Goal: Use online tool/utility: Utilize a website feature to perform a specific function

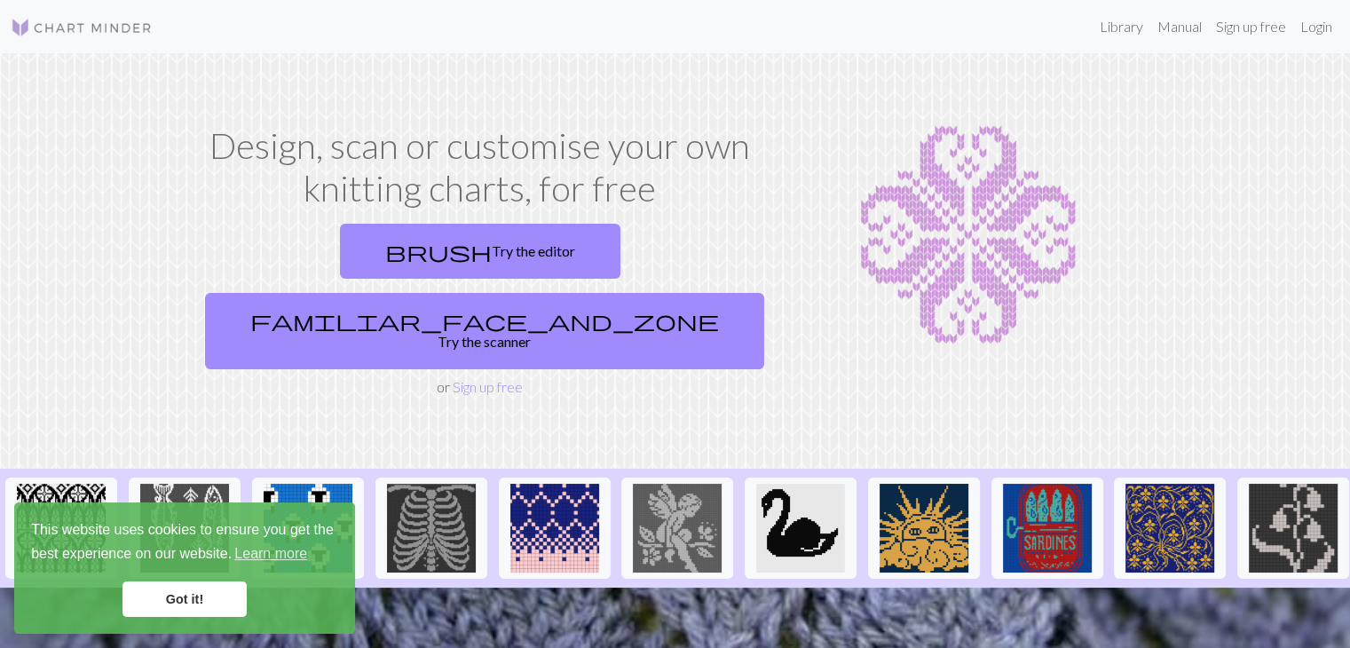
click at [186, 601] on link "Got it!" at bounding box center [184, 599] width 124 height 36
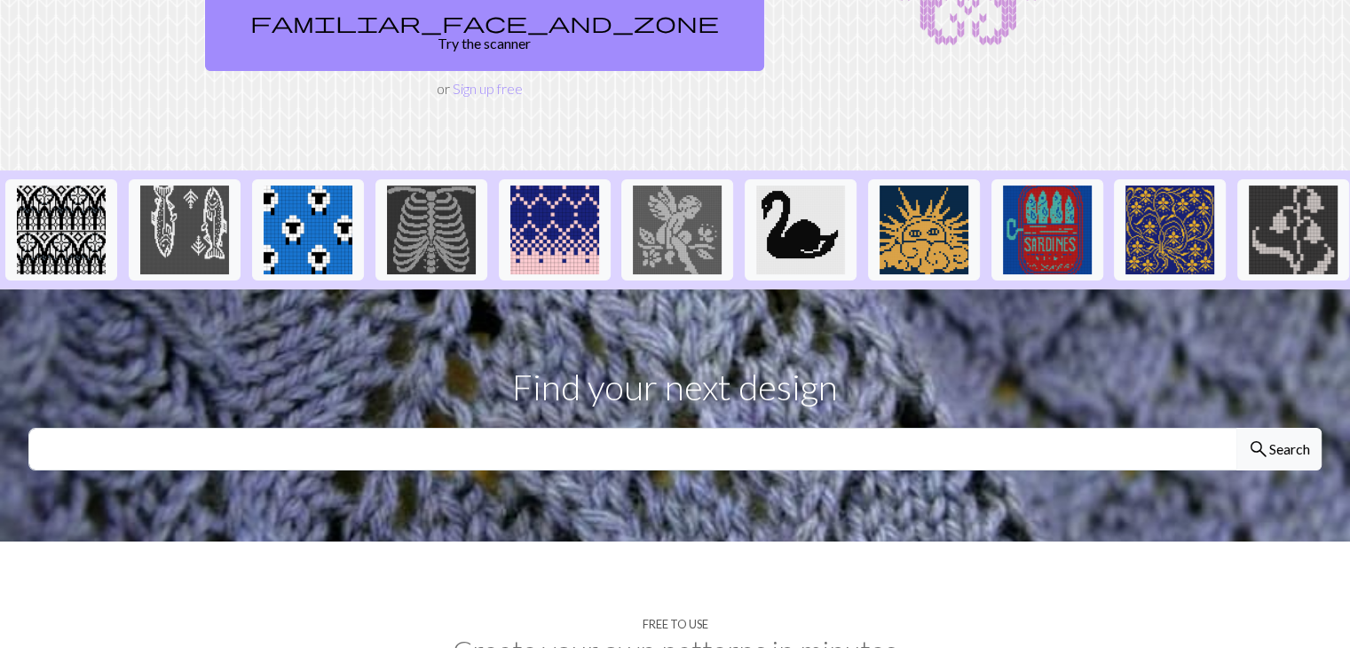
scroll to position [83, 0]
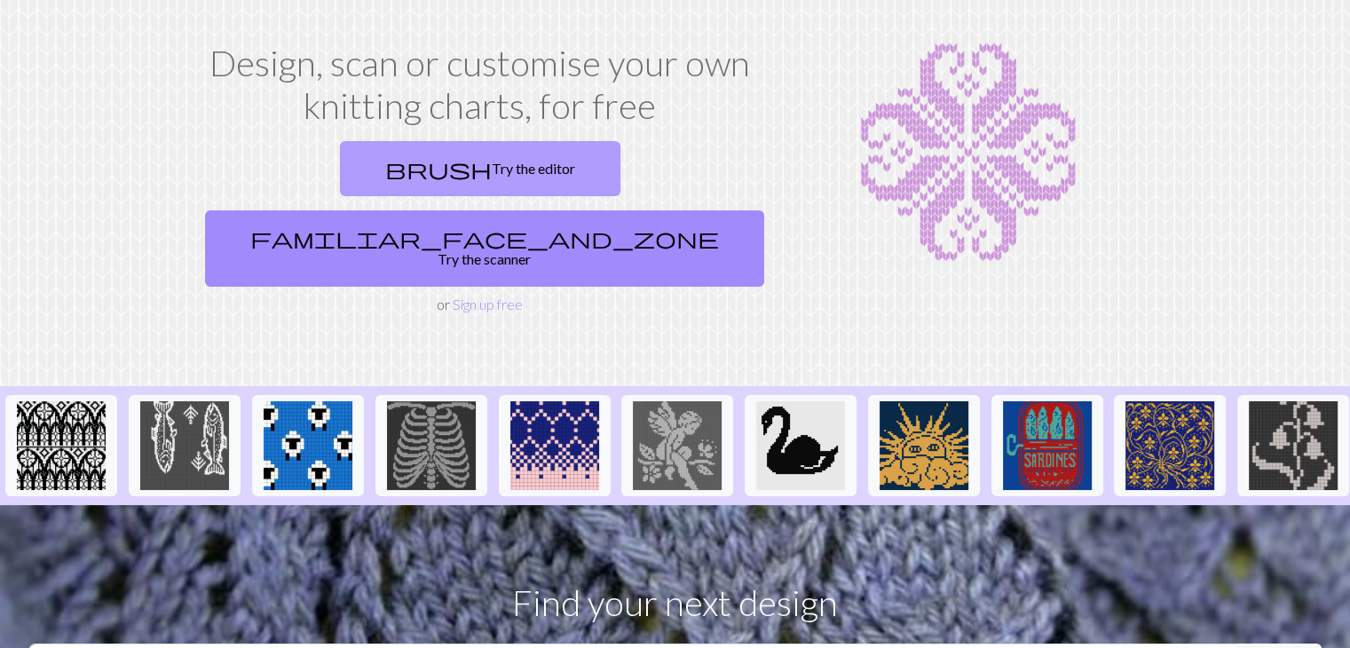
click at [364, 176] on link "brush Try the editor" at bounding box center [480, 168] width 281 height 55
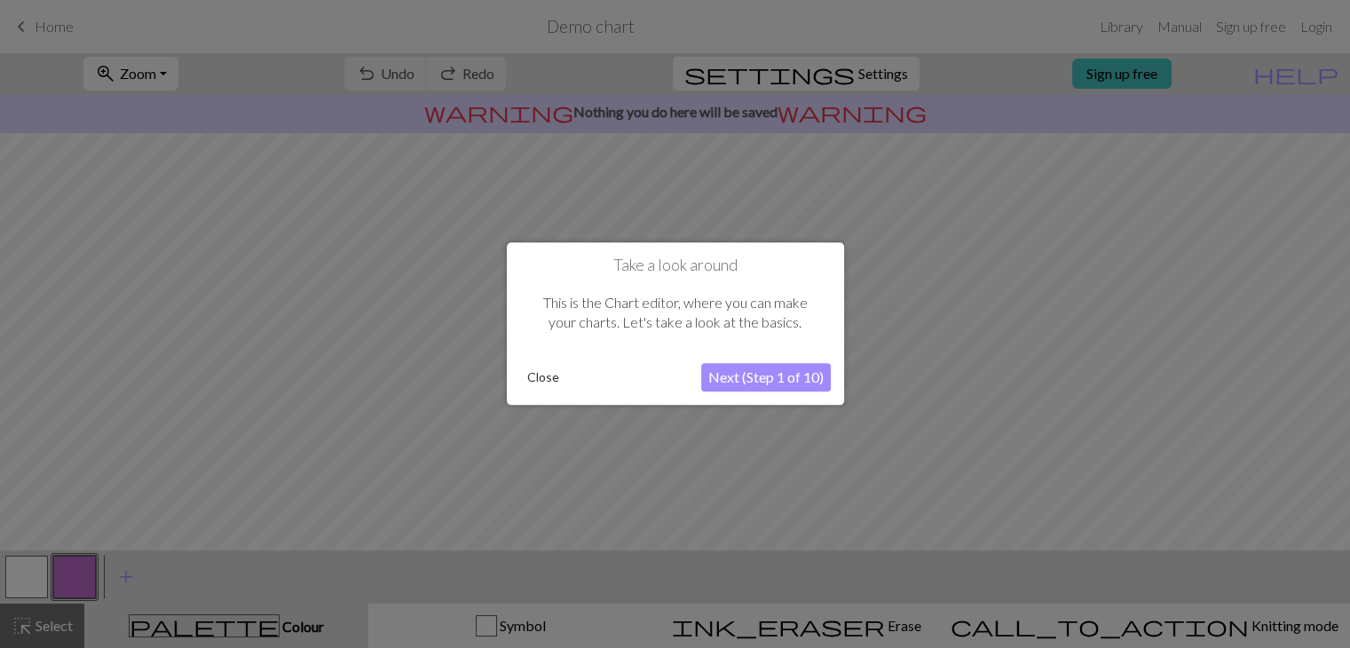
click at [758, 382] on button "Next (Step 1 of 10)" at bounding box center [766, 378] width 130 height 28
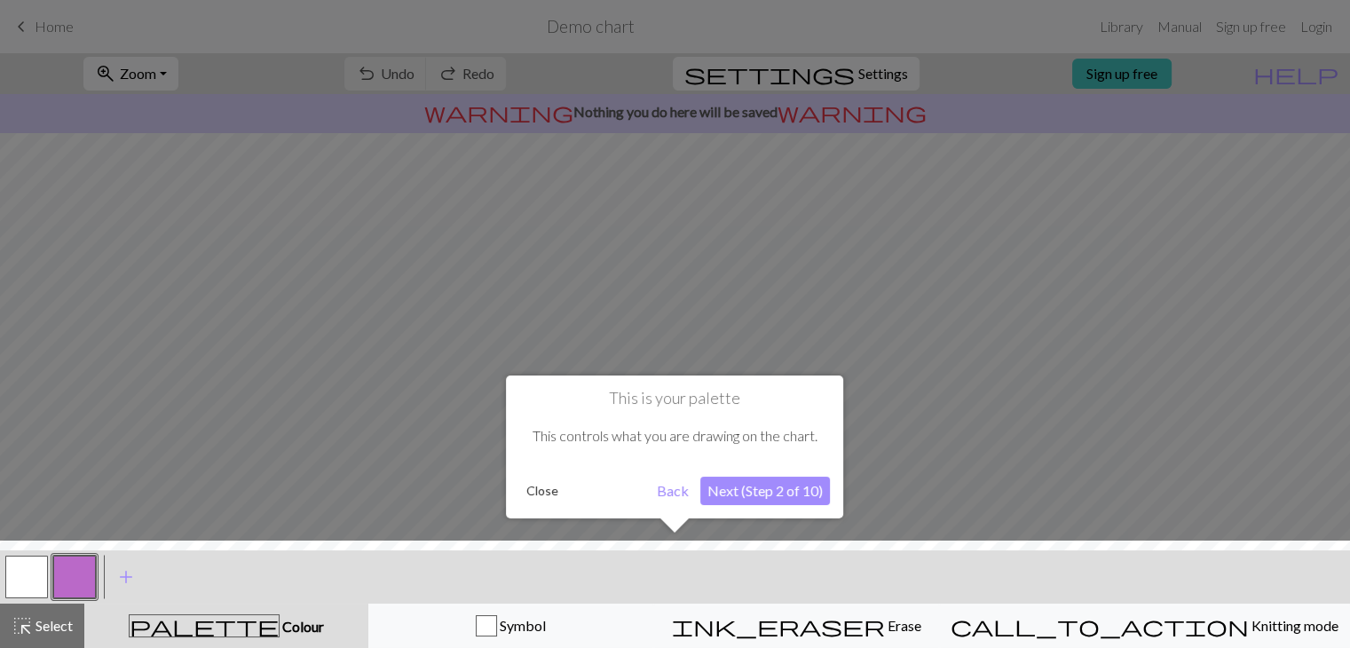
click at [804, 499] on button "Next (Step 2 of 10)" at bounding box center [765, 491] width 130 height 28
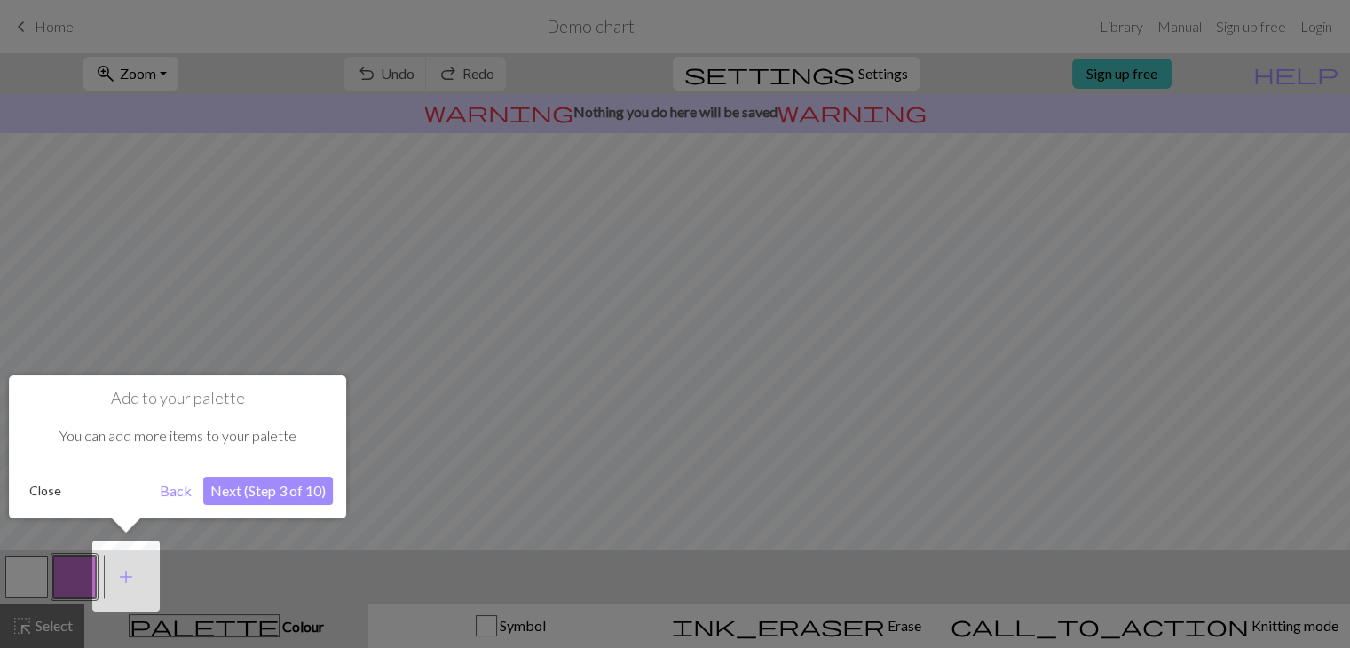
click at [274, 486] on button "Next (Step 3 of 10)" at bounding box center [268, 491] width 130 height 28
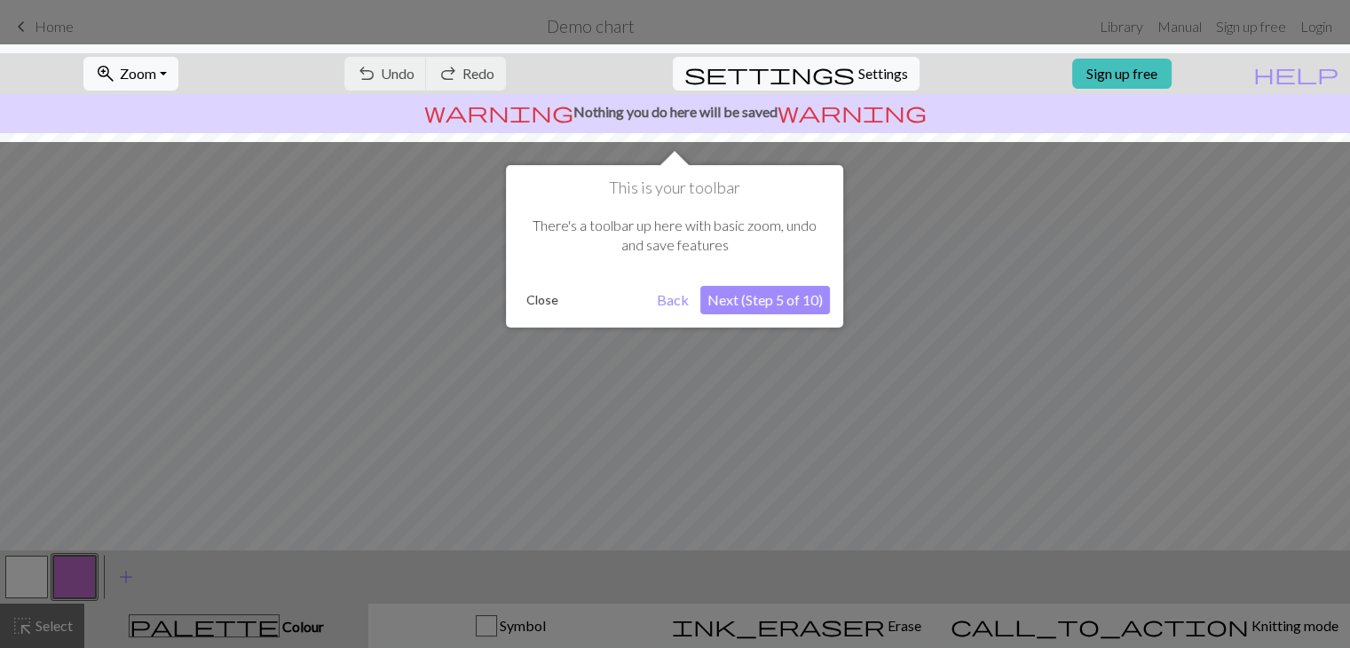
click at [791, 296] on button "Next (Step 5 of 10)" at bounding box center [765, 300] width 130 height 28
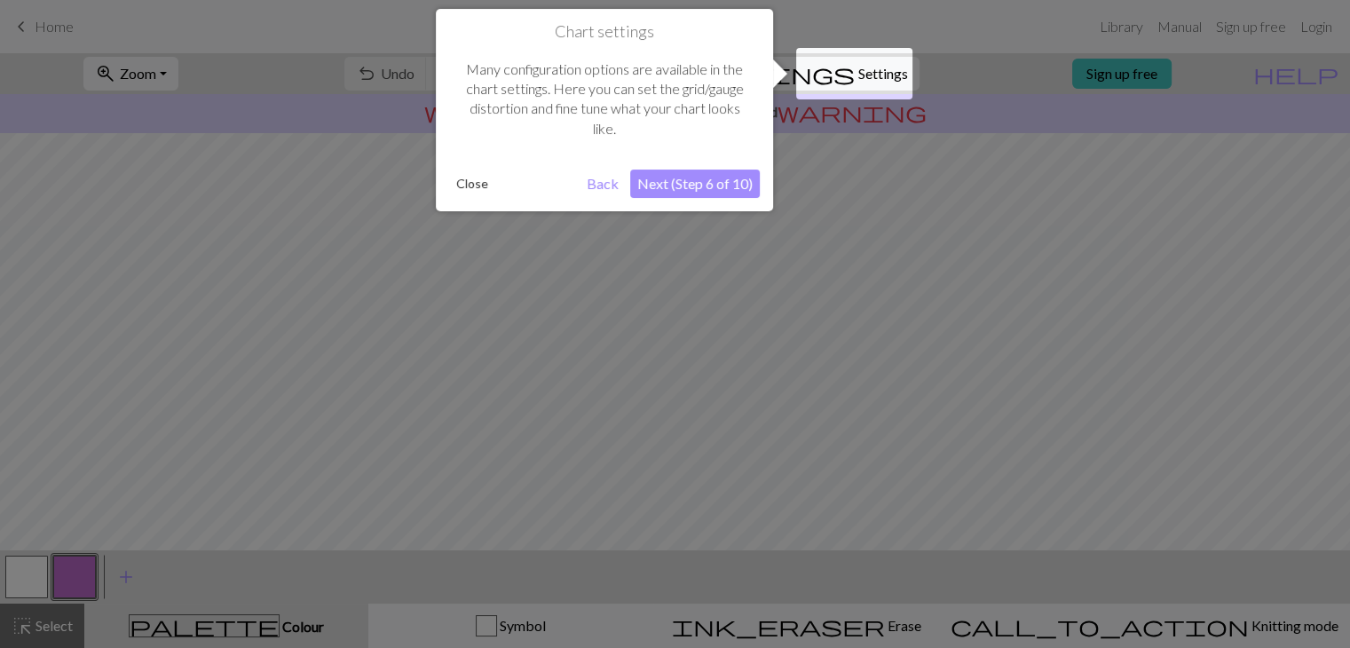
click at [730, 188] on button "Next (Step 6 of 10)" at bounding box center [695, 184] width 130 height 28
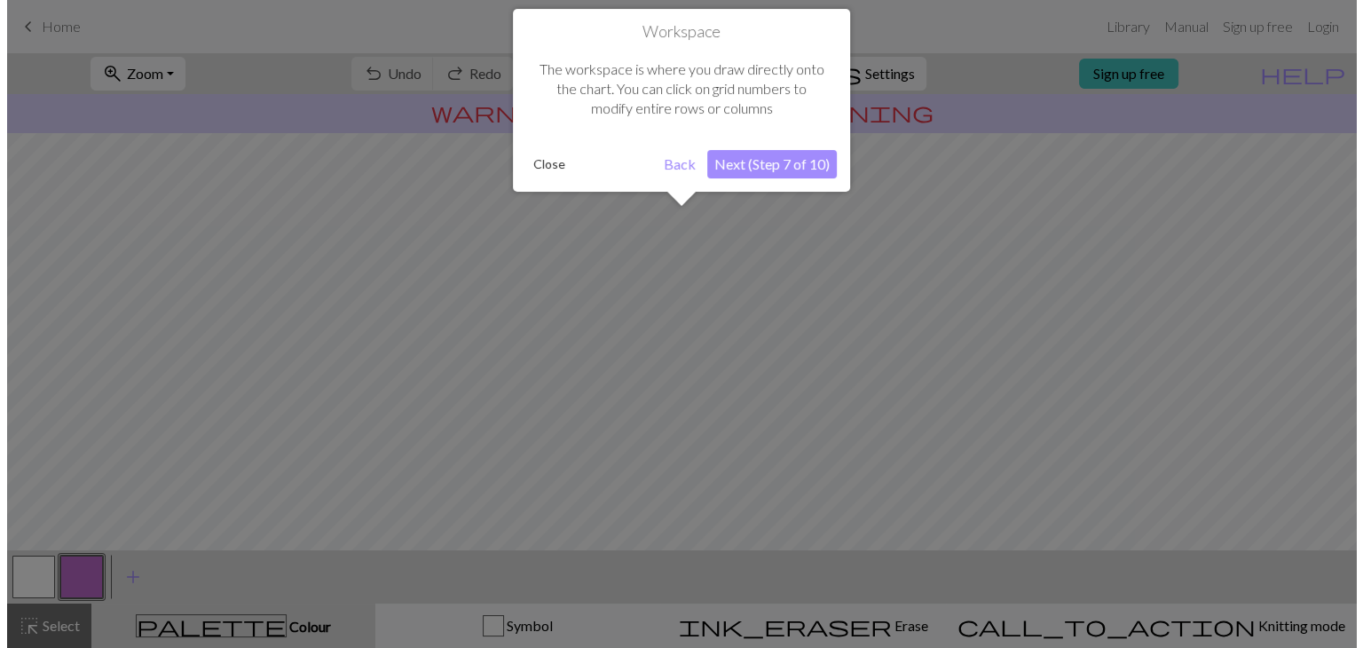
scroll to position [106, 0]
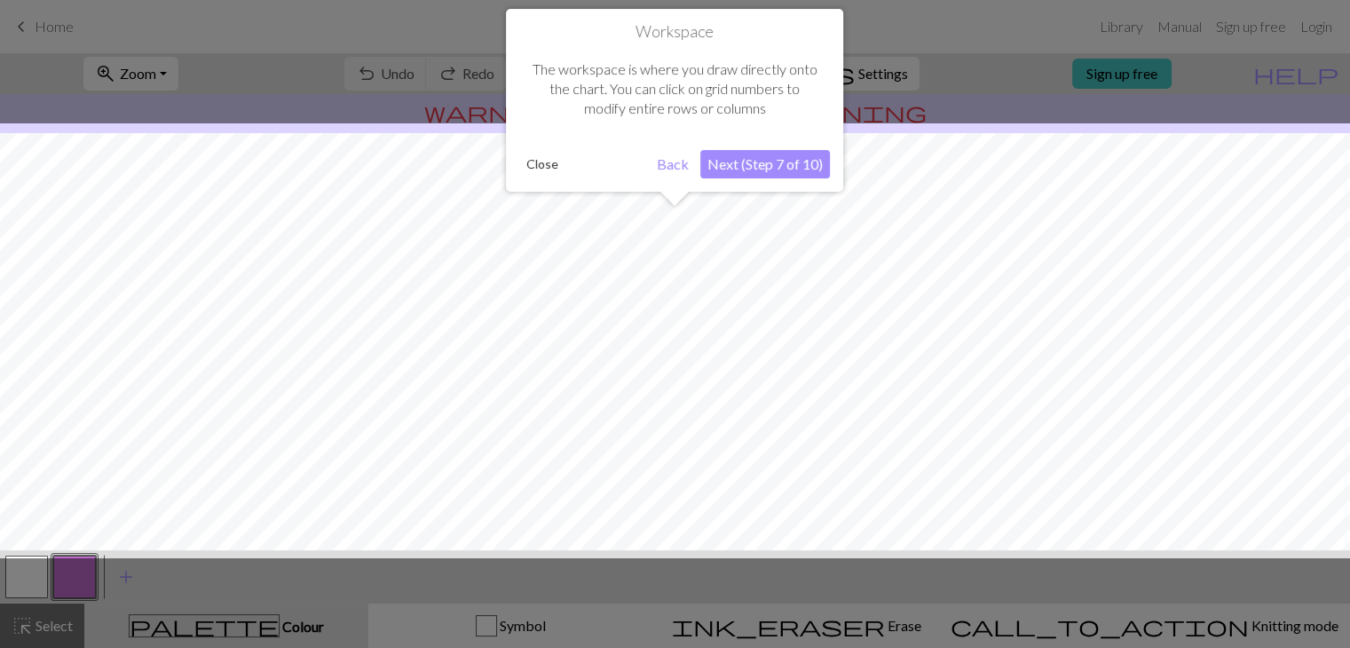
click at [770, 165] on button "Next (Step 7 of 10)" at bounding box center [765, 164] width 130 height 28
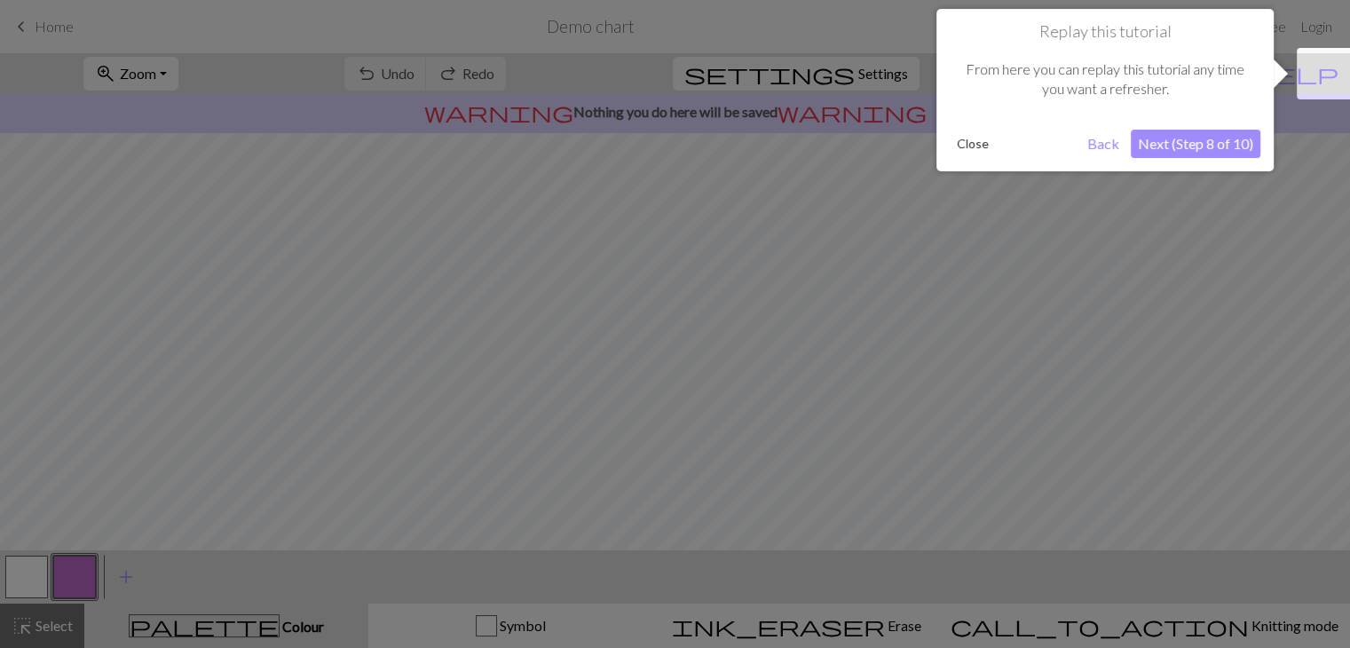
click at [1189, 146] on button "Next (Step 8 of 10)" at bounding box center [1196, 144] width 130 height 28
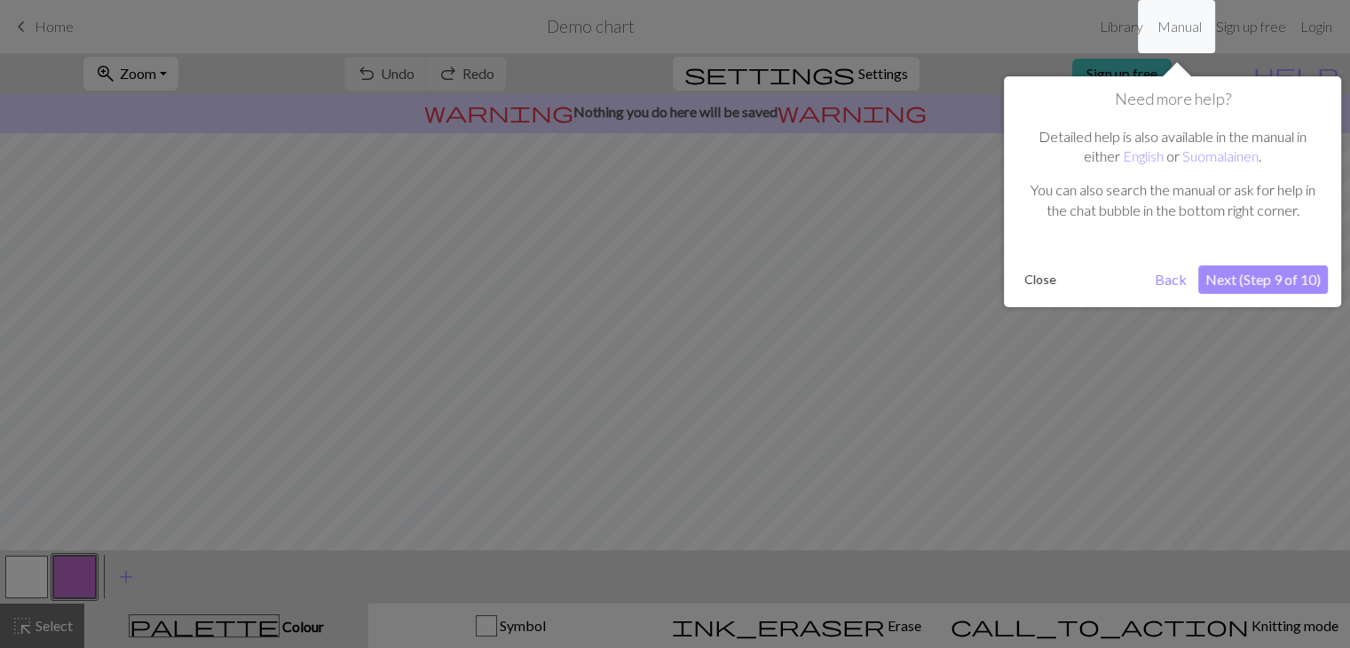
click at [1246, 282] on button "Next (Step 9 of 10)" at bounding box center [1263, 279] width 130 height 28
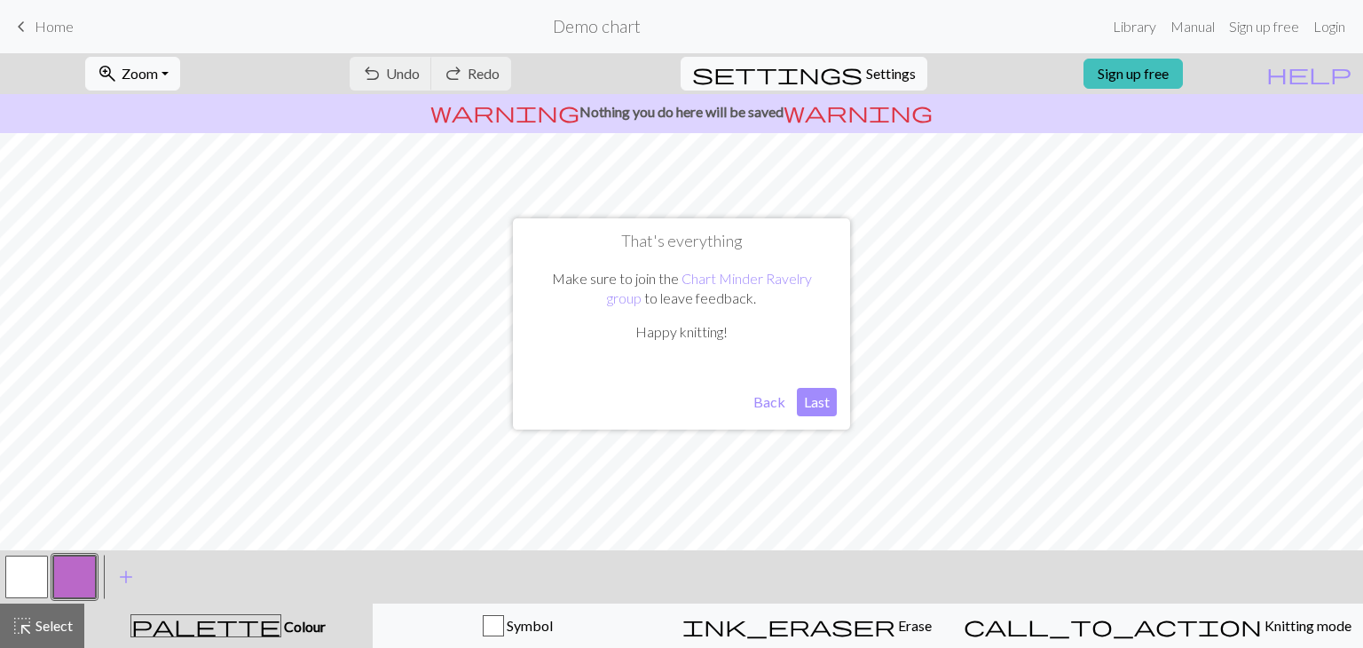
click at [818, 400] on button "Last" at bounding box center [817, 402] width 40 height 28
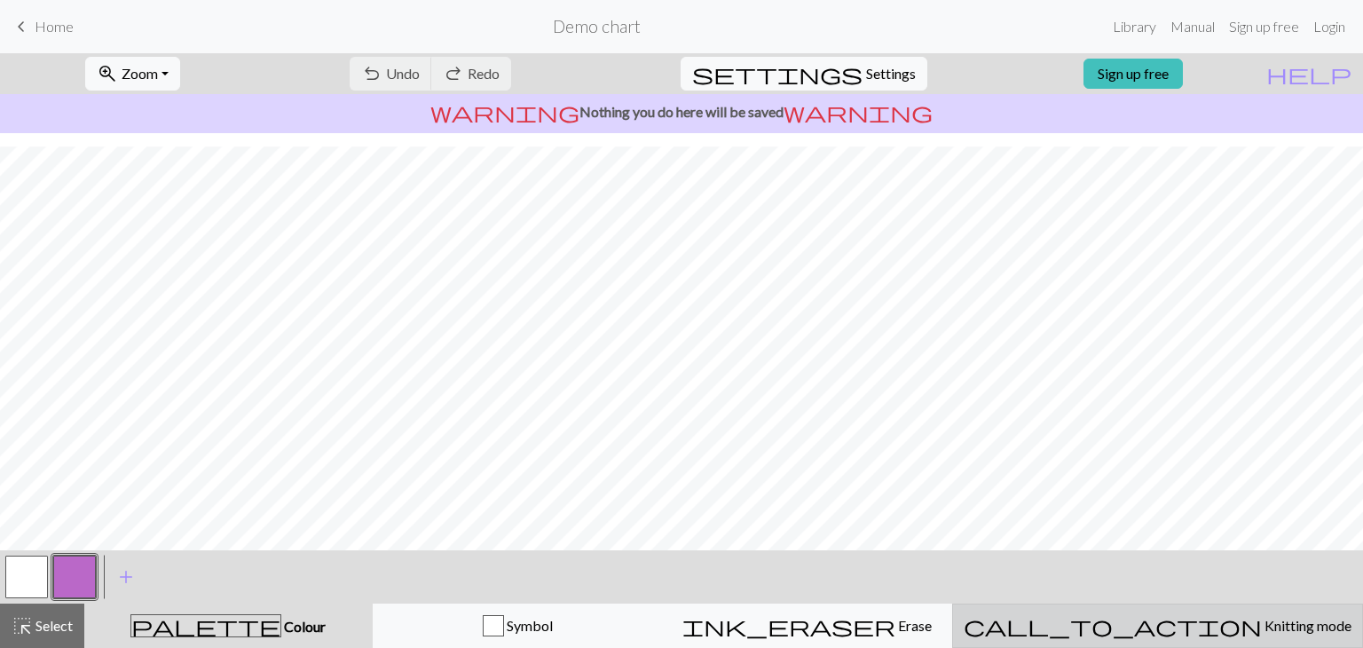
click at [1155, 620] on span "call_to_action" at bounding box center [1113, 625] width 298 height 25
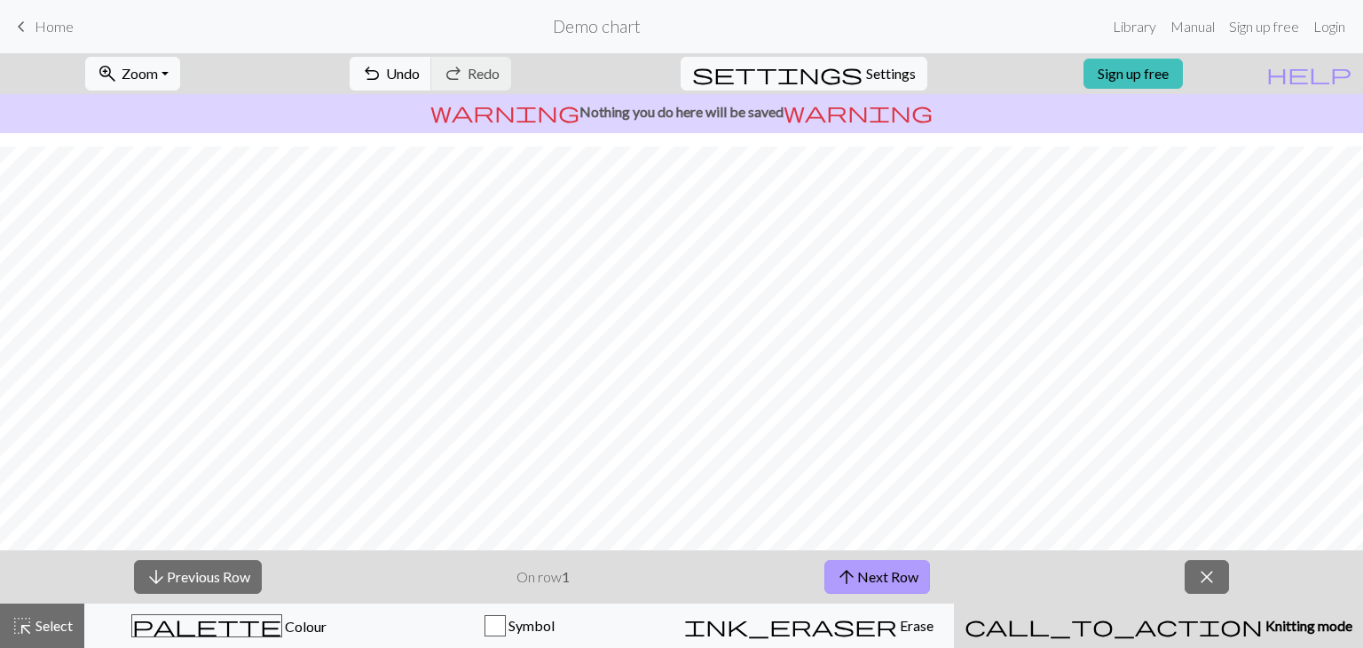
click at [895, 580] on button "arrow_upward Next Row" at bounding box center [878, 577] width 106 height 34
click at [1250, 579] on div "arrow_downward Previous Row On row 2 arrow_upward Next Row close" at bounding box center [681, 576] width 1363 height 53
click at [1220, 582] on button "close" at bounding box center [1207, 577] width 44 height 34
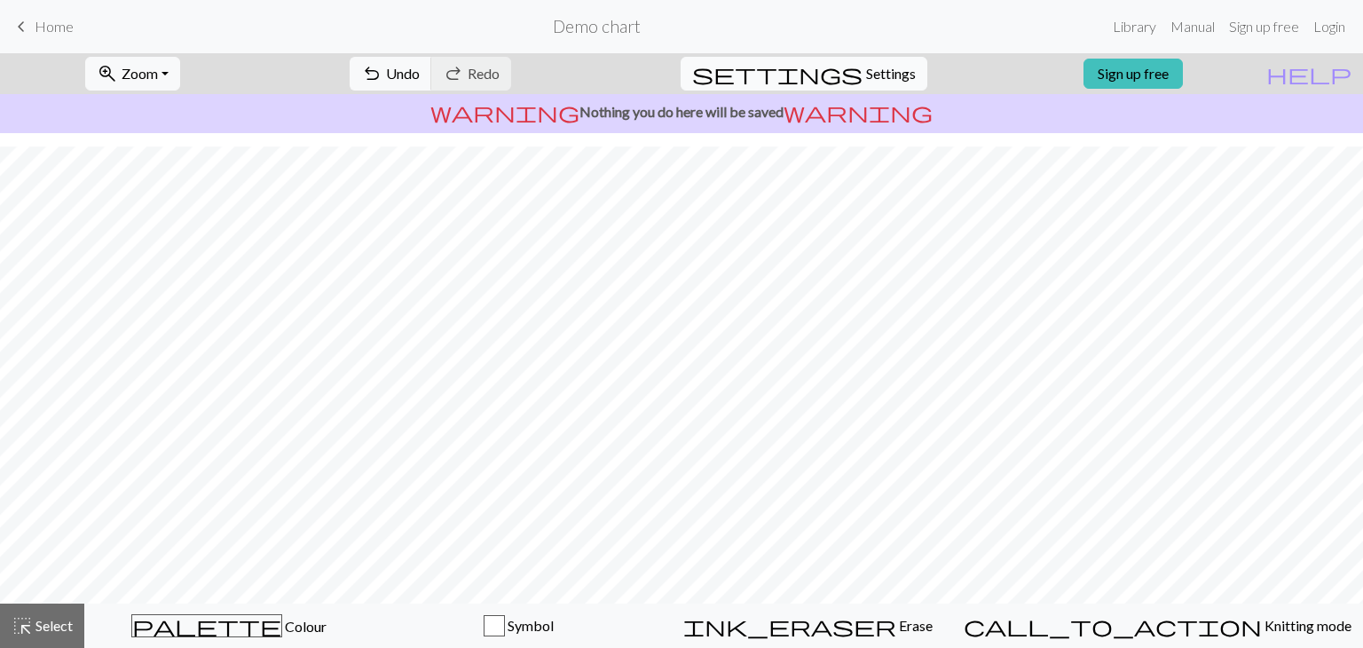
click at [871, 82] on span "Settings" at bounding box center [891, 73] width 50 height 21
select select "aran"
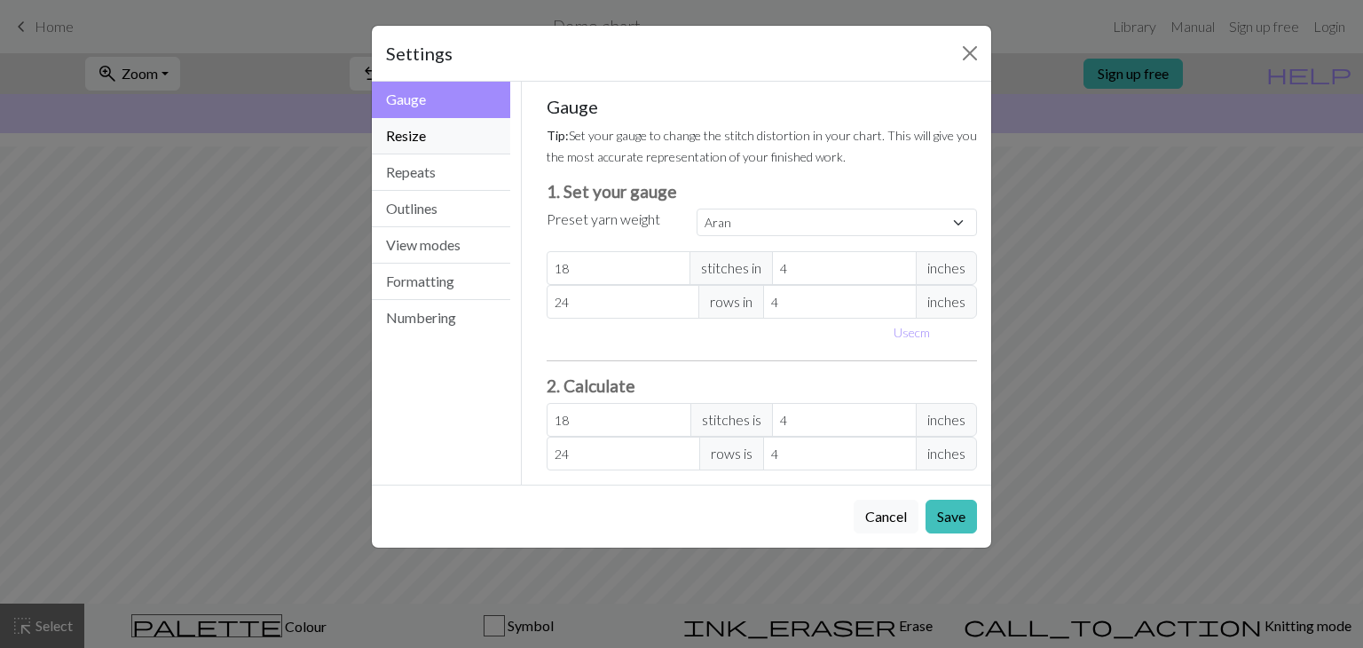
click at [457, 132] on button "Resize" at bounding box center [441, 136] width 138 height 36
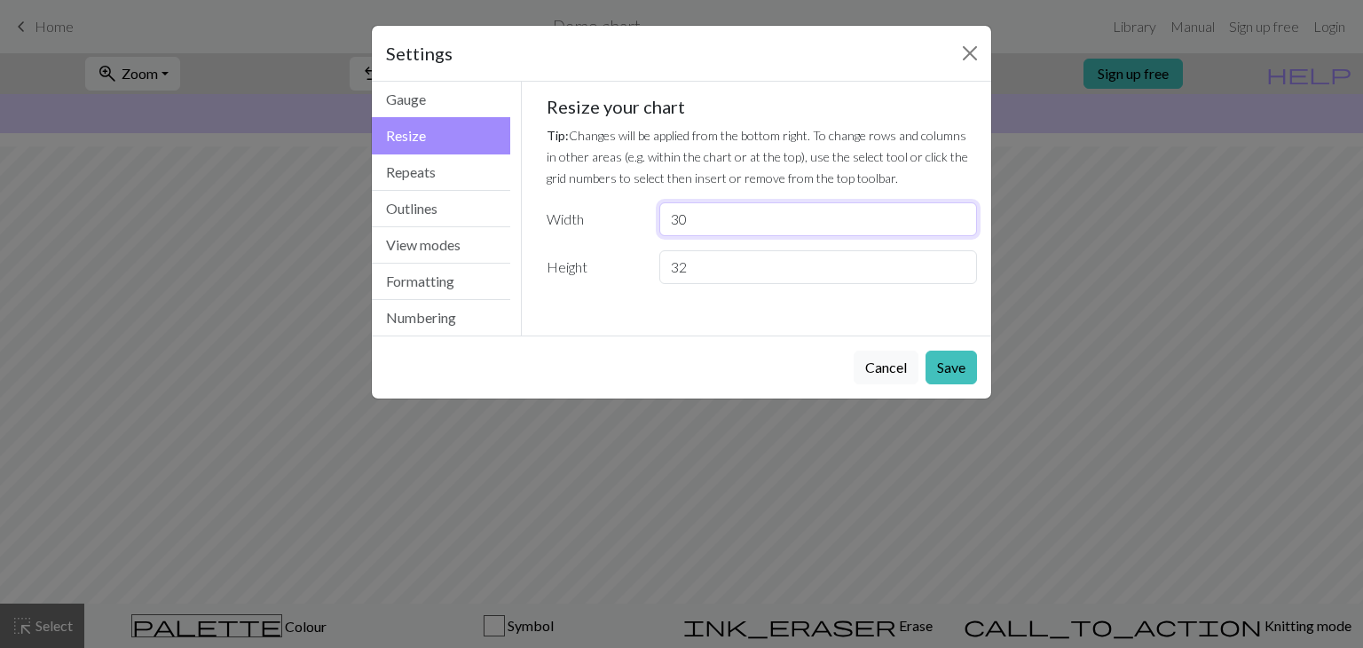
click at [745, 230] on input "30" at bounding box center [819, 219] width 318 height 34
type input "3"
type input "48"
click at [959, 373] on button "Save" at bounding box center [951, 368] width 51 height 34
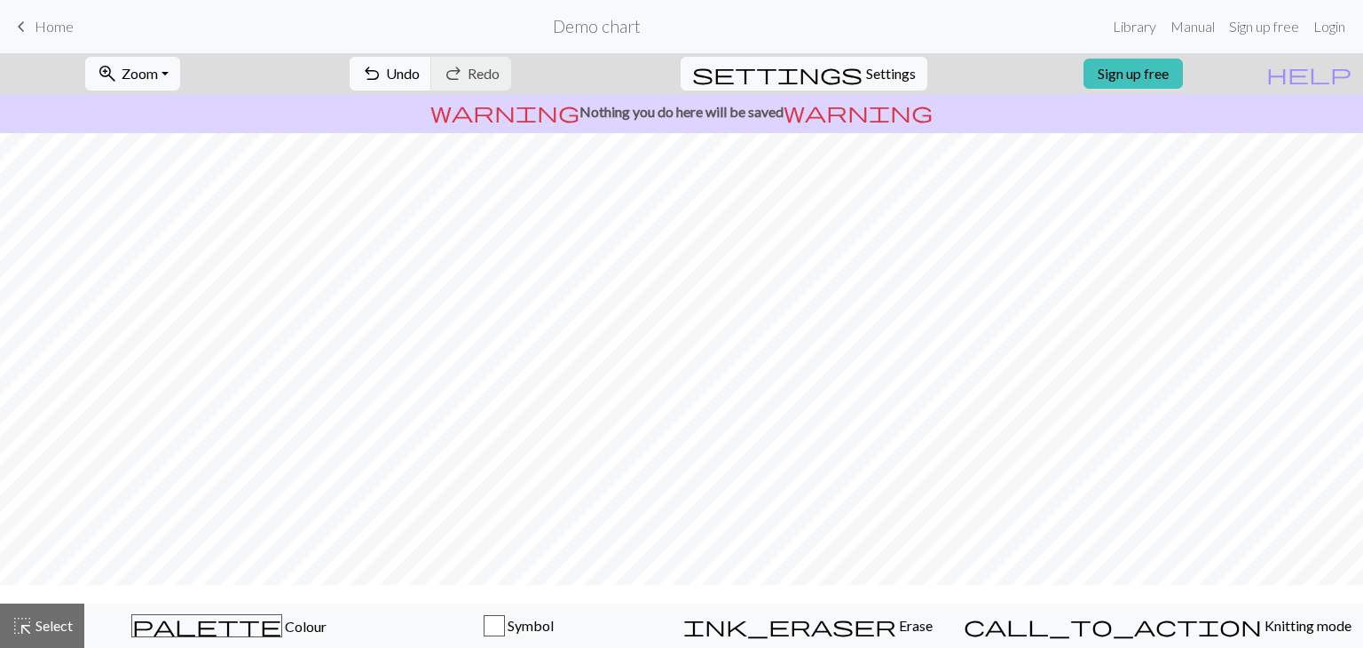
scroll to position [0, 0]
click at [866, 71] on span "Settings" at bounding box center [891, 73] width 50 height 21
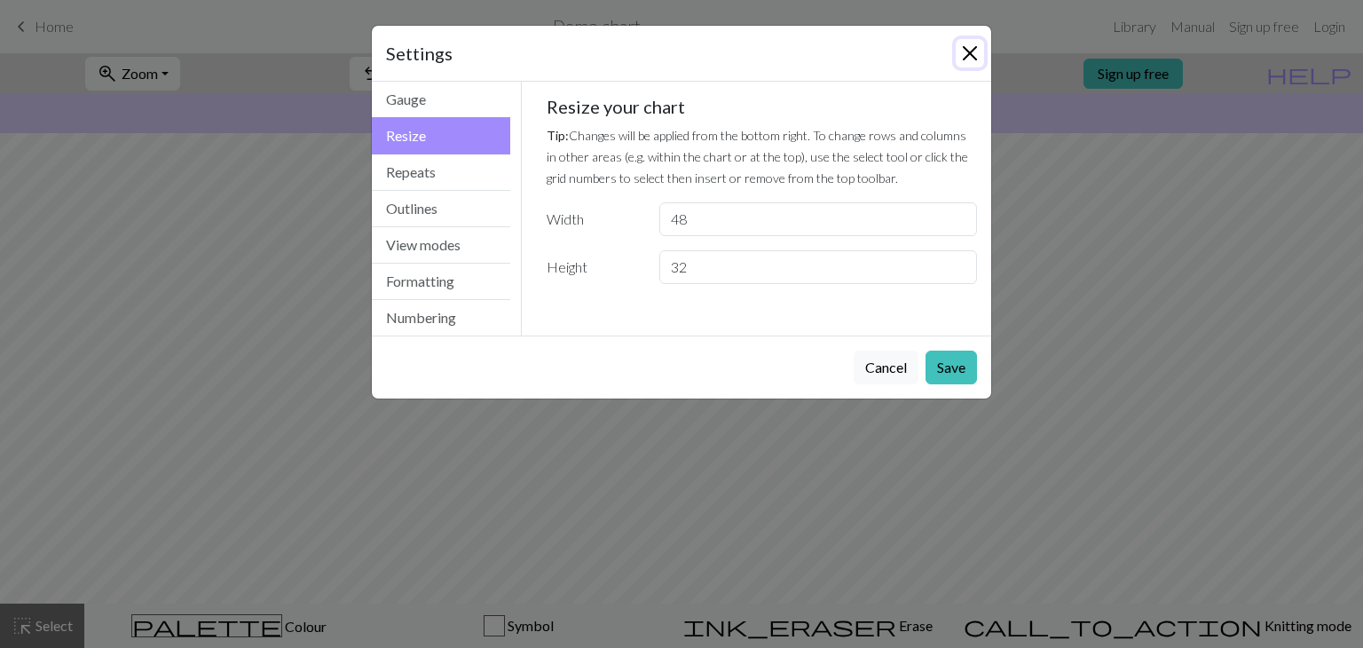
click at [959, 59] on button "Close" at bounding box center [970, 53] width 28 height 28
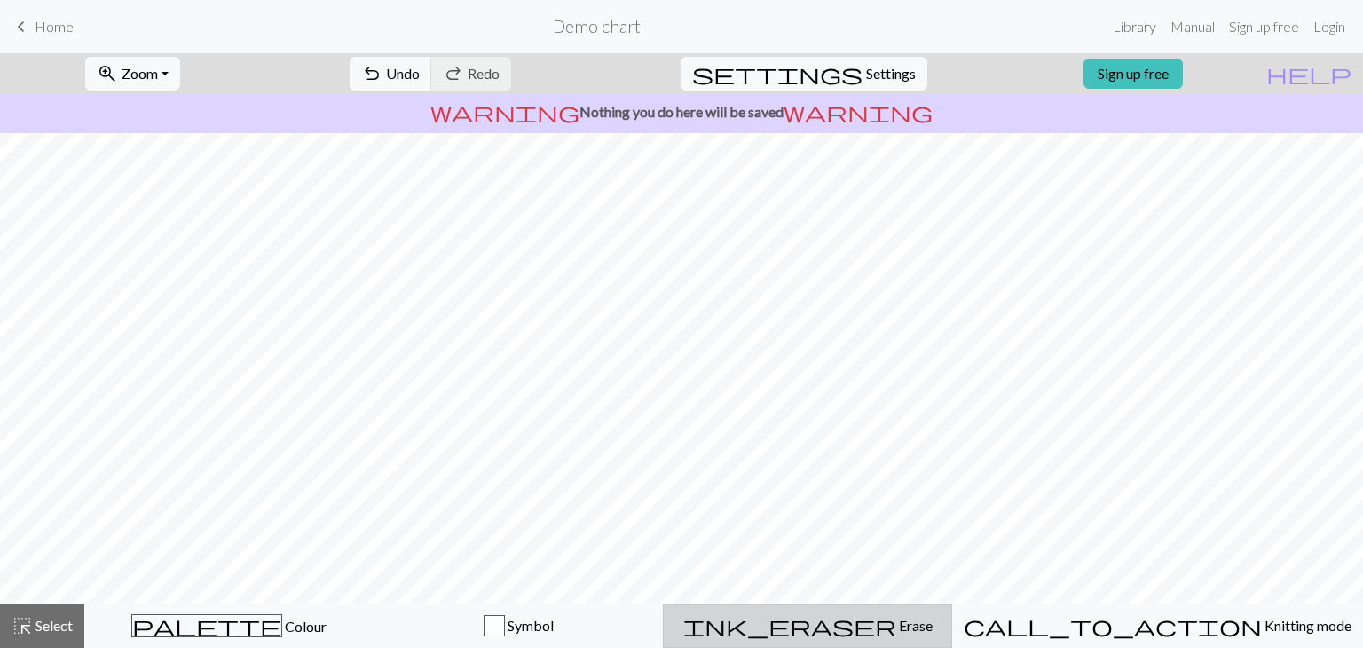
click at [912, 636] on button "ink_eraser Erase Erase" at bounding box center [807, 626] width 289 height 44
click at [852, 619] on div "ink_eraser Erase Erase" at bounding box center [808, 625] width 267 height 21
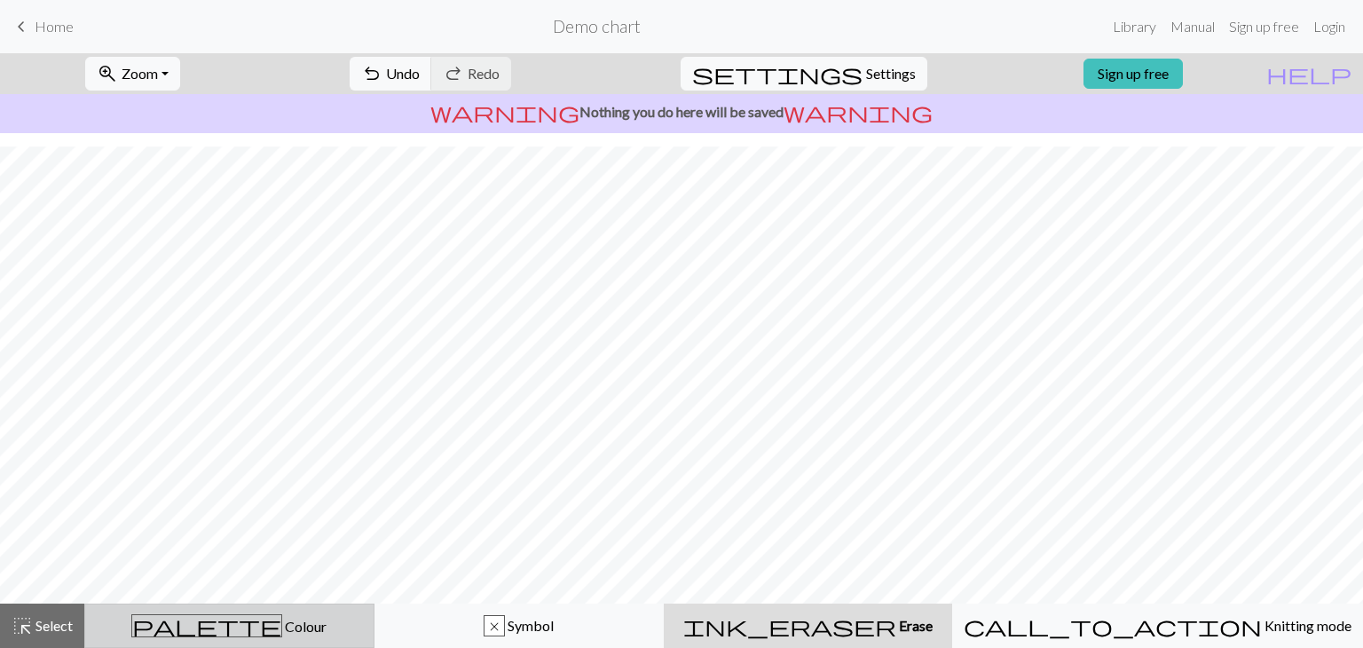
click at [352, 622] on div "palette Colour Colour" at bounding box center [229, 625] width 267 height 23
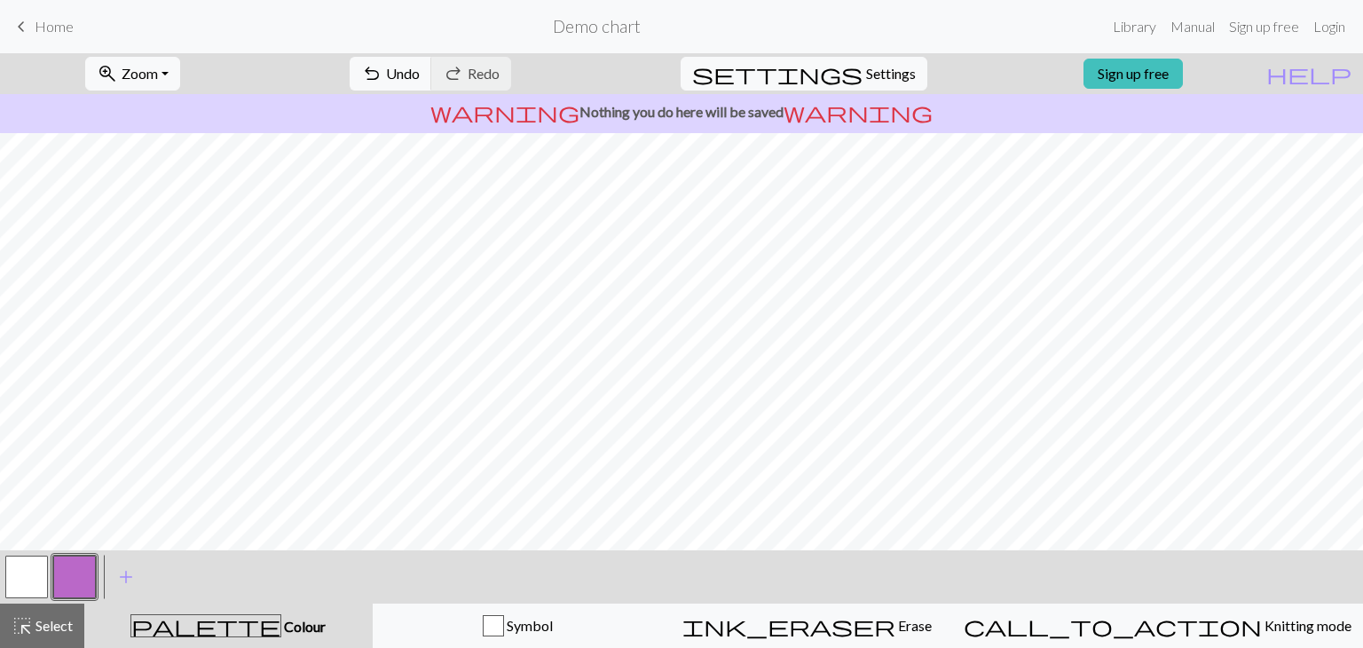
drag, startPoint x: 21, startPoint y: 573, endPoint x: 53, endPoint y: 565, distance: 32.9
click at [22, 573] on button "button" at bounding box center [26, 577] width 43 height 43
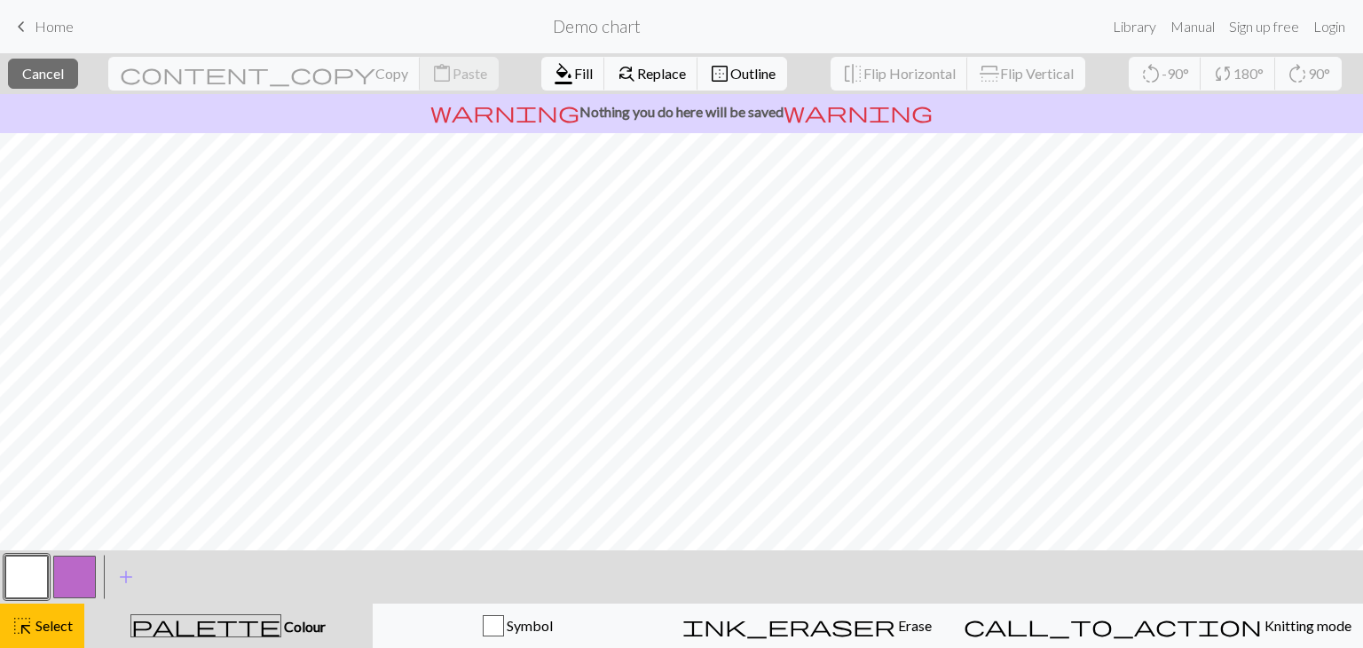
click at [25, 569] on button "button" at bounding box center [26, 577] width 43 height 43
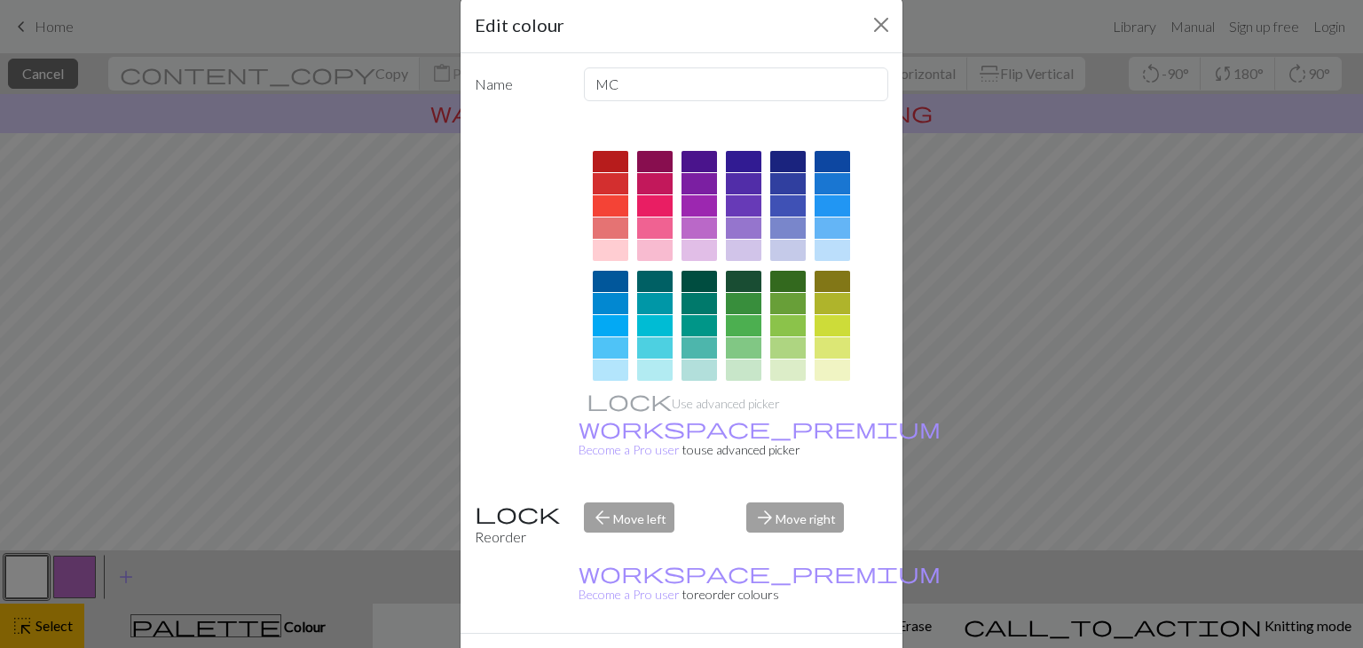
scroll to position [43, 0]
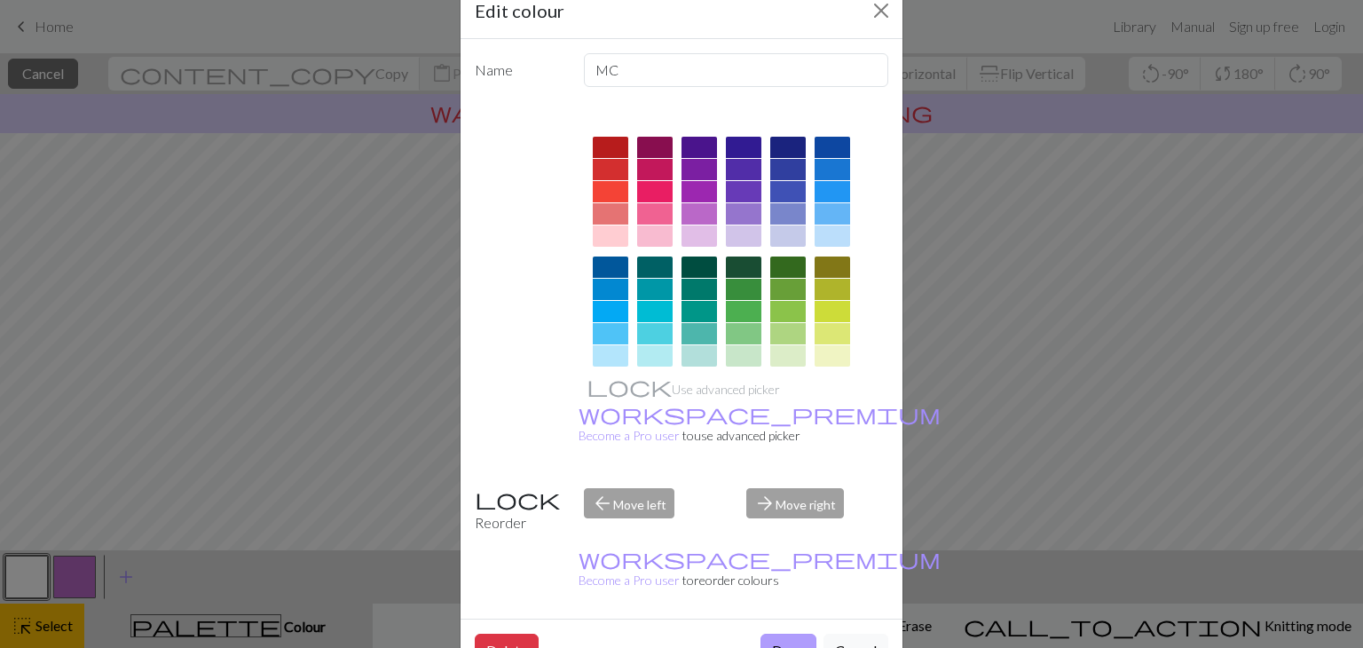
click at [792, 634] on button "Done" at bounding box center [789, 651] width 56 height 34
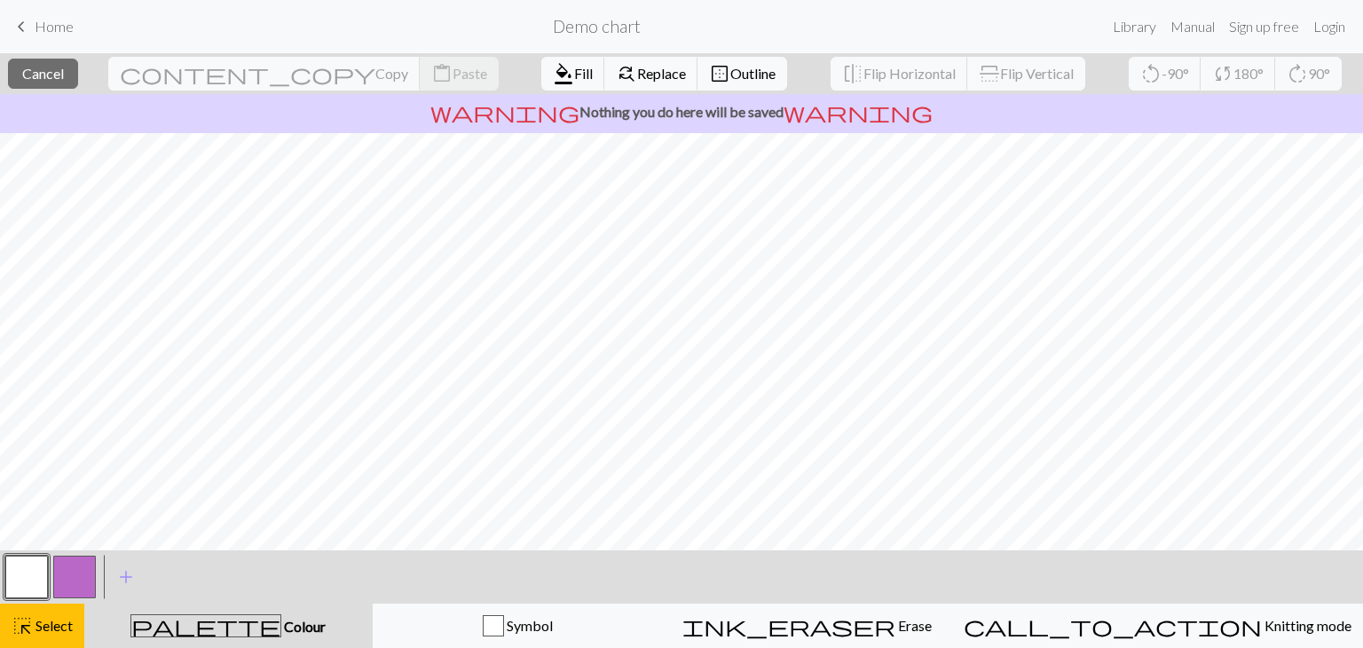
click at [33, 576] on button "button" at bounding box center [26, 577] width 43 height 43
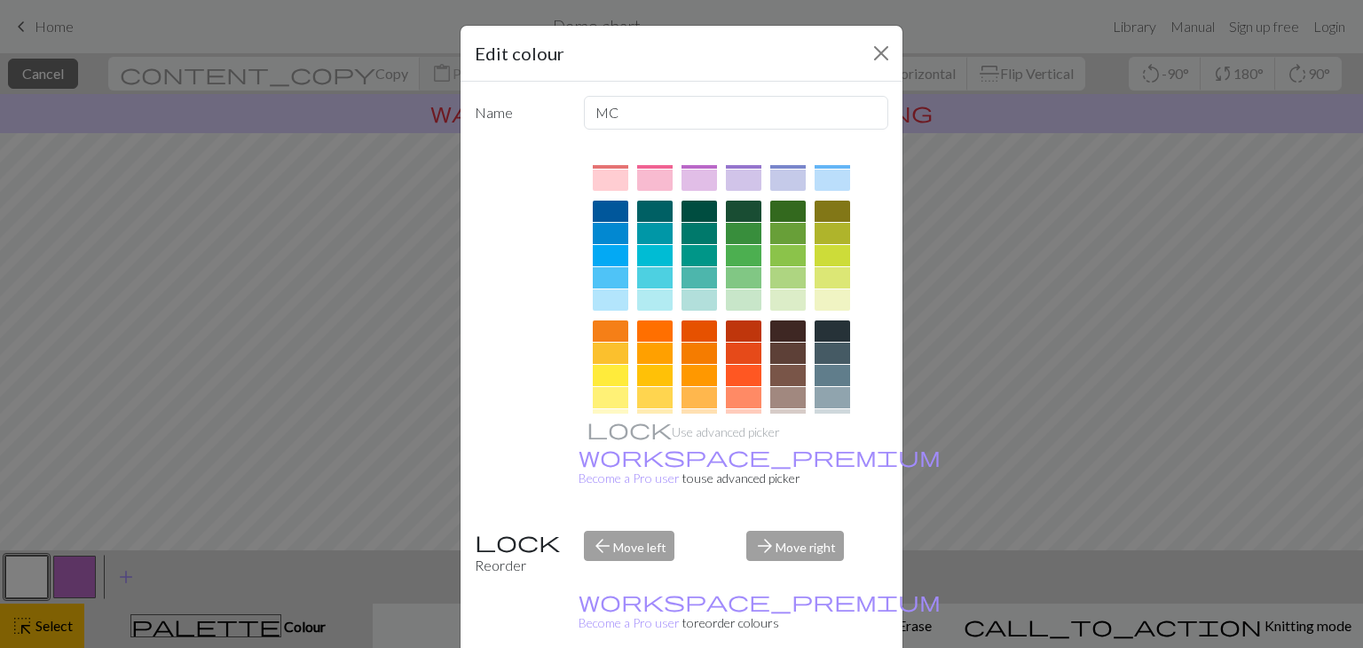
scroll to position [256, 0]
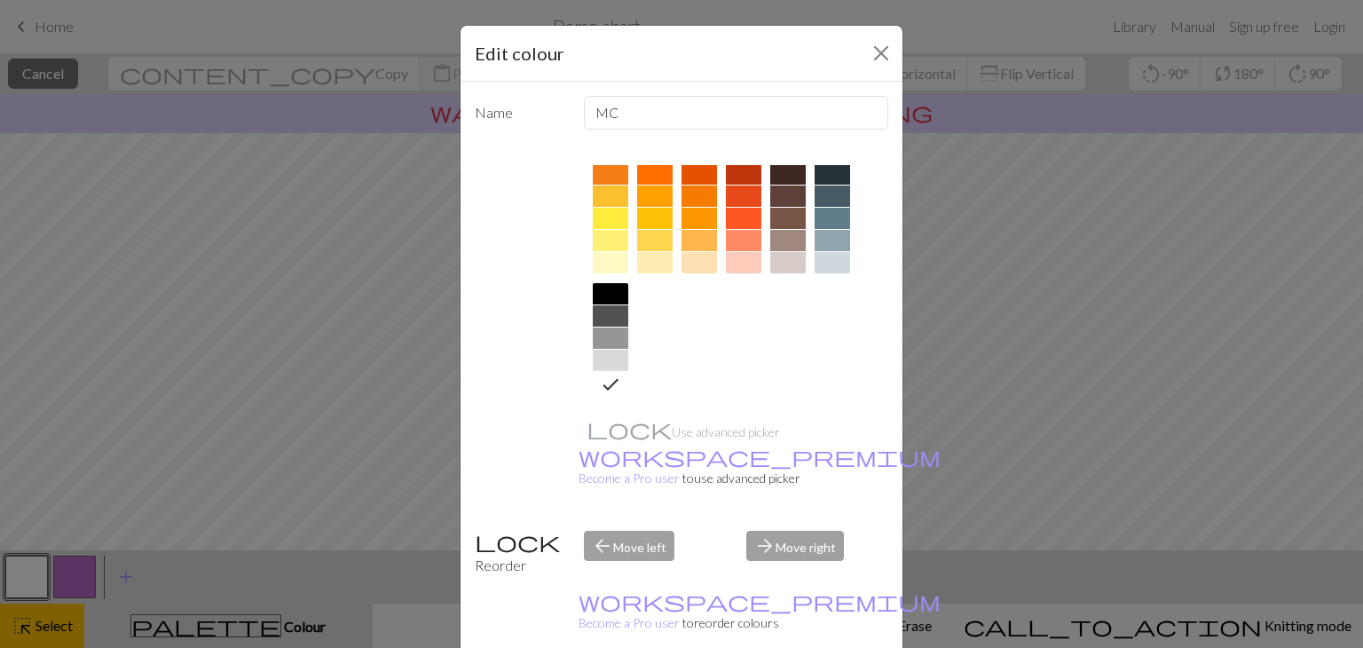
click at [600, 391] on icon at bounding box center [610, 384] width 21 height 21
click at [614, 381] on div at bounding box center [614, 383] width 28 height 23
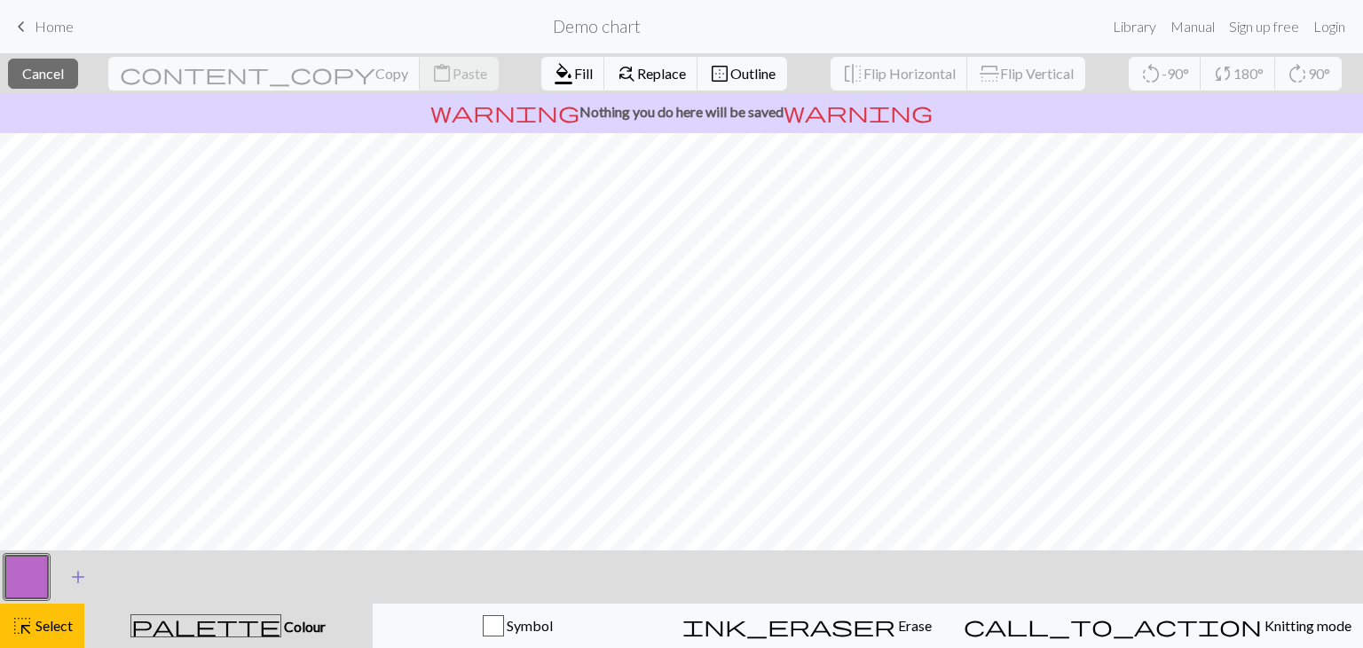
click at [81, 572] on span "add" at bounding box center [77, 577] width 21 height 25
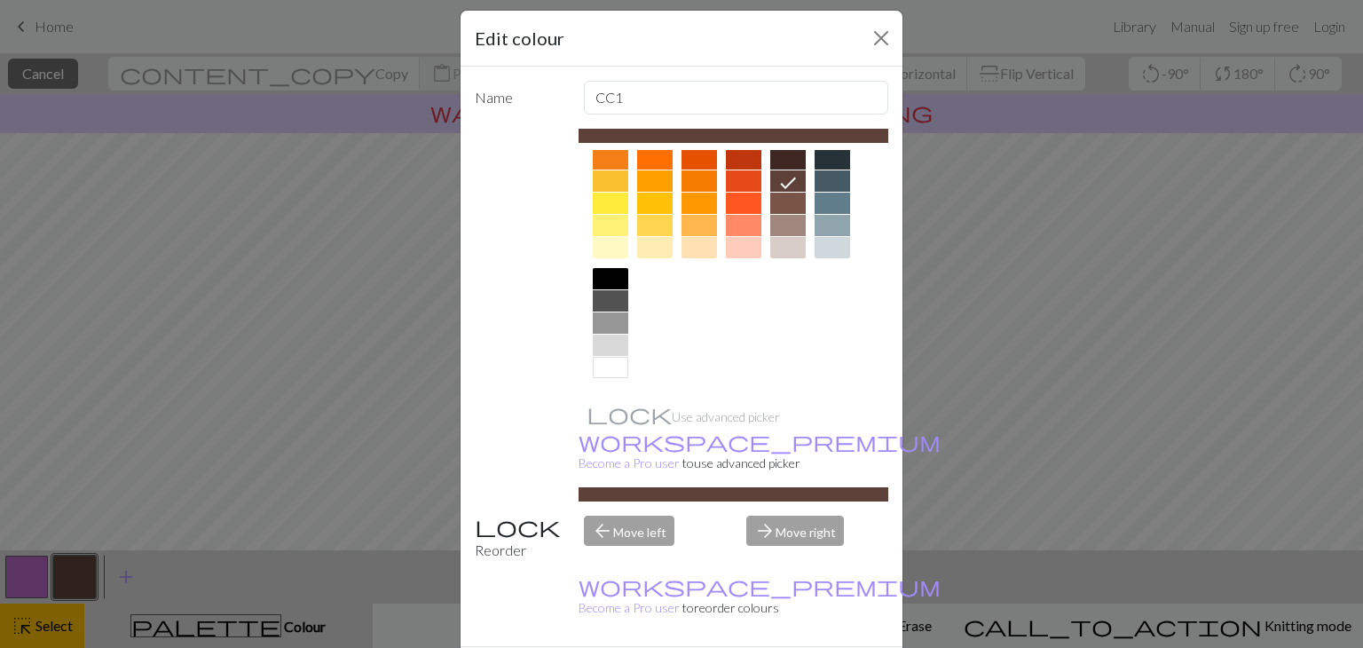
scroll to position [43, 0]
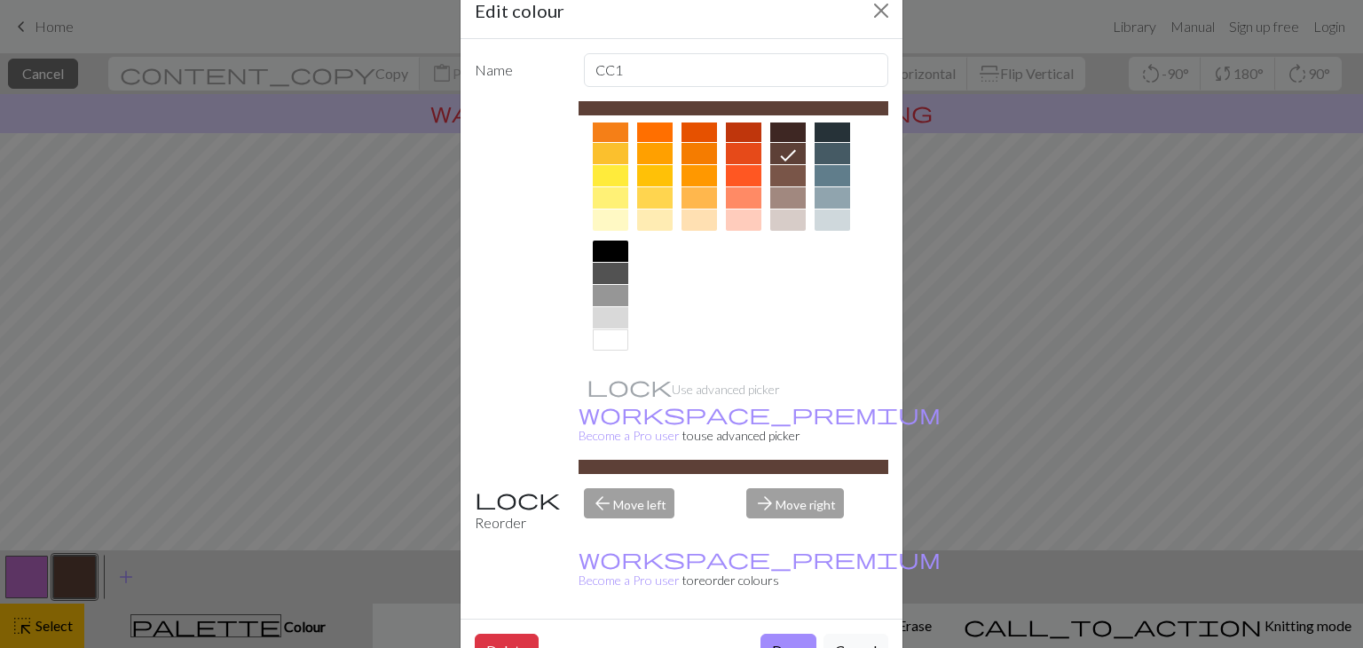
click at [615, 343] on div at bounding box center [611, 339] width 36 height 21
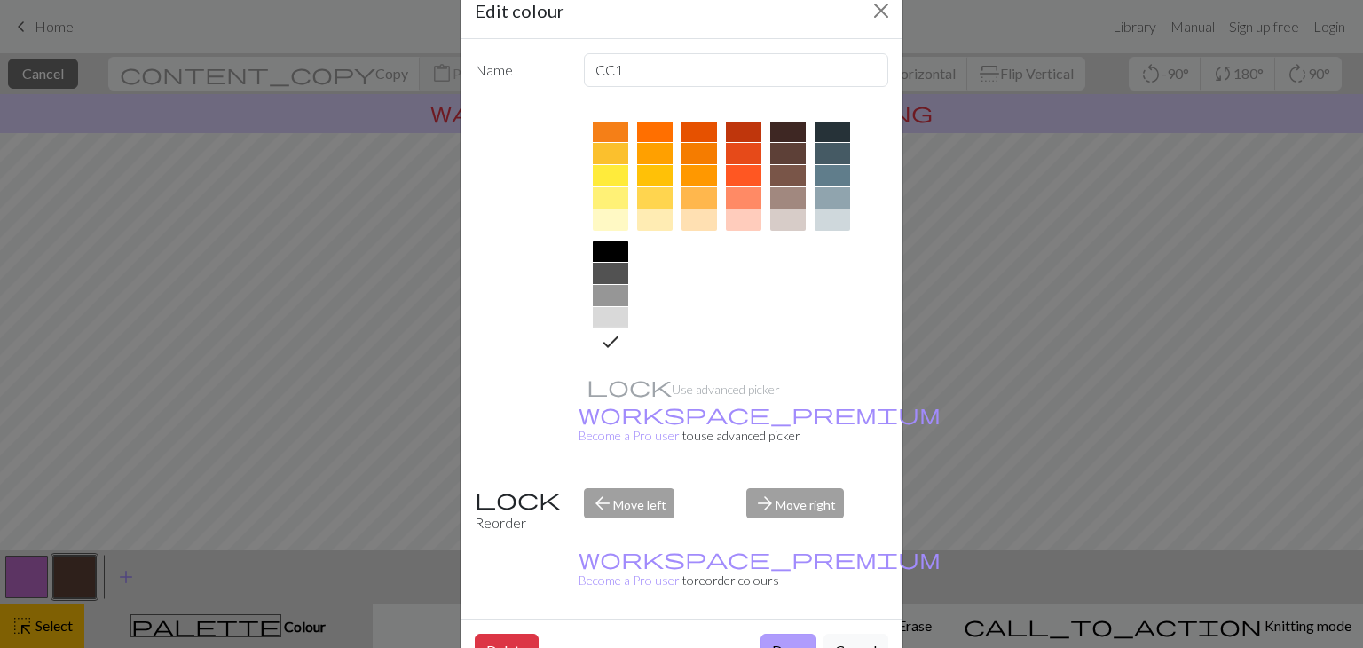
click at [786, 634] on button "Done" at bounding box center [789, 651] width 56 height 34
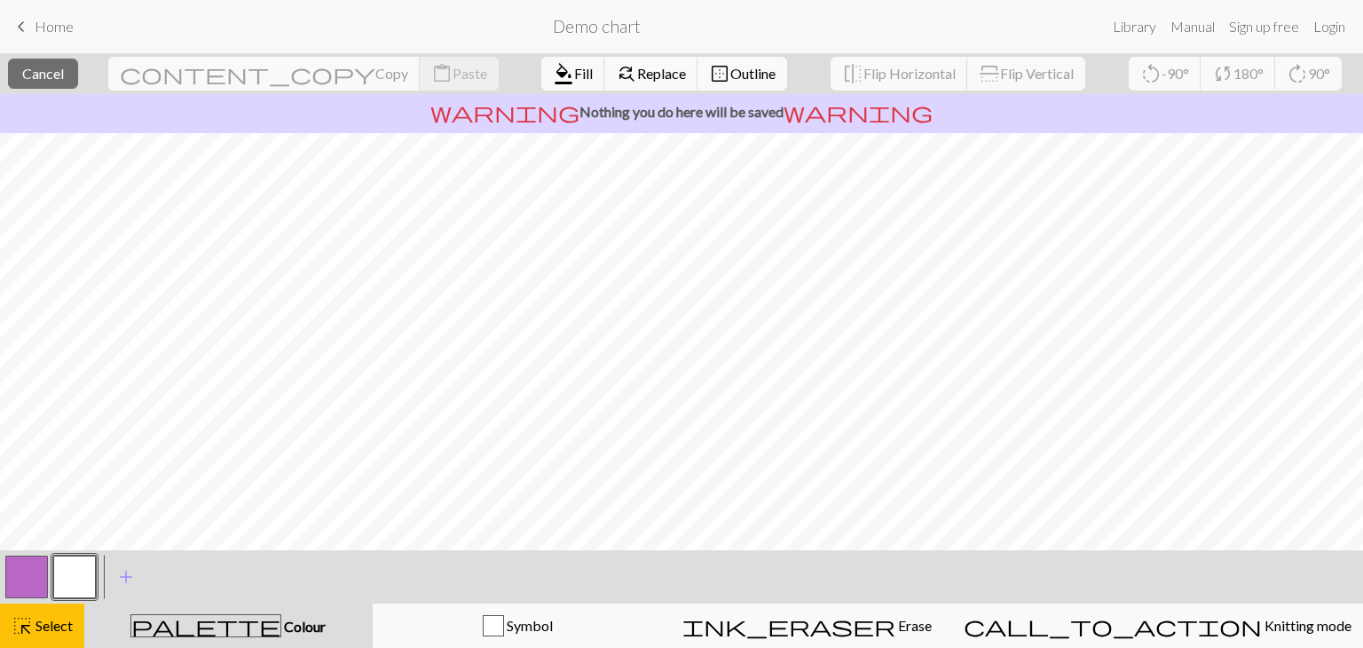
drag, startPoint x: 8, startPoint y: 568, endPoint x: 28, endPoint y: 569, distance: 20.4
click at [18, 568] on button "button" at bounding box center [26, 577] width 43 height 43
click at [35, 571] on button "button" at bounding box center [26, 577] width 43 height 43
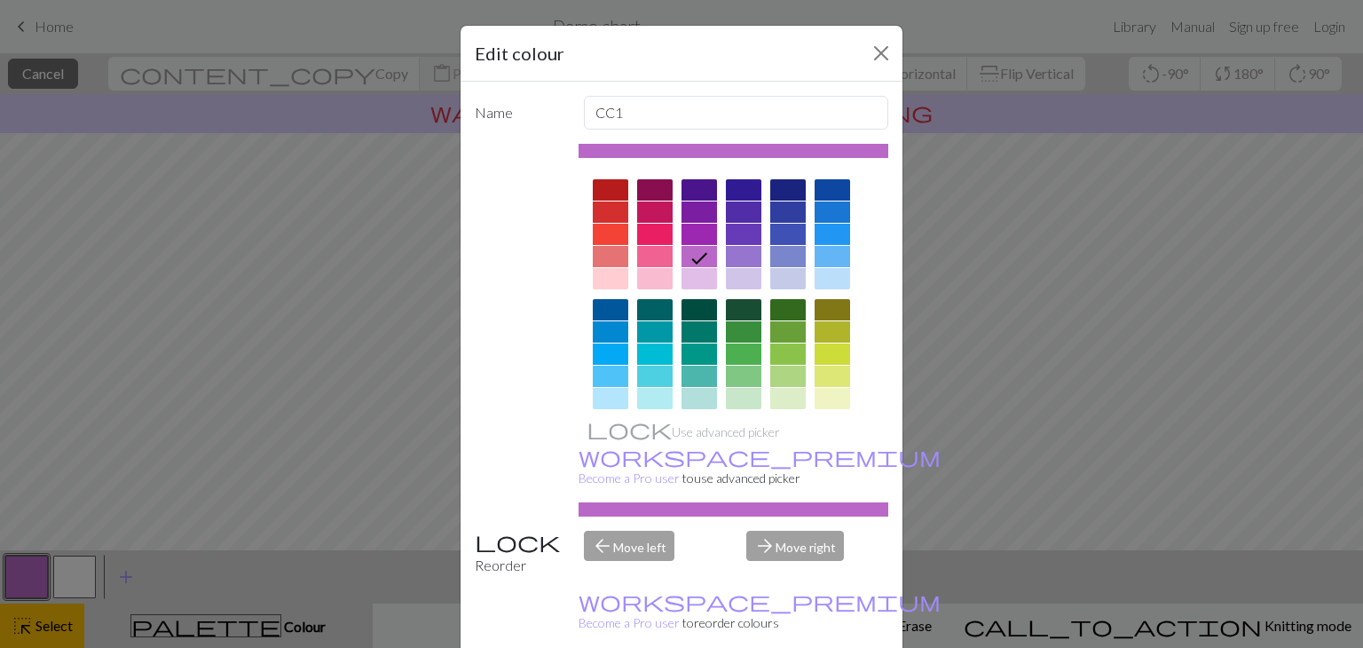
drag, startPoint x: 35, startPoint y: 571, endPoint x: 36, endPoint y: 581, distance: 9.8
click at [36, 581] on div "Edit colour Name CC1 Use advanced picker workspace_premium Become a Pro user to…" at bounding box center [681, 324] width 1363 height 648
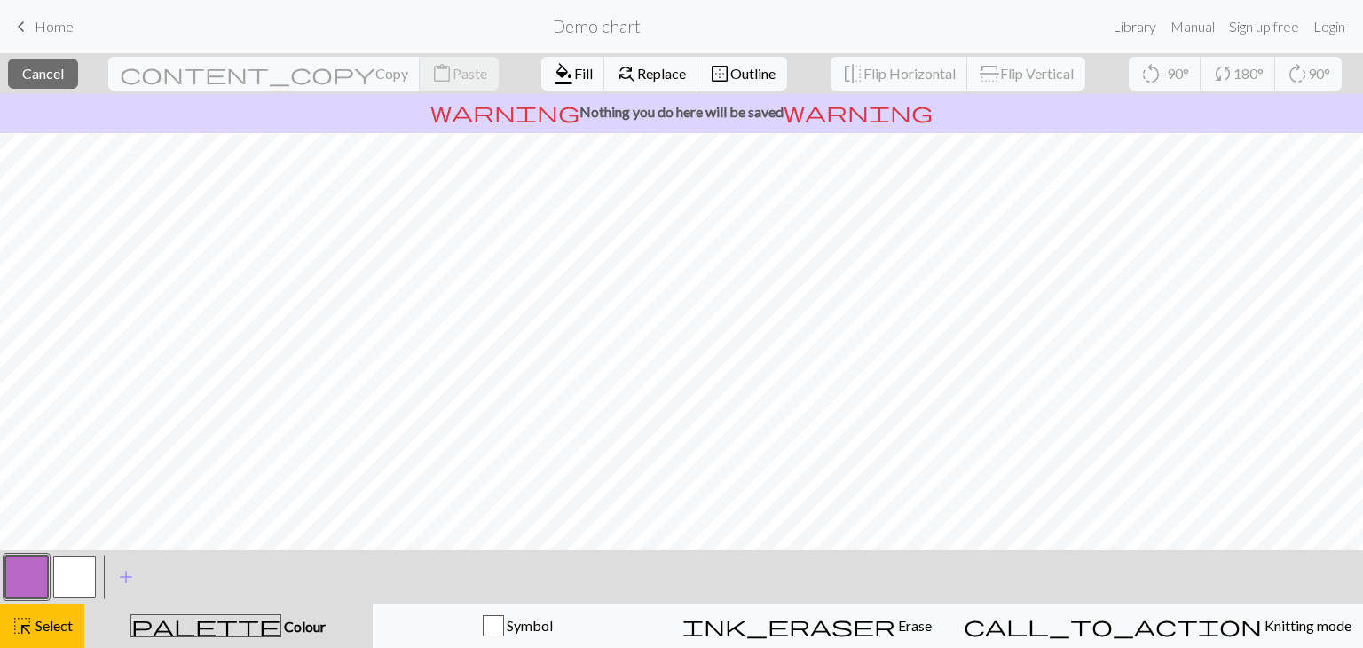
click at [17, 580] on button "button" at bounding box center [26, 577] width 43 height 43
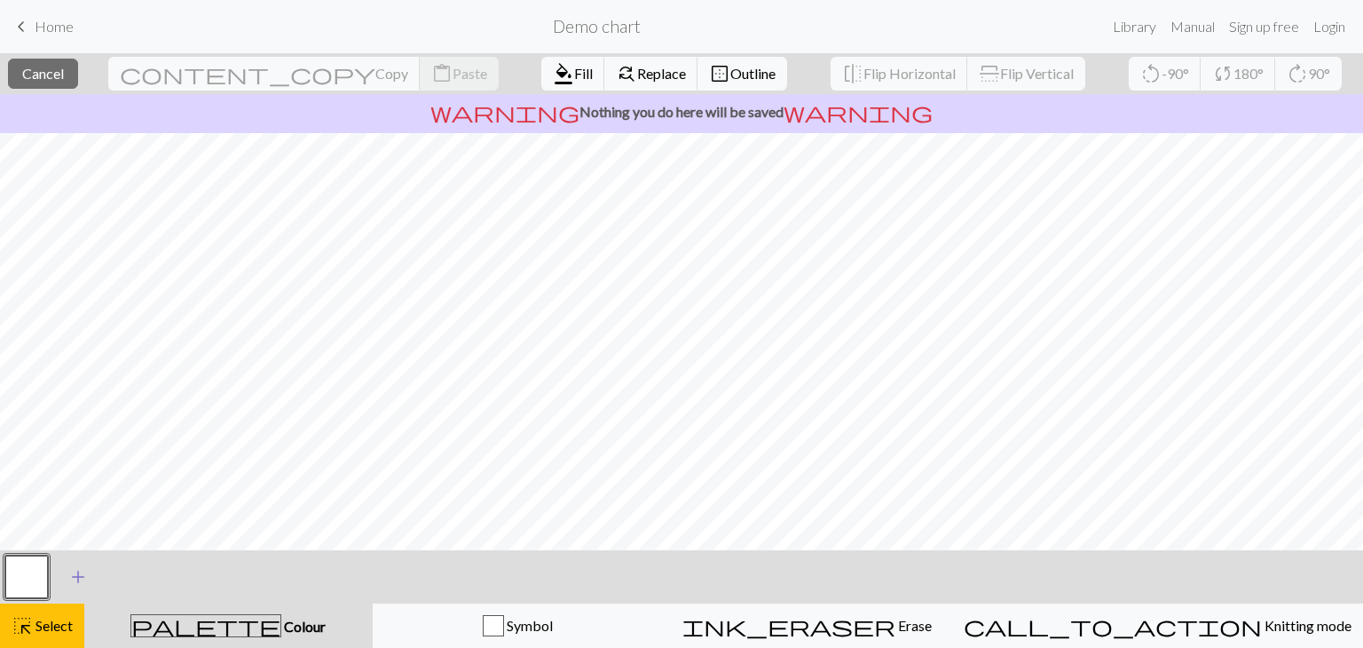
click at [85, 581] on span "add" at bounding box center [77, 577] width 21 height 25
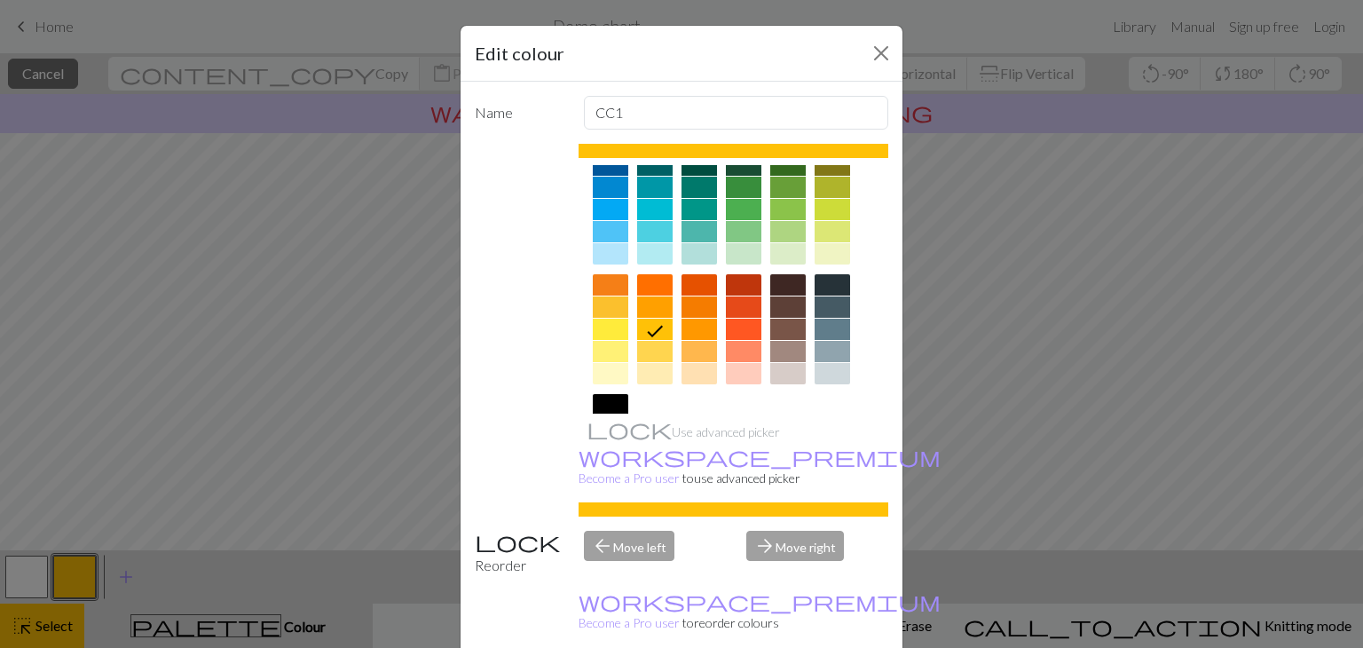
scroll to position [256, 0]
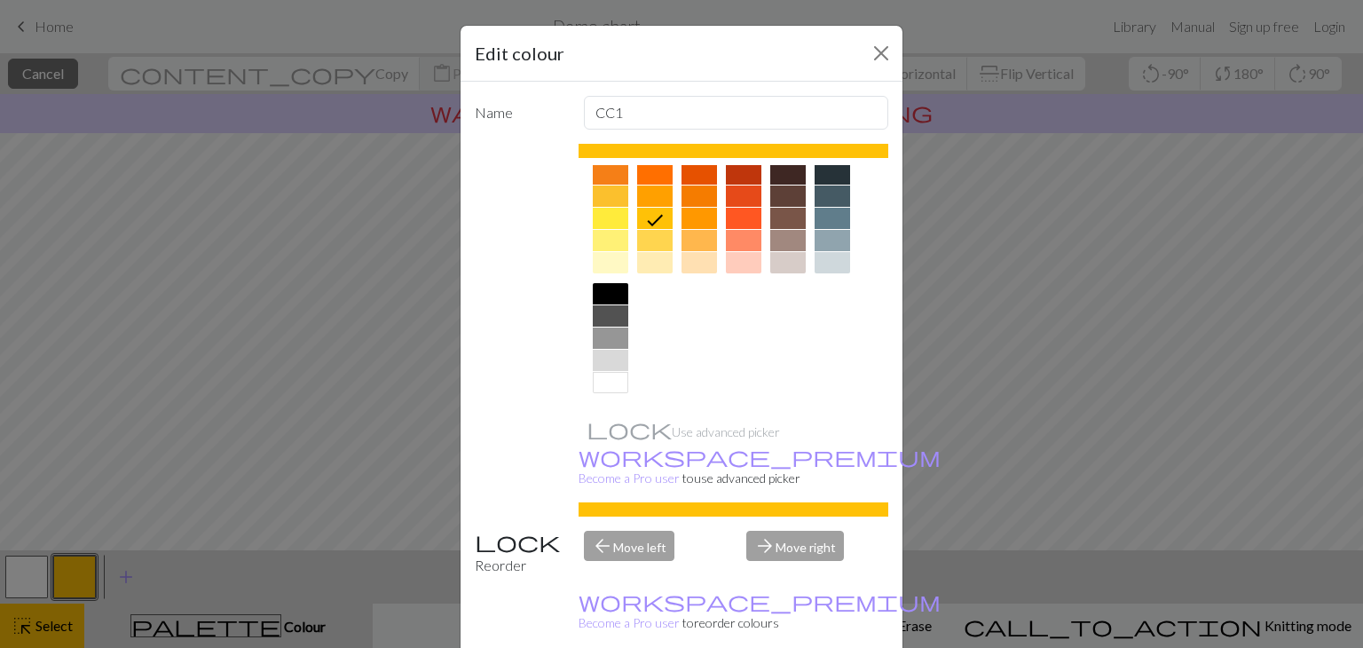
click at [606, 288] on div at bounding box center [611, 293] width 36 height 21
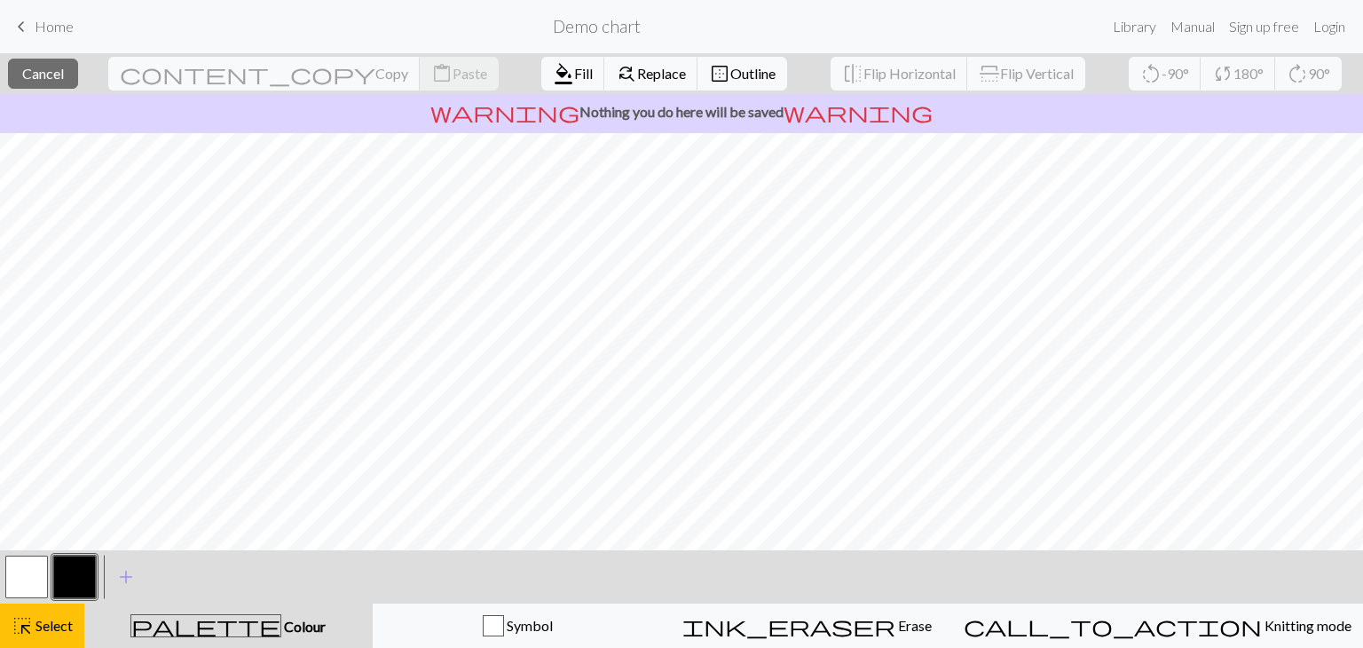
click at [25, 572] on button "button" at bounding box center [26, 577] width 43 height 43
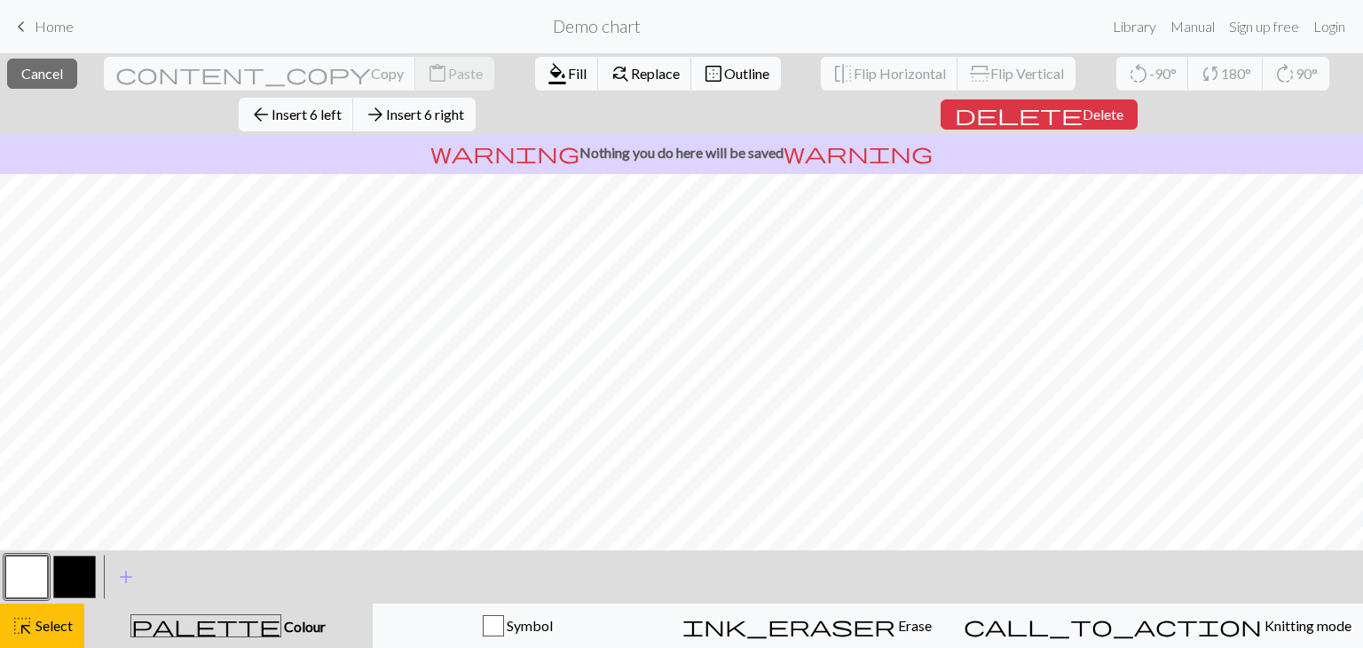
click at [20, 564] on button "button" at bounding box center [26, 577] width 43 height 43
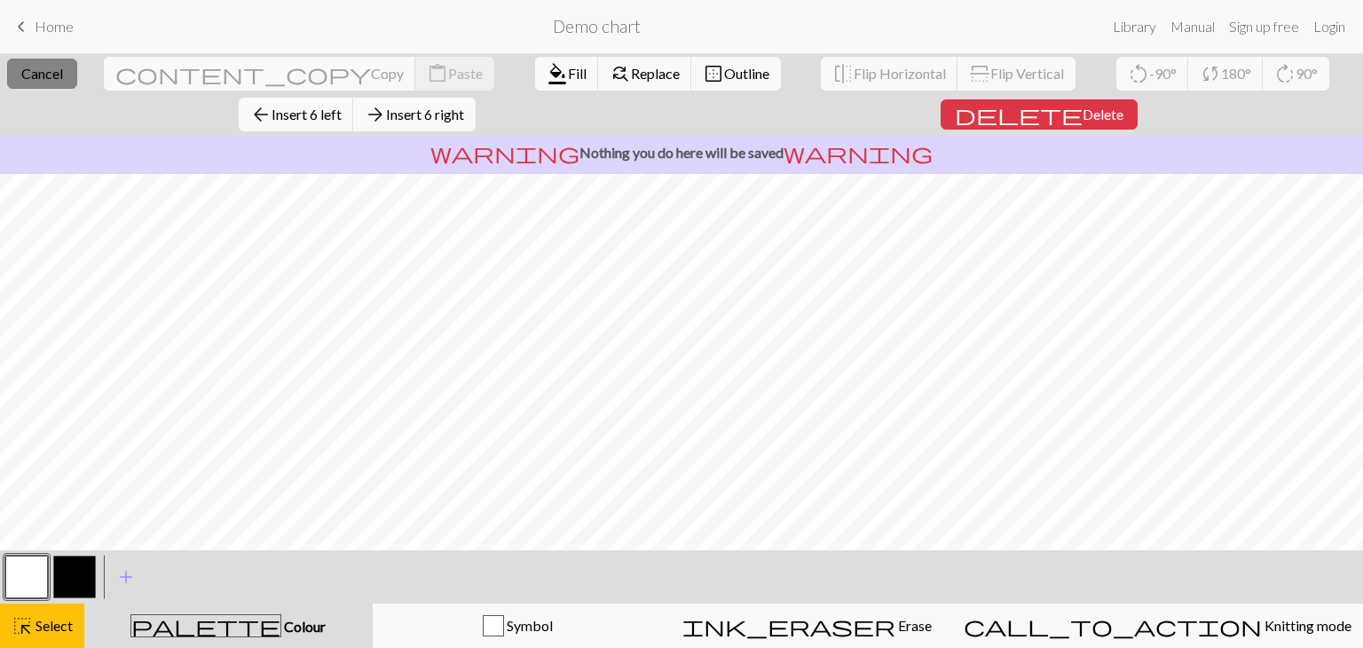
click at [36, 69] on span "Cancel" at bounding box center [42, 73] width 42 height 17
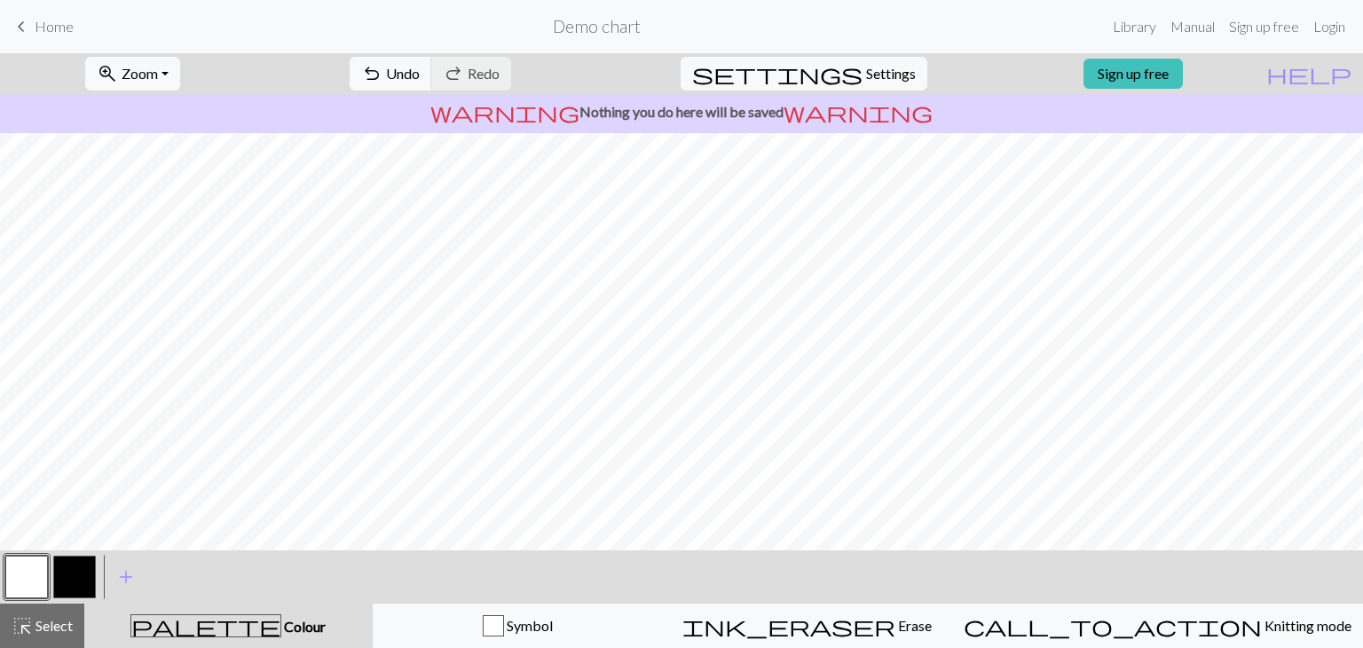
click at [36, 70] on div "zoom_in Zoom Zoom Fit all Fit width Fit height 50% 100% 150% 200% undo Undo Und…" at bounding box center [627, 73] width 1255 height 41
click at [88, 569] on button "button" at bounding box center [74, 577] width 43 height 43
click at [26, 588] on button "button" at bounding box center [26, 577] width 43 height 43
click at [75, 576] on button "button" at bounding box center [74, 577] width 43 height 43
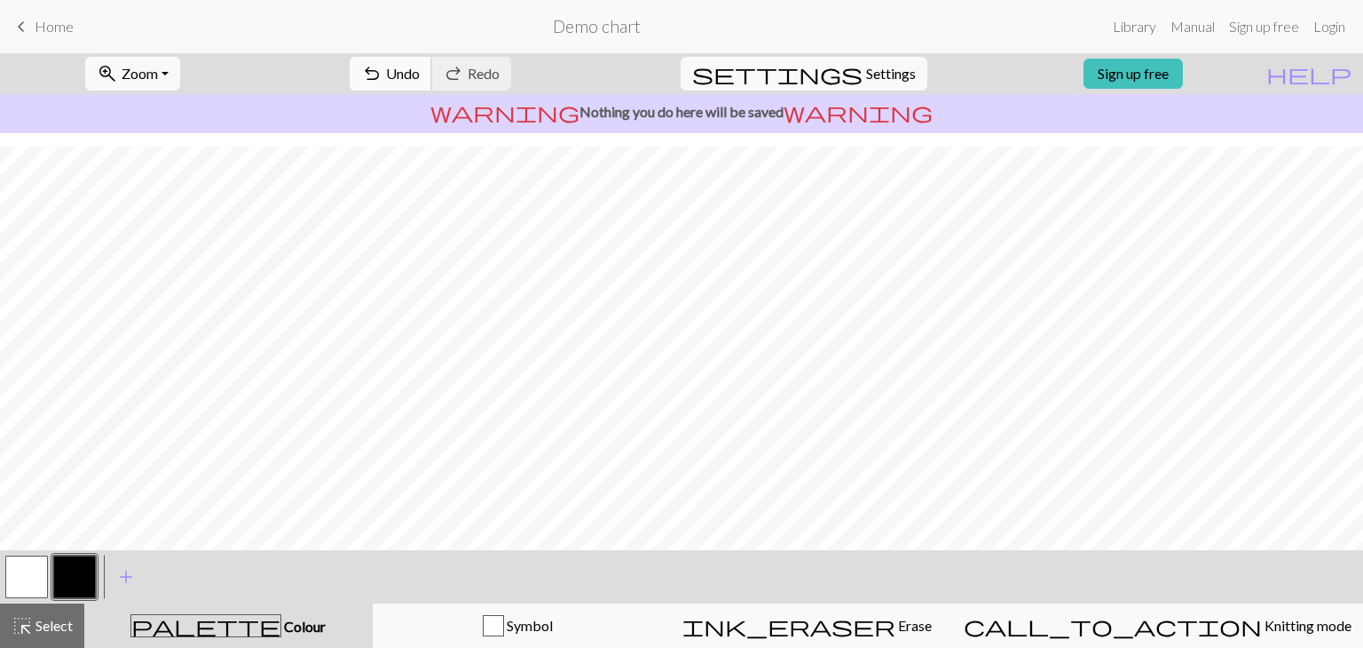
click at [383, 72] on span "undo" at bounding box center [371, 73] width 21 height 25
click at [511, 82] on button "redo Redo Redo" at bounding box center [471, 74] width 80 height 34
click at [50, 631] on span "Select" at bounding box center [53, 625] width 40 height 17
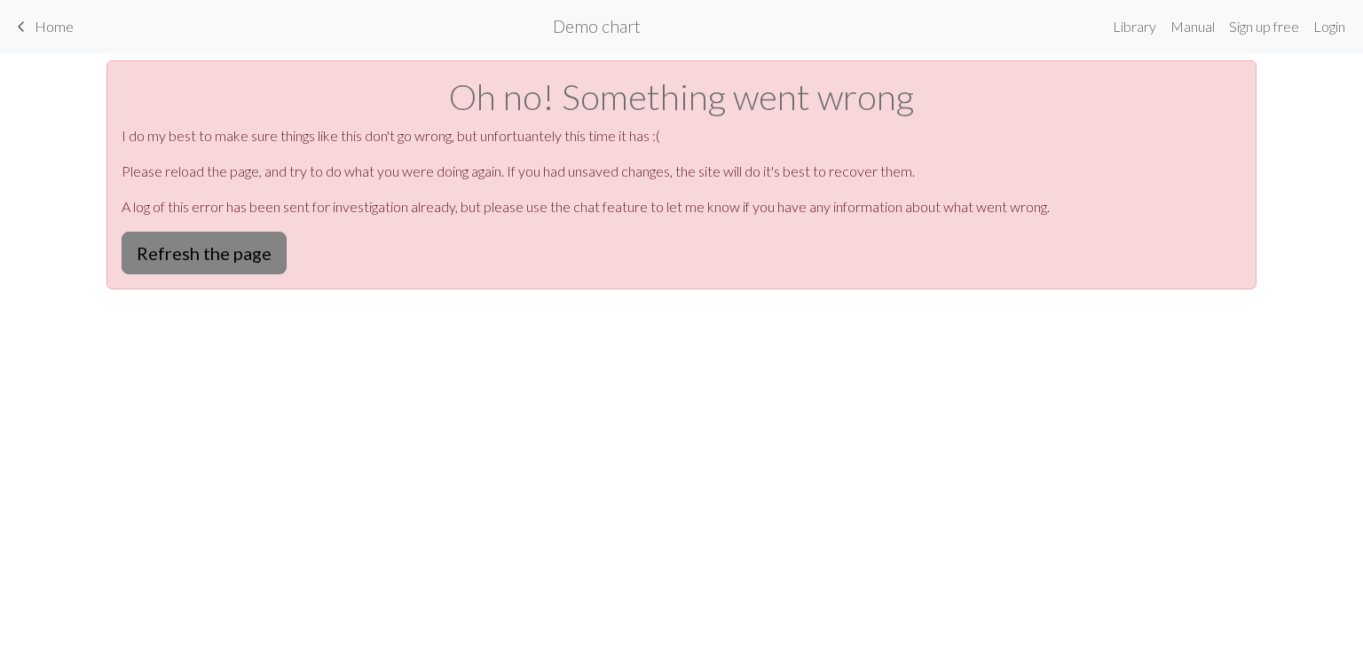
click at [239, 253] on button "Refresh the page" at bounding box center [204, 253] width 165 height 43
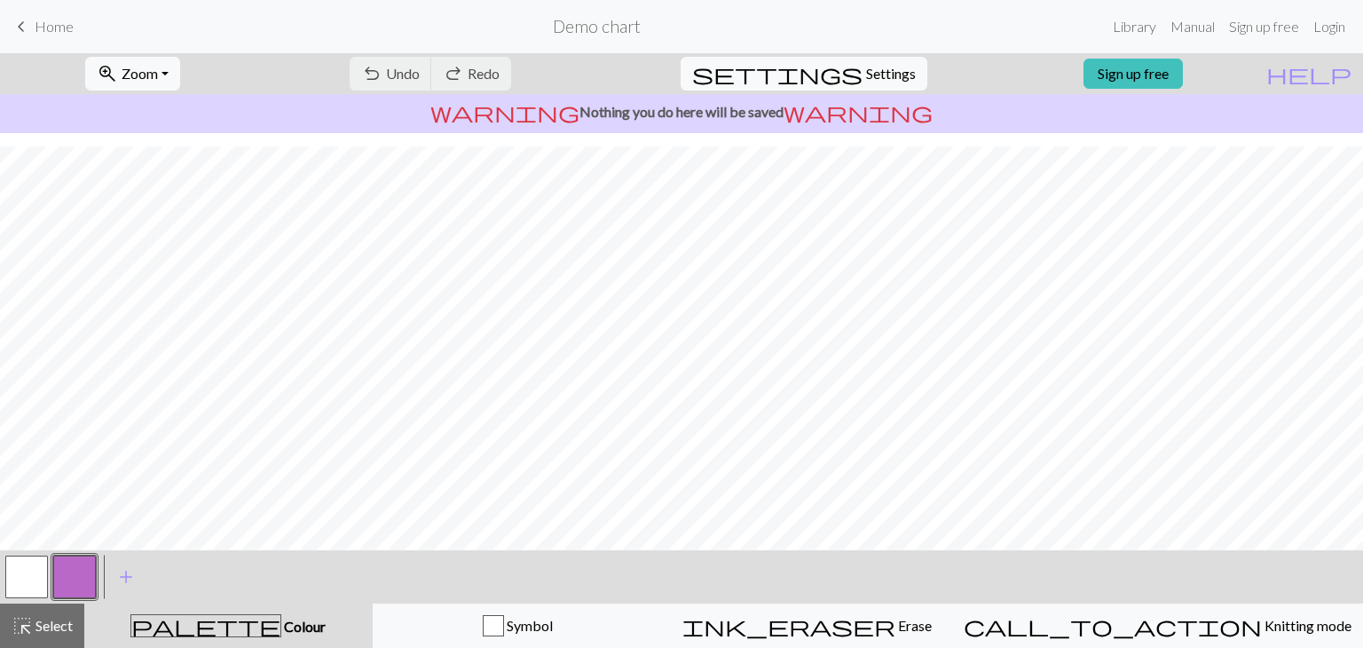
scroll to position [244, 0]
click at [886, 72] on span "Settings" at bounding box center [891, 73] width 50 height 21
select select "aran"
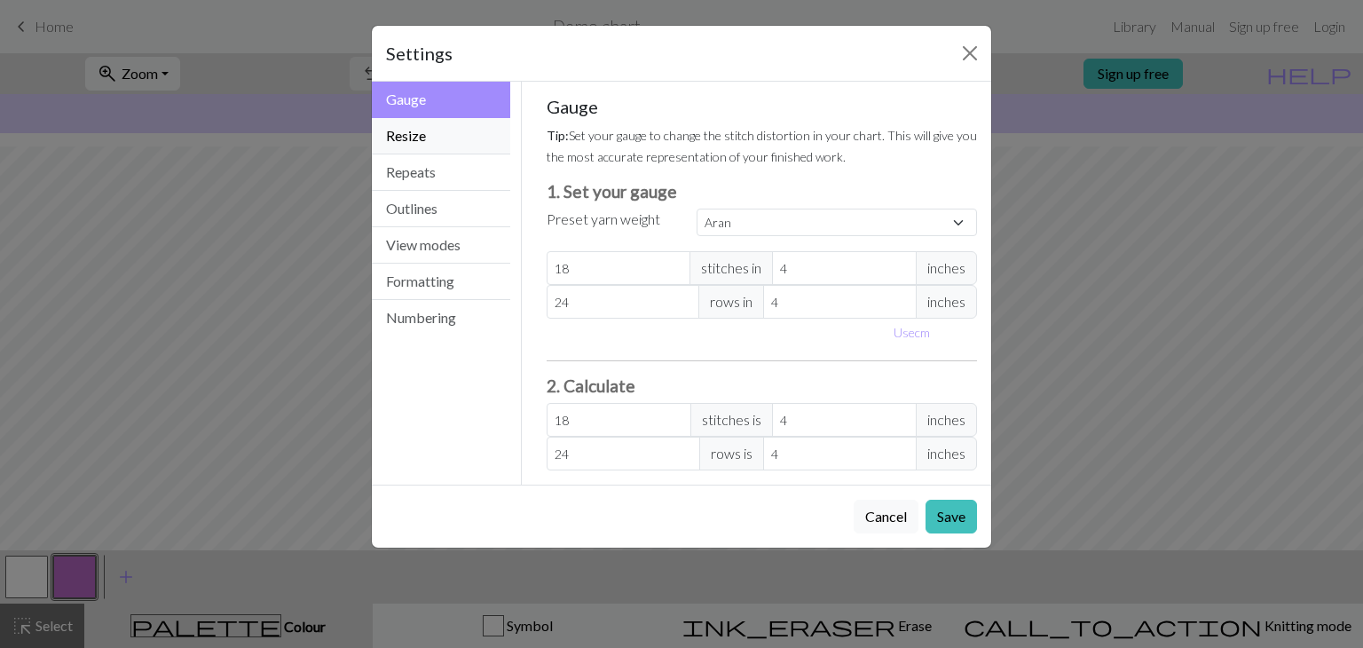
click at [447, 140] on button "Resize" at bounding box center [441, 136] width 138 height 36
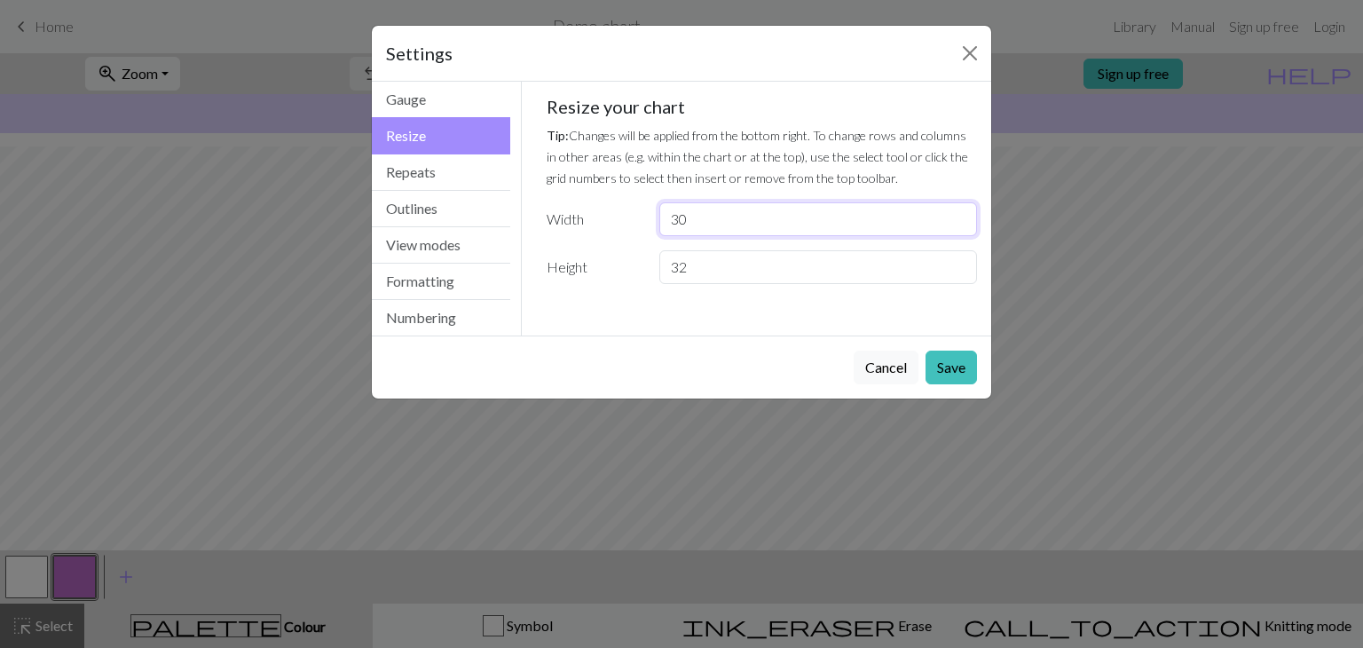
drag, startPoint x: 743, startPoint y: 241, endPoint x: 735, endPoint y: 230, distance: 14.0
click at [739, 234] on div "Resize your chart Tip: Changes will be applied from the bottom right. To change…" at bounding box center [762, 190] width 431 height 188
drag, startPoint x: 729, startPoint y: 221, endPoint x: 604, endPoint y: 225, distance: 125.2
click at [605, 225] on div "Width 30" at bounding box center [762, 219] width 453 height 34
type input "48"
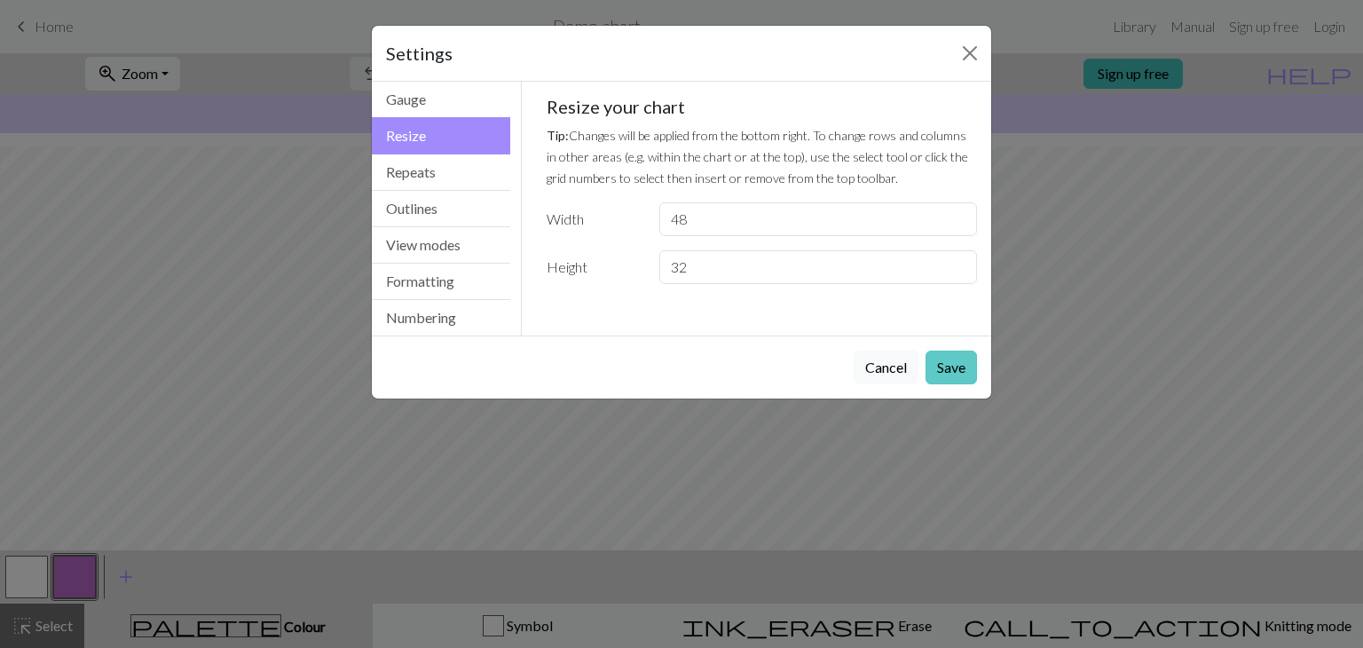
click at [959, 361] on button "Save" at bounding box center [951, 368] width 51 height 34
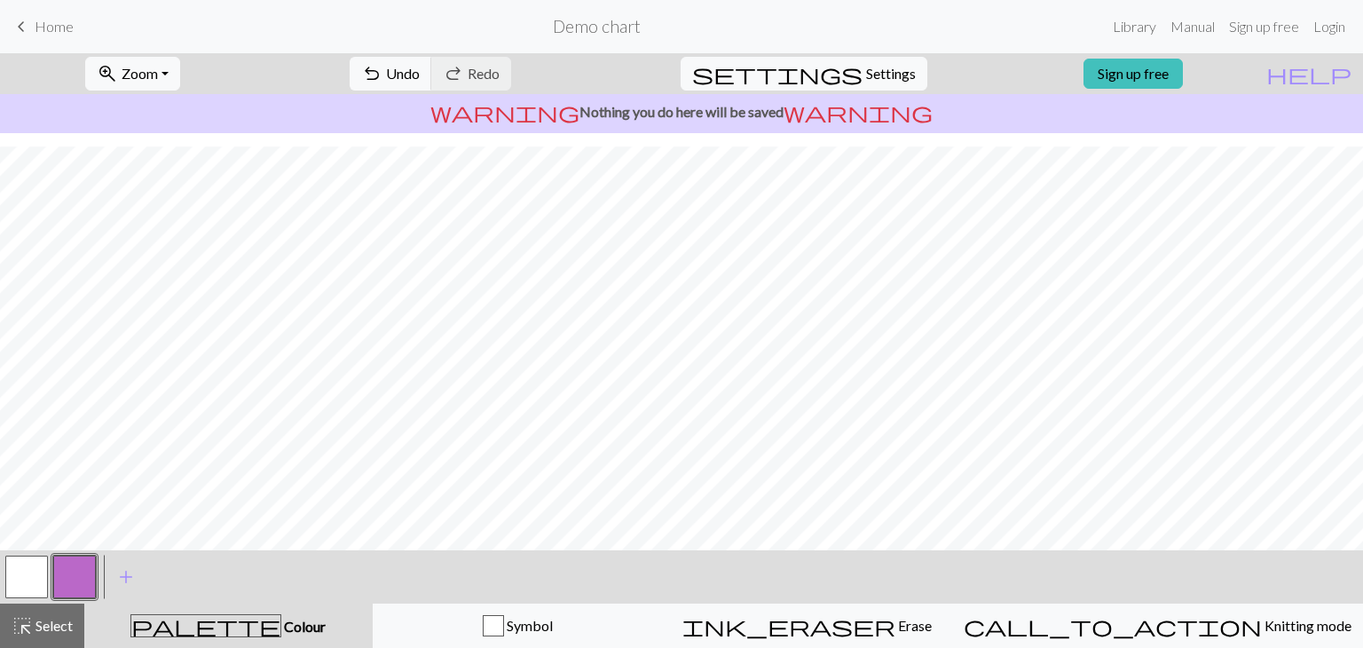
click at [26, 569] on button "button" at bounding box center [26, 577] width 43 height 43
drag, startPoint x: 59, startPoint y: 624, endPoint x: 319, endPoint y: 610, distance: 259.6
click at [58, 622] on span "Select" at bounding box center [53, 625] width 40 height 17
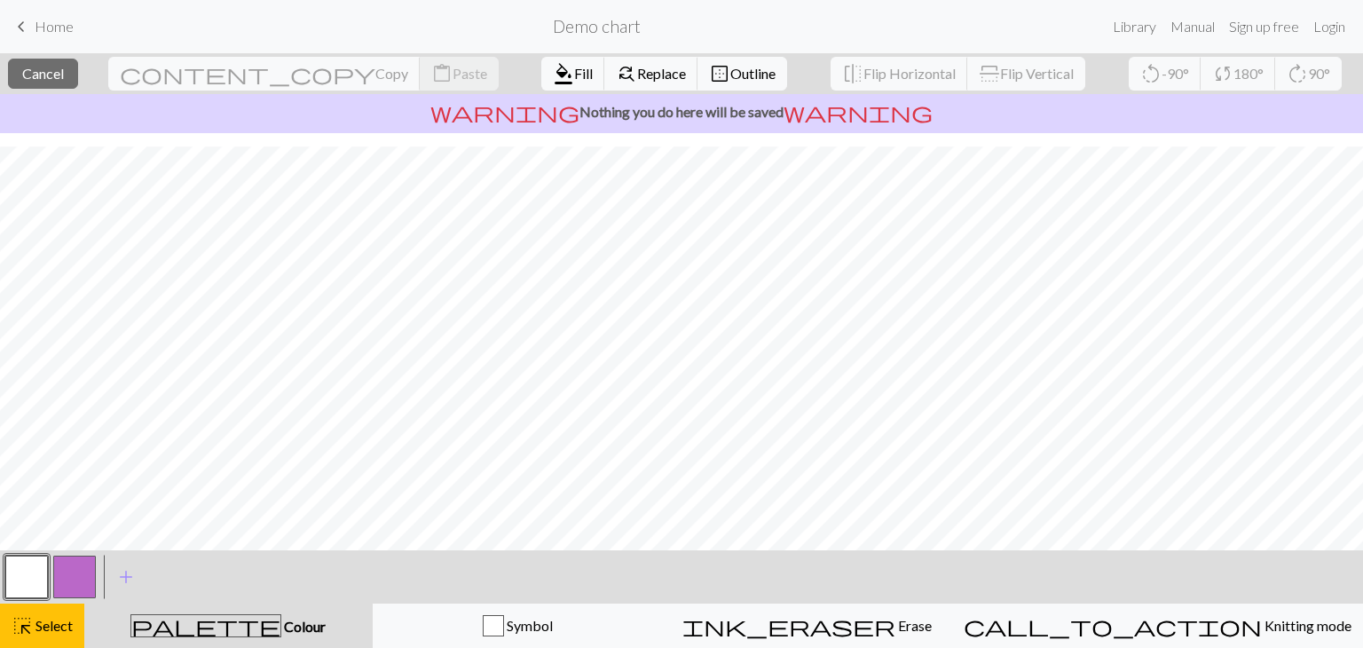
click at [31, 591] on button "button" at bounding box center [26, 577] width 43 height 43
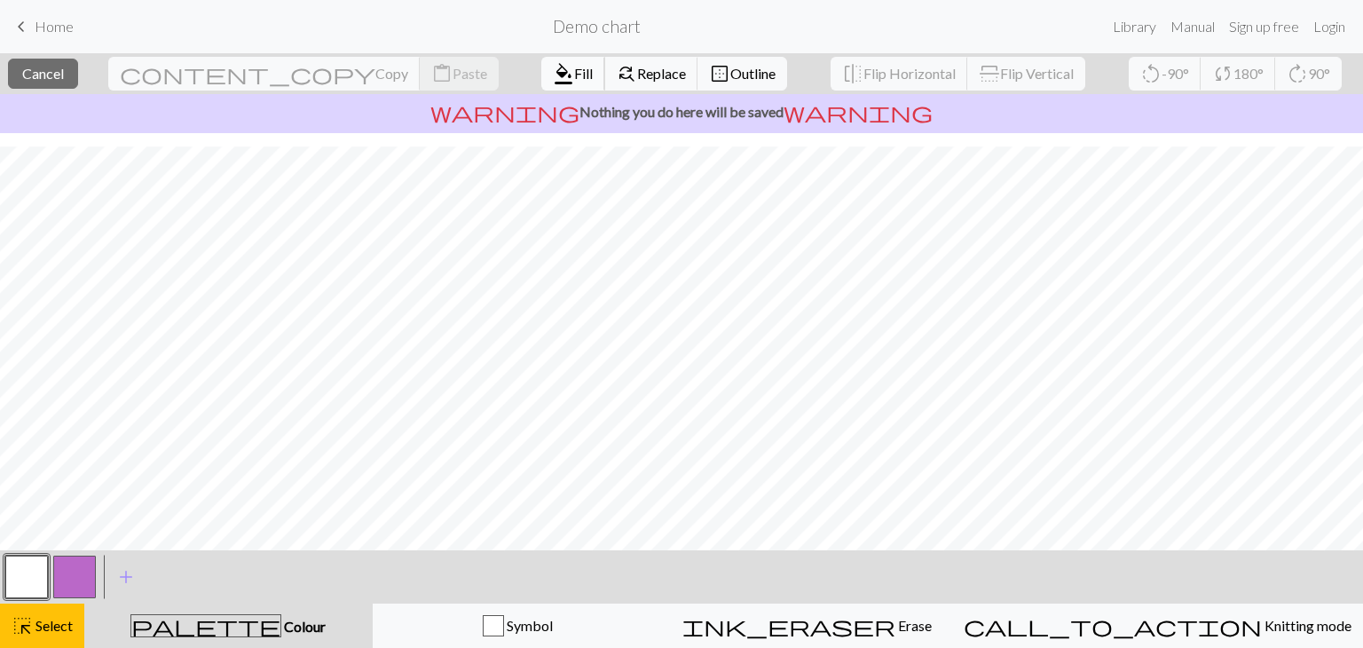
click at [553, 79] on span "format_color_fill" at bounding box center [563, 73] width 21 height 25
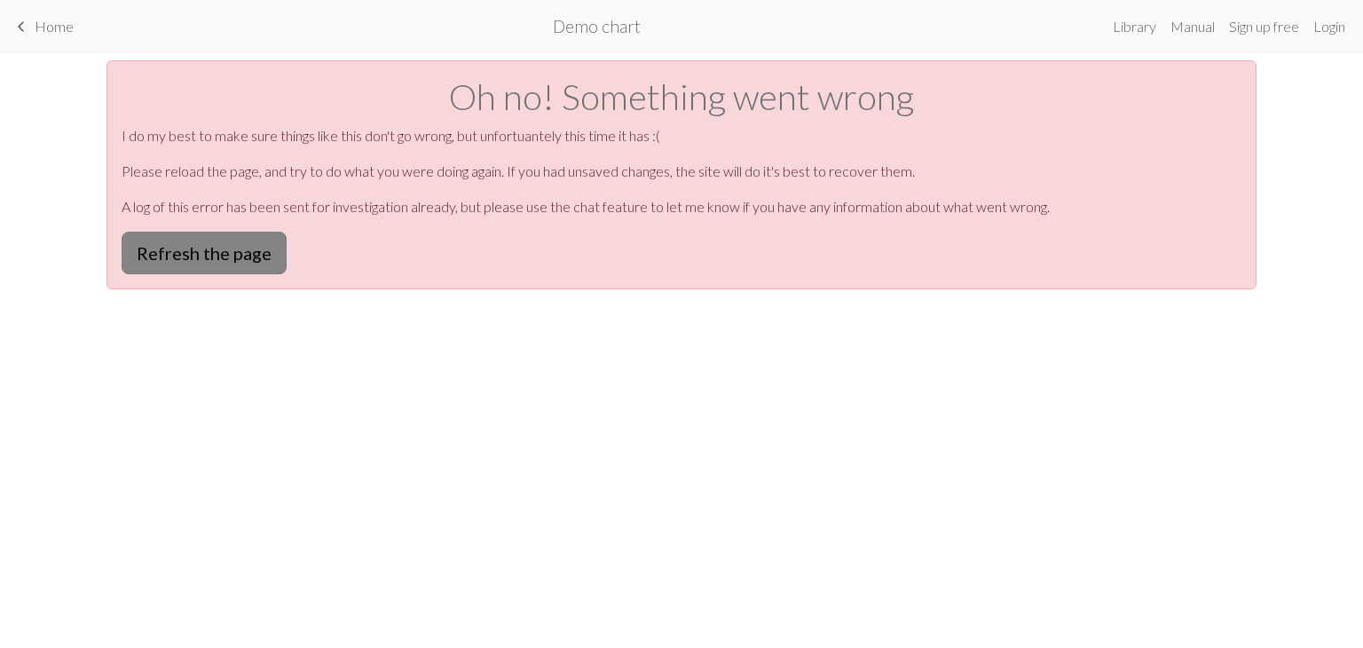
click at [214, 255] on button "Refresh the page" at bounding box center [204, 253] width 165 height 43
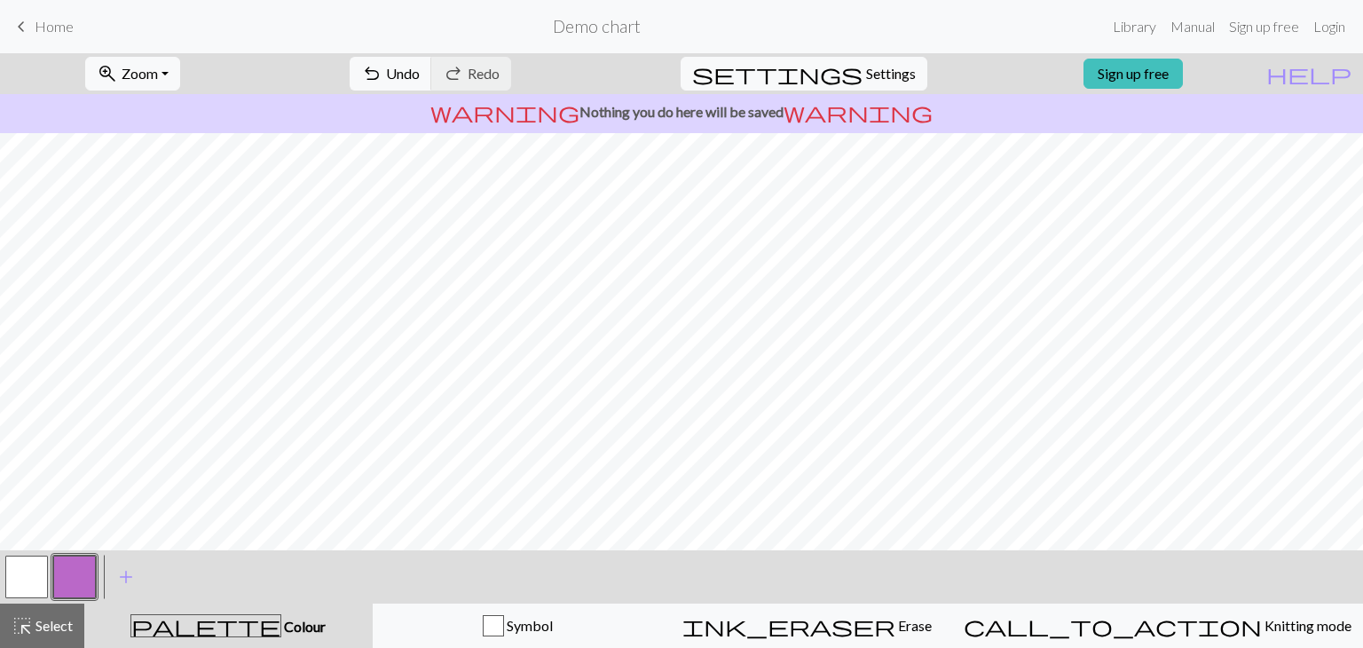
click at [38, 568] on button "button" at bounding box center [26, 577] width 43 height 43
click at [60, 617] on span "Select" at bounding box center [53, 625] width 40 height 17
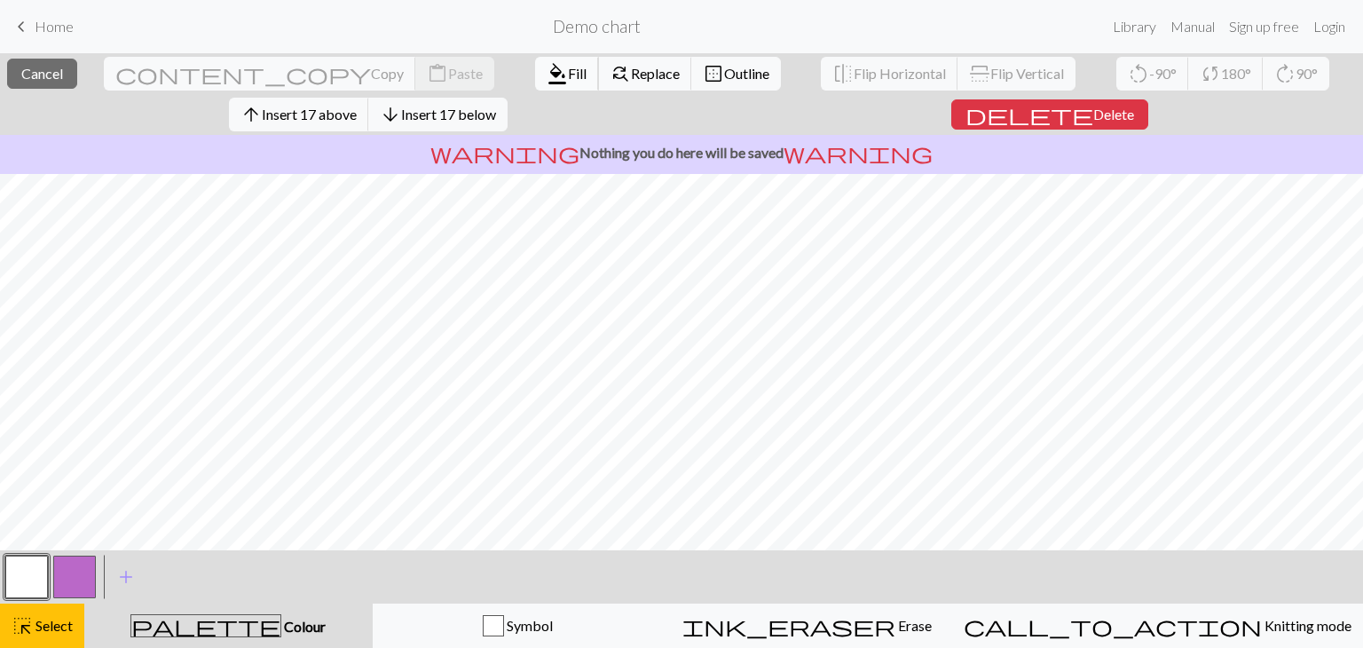
click at [547, 65] on span "format_color_fill" at bounding box center [557, 73] width 21 height 25
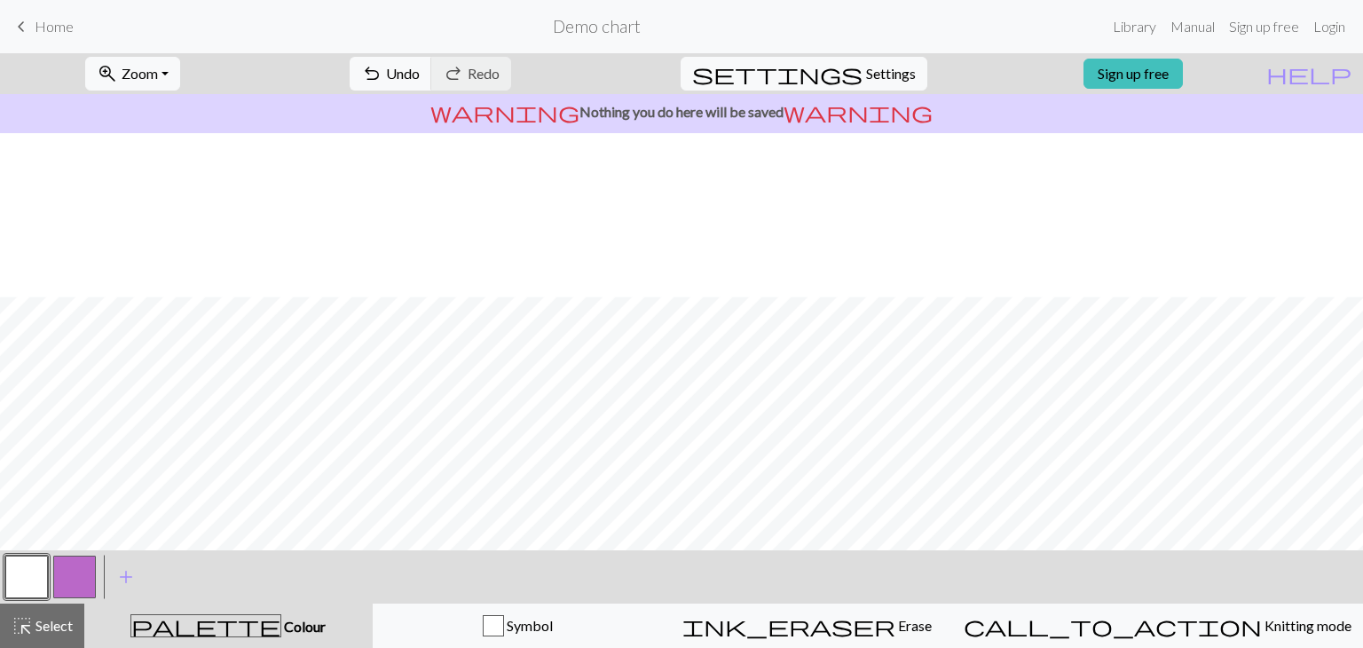
scroll to position [244, 0]
drag, startPoint x: 22, startPoint y: 627, endPoint x: 28, endPoint y: 619, distance: 10.1
click at [22, 626] on span "highlight_alt" at bounding box center [22, 625] width 21 height 25
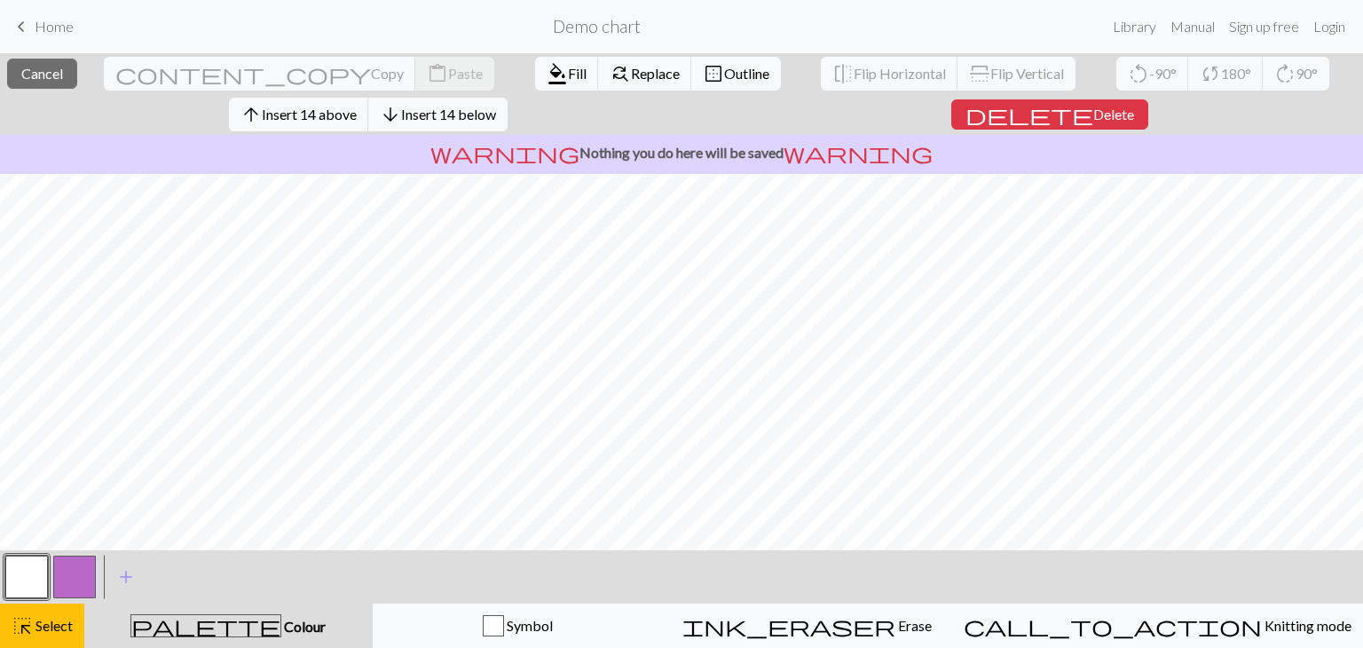
click at [20, 573] on button "button" at bounding box center [26, 577] width 43 height 43
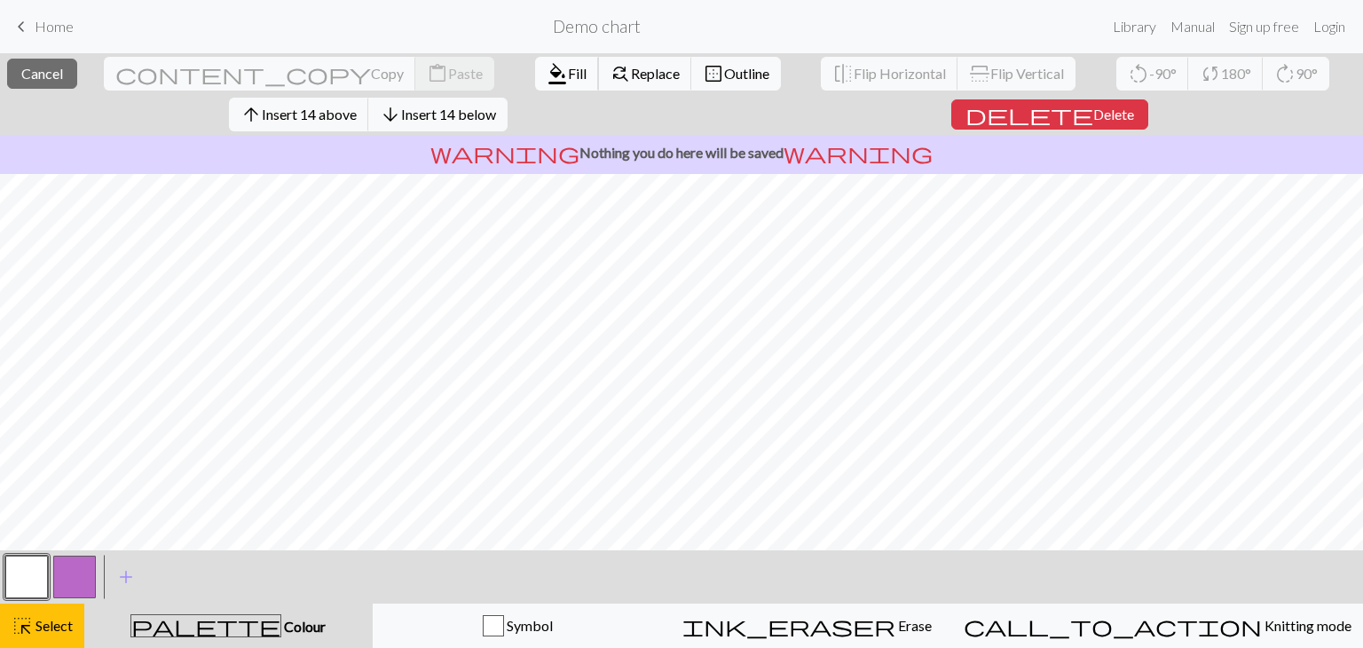
click at [547, 71] on span "format_color_fill" at bounding box center [557, 73] width 21 height 25
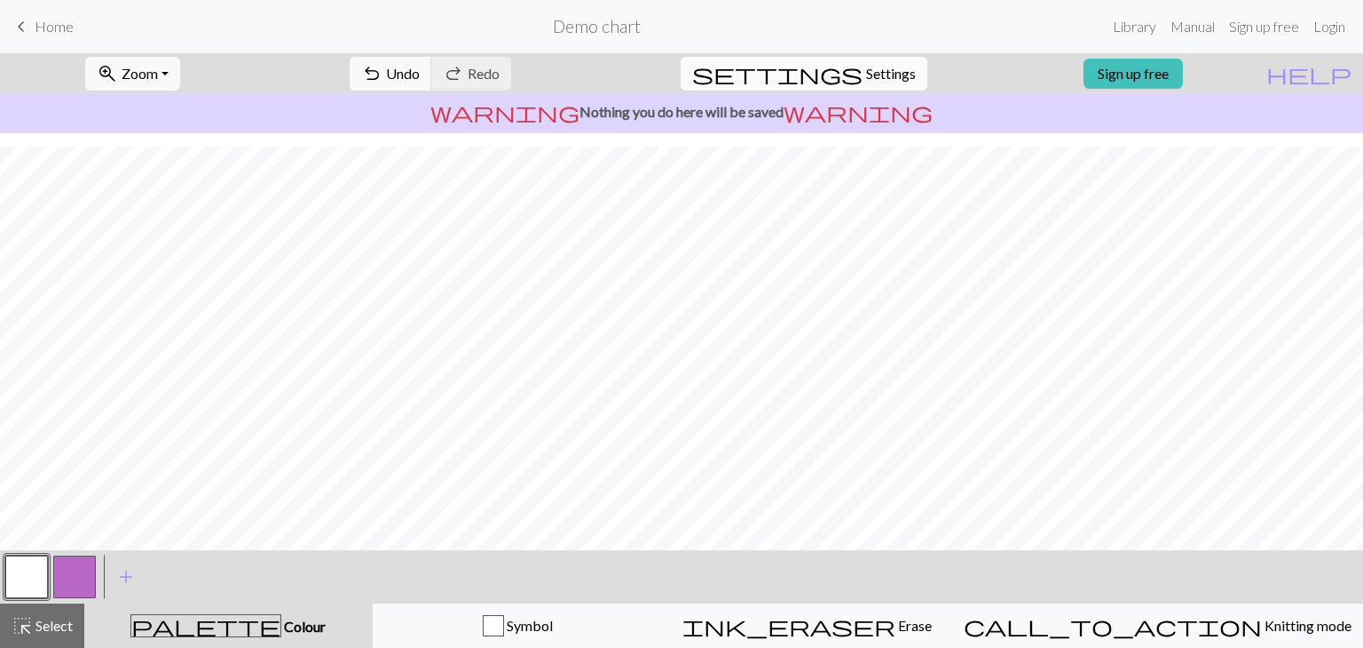
click at [890, 84] on button "settings Settings" at bounding box center [804, 74] width 247 height 34
select select "aran"
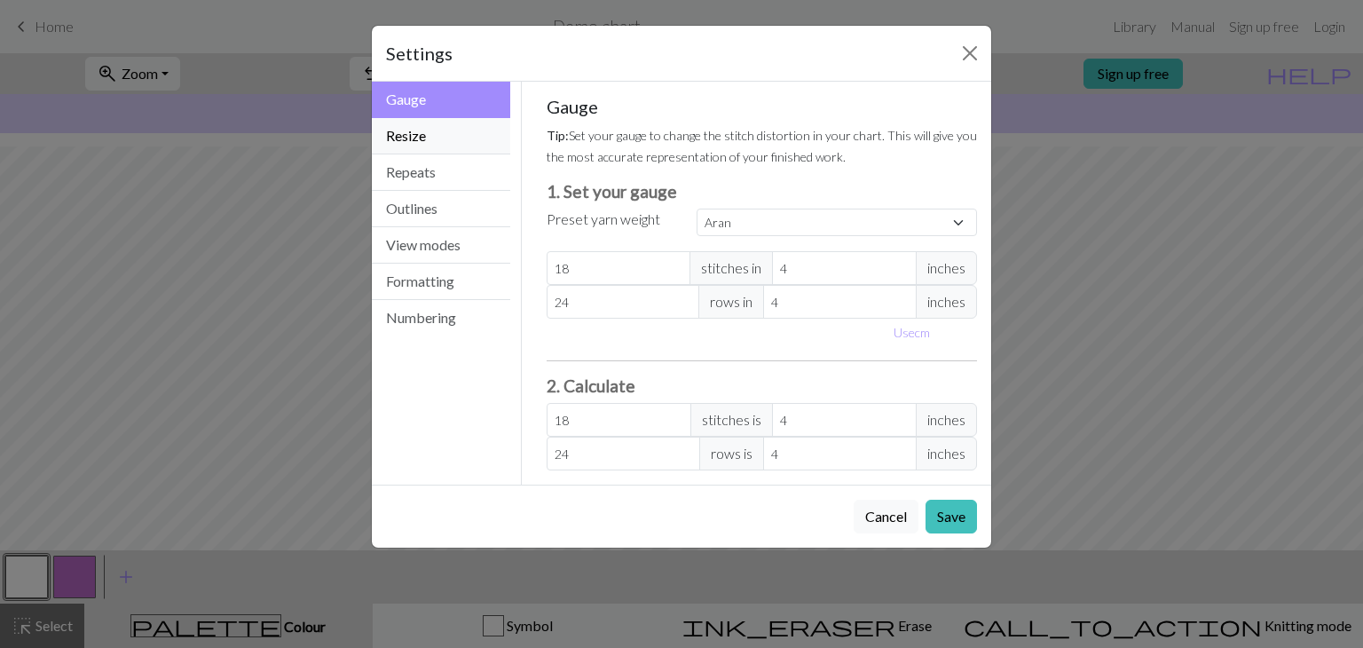
click at [472, 138] on button "Resize" at bounding box center [441, 136] width 138 height 36
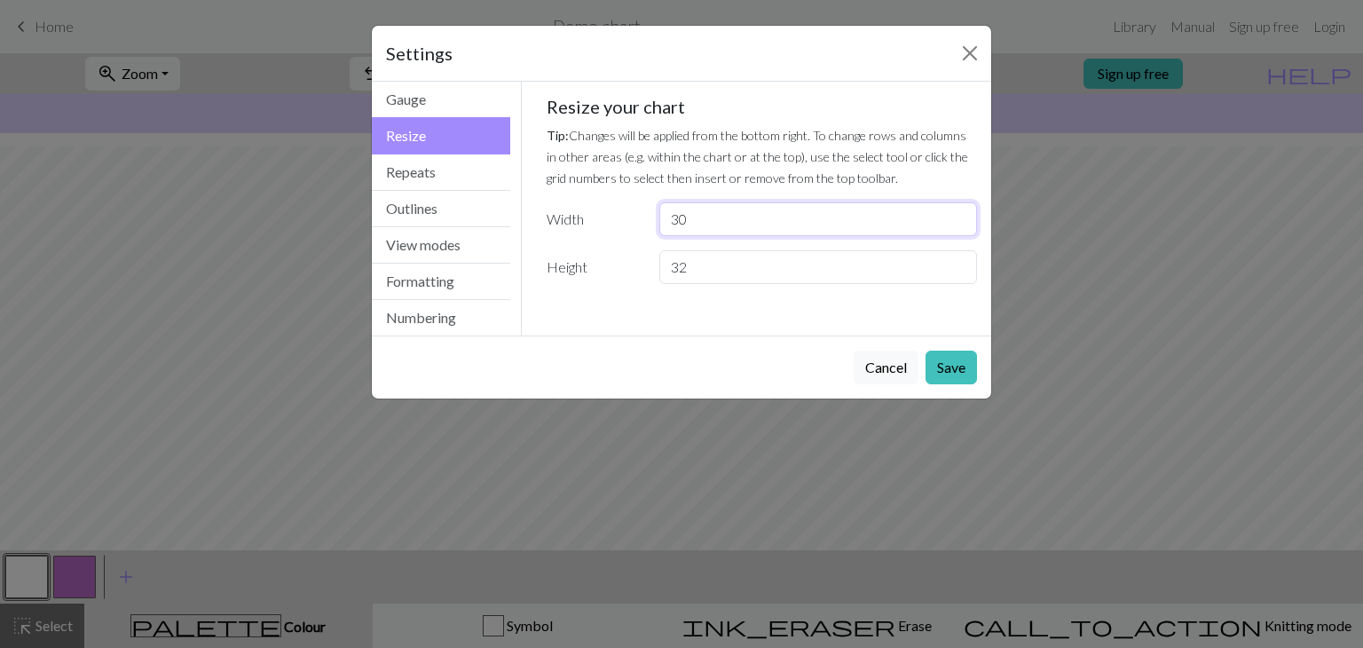
click at [691, 217] on input "30" at bounding box center [819, 219] width 318 height 34
type input "3"
type input "48"
click at [967, 363] on button "Save" at bounding box center [951, 368] width 51 height 34
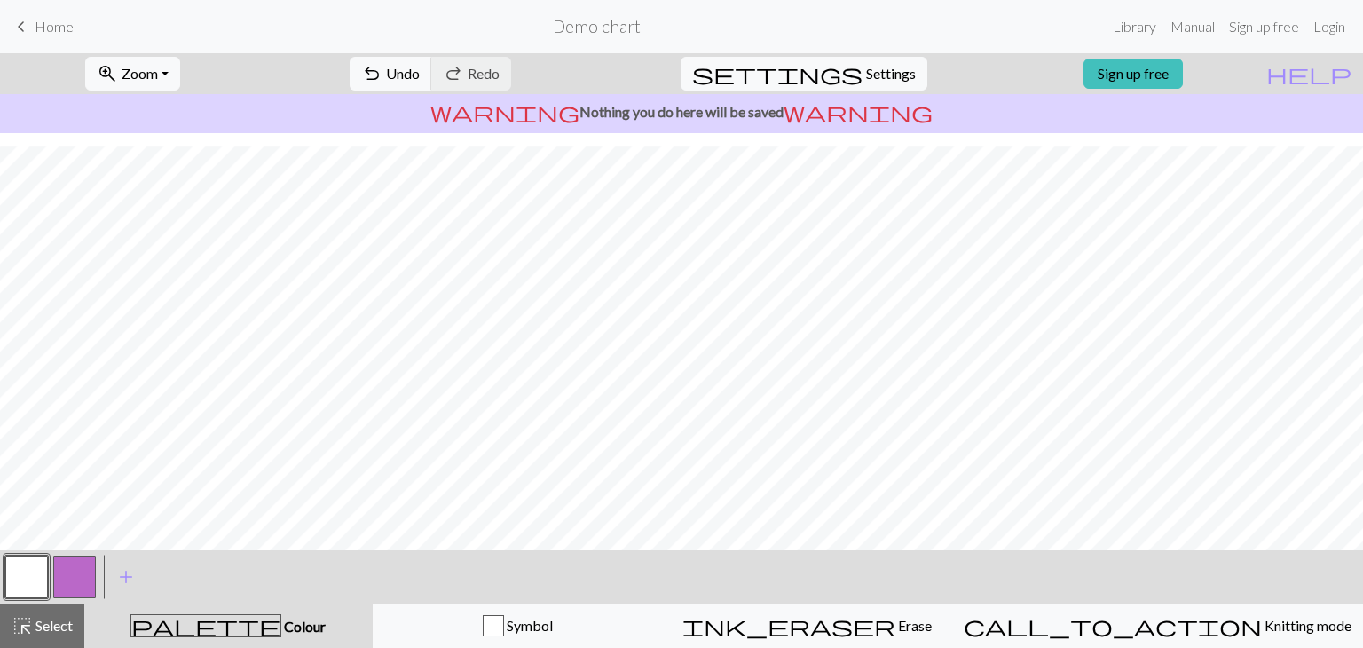
click at [85, 575] on button "button" at bounding box center [74, 577] width 43 height 43
drag, startPoint x: 85, startPoint y: 575, endPoint x: 74, endPoint y: 576, distance: 11.6
click at [74, 576] on button "button" at bounding box center [74, 577] width 43 height 43
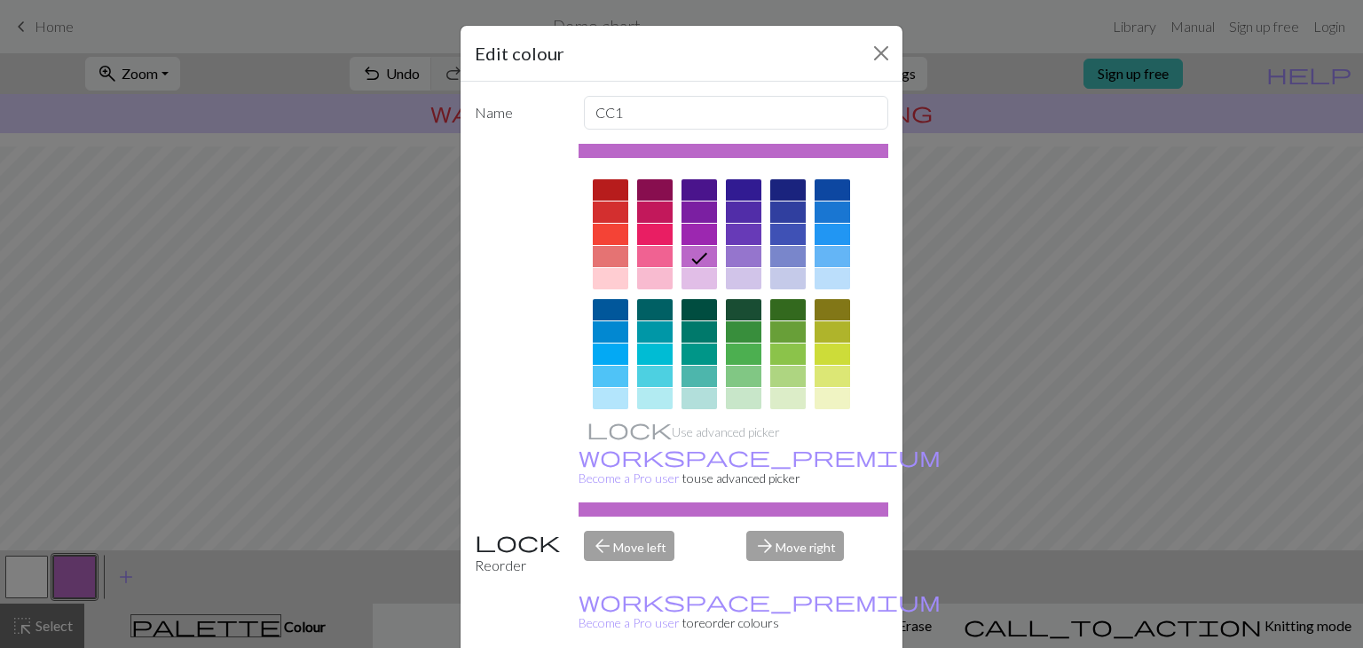
click at [78, 576] on div "Edit colour Name CC1 Use advanced picker workspace_premium Become a Pro user to…" at bounding box center [681, 324] width 1363 height 648
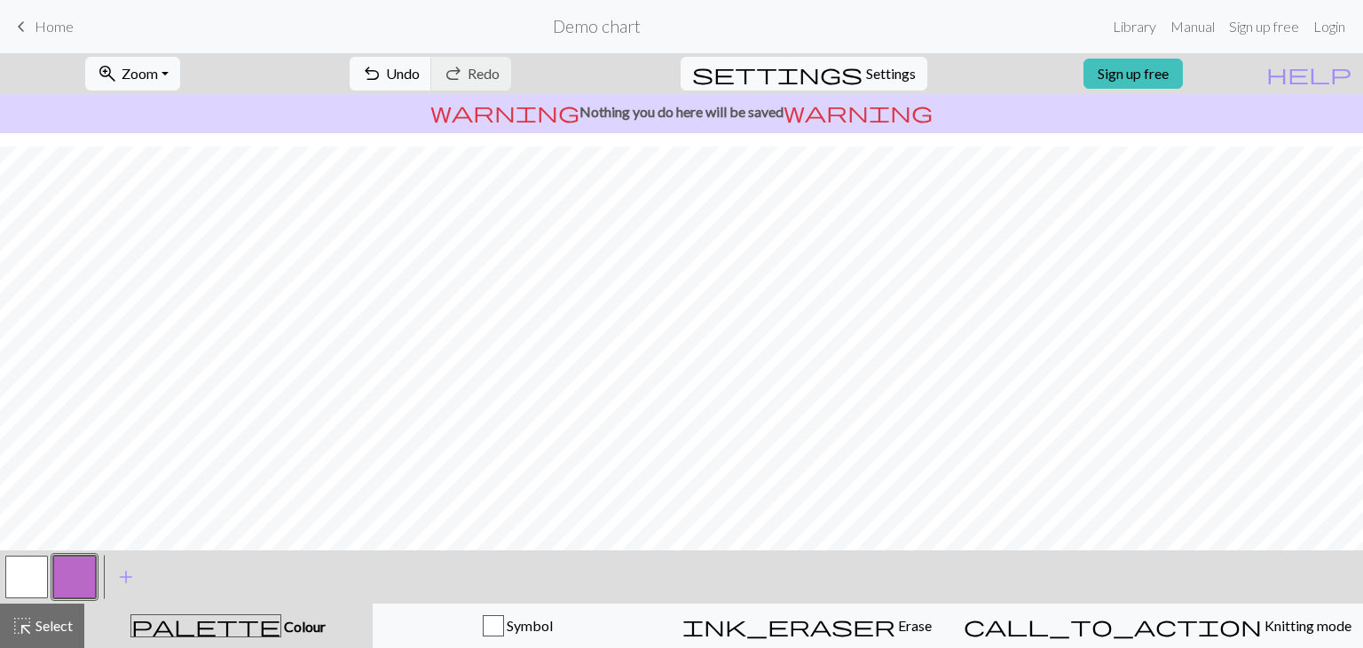
click at [88, 581] on button "button" at bounding box center [74, 577] width 43 height 43
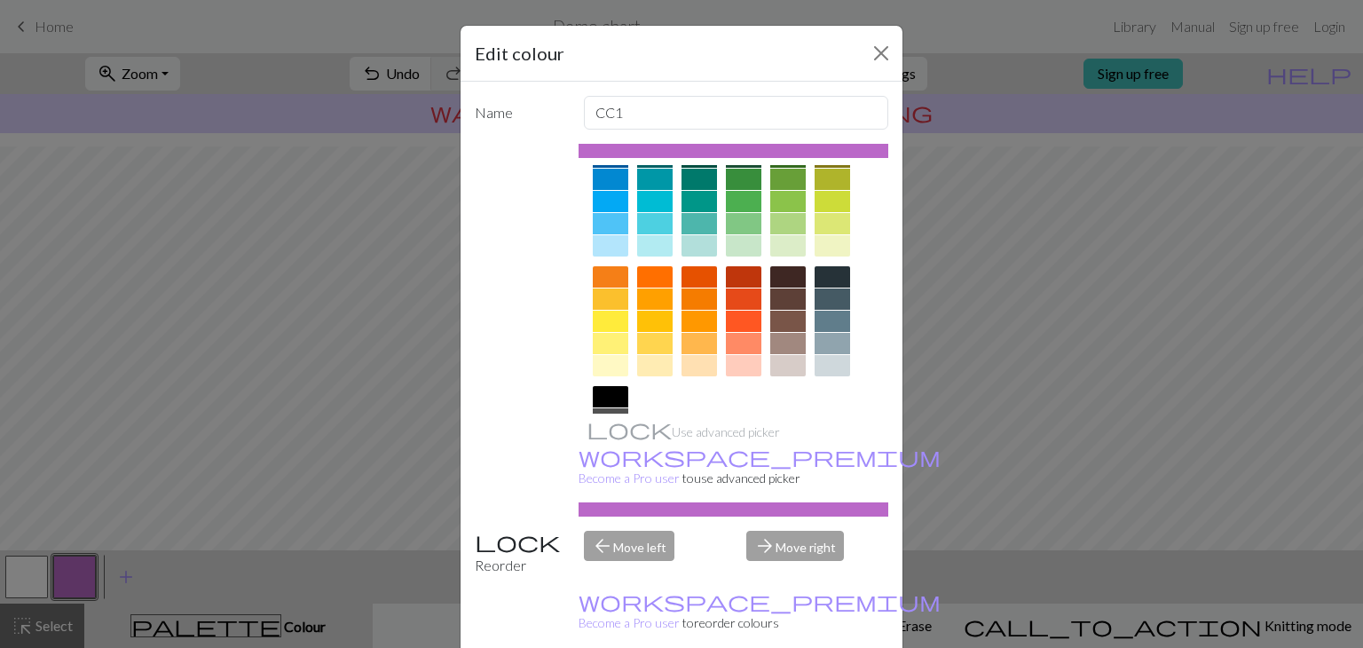
scroll to position [256, 0]
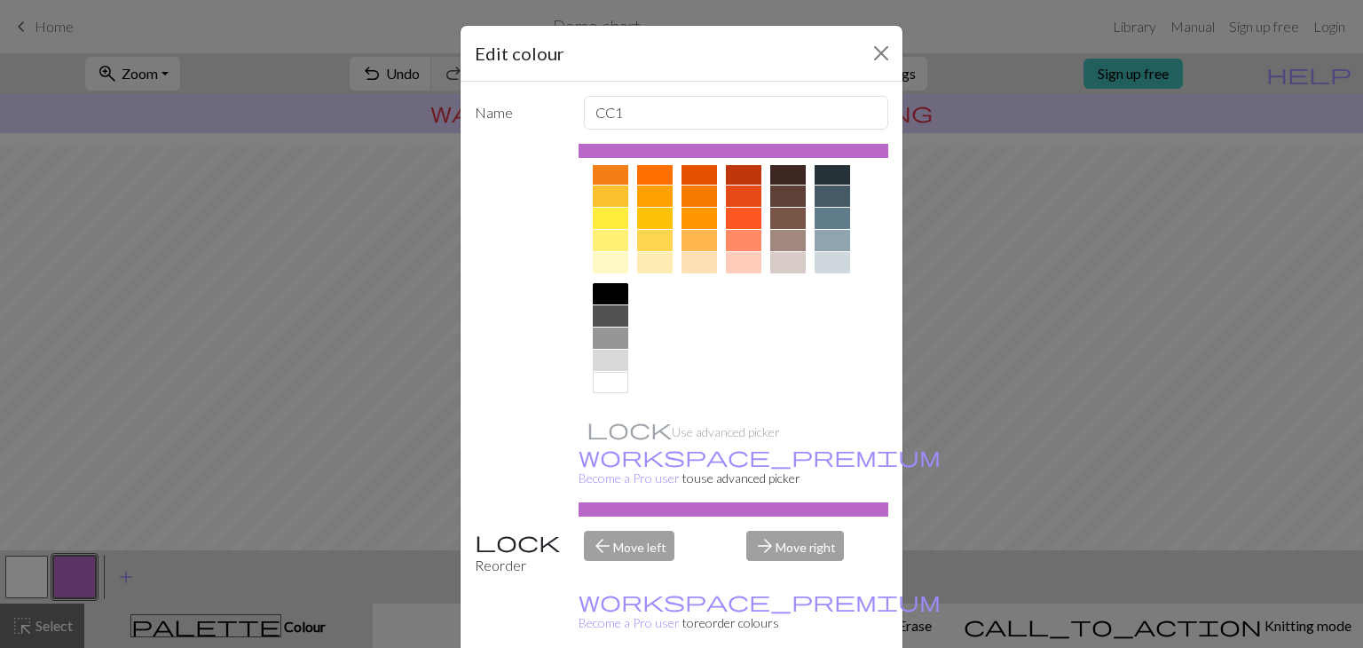
click at [611, 293] on div at bounding box center [611, 293] width 36 height 21
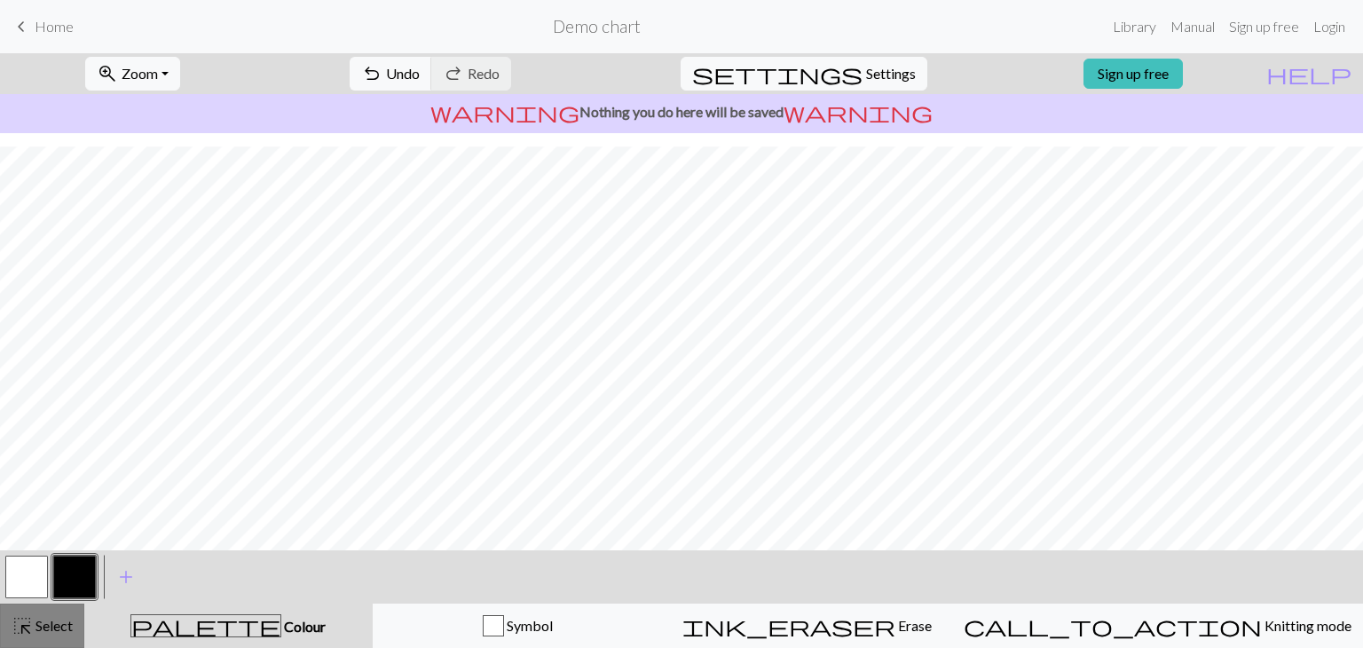
click at [39, 620] on span "Select" at bounding box center [53, 625] width 40 height 17
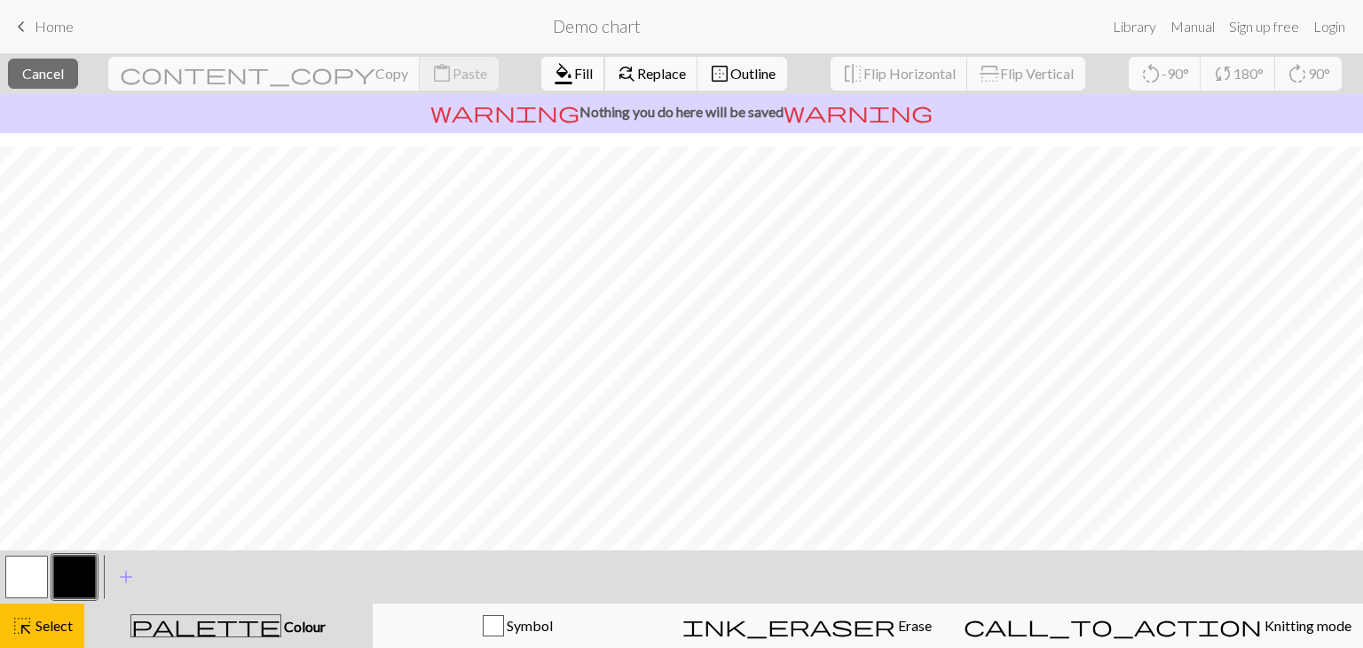
click at [574, 72] on span "Fill" at bounding box center [583, 73] width 19 height 17
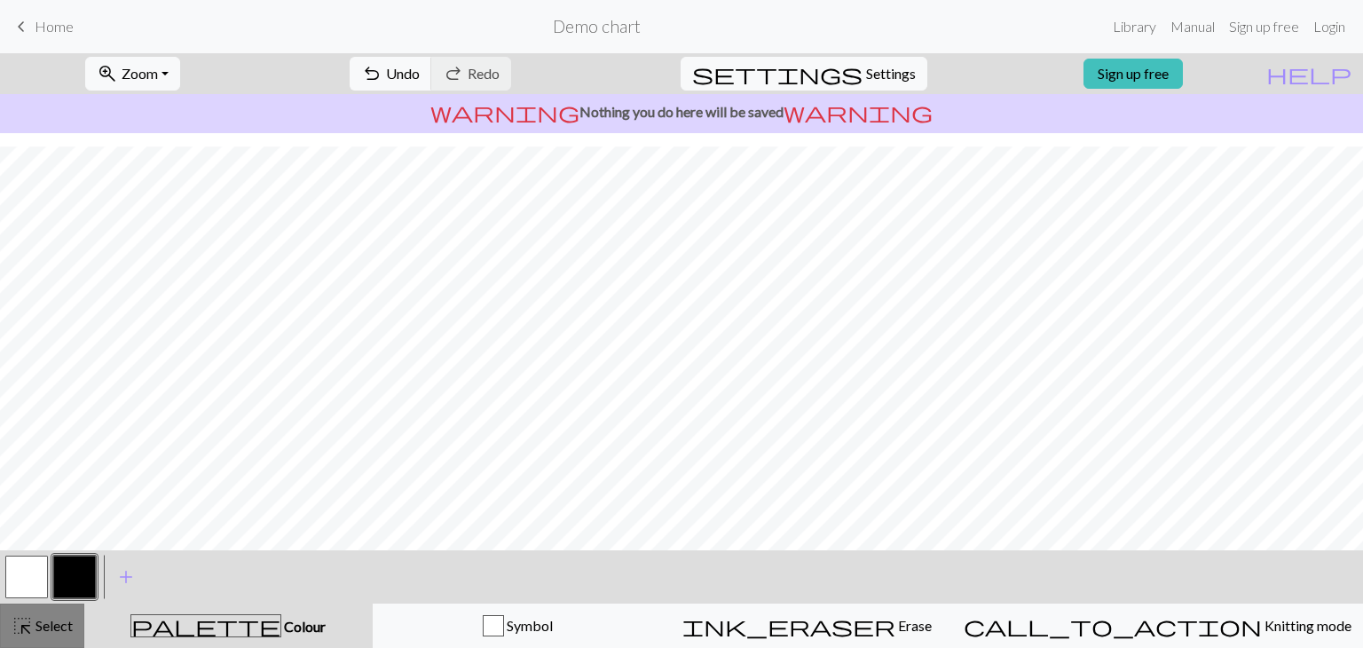
drag, startPoint x: 58, startPoint y: 626, endPoint x: 187, endPoint y: 562, distance: 144.5
click at [61, 615] on div "highlight_alt Select Select" at bounding box center [42, 625] width 61 height 21
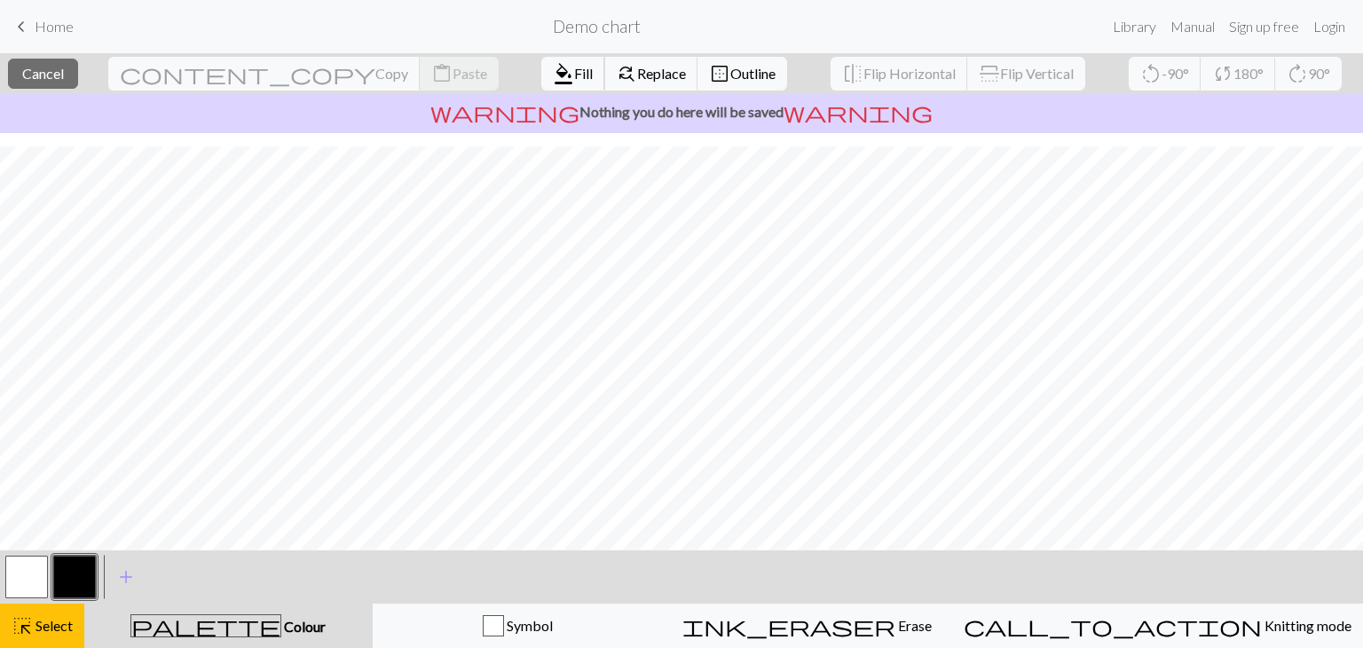
drag, startPoint x: 445, startPoint y: 68, endPoint x: 447, endPoint y: 125, distance: 56.9
click at [553, 68] on span "format_color_fill" at bounding box center [563, 73] width 21 height 25
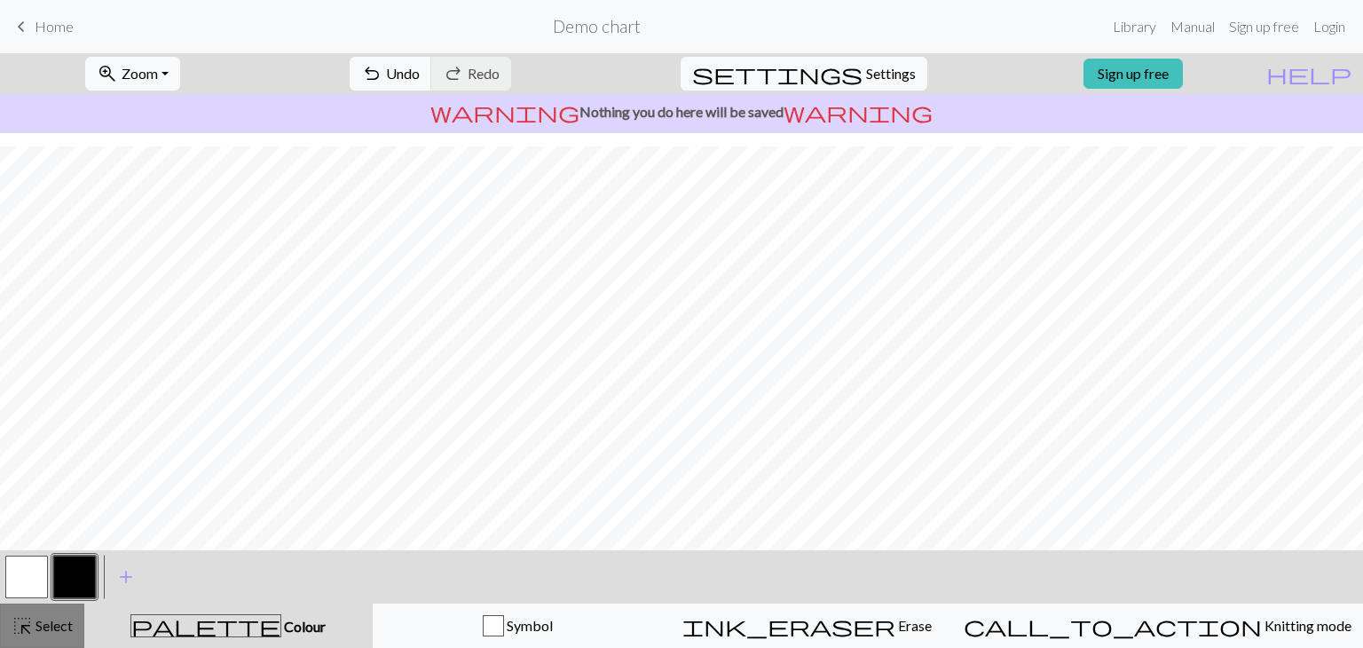
drag, startPoint x: 59, startPoint y: 620, endPoint x: 309, endPoint y: 558, distance: 257.7
click at [60, 619] on span "Select" at bounding box center [53, 625] width 40 height 17
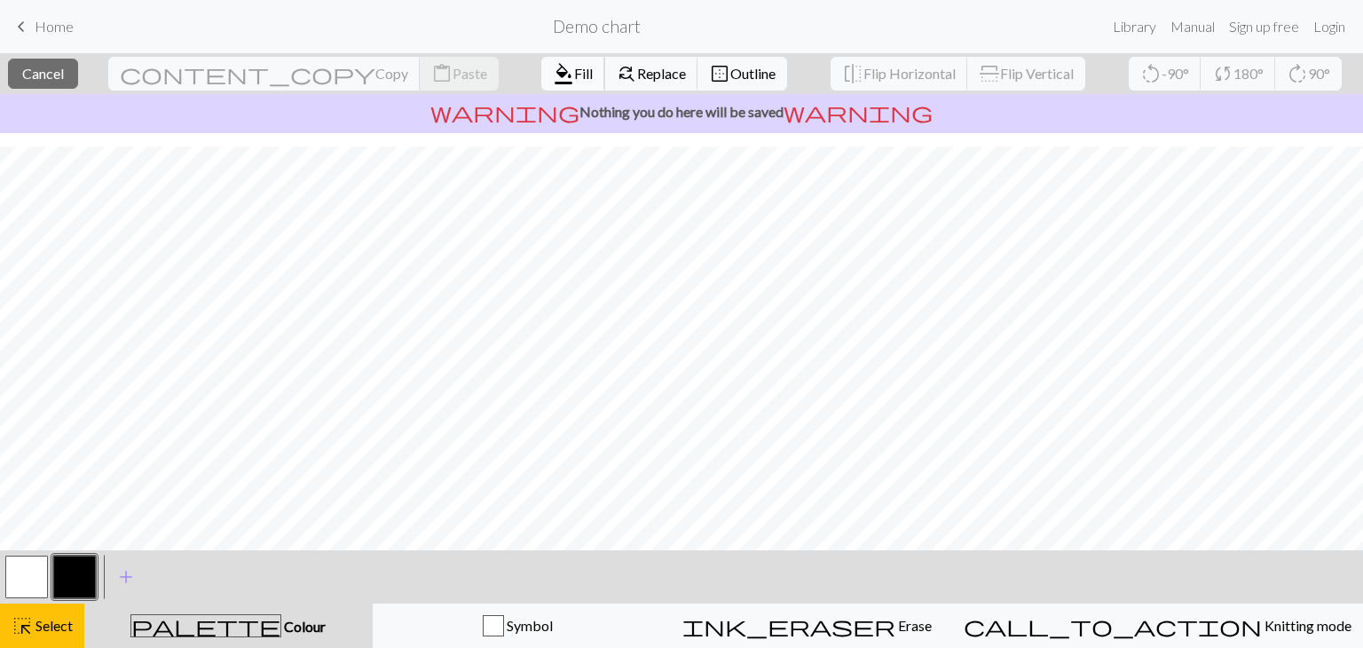
click at [574, 69] on span "Fill" at bounding box center [583, 73] width 19 height 17
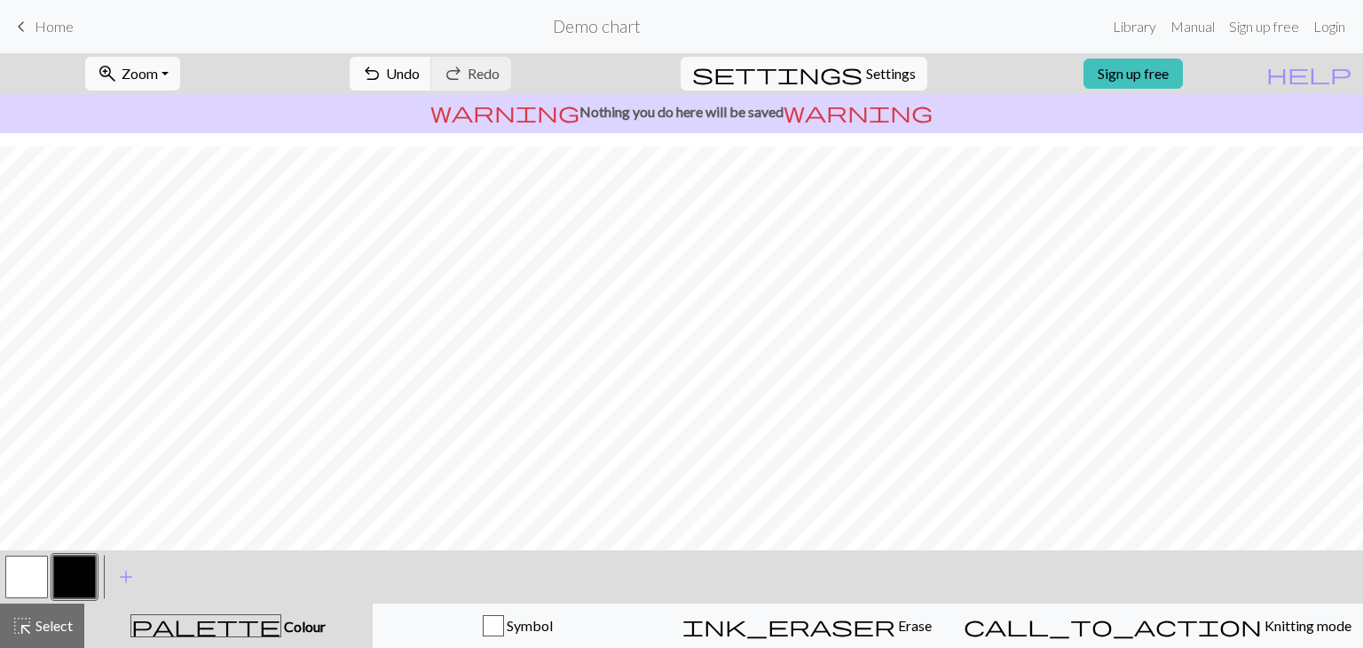
drag, startPoint x: 59, startPoint y: 620, endPoint x: 285, endPoint y: 557, distance: 235.0
click at [59, 620] on span "Select" at bounding box center [53, 625] width 40 height 17
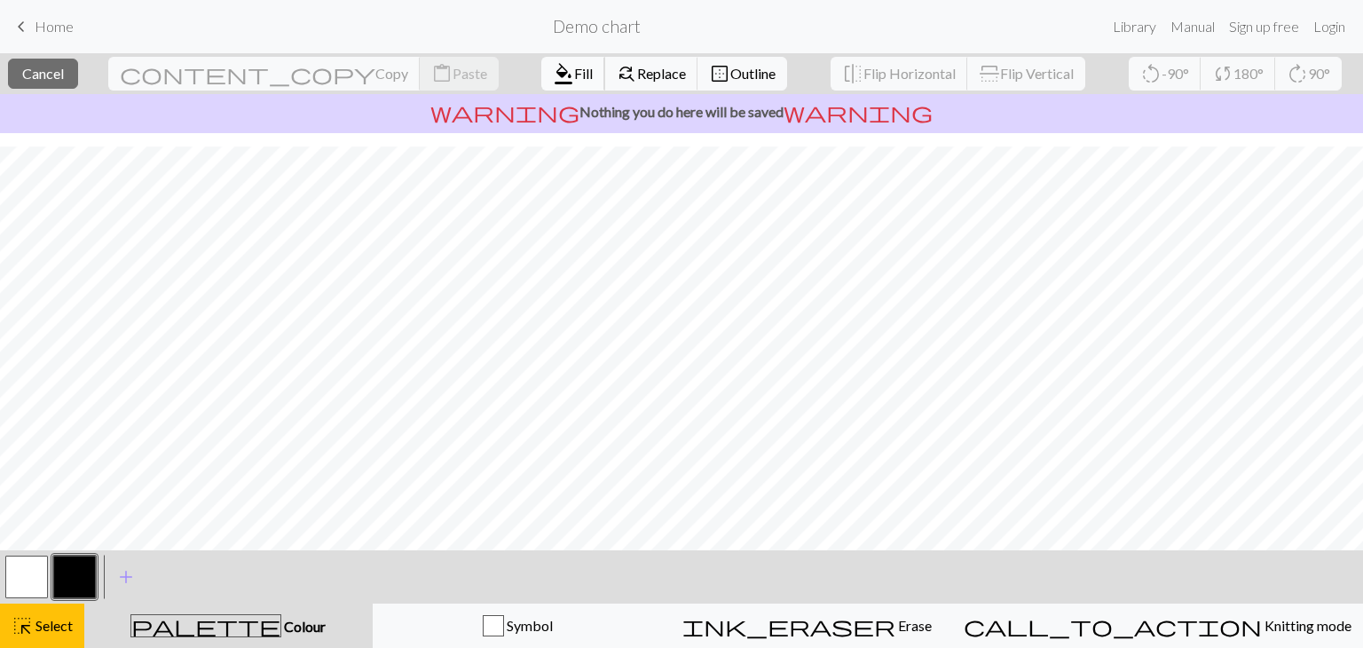
click at [553, 71] on span "format_color_fill" at bounding box center [563, 73] width 21 height 25
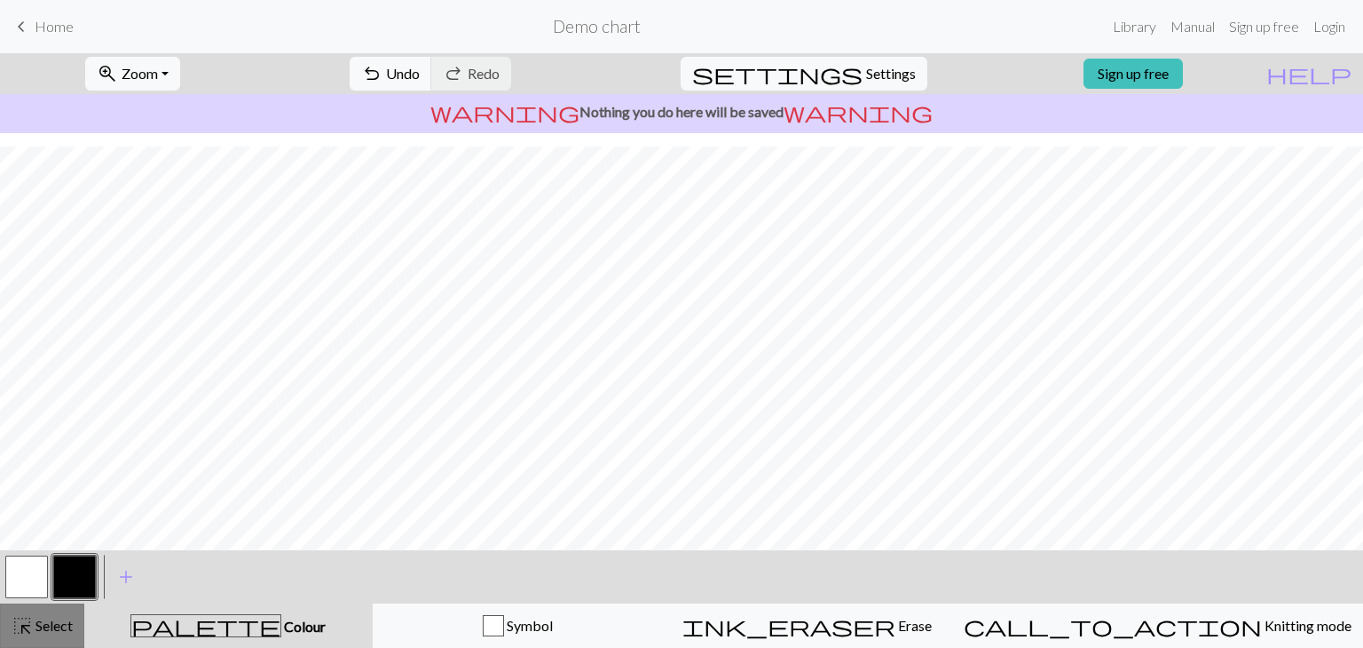
click at [35, 633] on span "Select" at bounding box center [53, 625] width 40 height 17
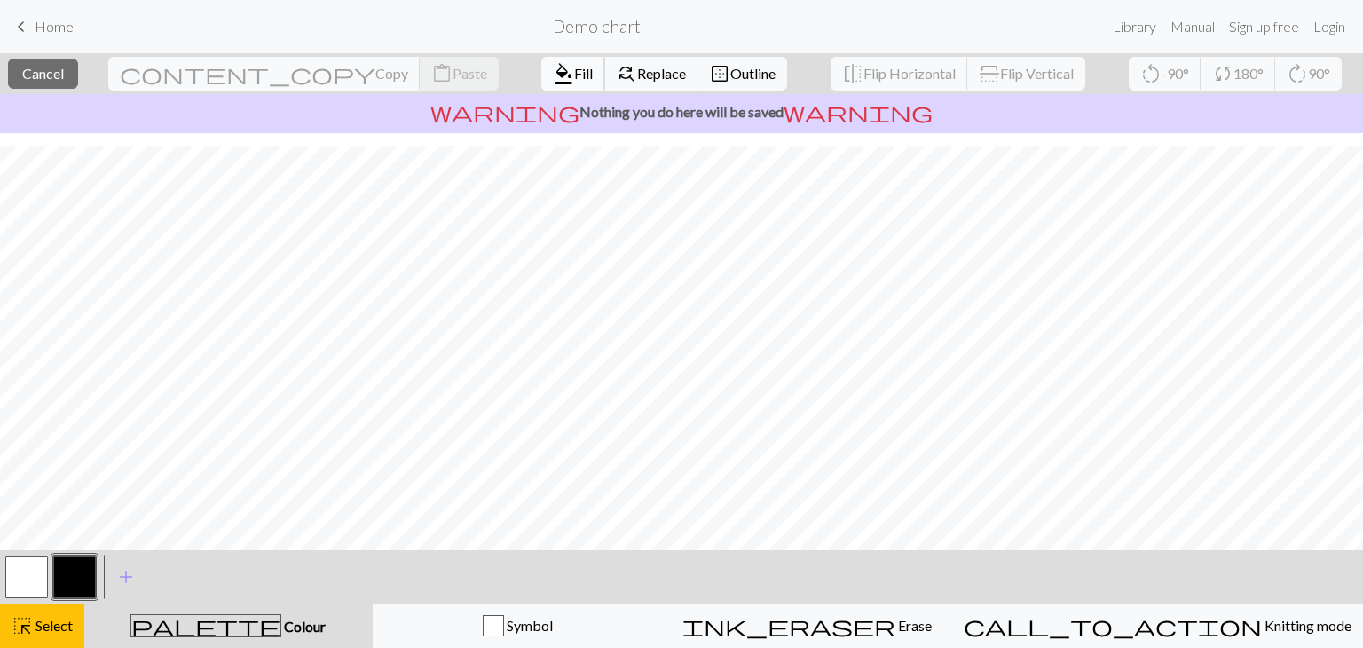
click at [574, 74] on span "Fill" at bounding box center [583, 73] width 19 height 17
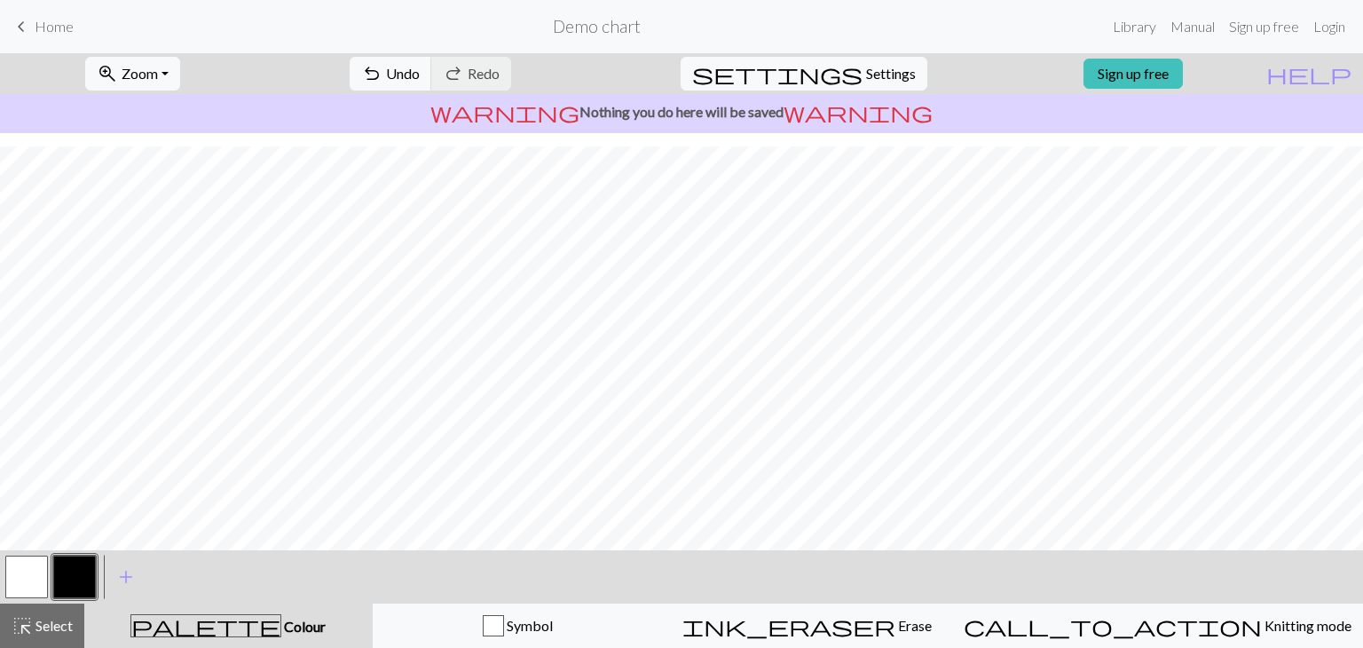
drag, startPoint x: 47, startPoint y: 622, endPoint x: 122, endPoint y: 604, distance: 77.7
click at [57, 619] on span "Select" at bounding box center [53, 625] width 40 height 17
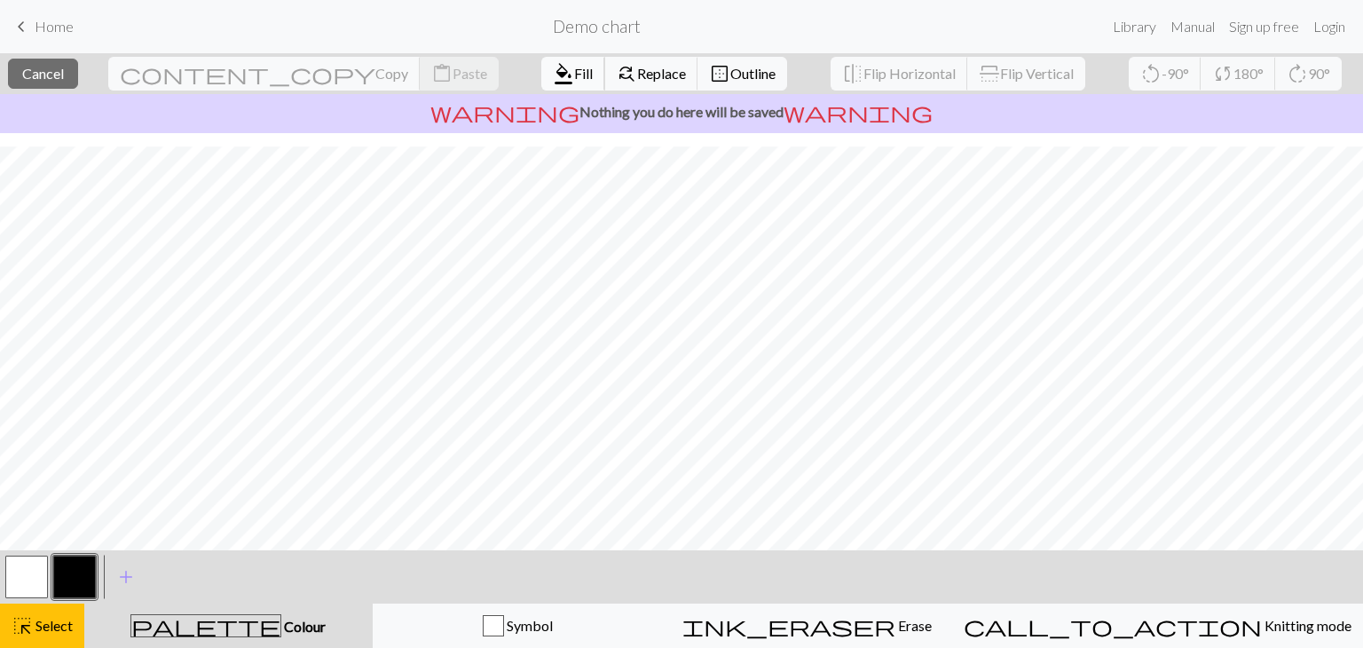
click at [541, 61] on button "format_color_fill Fill" at bounding box center [573, 74] width 64 height 34
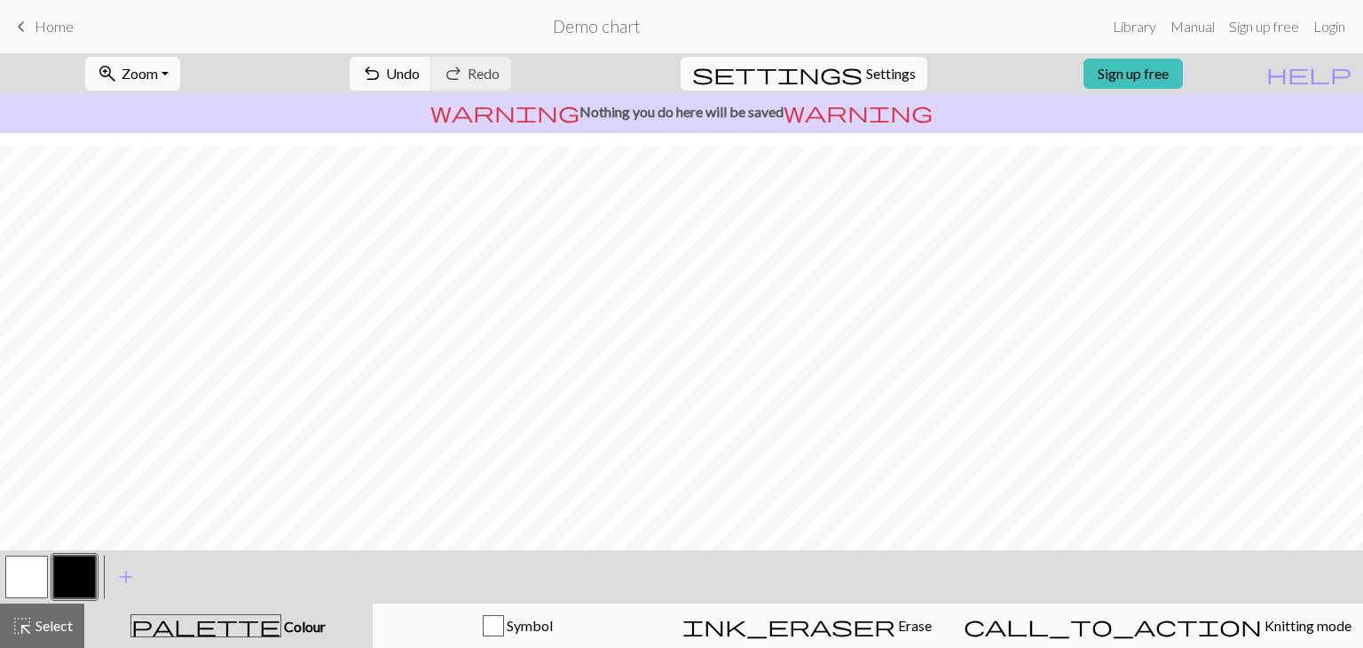
drag, startPoint x: 43, startPoint y: 623, endPoint x: 107, endPoint y: 612, distance: 64.1
click at [50, 622] on span "Select" at bounding box center [53, 625] width 40 height 17
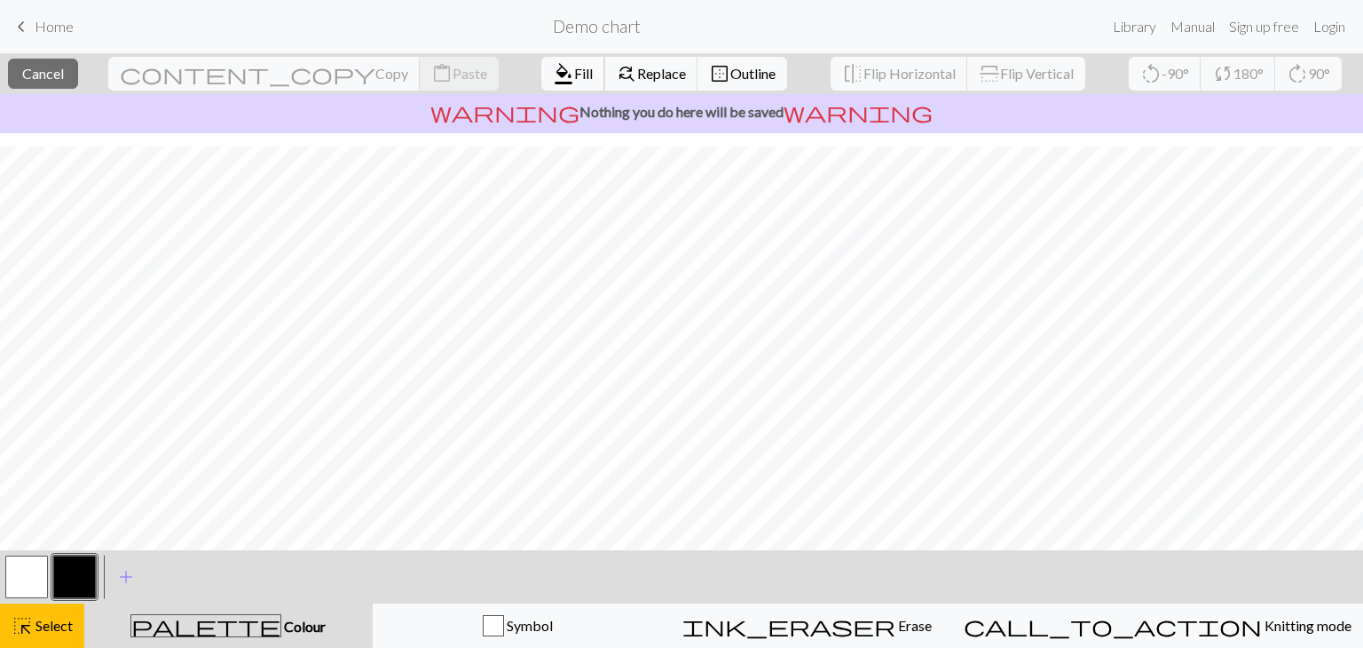
drag, startPoint x: 450, startPoint y: 67, endPoint x: 430, endPoint y: 115, distance: 51.3
click at [574, 67] on span "Fill" at bounding box center [583, 73] width 19 height 17
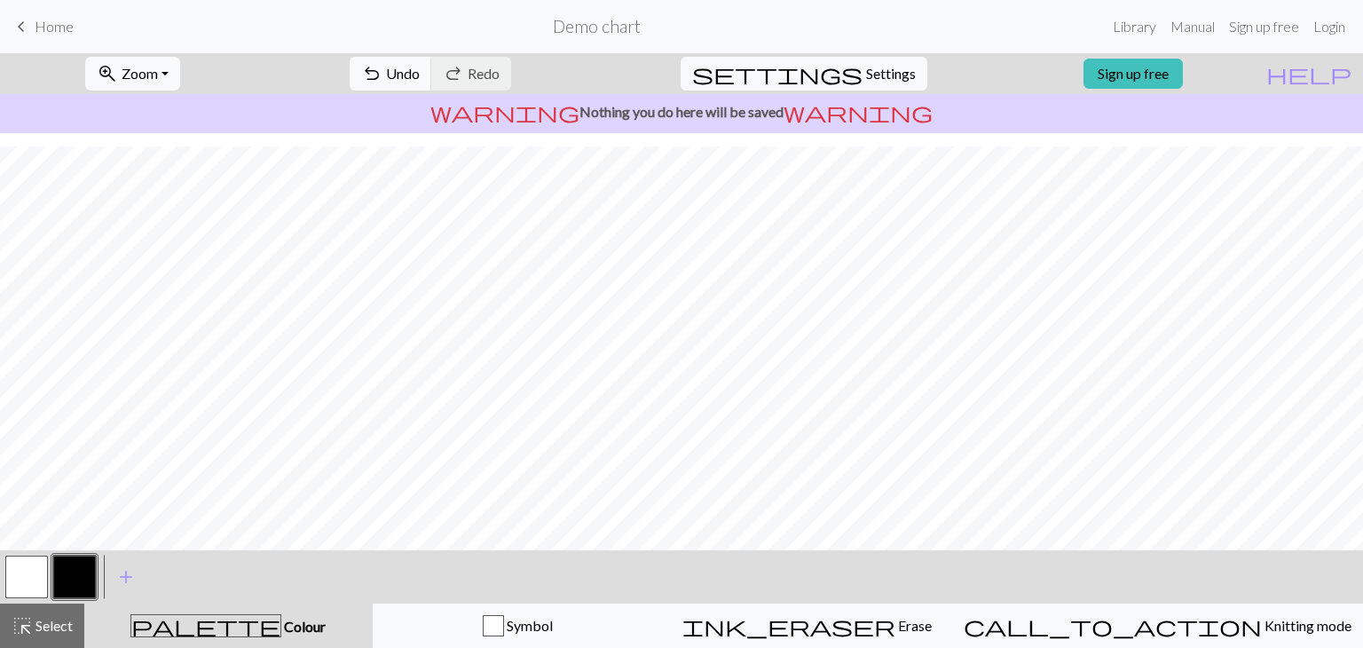
drag, startPoint x: 46, startPoint y: 621, endPoint x: 380, endPoint y: 576, distance: 336.8
click at [63, 612] on button "highlight_alt Select Select" at bounding box center [42, 626] width 84 height 44
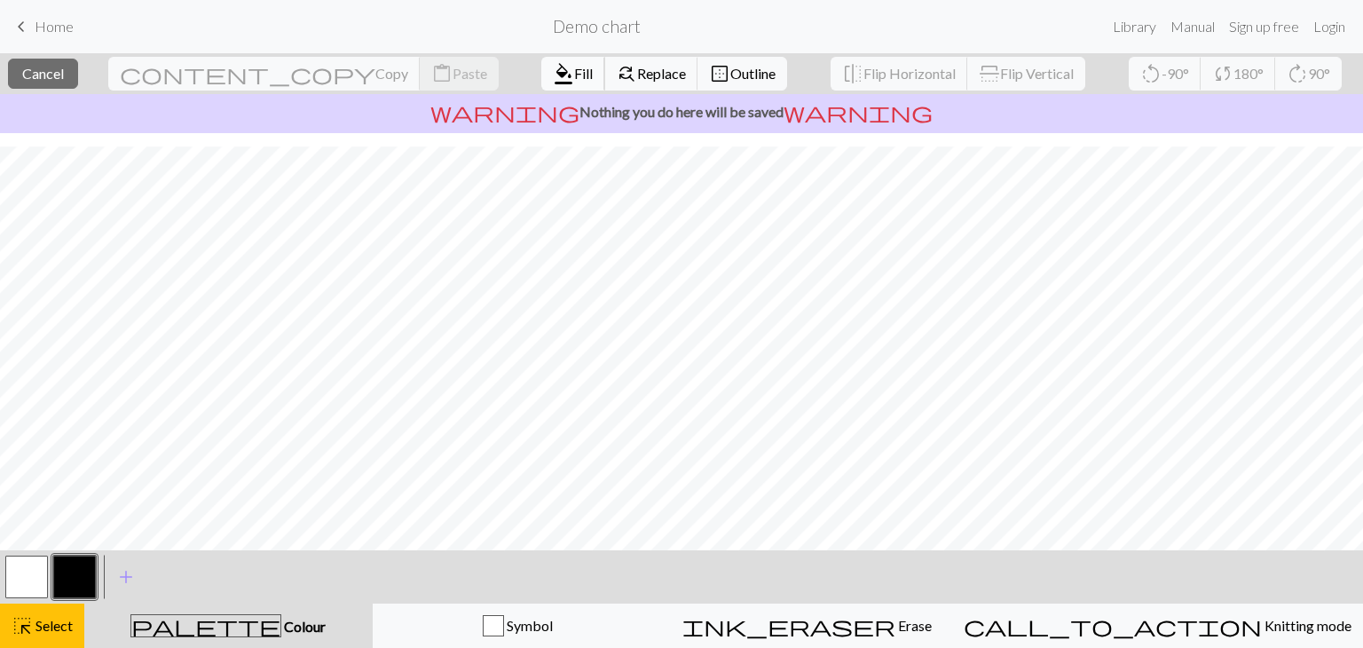
click at [553, 71] on span "format_color_fill" at bounding box center [563, 73] width 21 height 25
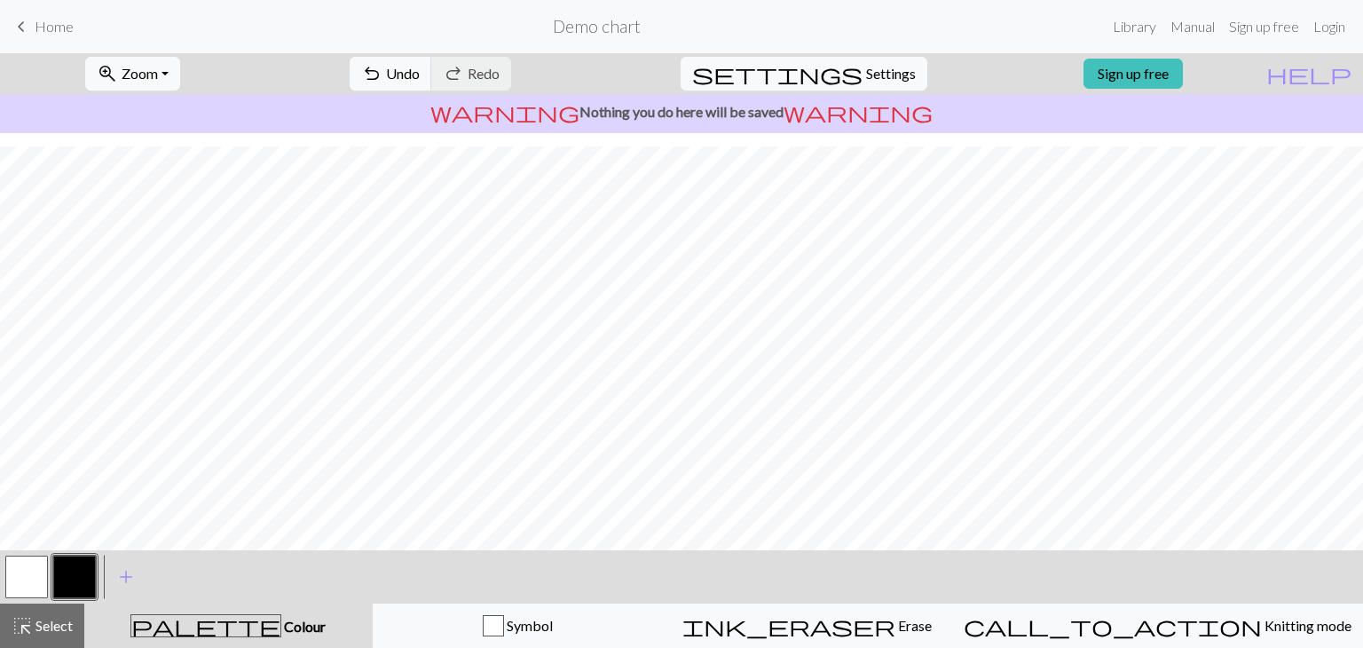
drag, startPoint x: 47, startPoint y: 626, endPoint x: 107, endPoint y: 626, distance: 59.5
click at [53, 626] on span "Select" at bounding box center [53, 625] width 40 height 17
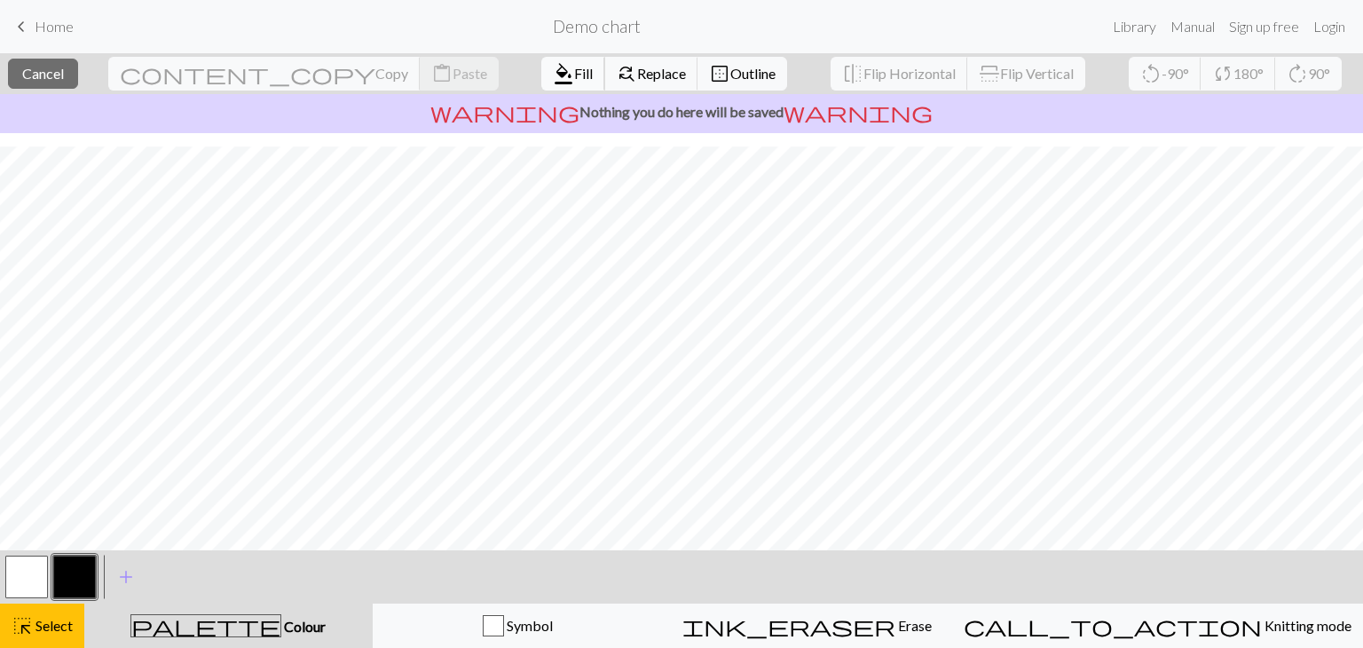
click at [553, 67] on span "format_color_fill" at bounding box center [563, 73] width 21 height 25
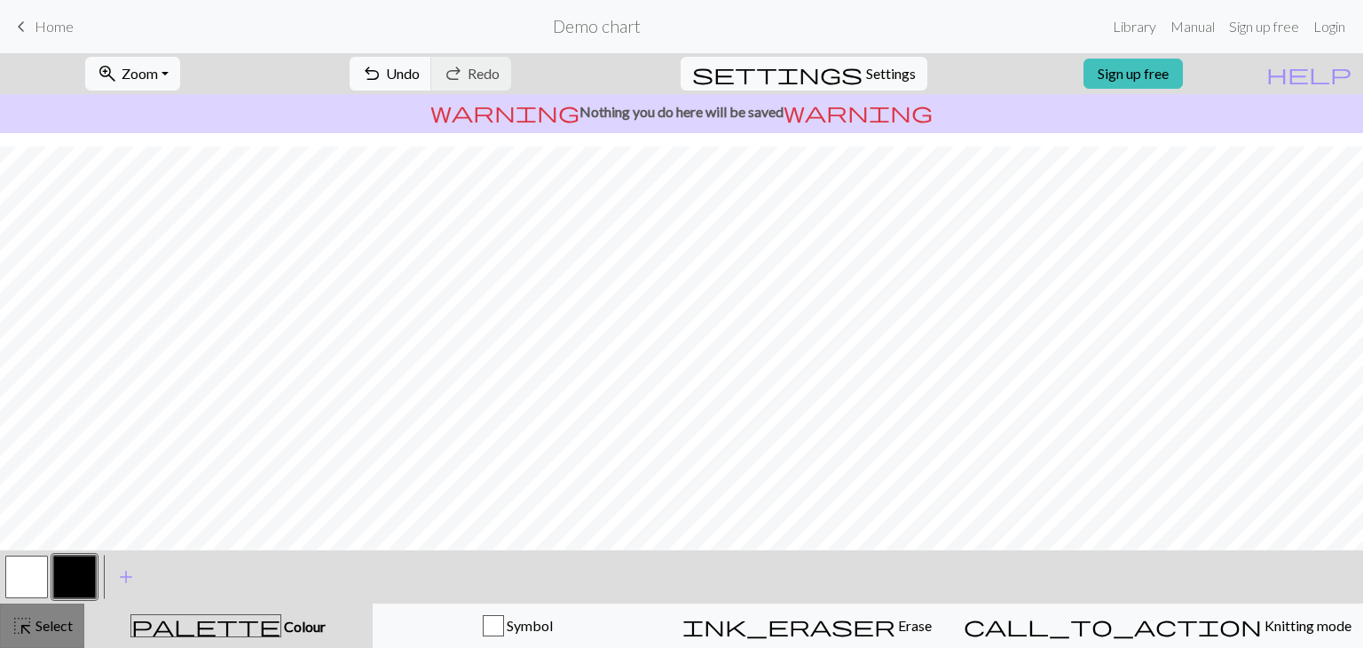
click at [57, 628] on span "Select" at bounding box center [53, 625] width 40 height 17
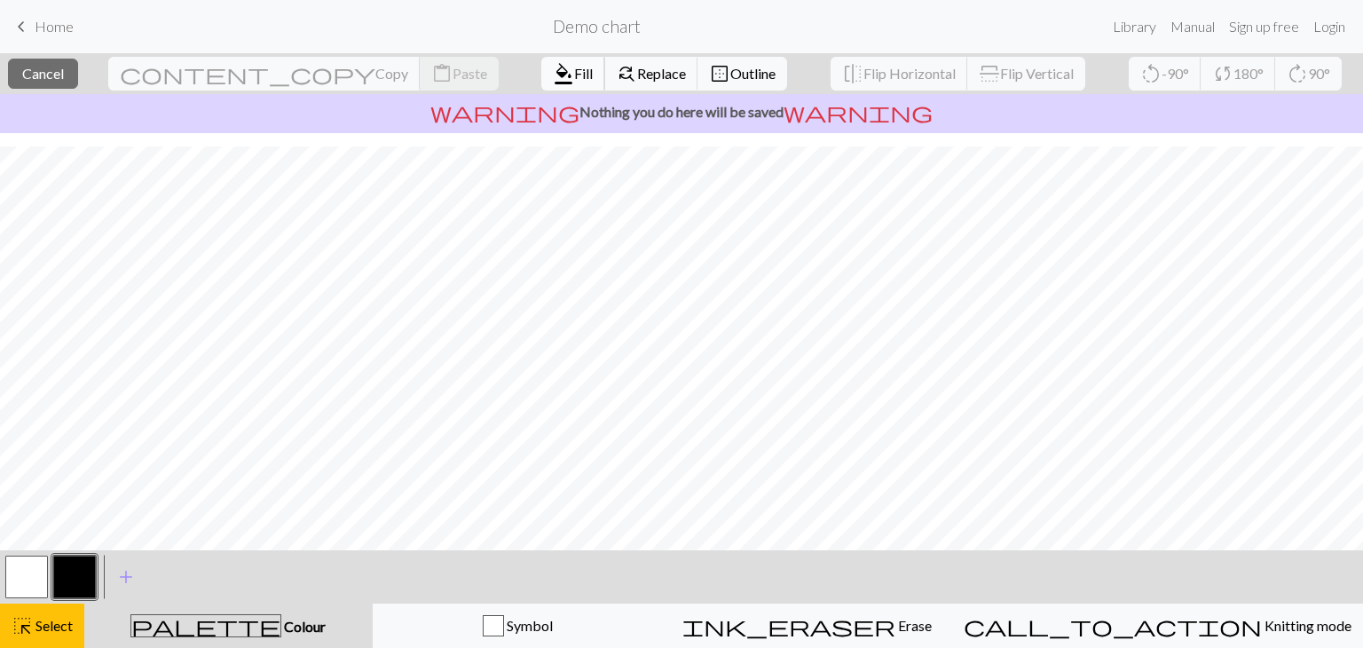
click at [574, 76] on span "Fill" at bounding box center [583, 73] width 19 height 17
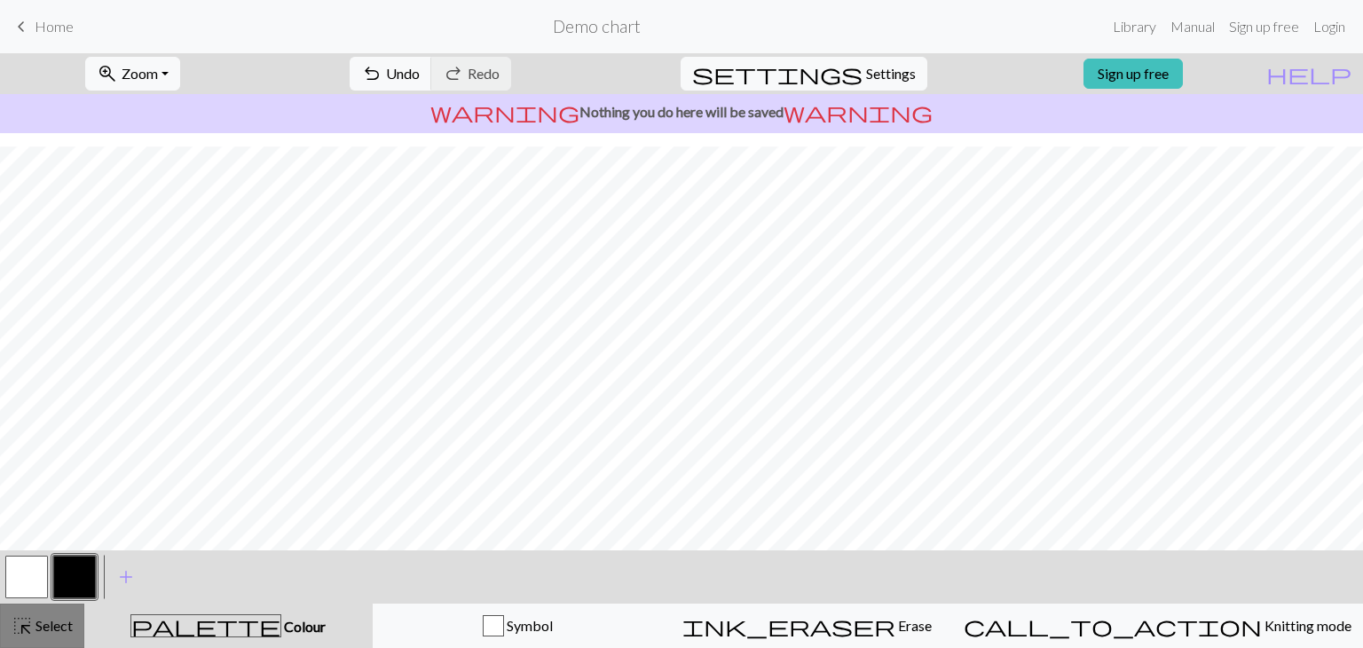
click at [36, 624] on span "Select" at bounding box center [53, 625] width 40 height 17
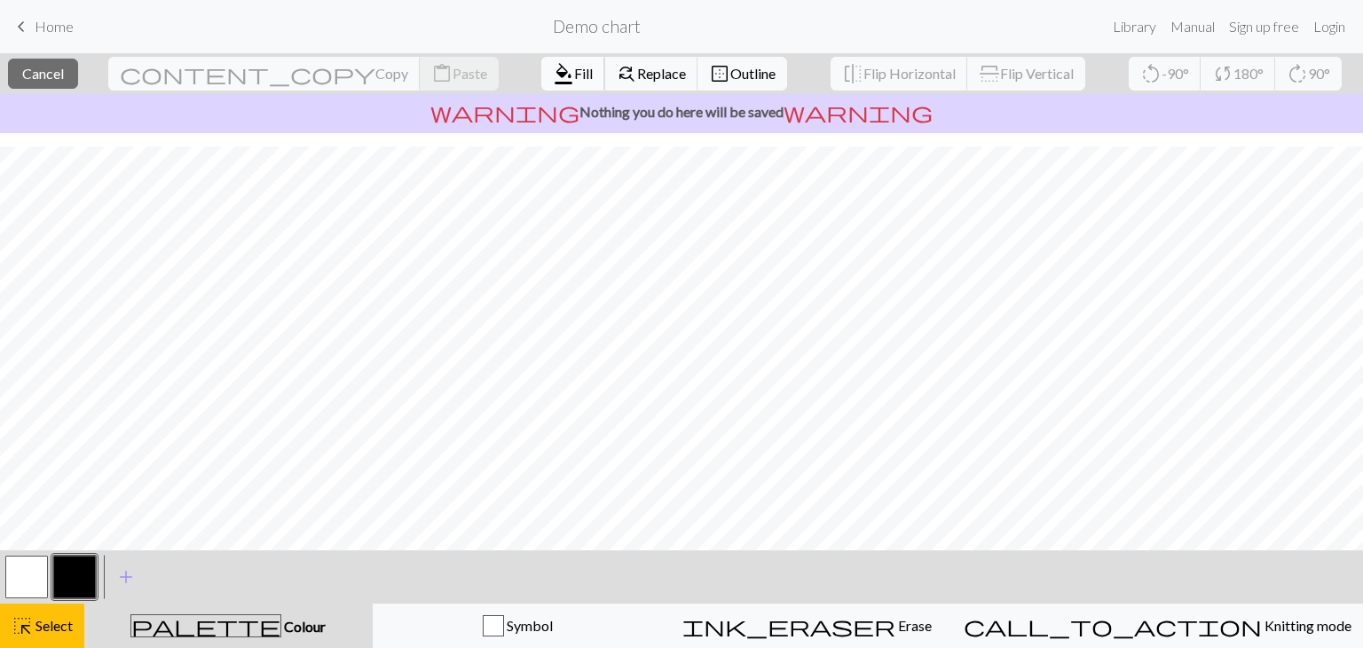
click at [553, 62] on span "format_color_fill" at bounding box center [563, 73] width 21 height 25
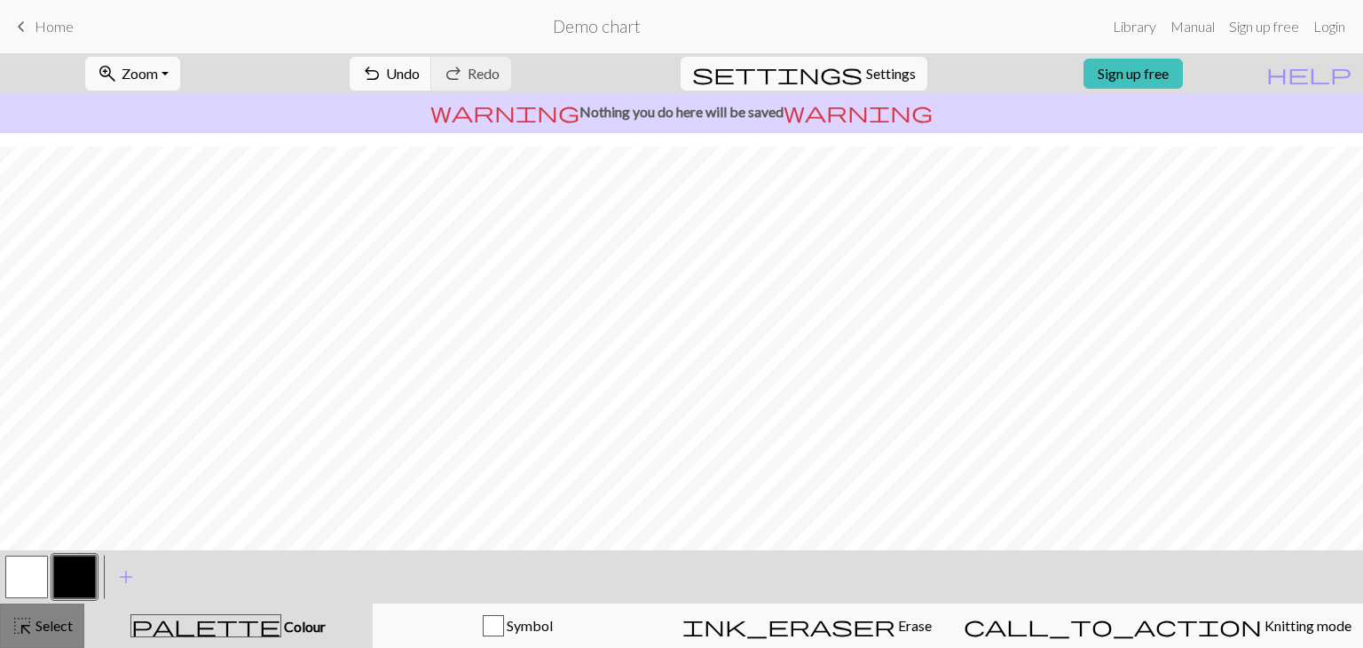
click at [49, 622] on span "Select" at bounding box center [53, 625] width 40 height 17
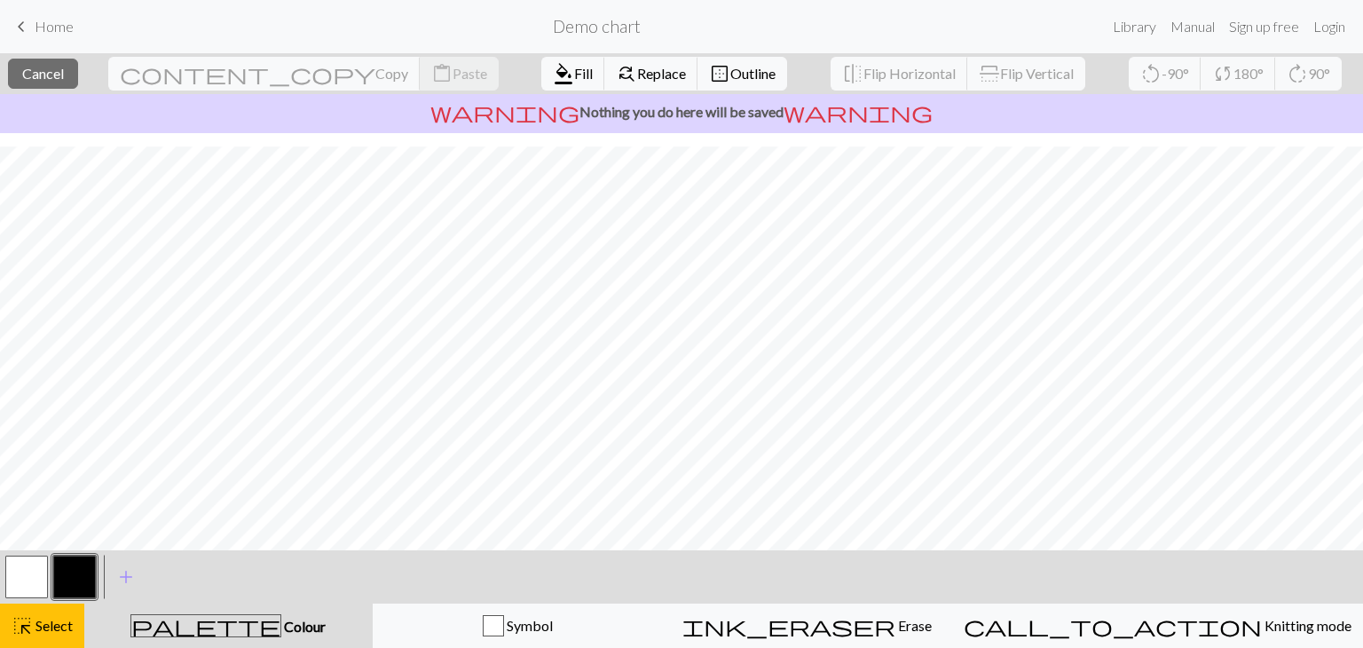
click at [33, 567] on button "button" at bounding box center [26, 577] width 43 height 43
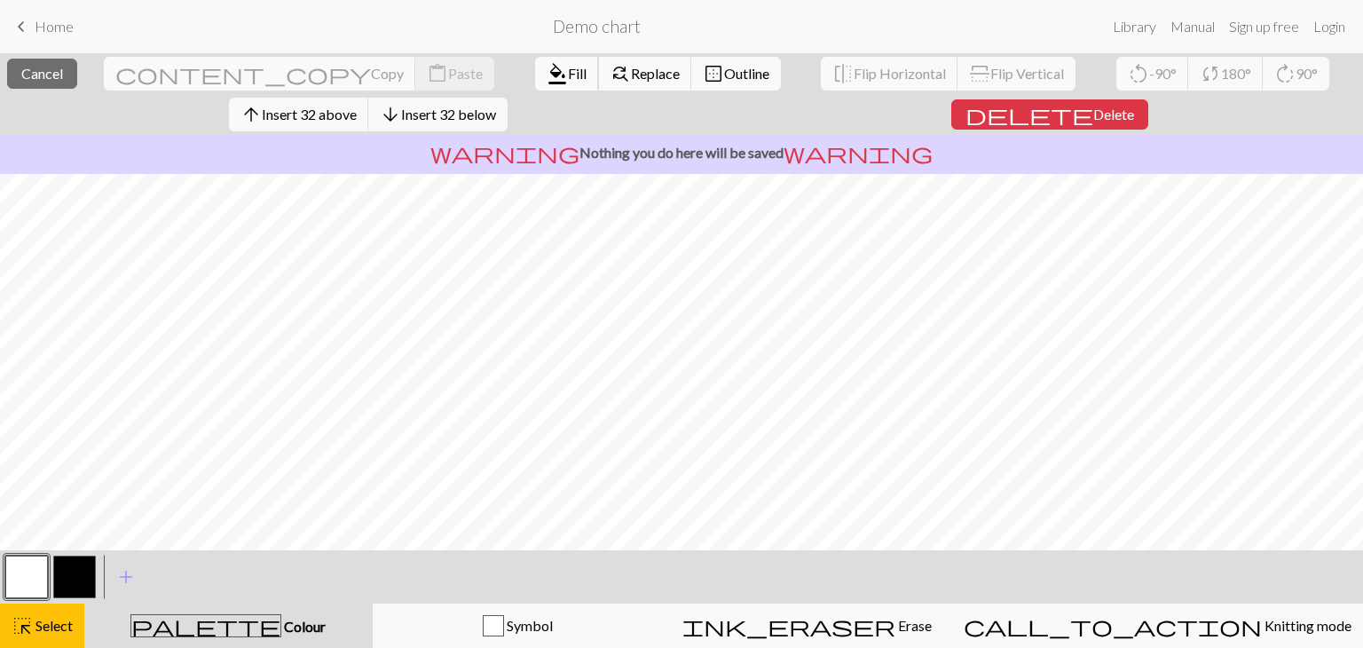
click at [547, 72] on span "format_color_fill" at bounding box center [557, 73] width 21 height 25
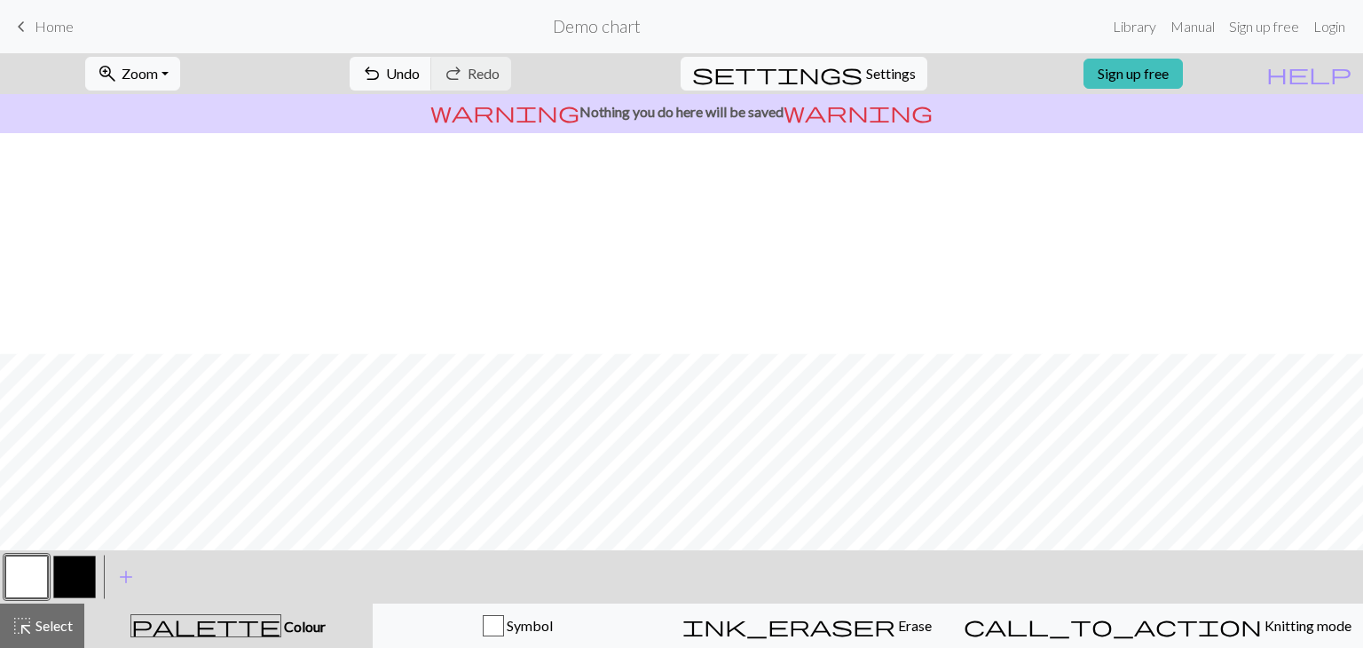
scroll to position [244, 0]
click at [68, 570] on button "button" at bounding box center [74, 577] width 43 height 43
drag, startPoint x: 59, startPoint y: 617, endPoint x: 91, endPoint y: 555, distance: 69.9
click at [59, 618] on span "Select" at bounding box center [53, 625] width 40 height 17
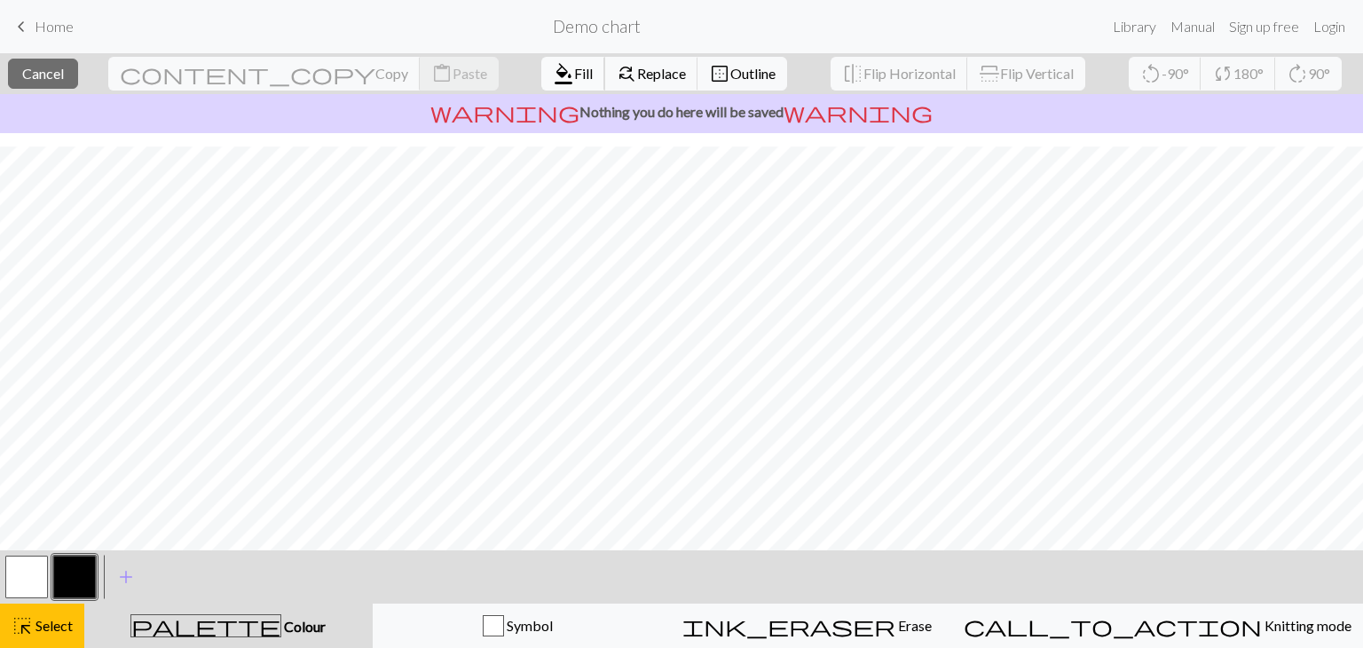
click at [574, 67] on span "Fill" at bounding box center [583, 73] width 19 height 17
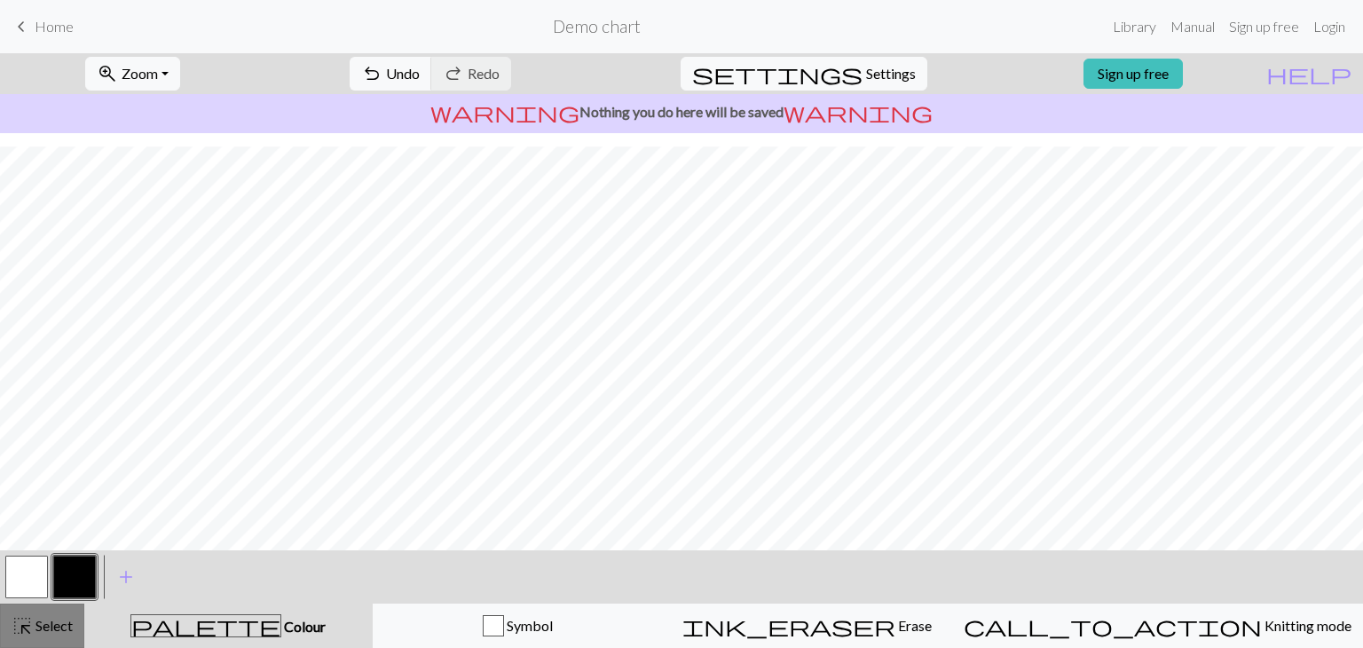
click at [42, 620] on span "Select" at bounding box center [53, 625] width 40 height 17
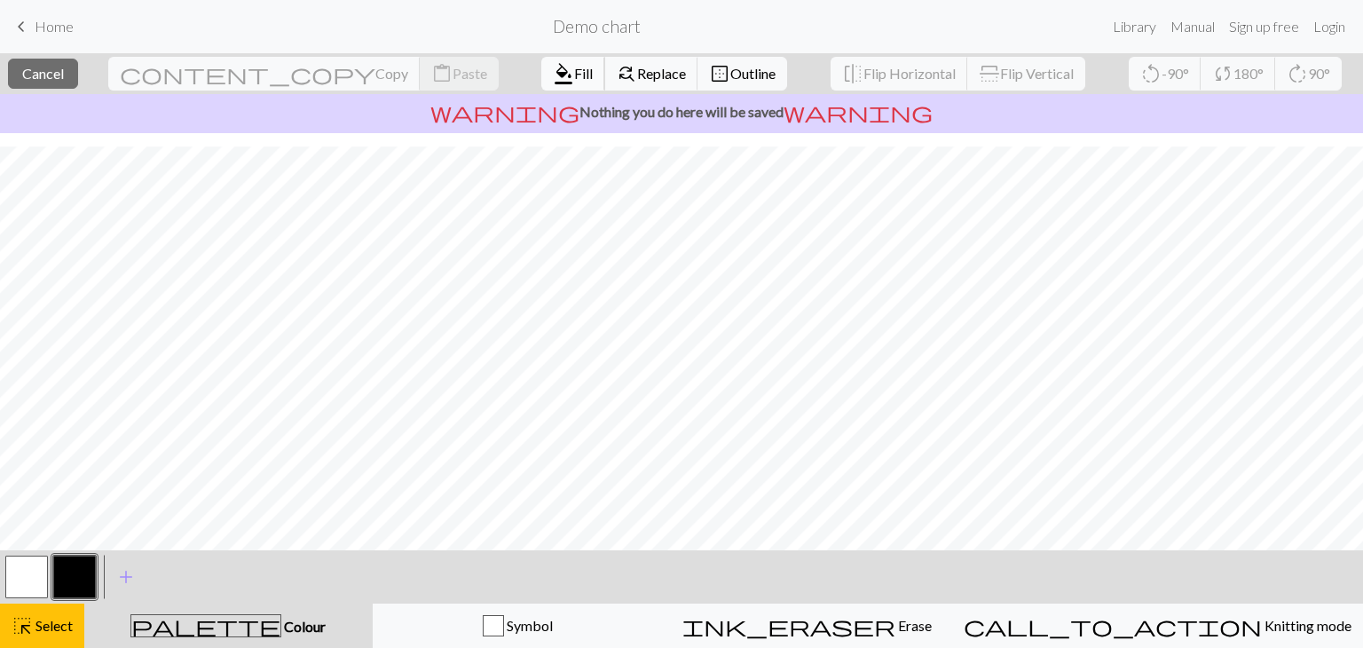
click at [553, 69] on span "format_color_fill" at bounding box center [563, 73] width 21 height 25
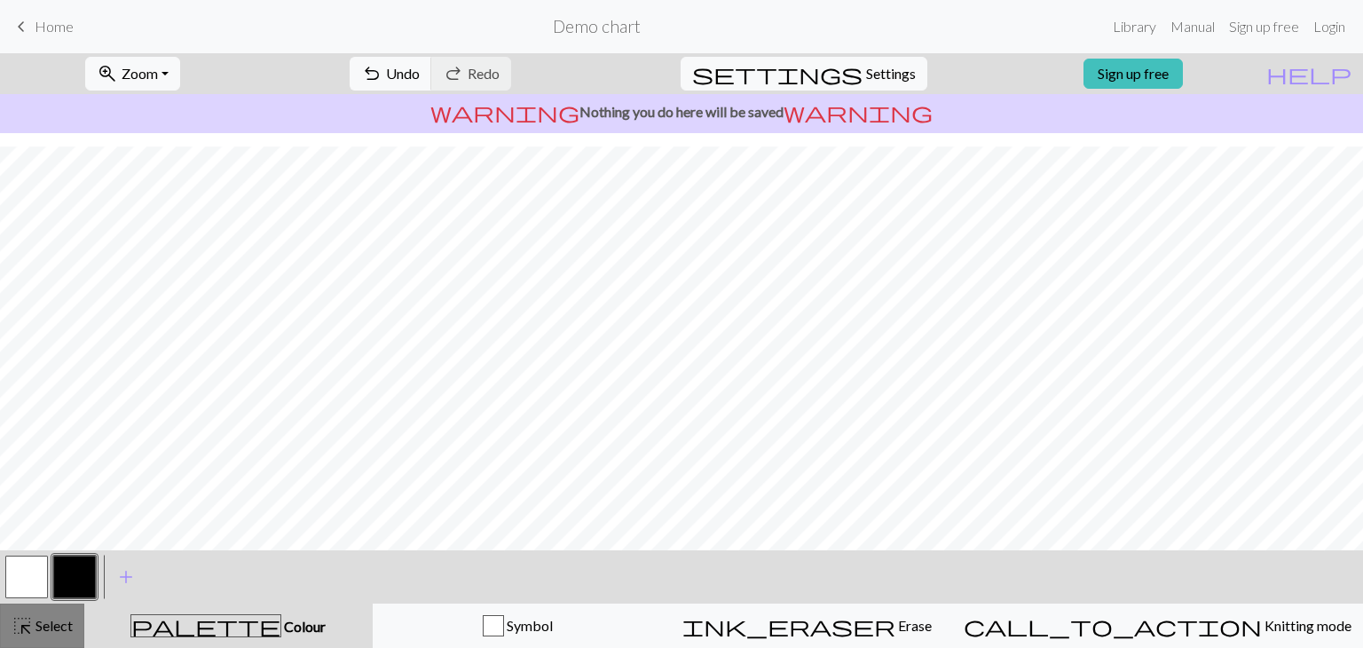
click at [67, 621] on span "Select" at bounding box center [53, 625] width 40 height 17
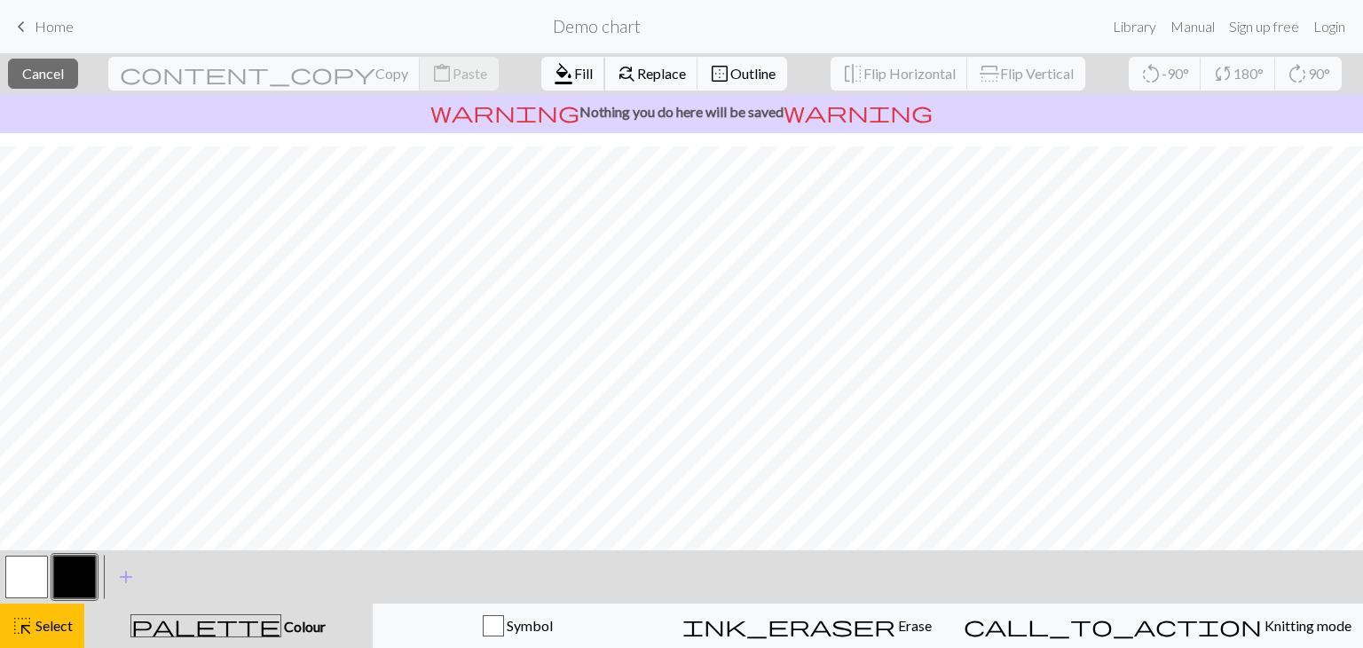
drag, startPoint x: 462, startPoint y: 64, endPoint x: 420, endPoint y: 123, distance: 72.6
click at [541, 63] on button "format_color_fill Fill" at bounding box center [573, 74] width 64 height 34
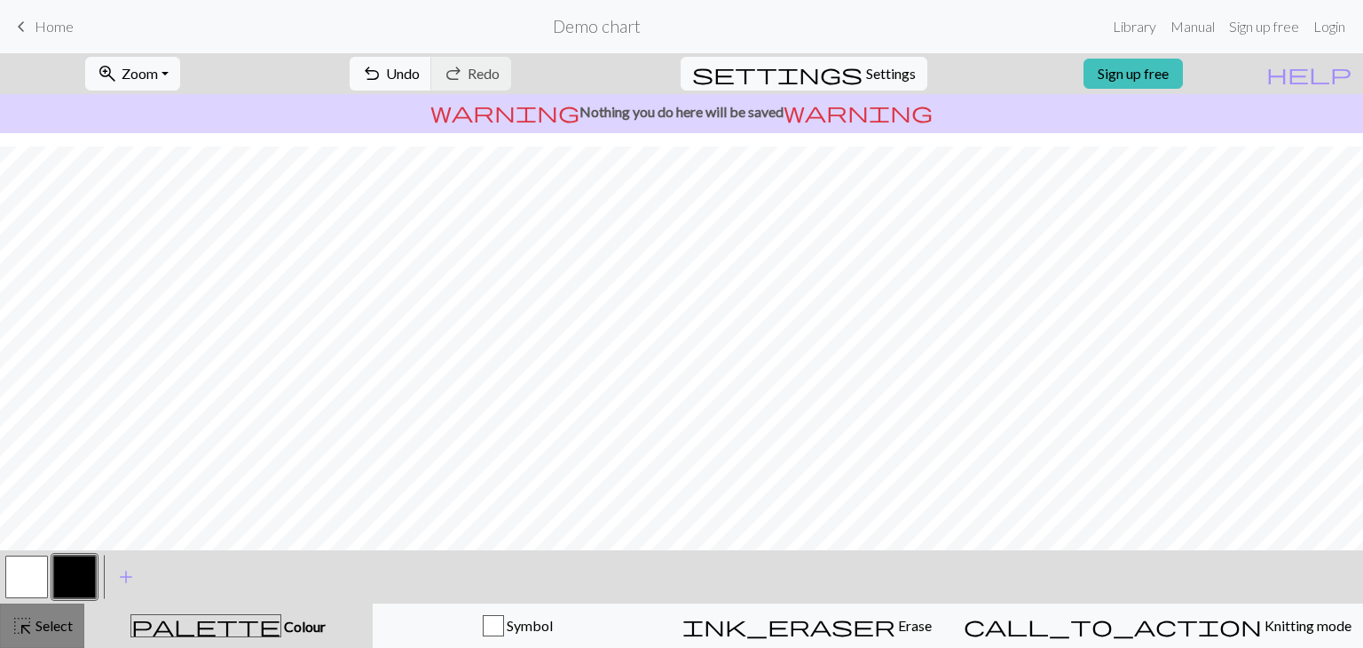
click at [72, 633] on span "Select" at bounding box center [53, 625] width 40 height 17
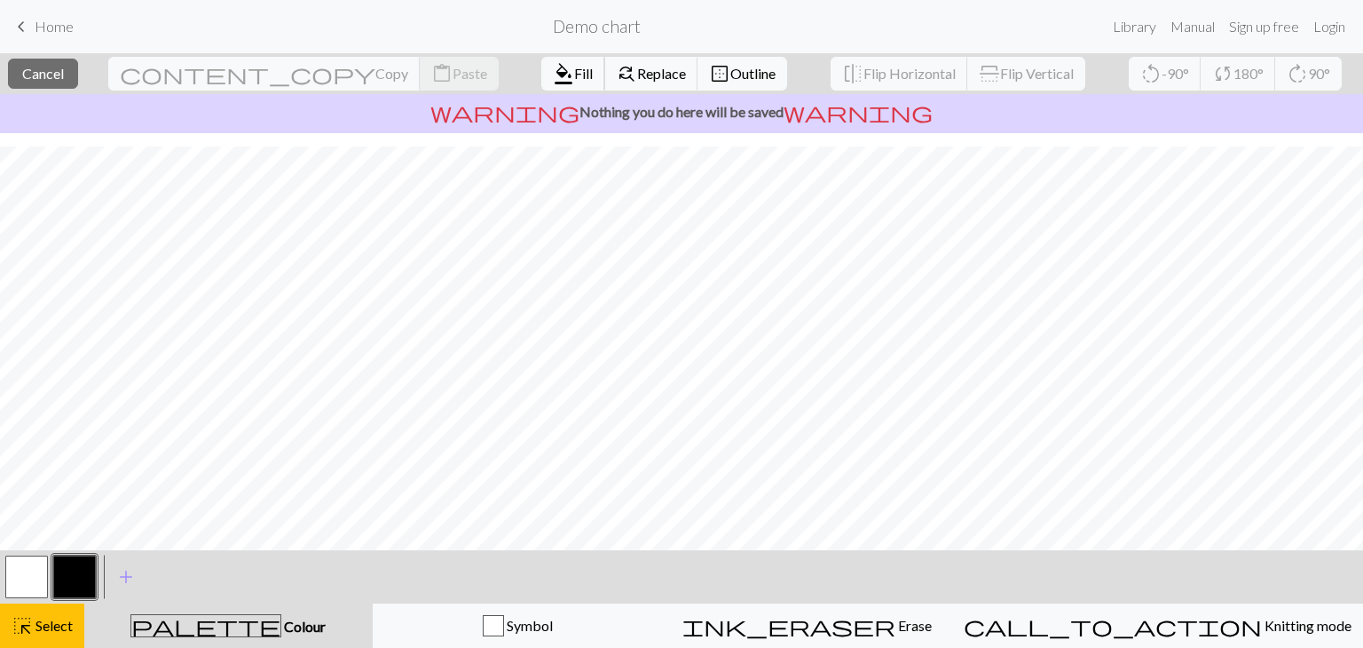
drag, startPoint x: 440, startPoint y: 72, endPoint x: 406, endPoint y: 42, distance: 45.9
click at [553, 71] on span "format_color_fill" at bounding box center [563, 73] width 21 height 25
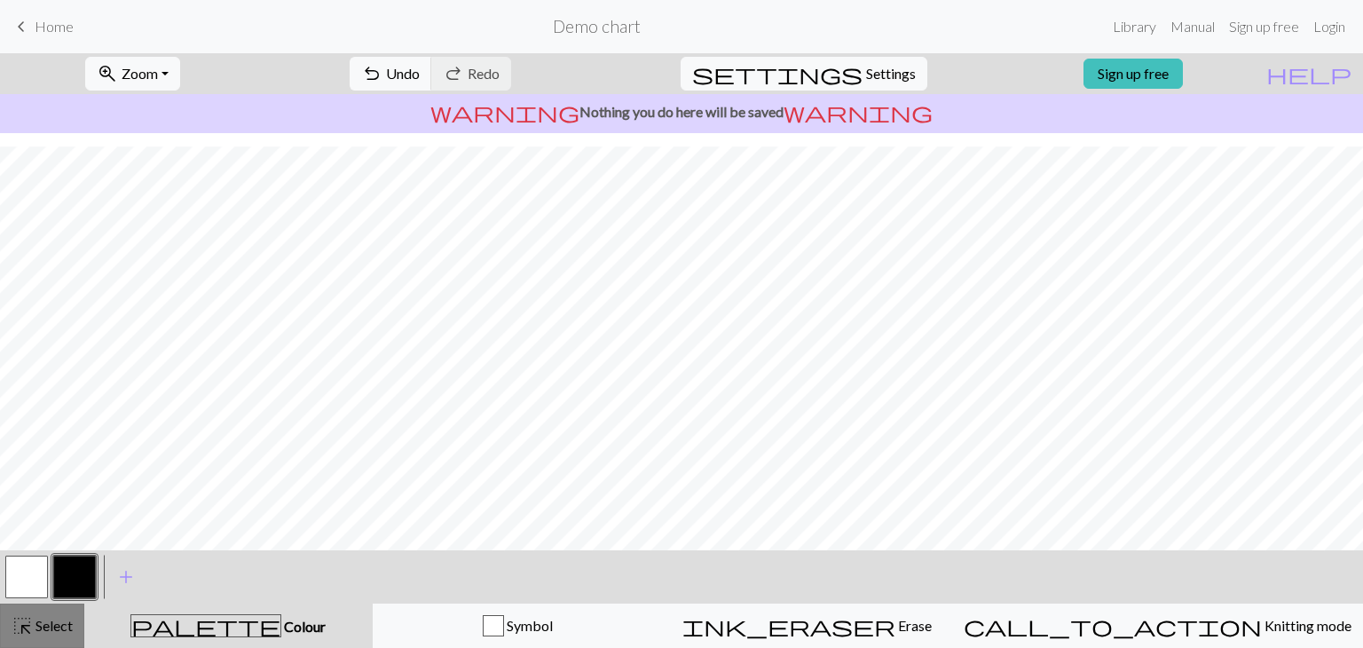
click at [54, 621] on span "Select" at bounding box center [53, 625] width 40 height 17
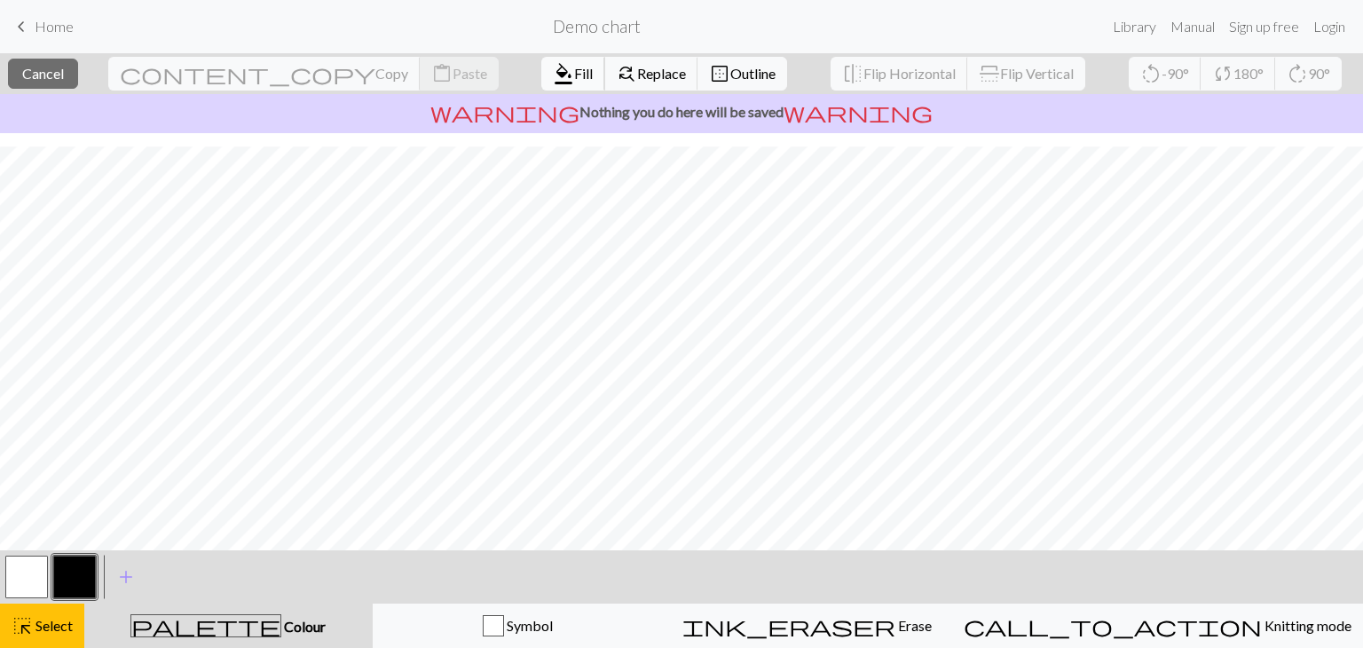
click at [574, 68] on span "Fill" at bounding box center [583, 73] width 19 height 17
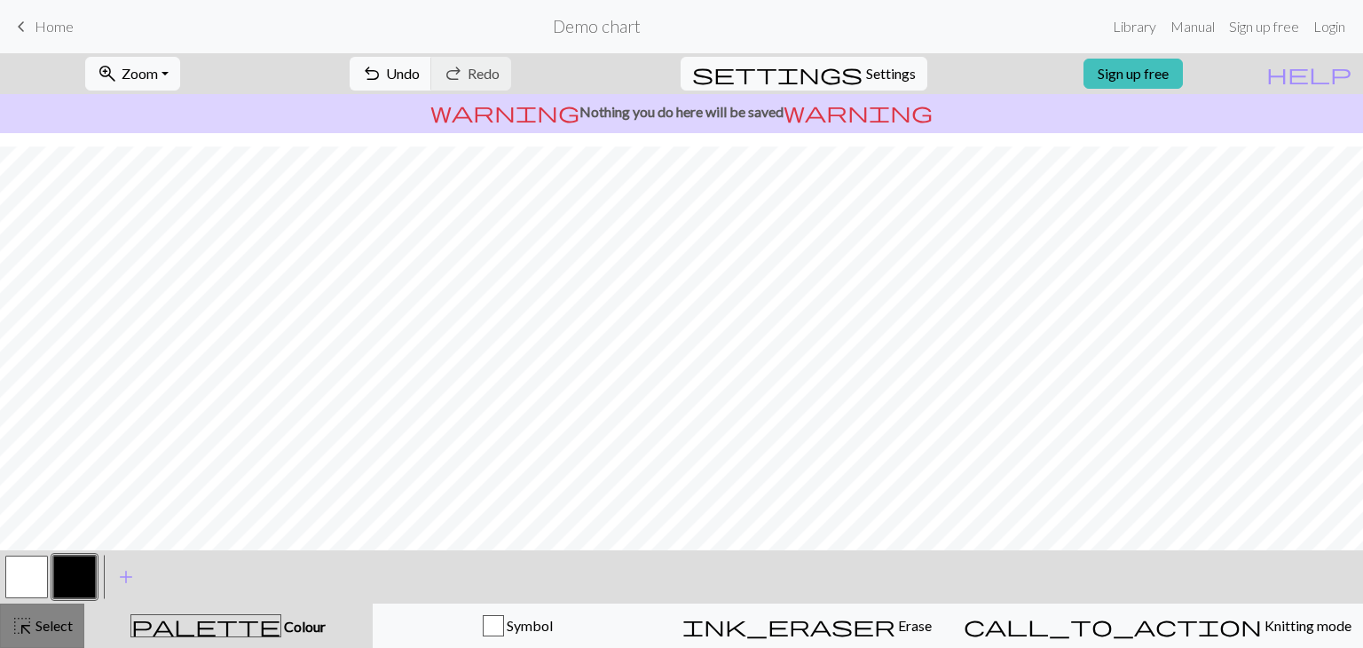
click at [53, 622] on span "Select" at bounding box center [53, 625] width 40 height 17
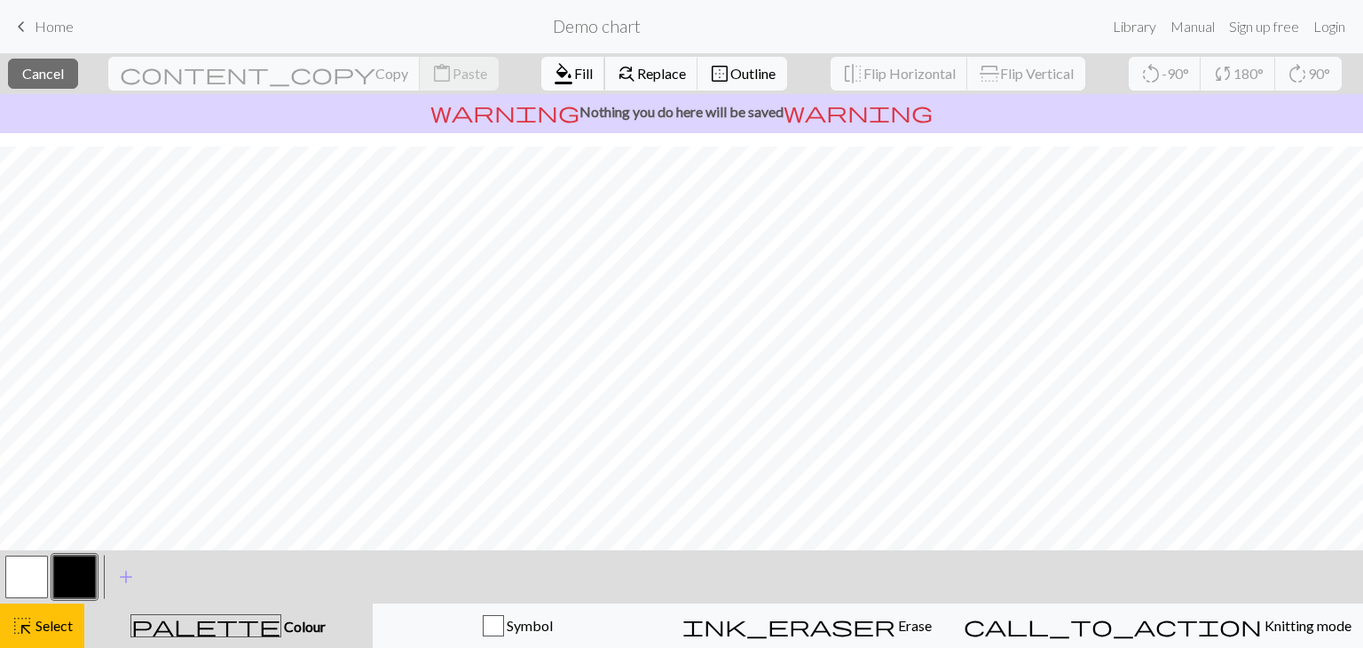
click at [574, 75] on span "Fill" at bounding box center [583, 73] width 19 height 17
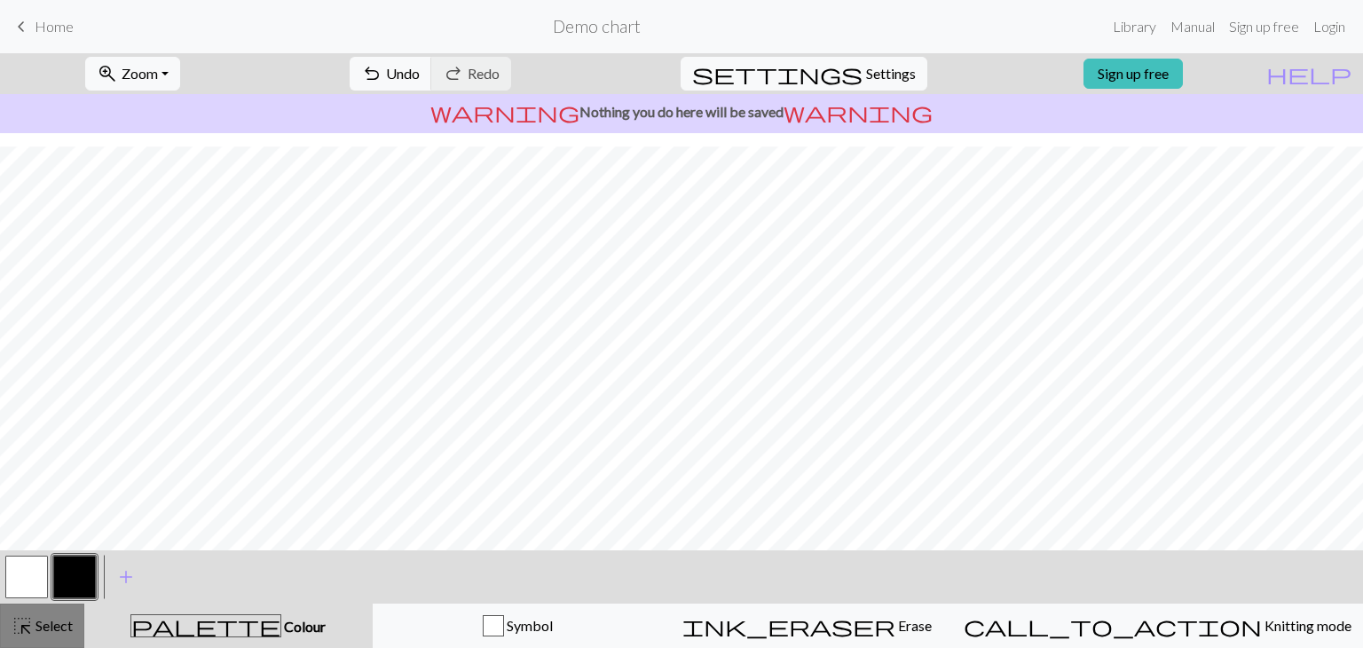
click at [57, 618] on span "Select" at bounding box center [53, 625] width 40 height 17
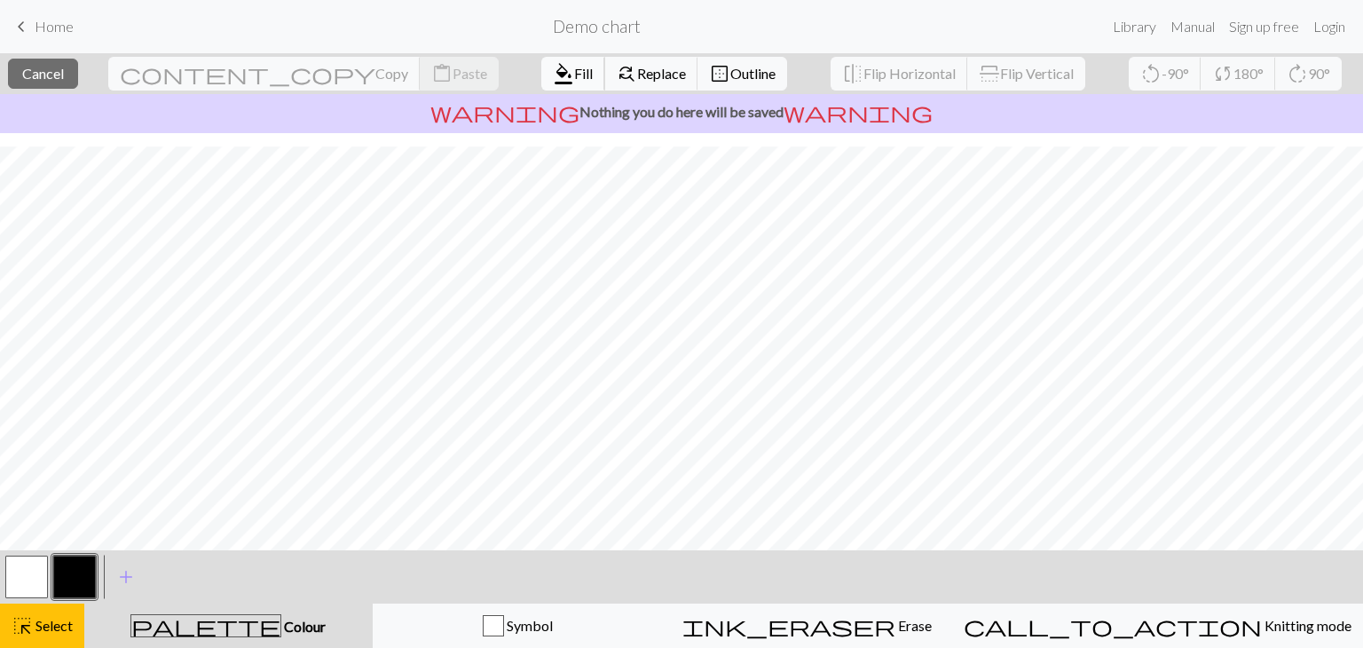
click at [553, 66] on span "format_color_fill" at bounding box center [563, 73] width 21 height 25
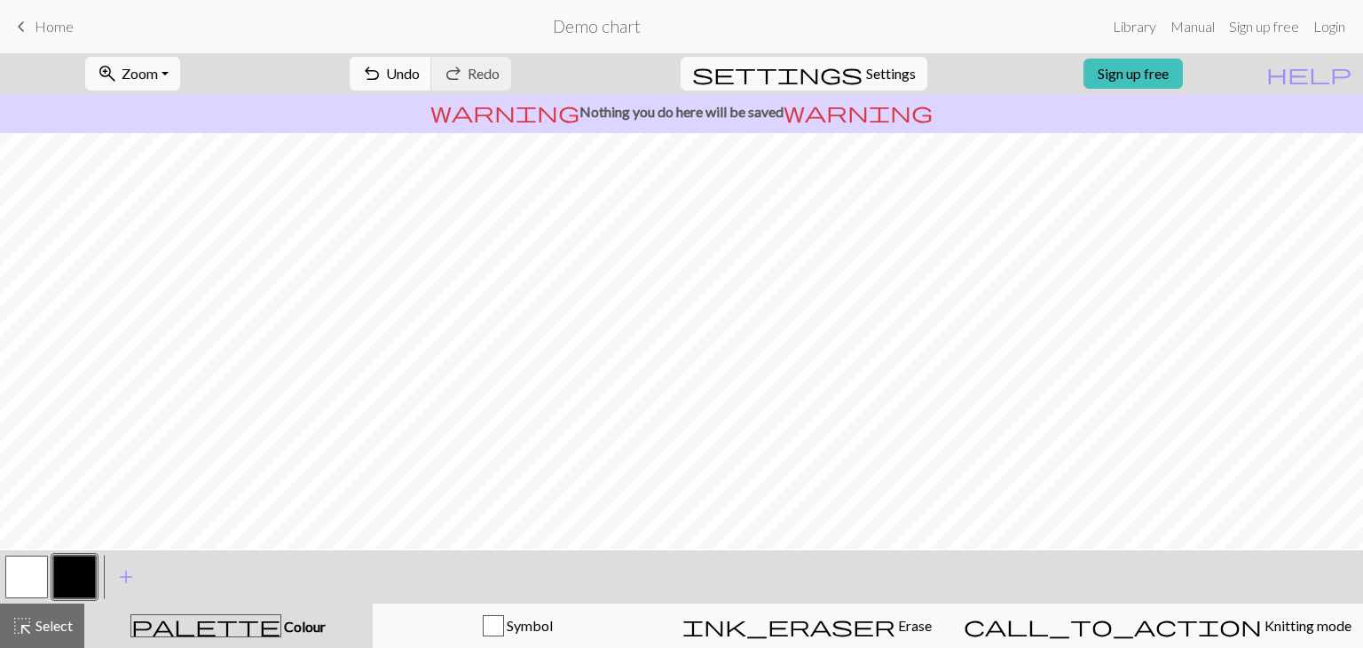
scroll to position [155, 0]
drag, startPoint x: 54, startPoint y: 636, endPoint x: 54, endPoint y: 627, distance: 9.8
click at [54, 636] on button "highlight_alt Select Select" at bounding box center [42, 626] width 84 height 44
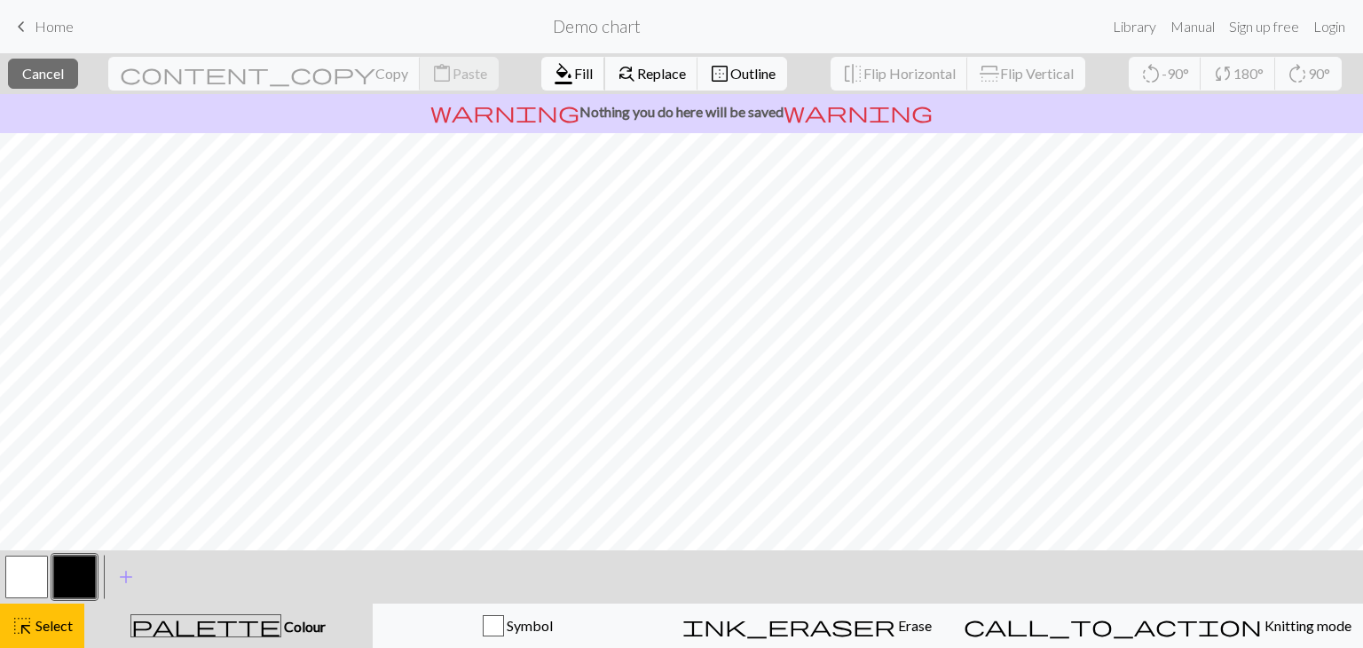
click at [553, 67] on span "format_color_fill" at bounding box center [563, 73] width 21 height 25
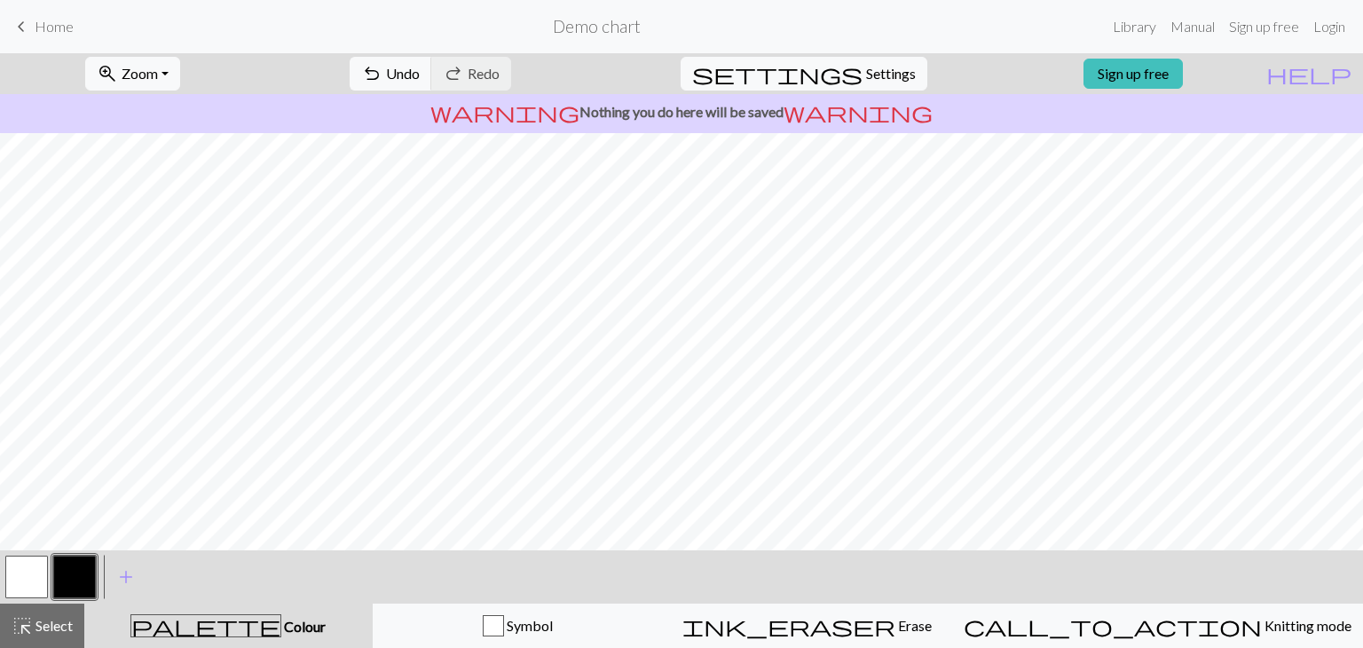
drag, startPoint x: 61, startPoint y: 624, endPoint x: 84, endPoint y: 620, distance: 23.5
click at [66, 622] on span "Select" at bounding box center [53, 625] width 40 height 17
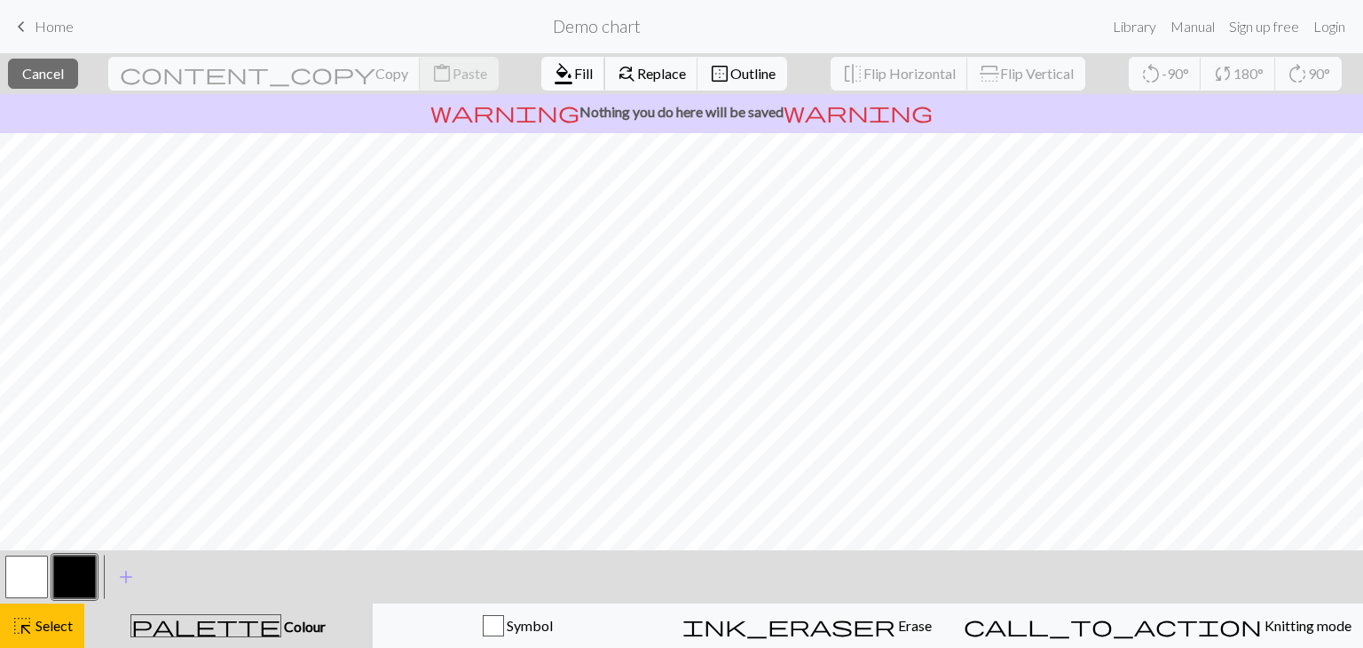
click at [574, 71] on span "Fill" at bounding box center [583, 73] width 19 height 17
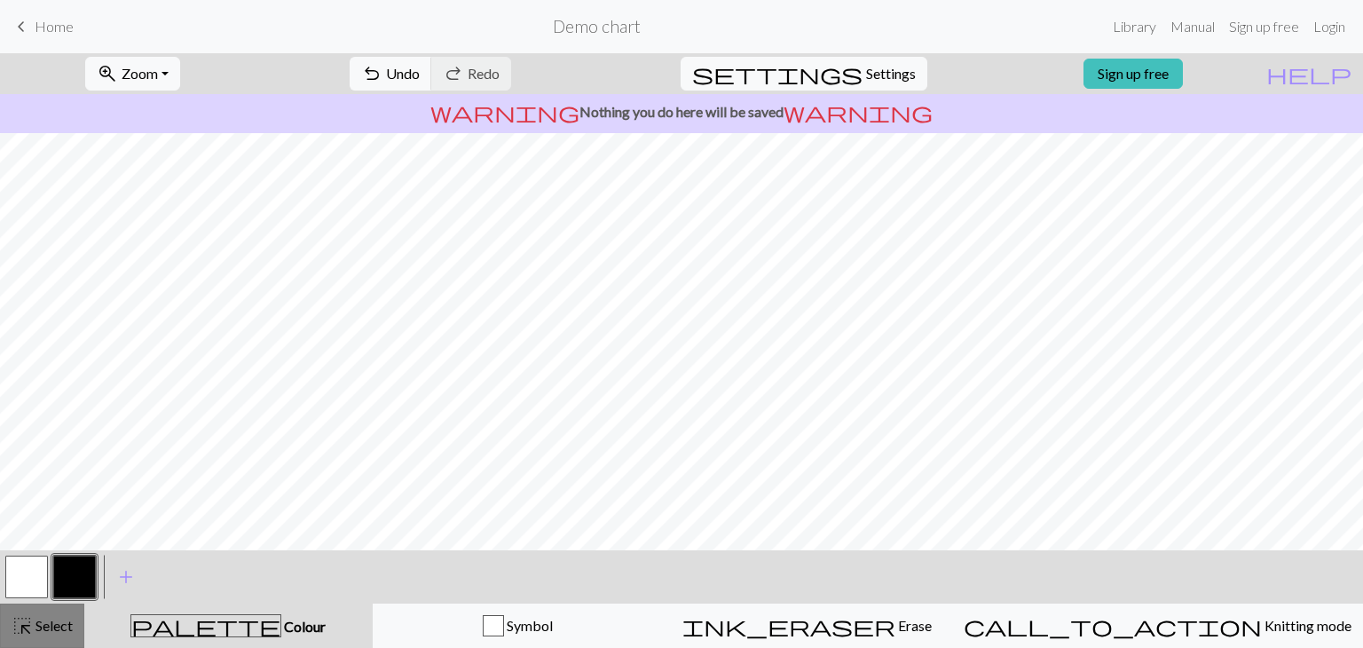
click at [57, 615] on div "highlight_alt Select Select" at bounding box center [42, 625] width 61 height 21
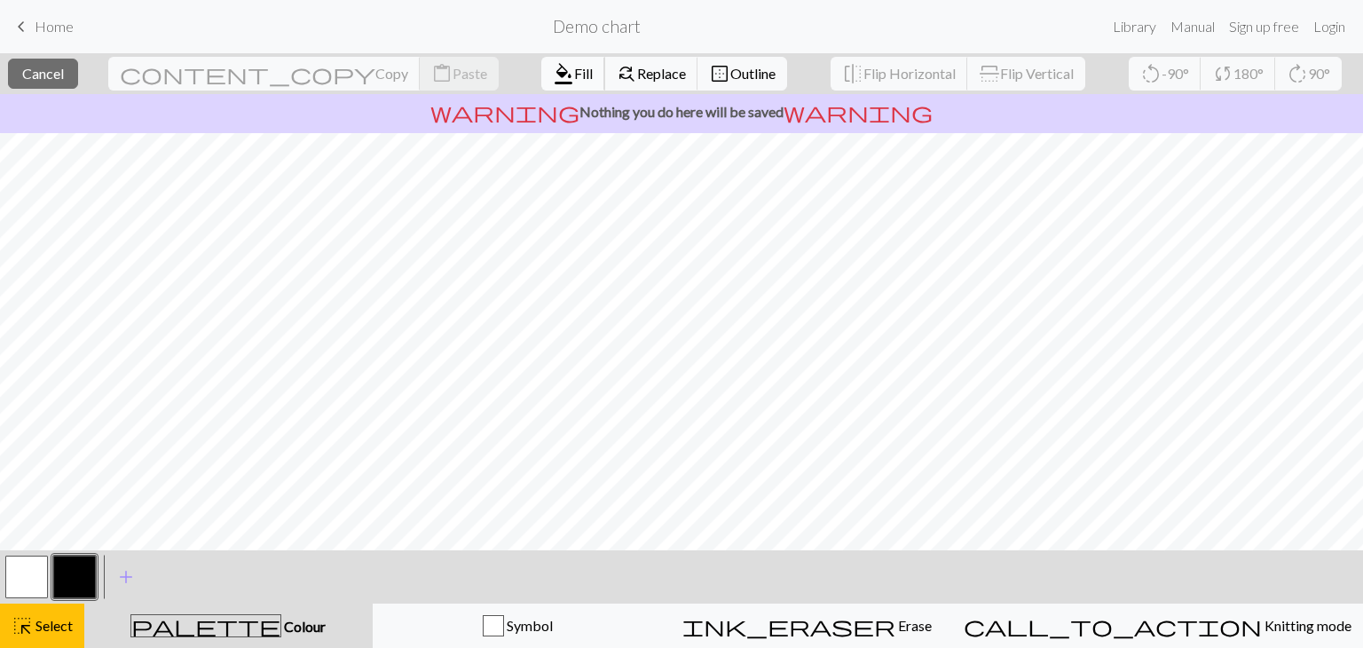
click at [553, 65] on span "format_color_fill" at bounding box center [563, 73] width 21 height 25
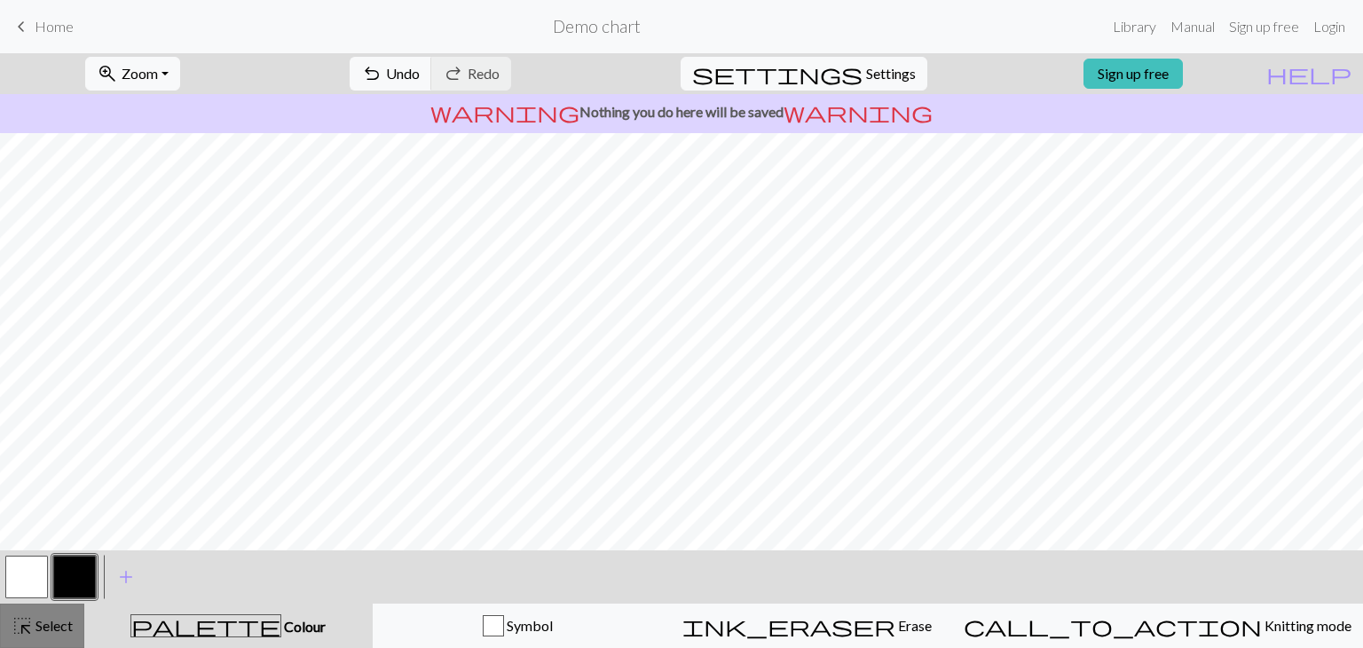
click at [49, 623] on span "Select" at bounding box center [53, 625] width 40 height 17
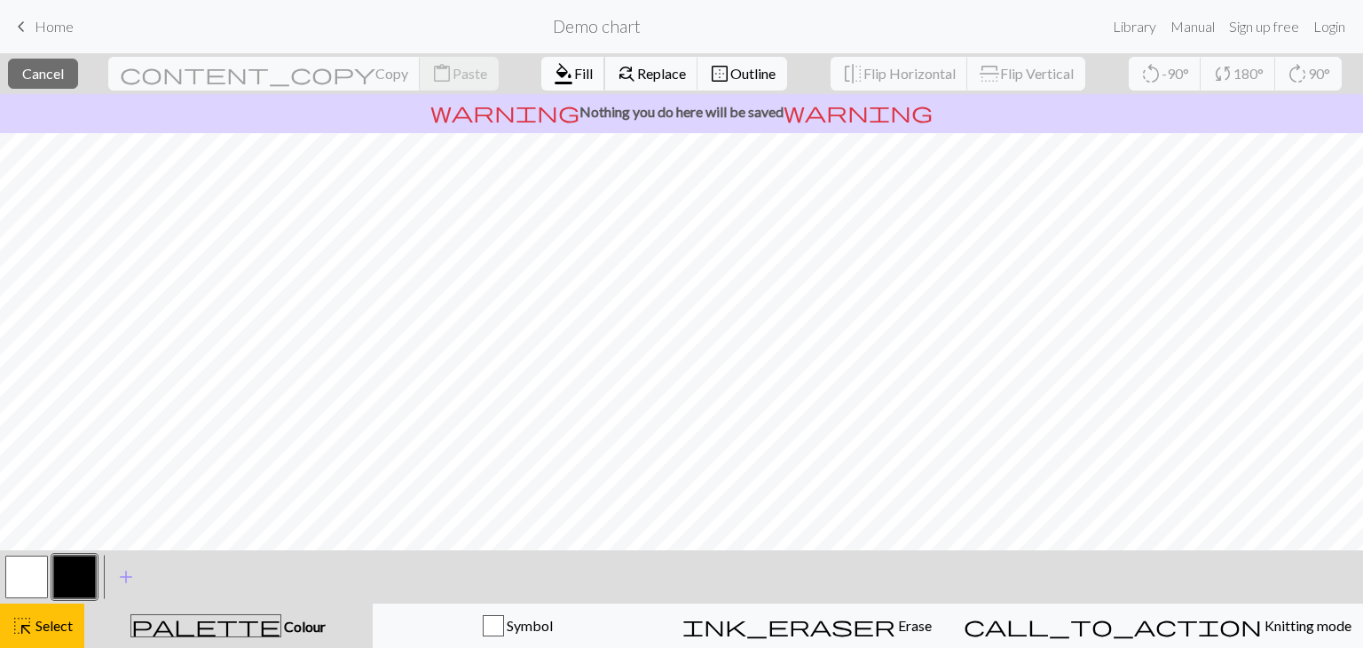
click at [574, 75] on span "Fill" at bounding box center [583, 73] width 19 height 17
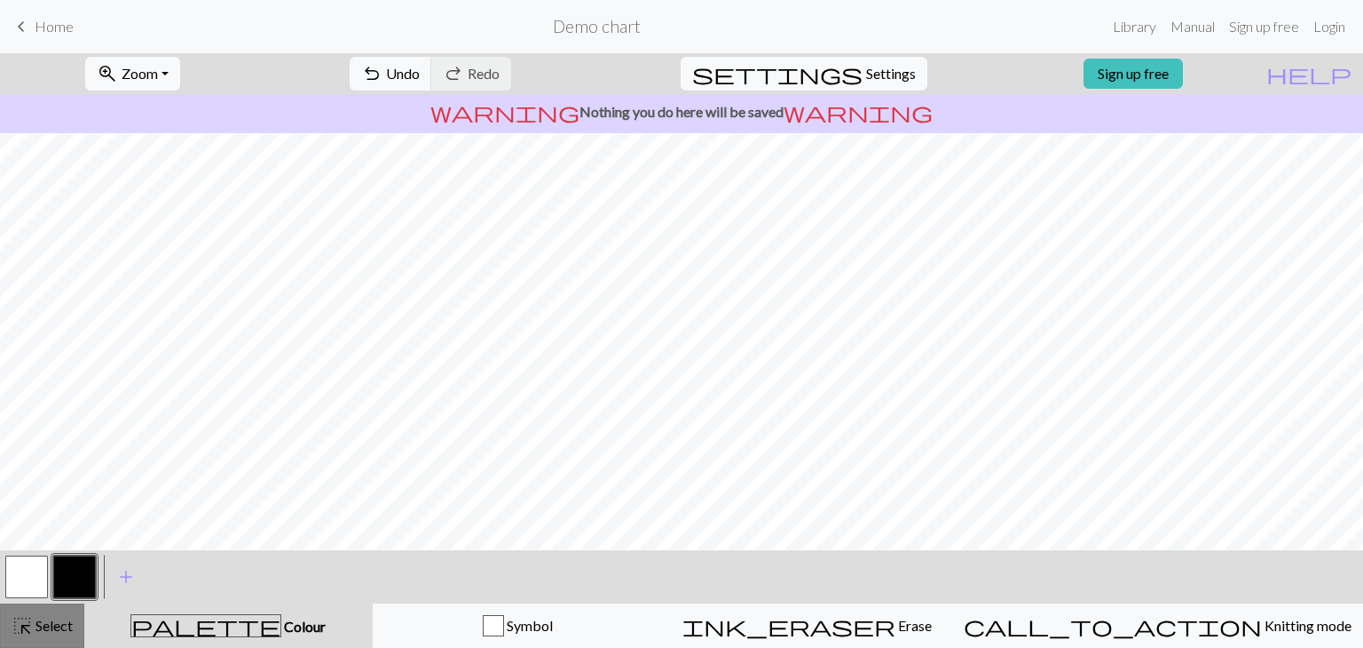
click at [48, 620] on span "Select" at bounding box center [53, 625] width 40 height 17
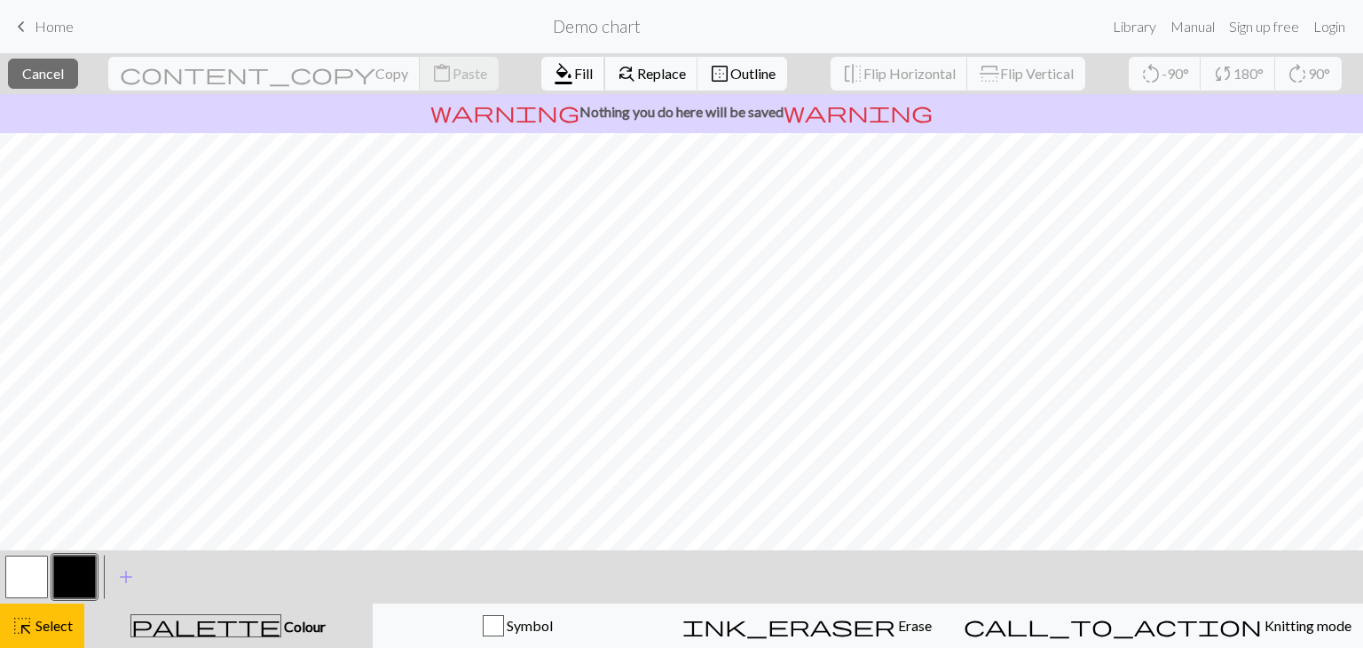
click at [553, 70] on span "format_color_fill" at bounding box center [563, 73] width 21 height 25
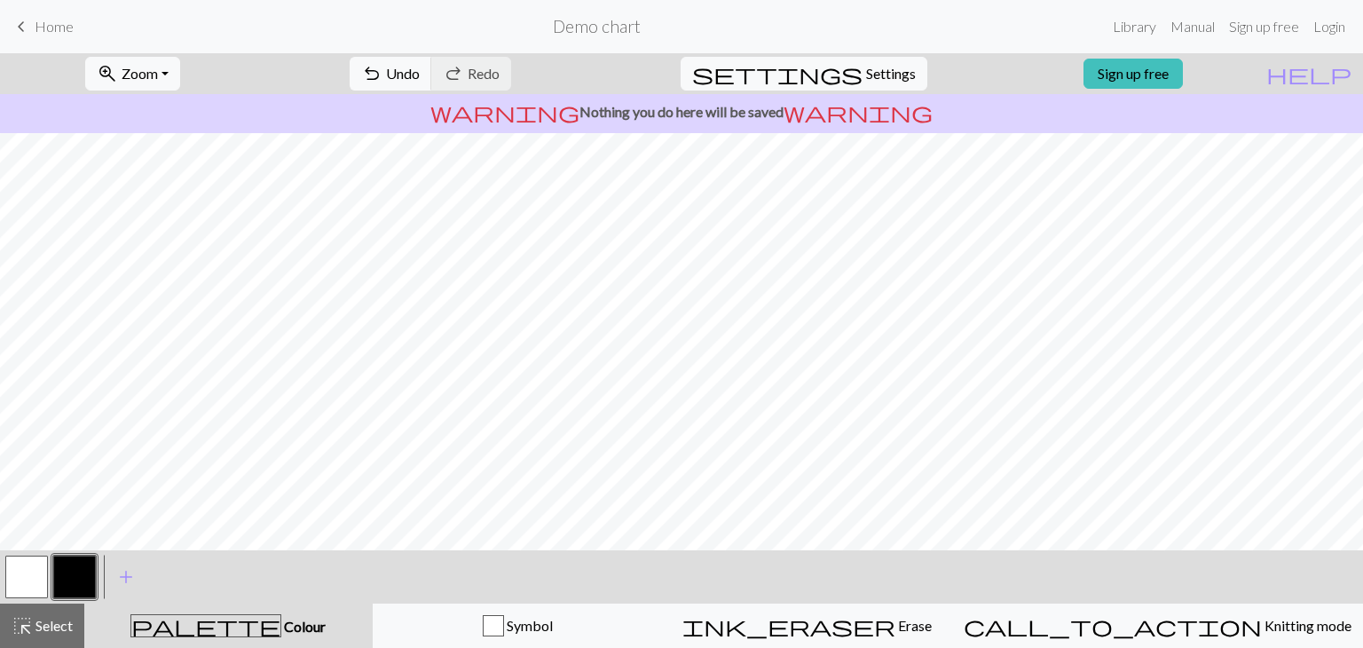
drag, startPoint x: 27, startPoint y: 576, endPoint x: 83, endPoint y: 547, distance: 63.1
click at [26, 575] on button "button" at bounding box center [26, 577] width 43 height 43
drag, startPoint x: 29, startPoint y: 623, endPoint x: 209, endPoint y: 546, distance: 196.0
click at [30, 623] on span "highlight_alt" at bounding box center [22, 625] width 21 height 25
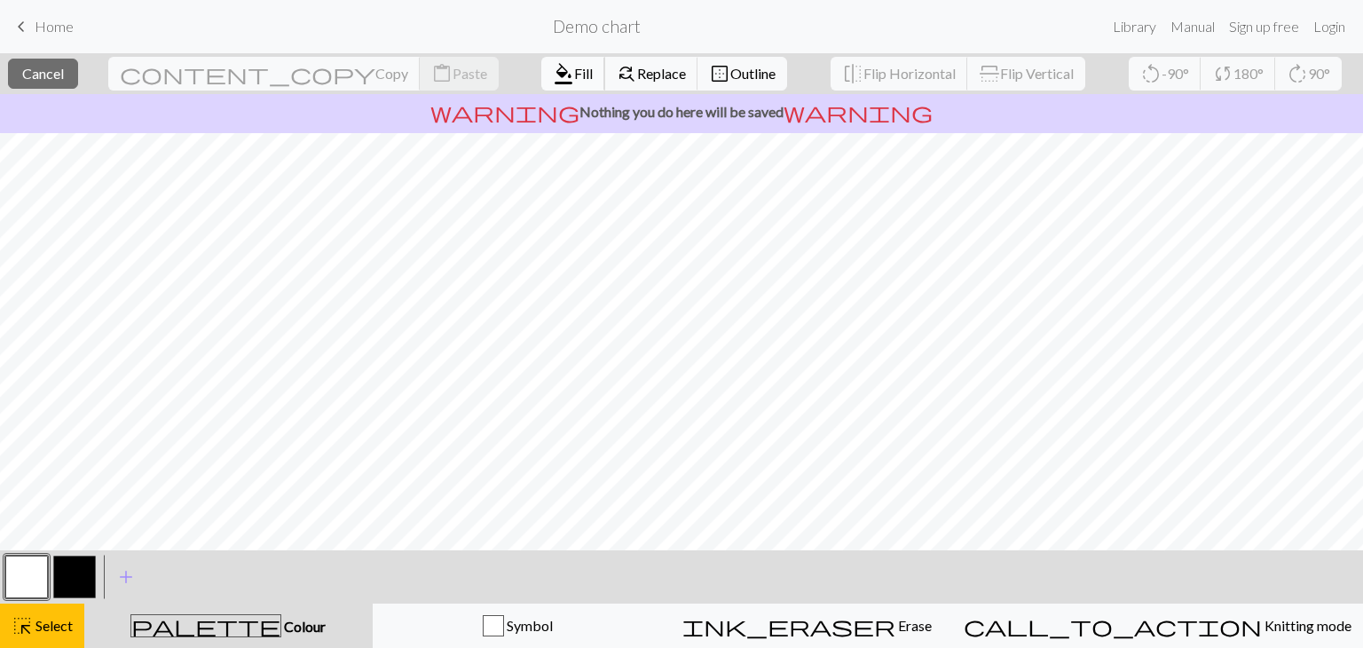
click at [574, 72] on span "Fill" at bounding box center [583, 73] width 19 height 17
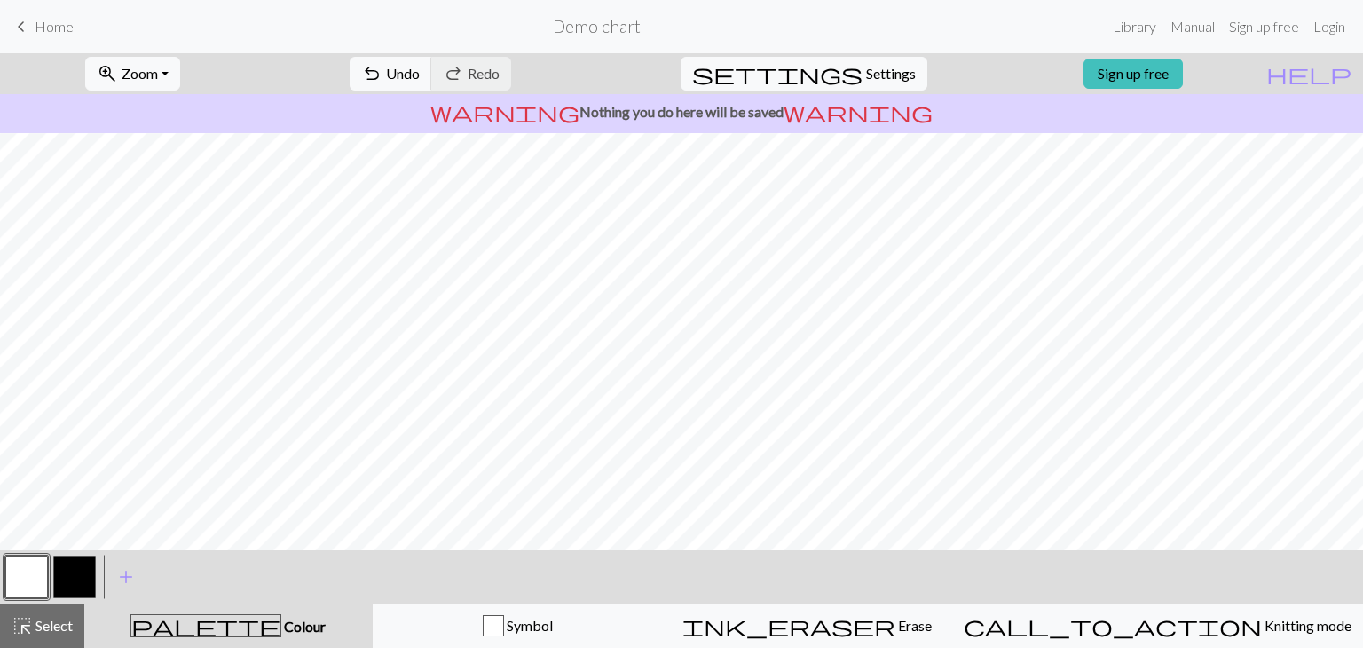
click at [85, 573] on button "button" at bounding box center [74, 577] width 43 height 43
click at [60, 618] on span "Select" at bounding box center [53, 625] width 40 height 17
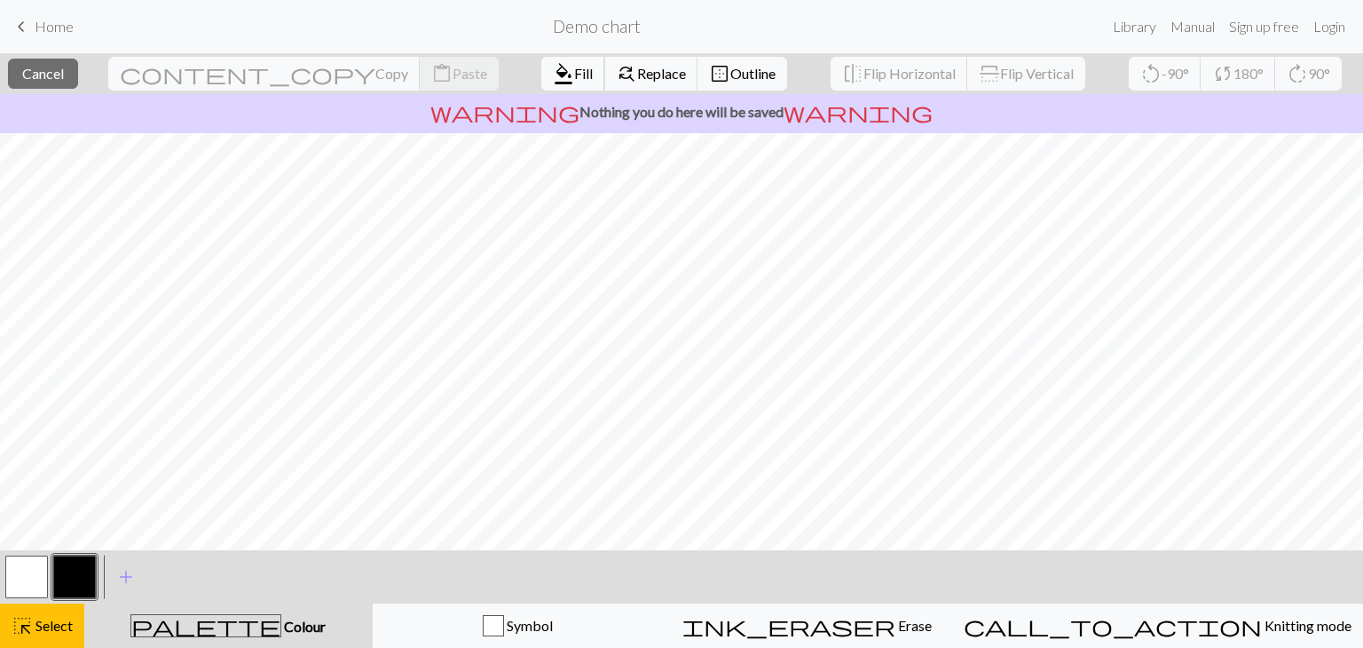
drag, startPoint x: 465, startPoint y: 67, endPoint x: 447, endPoint y: 96, distance: 33.5
click at [574, 67] on span "Fill" at bounding box center [583, 73] width 19 height 17
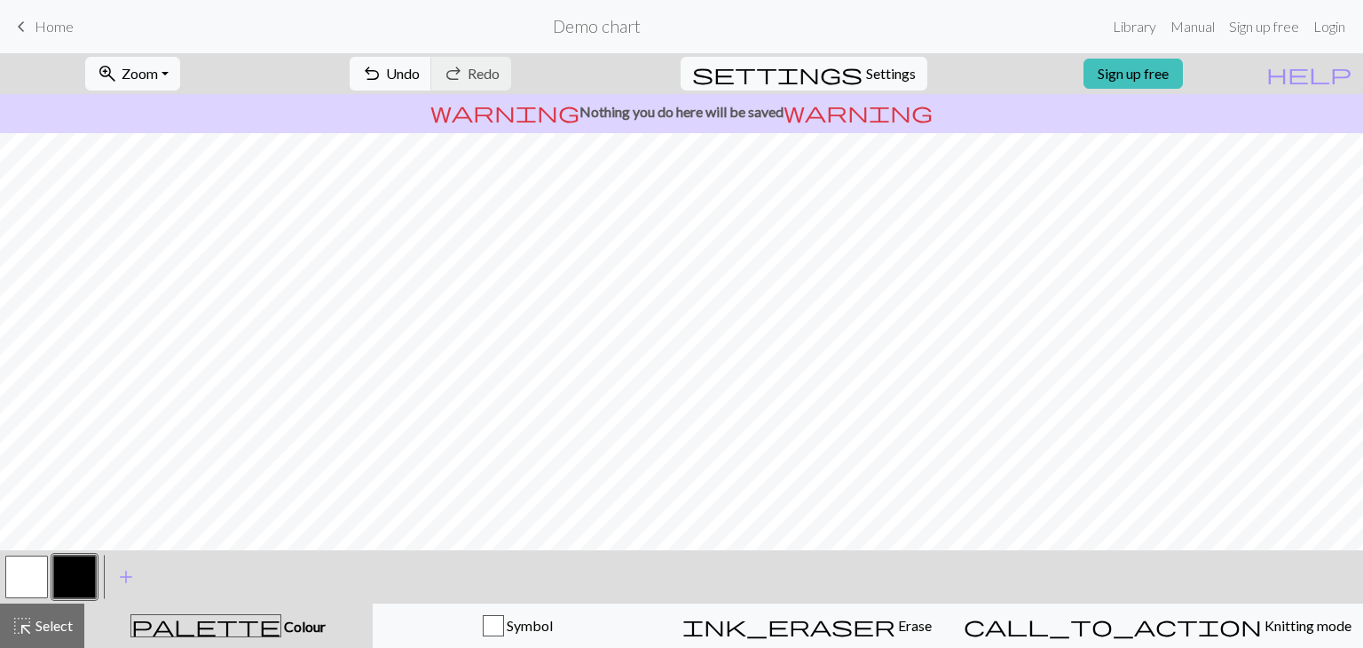
click at [29, 573] on button "button" at bounding box center [26, 577] width 43 height 43
click at [73, 573] on button "button" at bounding box center [74, 577] width 43 height 43
click at [383, 67] on span "undo" at bounding box center [371, 73] width 21 height 25
drag, startPoint x: 479, startPoint y: 70, endPoint x: 547, endPoint y: 130, distance: 89.9
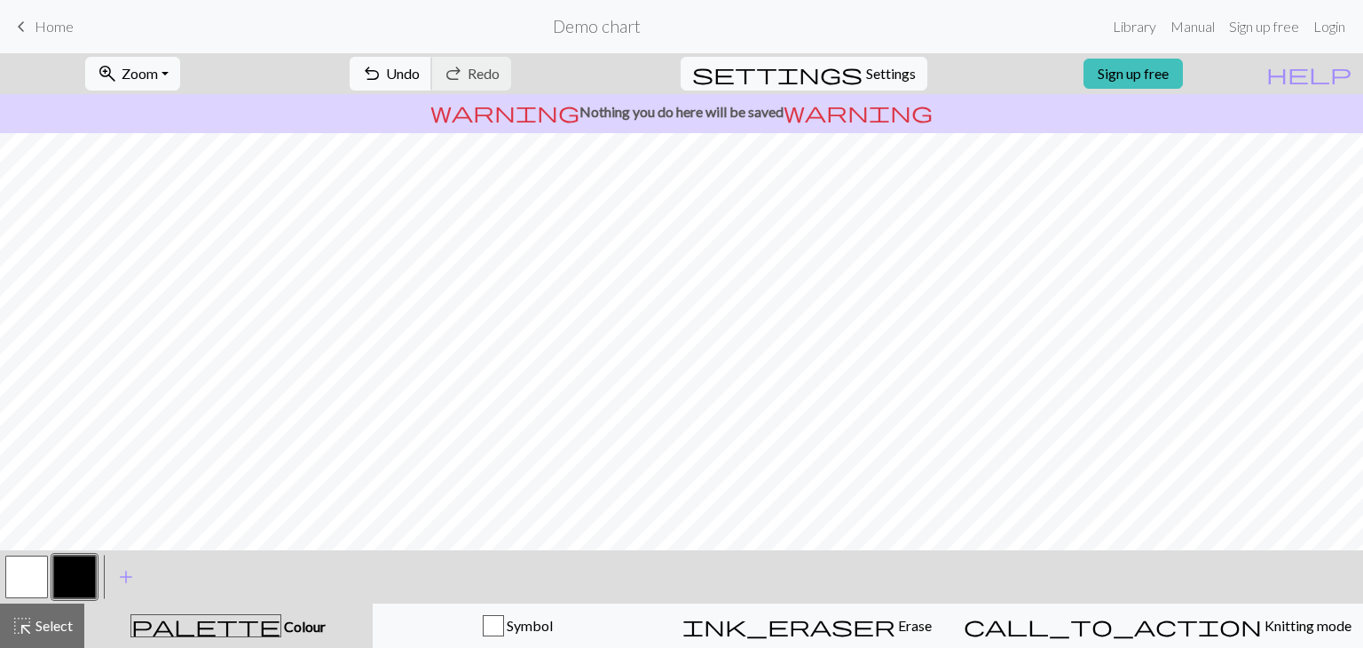
click at [420, 71] on span "Undo" at bounding box center [403, 73] width 34 height 17
click at [420, 72] on span "Undo" at bounding box center [403, 73] width 34 height 17
click at [70, 617] on span "Select" at bounding box center [53, 625] width 40 height 17
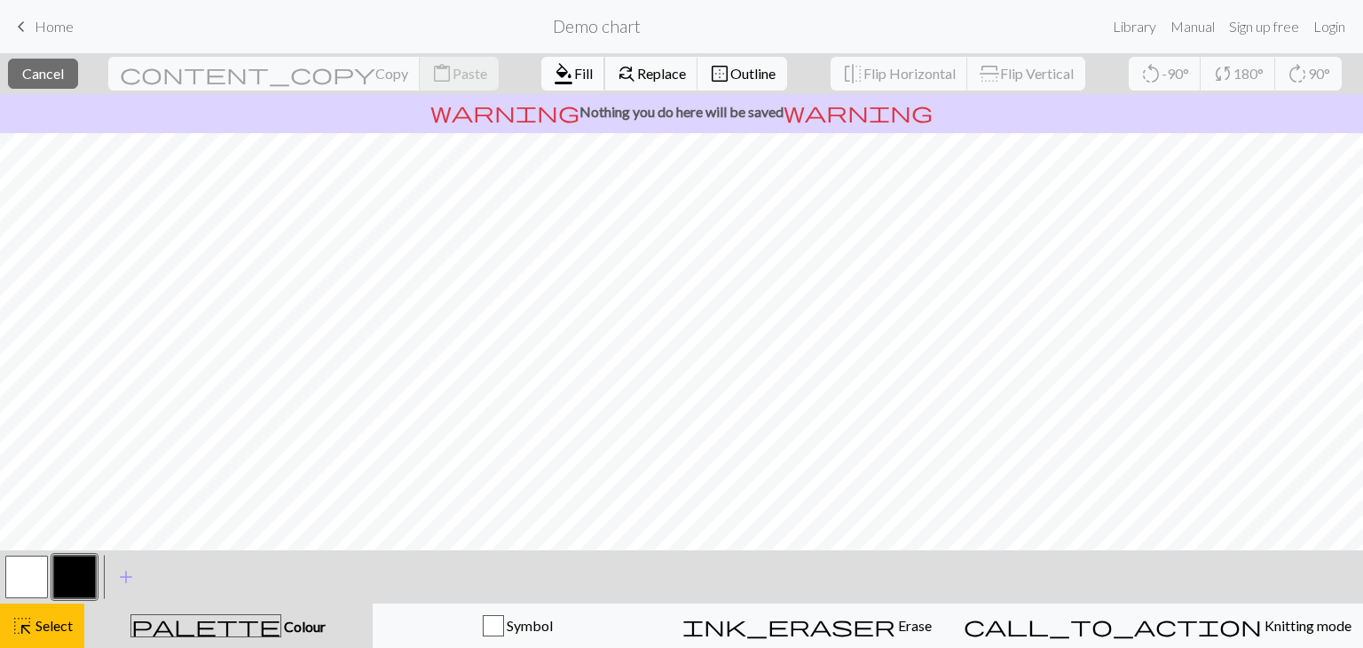
click at [574, 66] on span "Fill" at bounding box center [583, 73] width 19 height 17
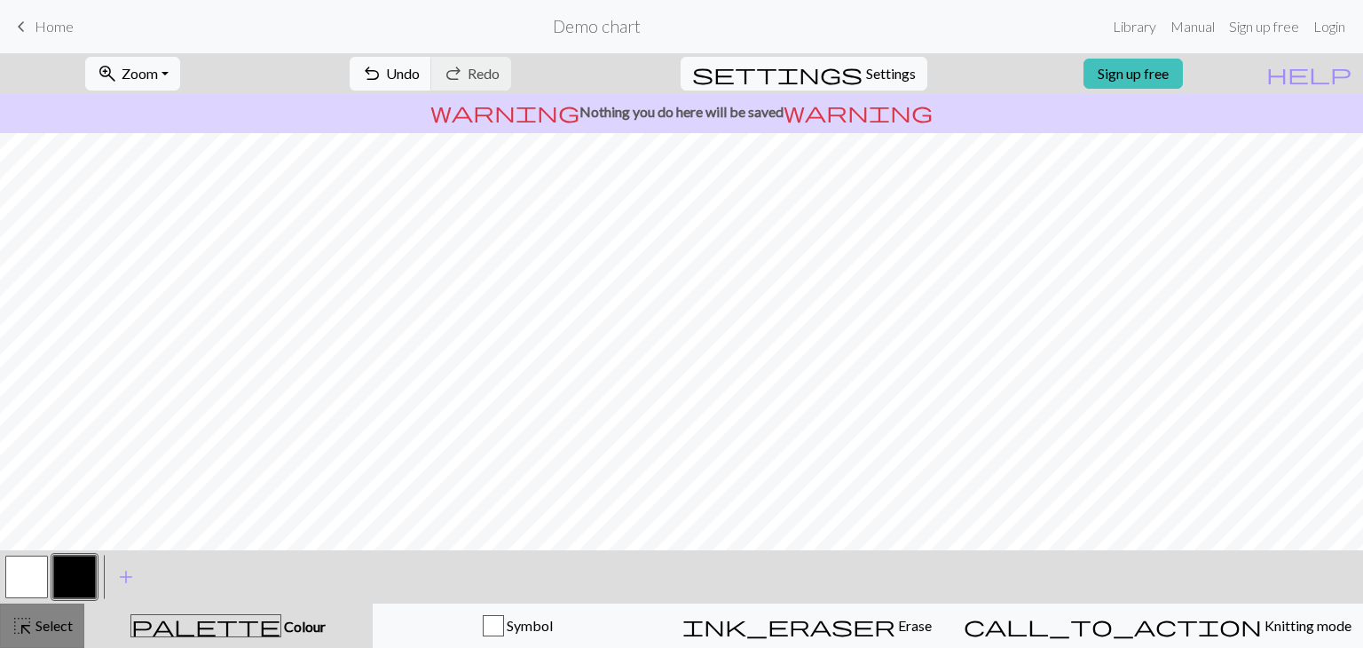
drag, startPoint x: 31, startPoint y: 627, endPoint x: 60, endPoint y: 611, distance: 33.4
click at [32, 627] on div "highlight_alt Select Select" at bounding box center [42, 625] width 61 height 21
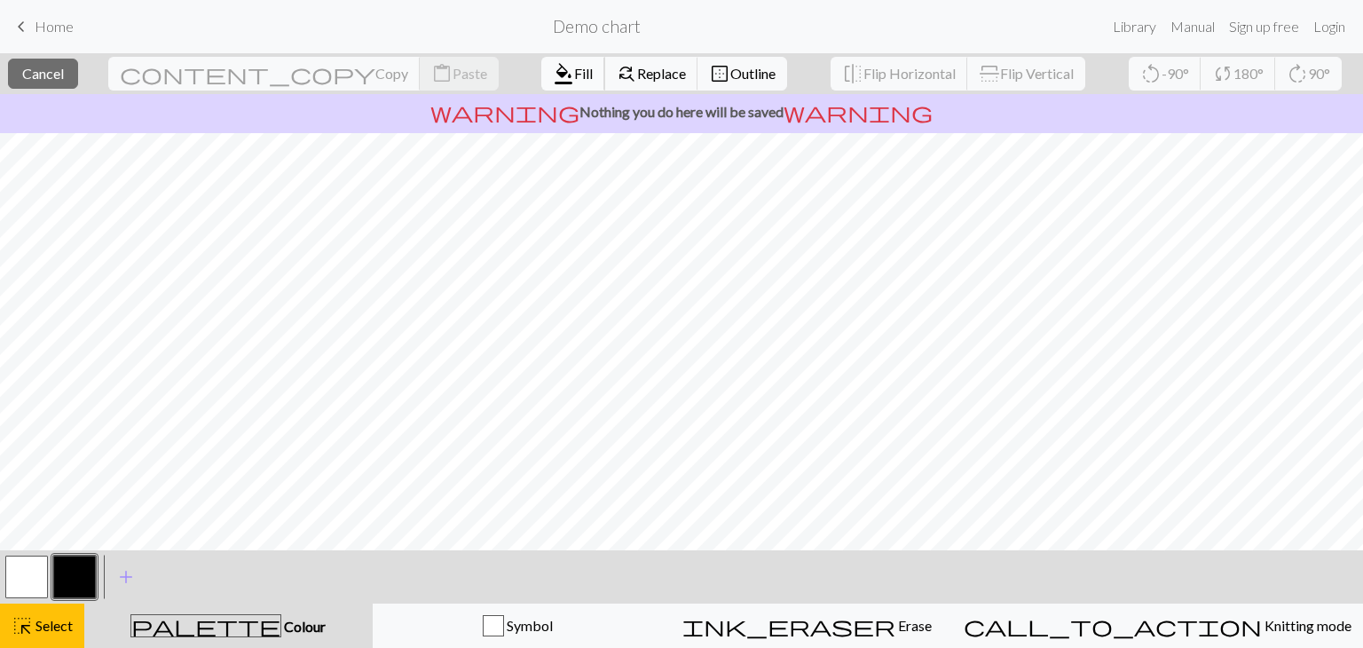
click at [574, 66] on span "Fill" at bounding box center [583, 73] width 19 height 17
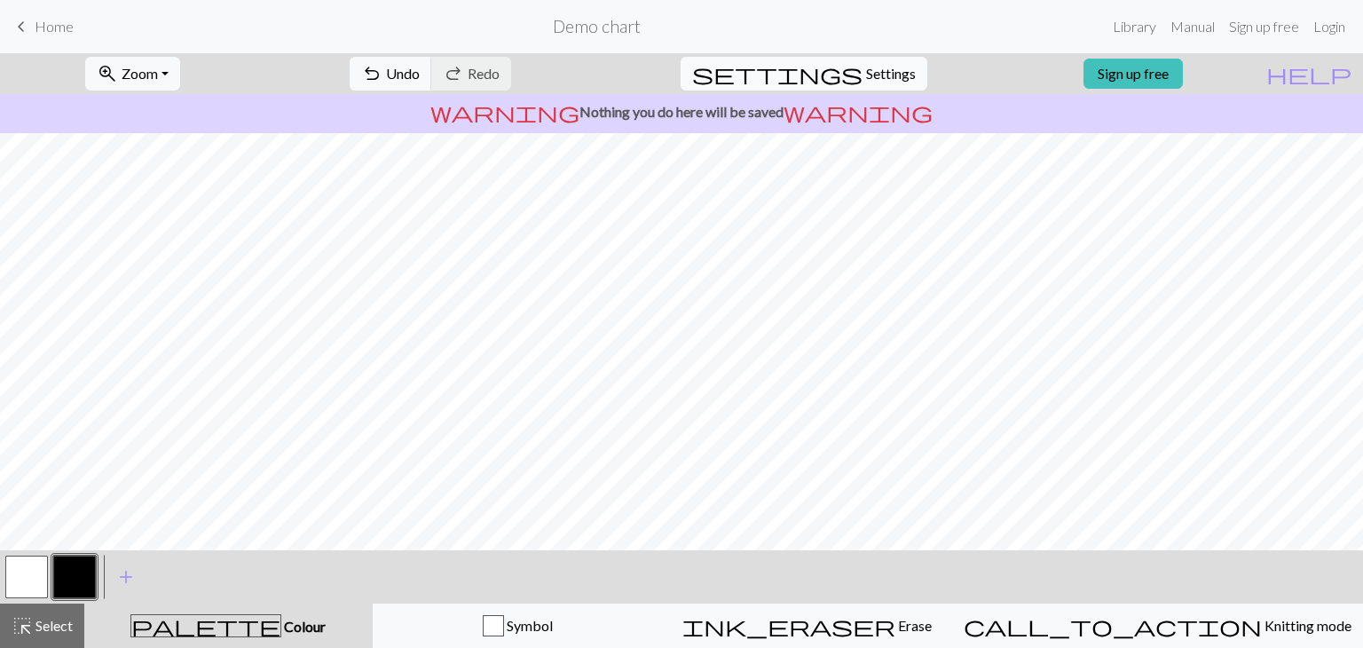
click at [866, 77] on span "Settings" at bounding box center [891, 73] width 50 height 21
select select "aran"
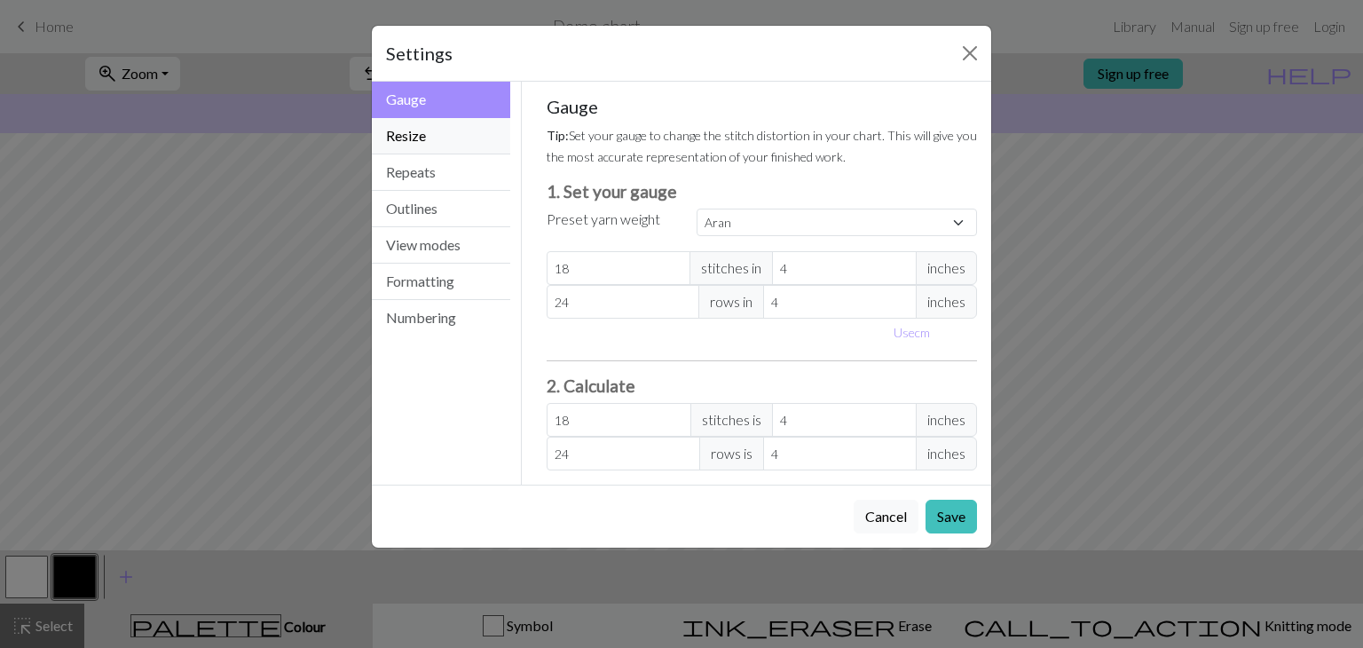
click at [447, 132] on button "Resize" at bounding box center [441, 136] width 138 height 36
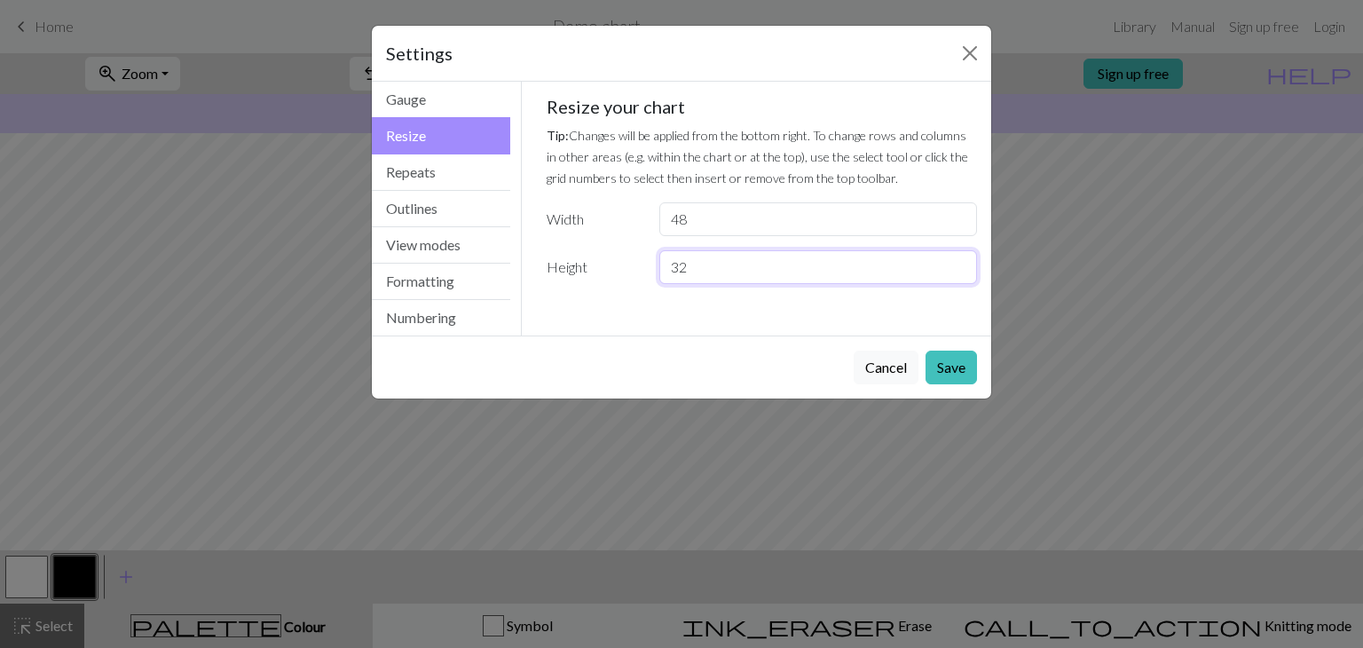
click at [718, 263] on input "32" at bounding box center [819, 267] width 318 height 34
type input "3"
type input "50"
click at [941, 362] on button "Save" at bounding box center [951, 368] width 51 height 34
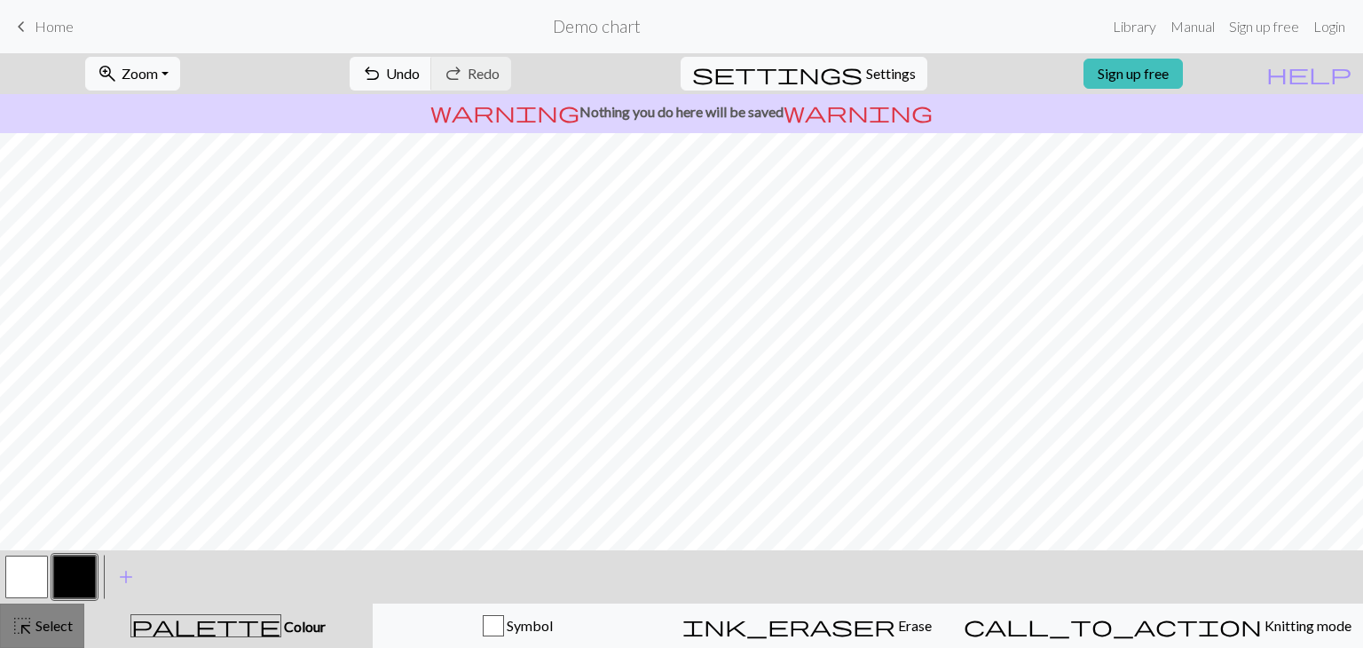
drag, startPoint x: 58, startPoint y: 630, endPoint x: 58, endPoint y: 620, distance: 10.7
click at [58, 629] on span "Select" at bounding box center [53, 625] width 40 height 17
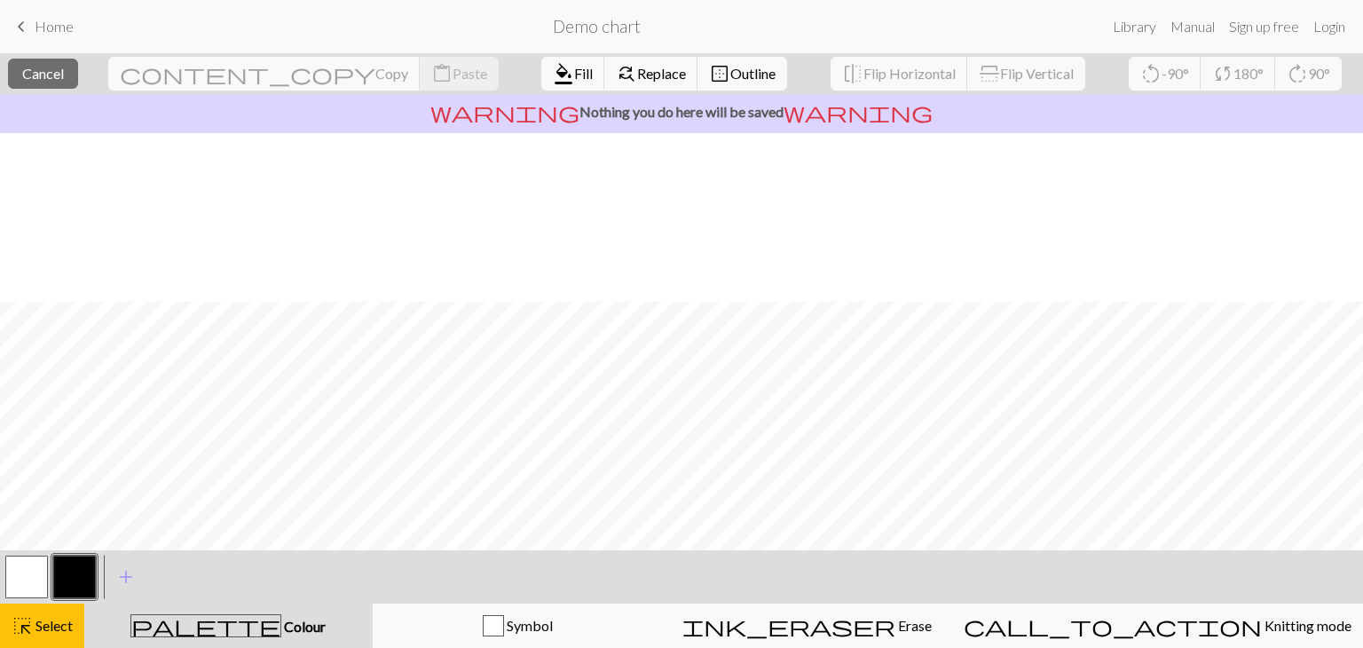
scroll to position [533, 0]
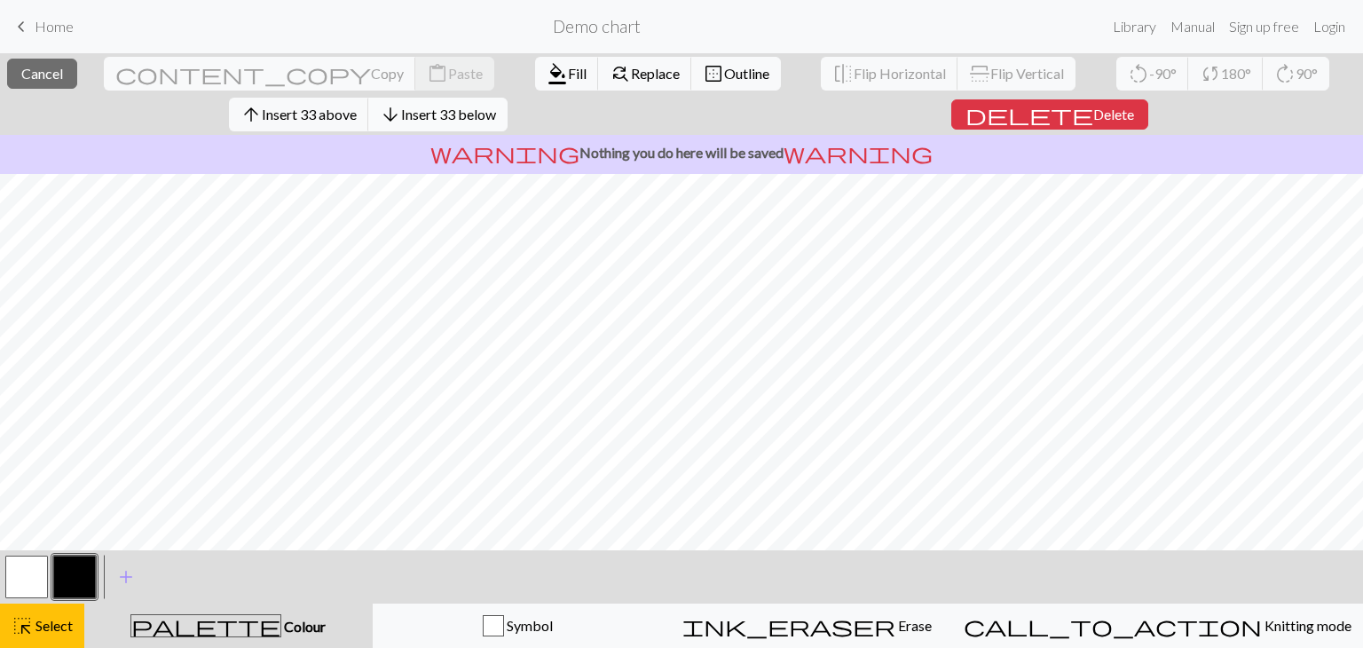
click at [434, 111] on span "Insert 33 below" at bounding box center [448, 114] width 95 height 17
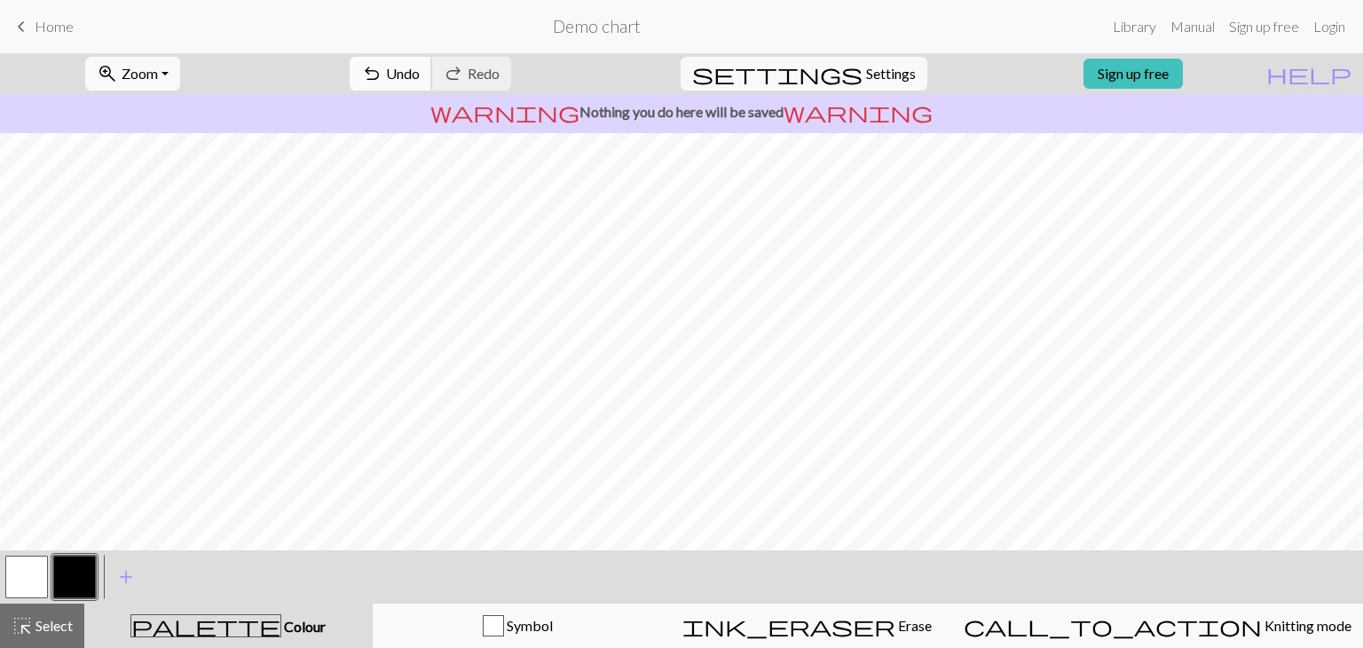
click at [420, 75] on span "Undo" at bounding box center [403, 73] width 34 height 17
click at [420, 72] on span "Undo" at bounding box center [403, 73] width 34 height 17
drag, startPoint x: 28, startPoint y: 612, endPoint x: 28, endPoint y: 594, distance: 17.8
click at [28, 602] on div "< > add Add a colour highlight_alt Select Select palette Colour Colour Symbol i…" at bounding box center [681, 599] width 1363 height 98
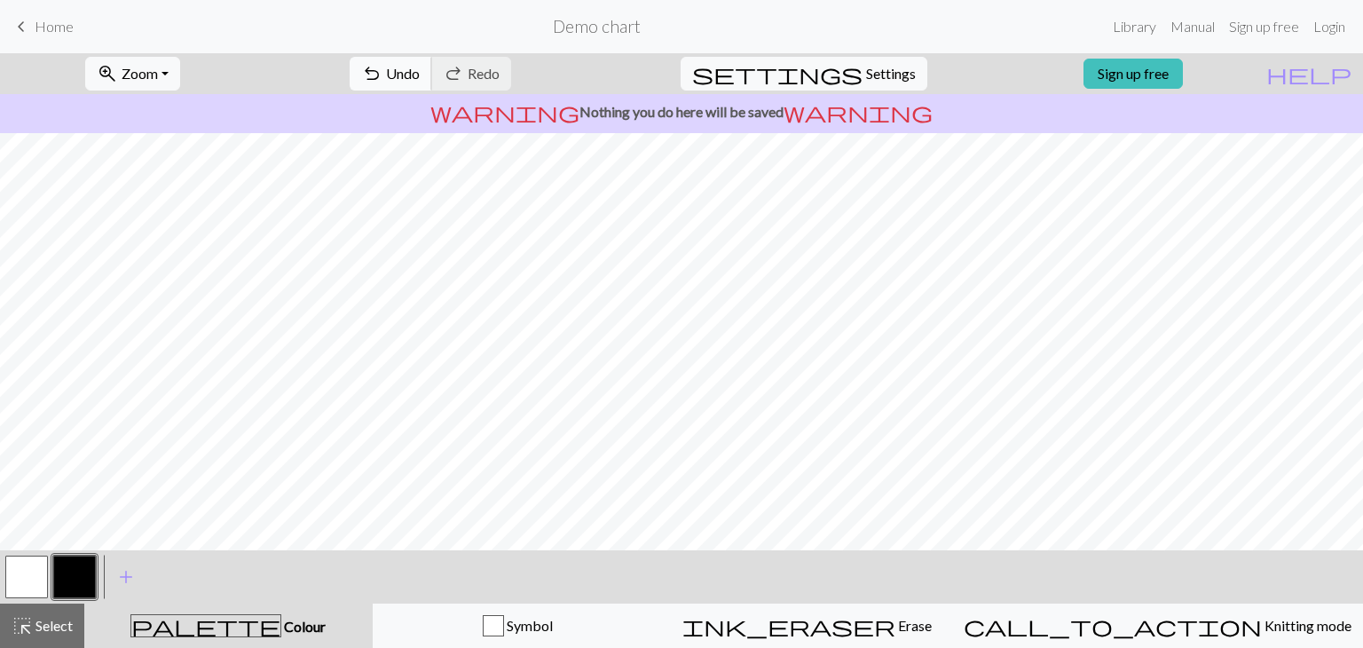
click at [420, 68] on span "Undo" at bounding box center [403, 73] width 34 height 17
click at [36, 633] on span "Select" at bounding box center [53, 625] width 40 height 17
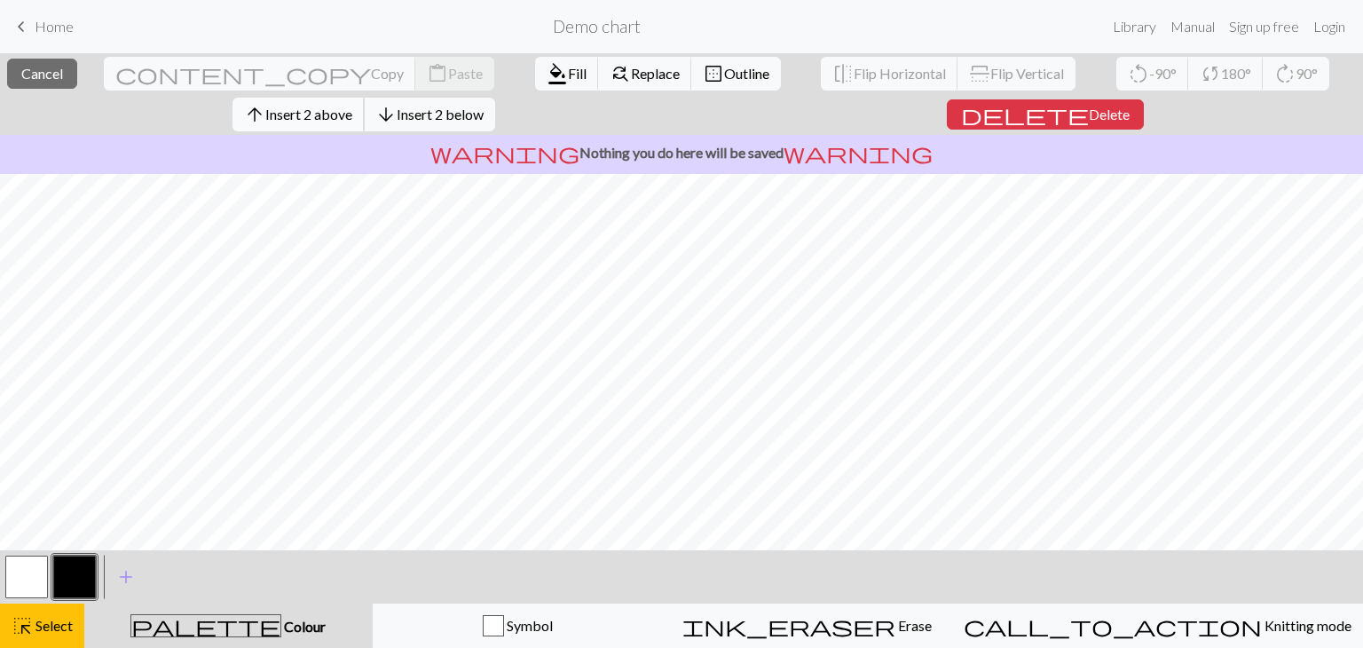
click at [334, 113] on span "Insert 2 above" at bounding box center [308, 114] width 87 height 17
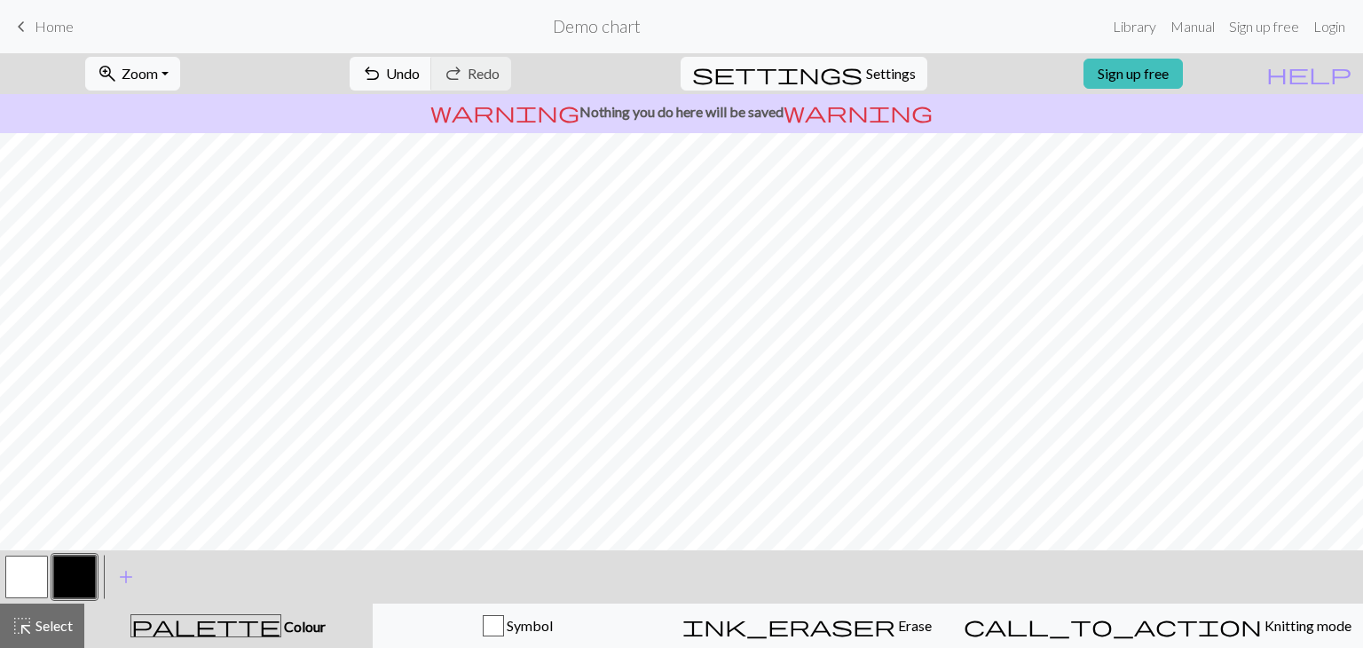
drag, startPoint x: 43, startPoint y: 632, endPoint x: 42, endPoint y: 583, distance: 48.8
click at [41, 620] on span "Select" at bounding box center [53, 625] width 40 height 17
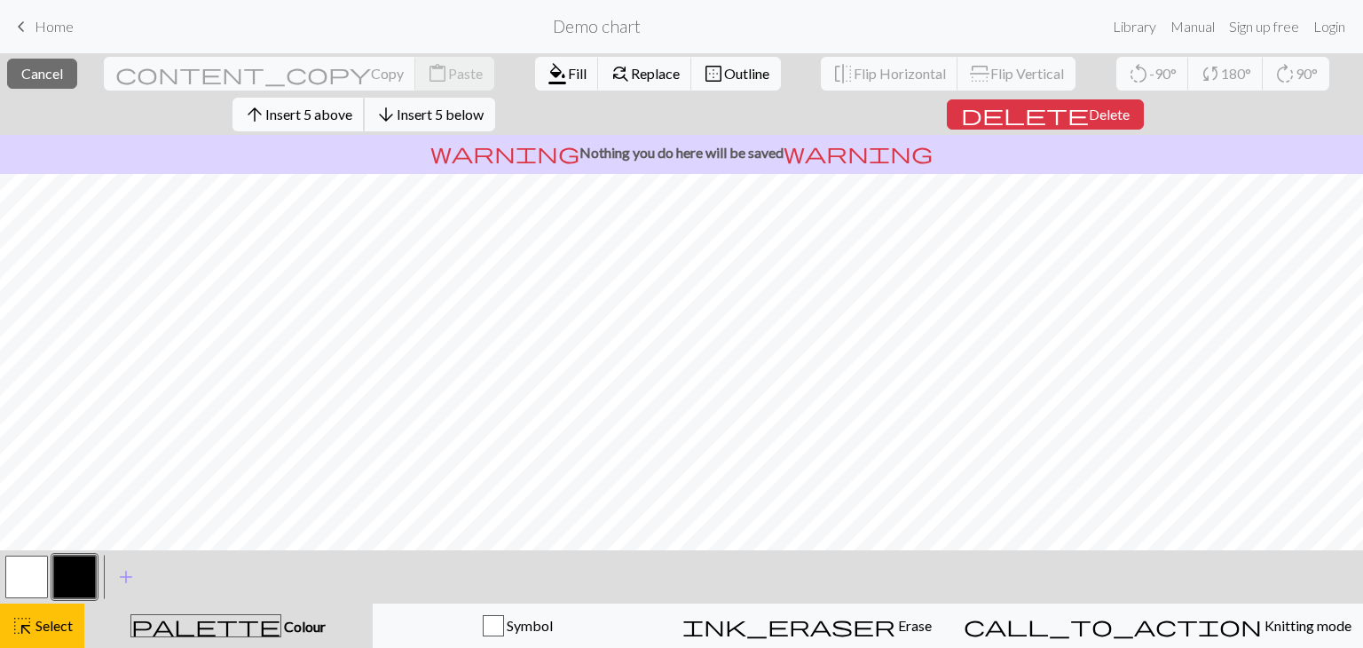
click at [348, 120] on span "Insert 5 above" at bounding box center [308, 114] width 87 height 17
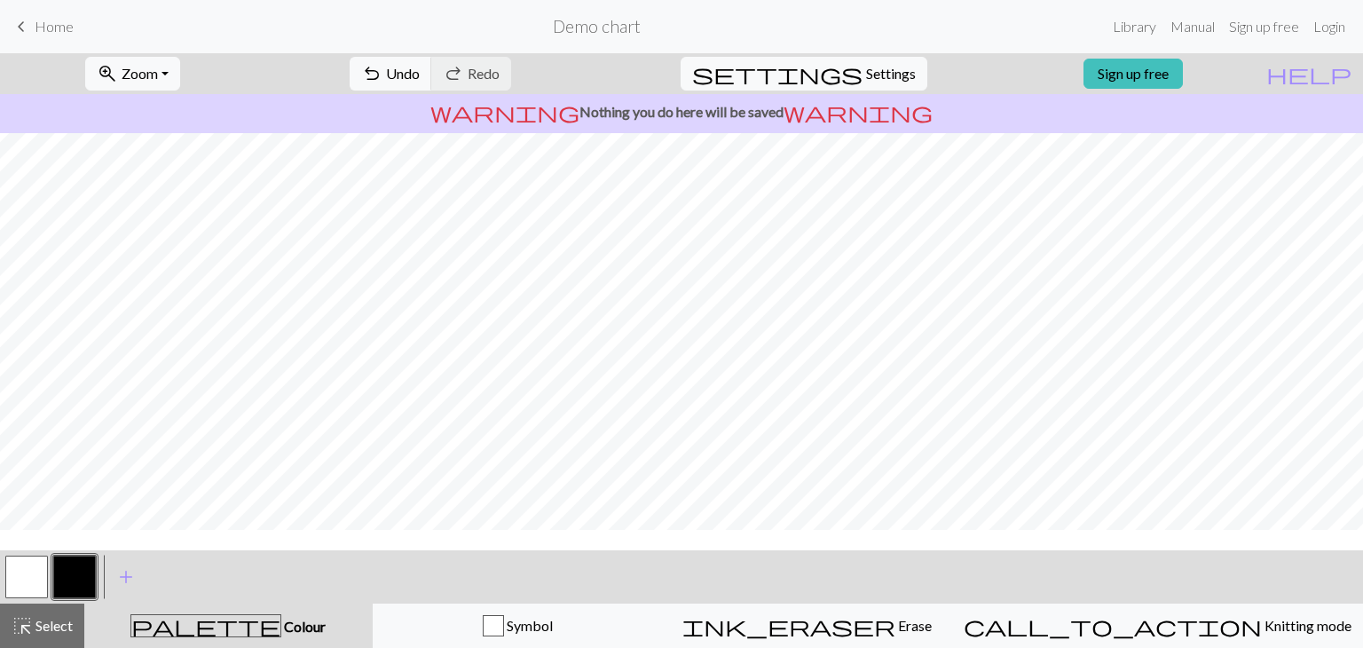
scroll to position [89, 0]
drag, startPoint x: 34, startPoint y: 629, endPoint x: 314, endPoint y: 537, distance: 295.3
click at [36, 628] on span "Select" at bounding box center [53, 625] width 40 height 17
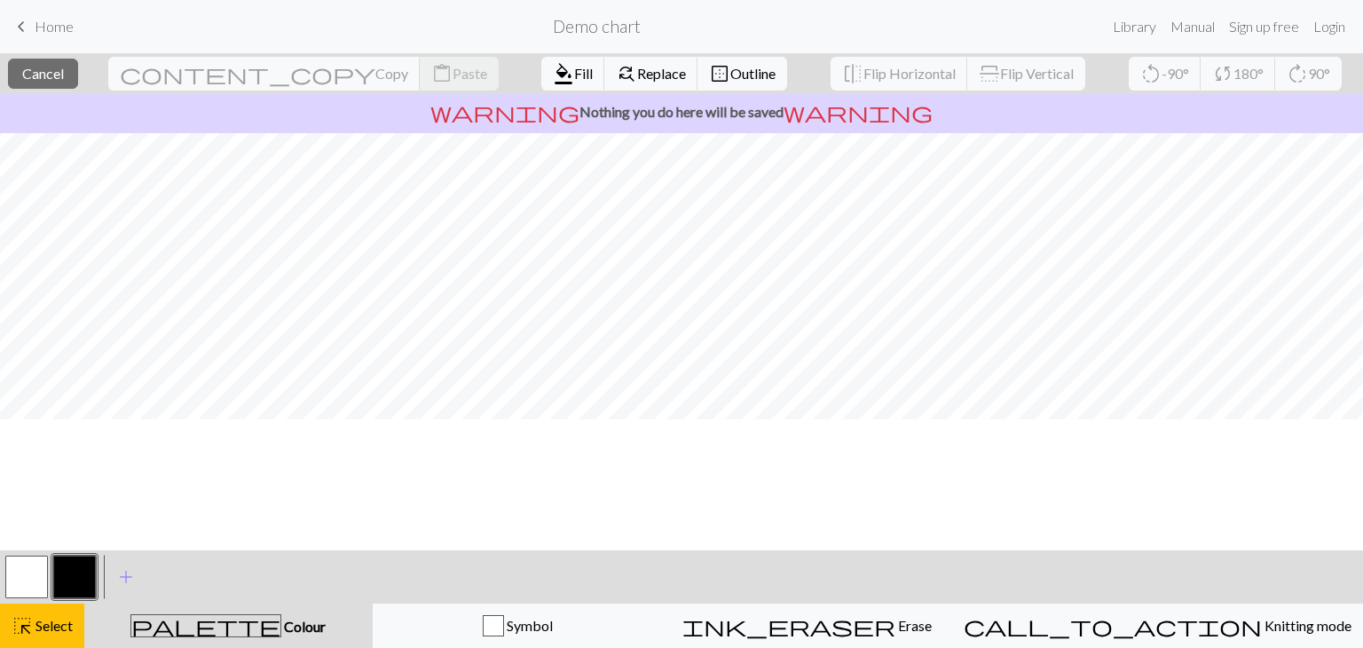
scroll to position [102, 0]
drag, startPoint x: 39, startPoint y: 566, endPoint x: 48, endPoint y: 564, distance: 9.3
click at [41, 566] on button "button" at bounding box center [26, 577] width 43 height 43
click at [541, 61] on button "format_color_fill Fill" at bounding box center [573, 74] width 64 height 34
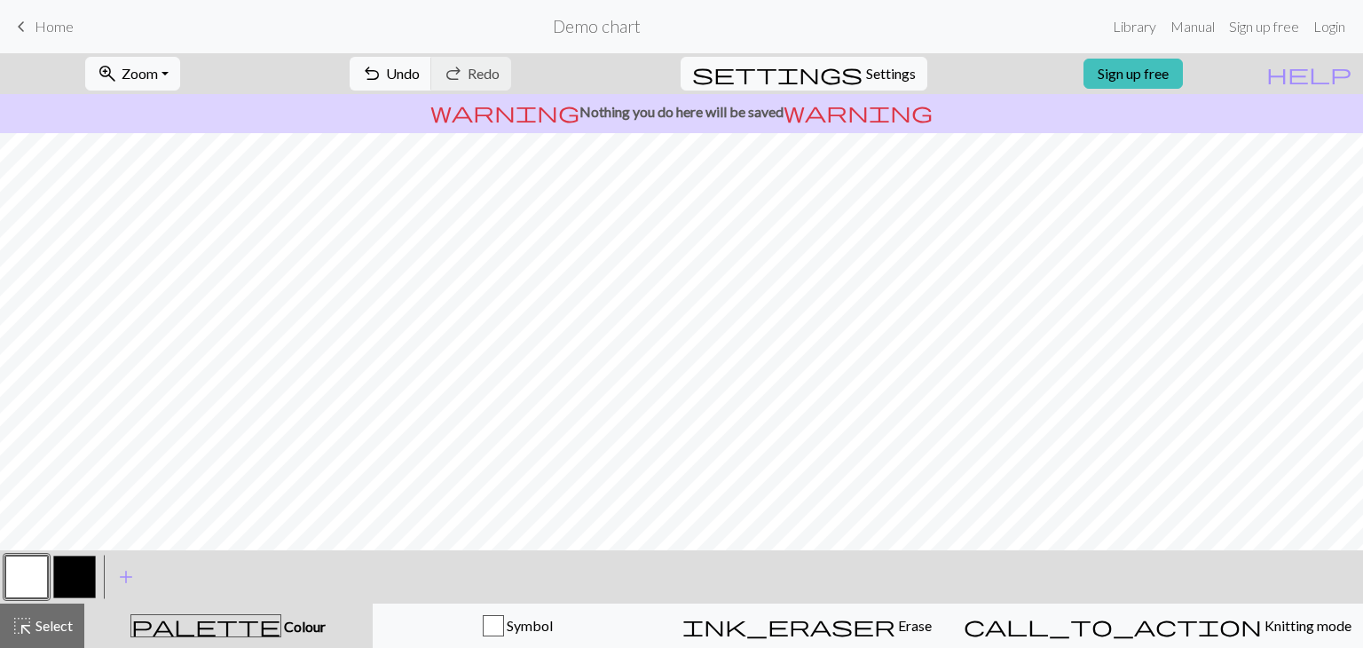
scroll to position [0, 0]
click at [1182, 37] on link "Manual" at bounding box center [1193, 27] width 59 height 36
click at [23, 619] on span "highlight_alt" at bounding box center [22, 625] width 21 height 25
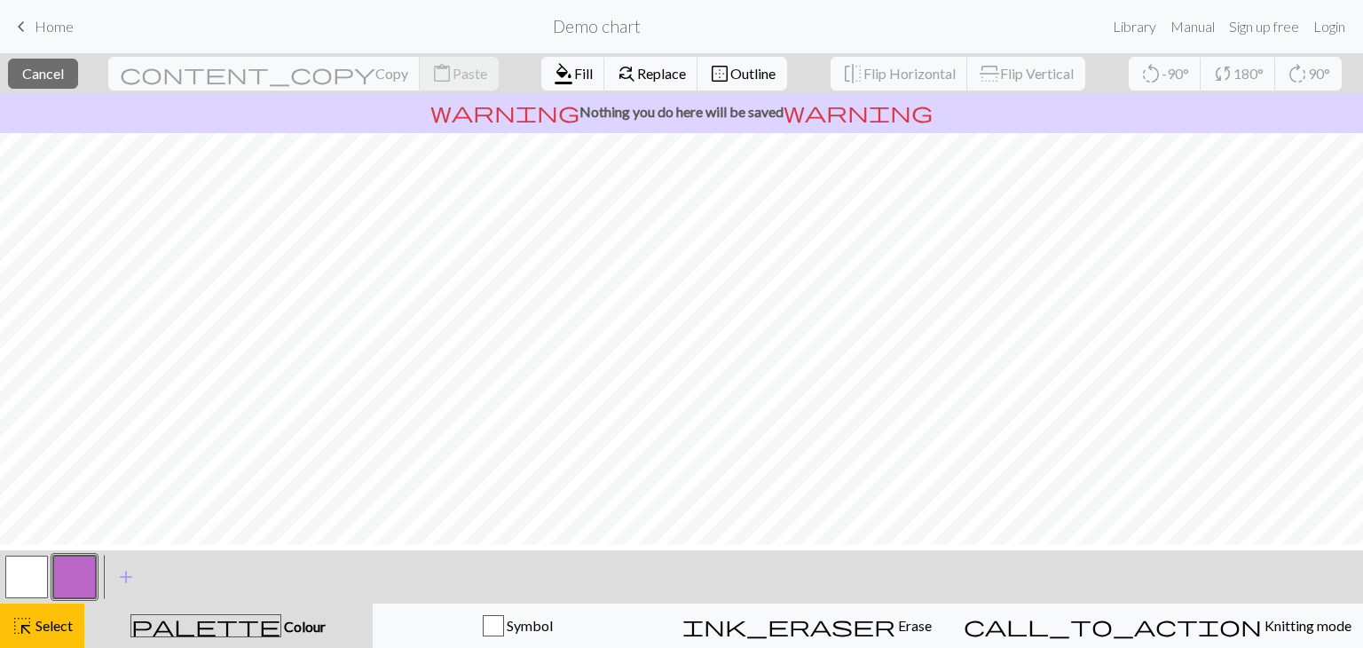
scroll to position [0, 0]
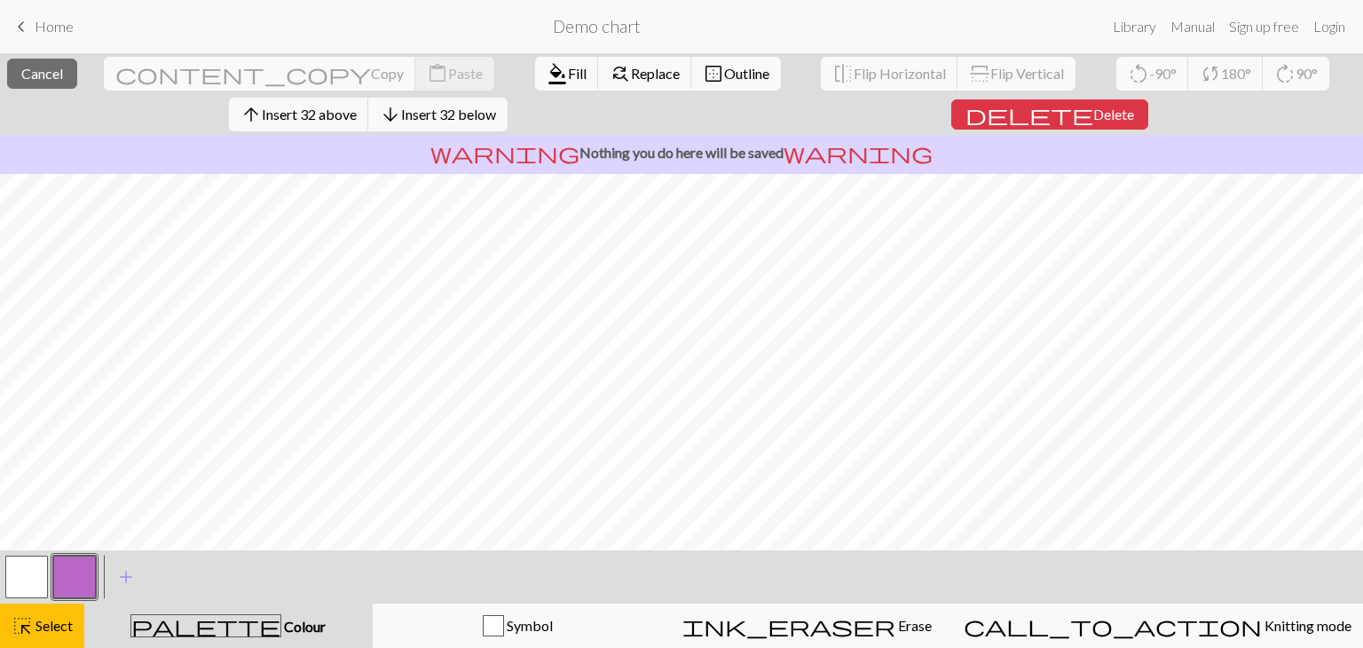
click at [33, 587] on button "button" at bounding box center [26, 577] width 43 height 43
click at [568, 71] on span "Fill" at bounding box center [577, 73] width 19 height 17
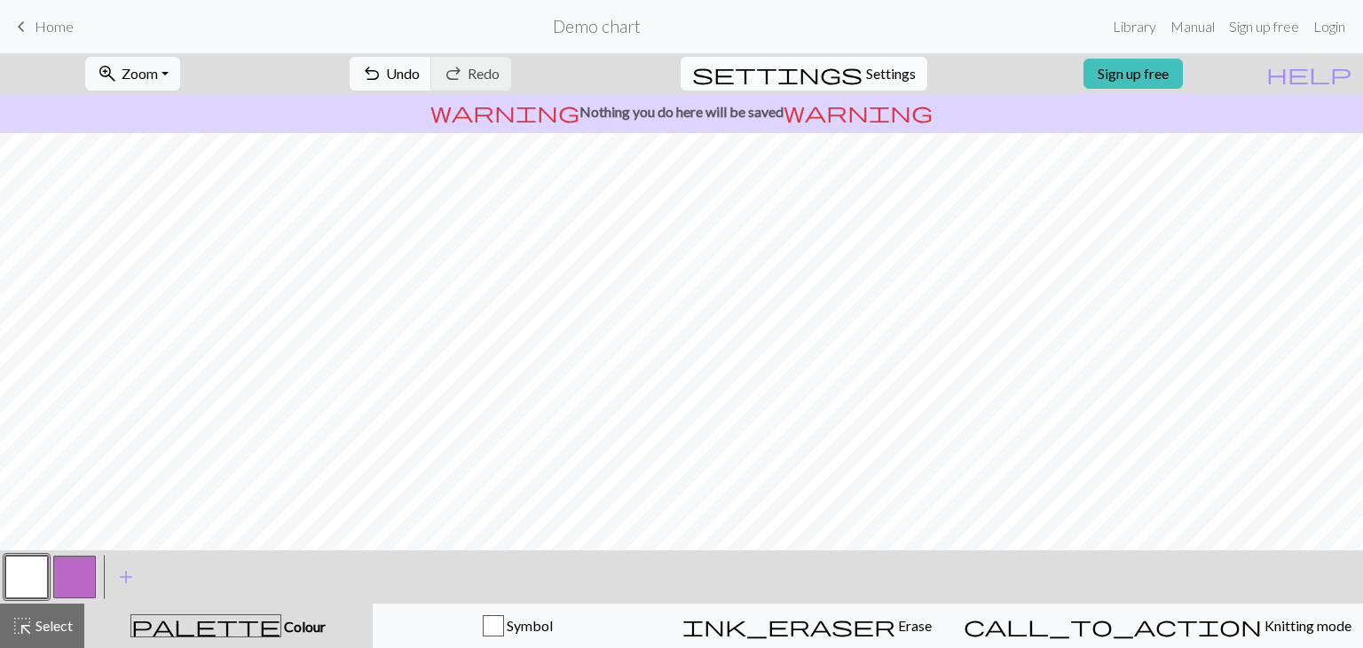
click at [897, 71] on span "Settings" at bounding box center [891, 73] width 50 height 21
select select "aran"
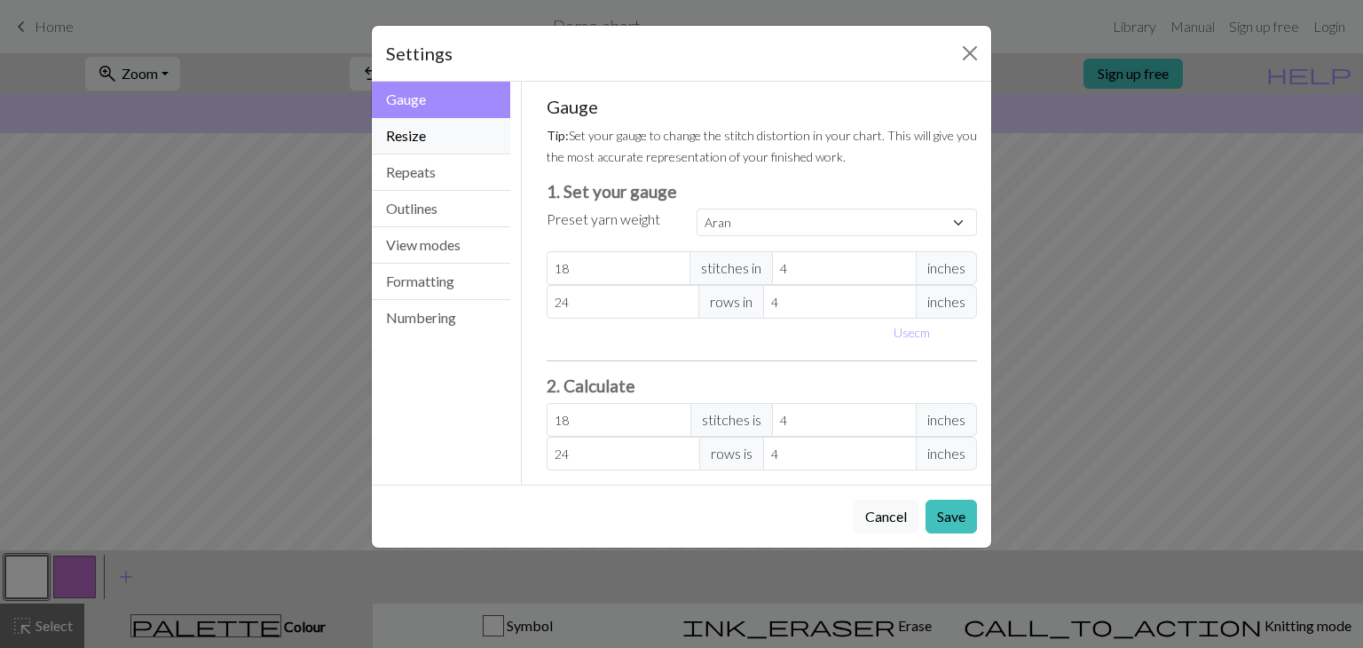
click at [430, 147] on button "Resize" at bounding box center [441, 136] width 138 height 36
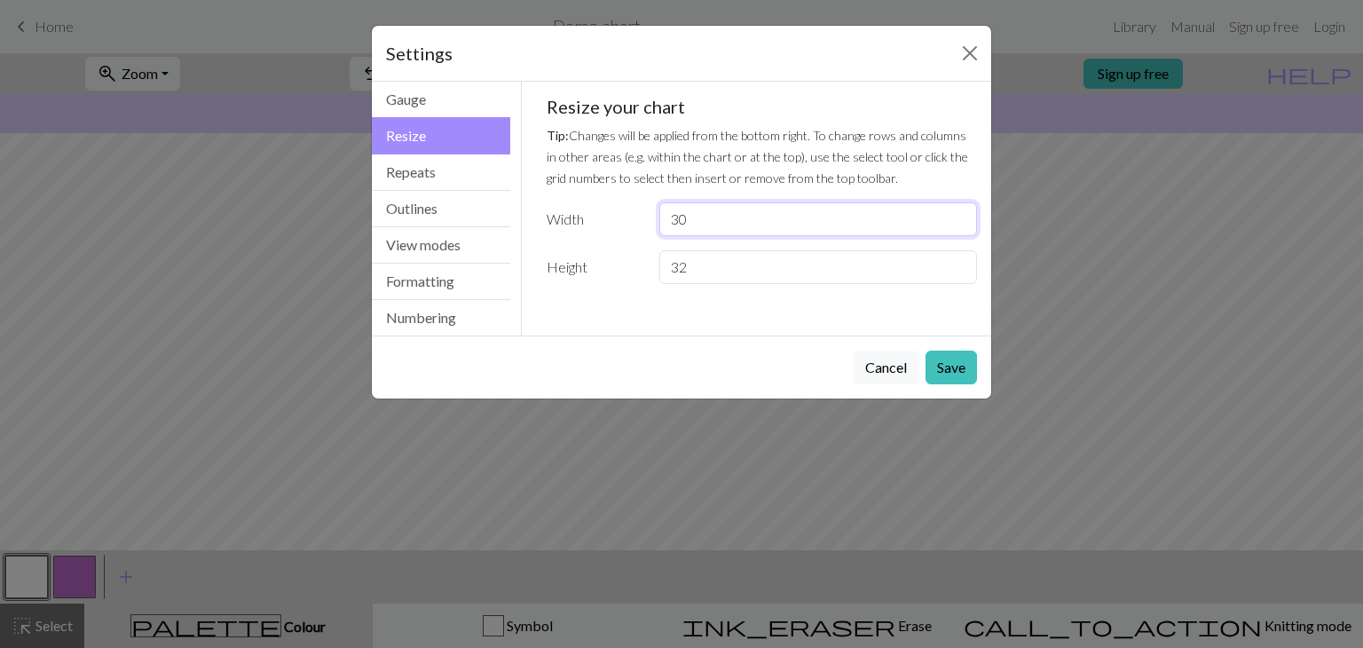
click at [707, 221] on input "30" at bounding box center [819, 219] width 318 height 34
type input "3"
type input "48"
click at [811, 259] on input "32" at bounding box center [819, 267] width 318 height 34
type input "3"
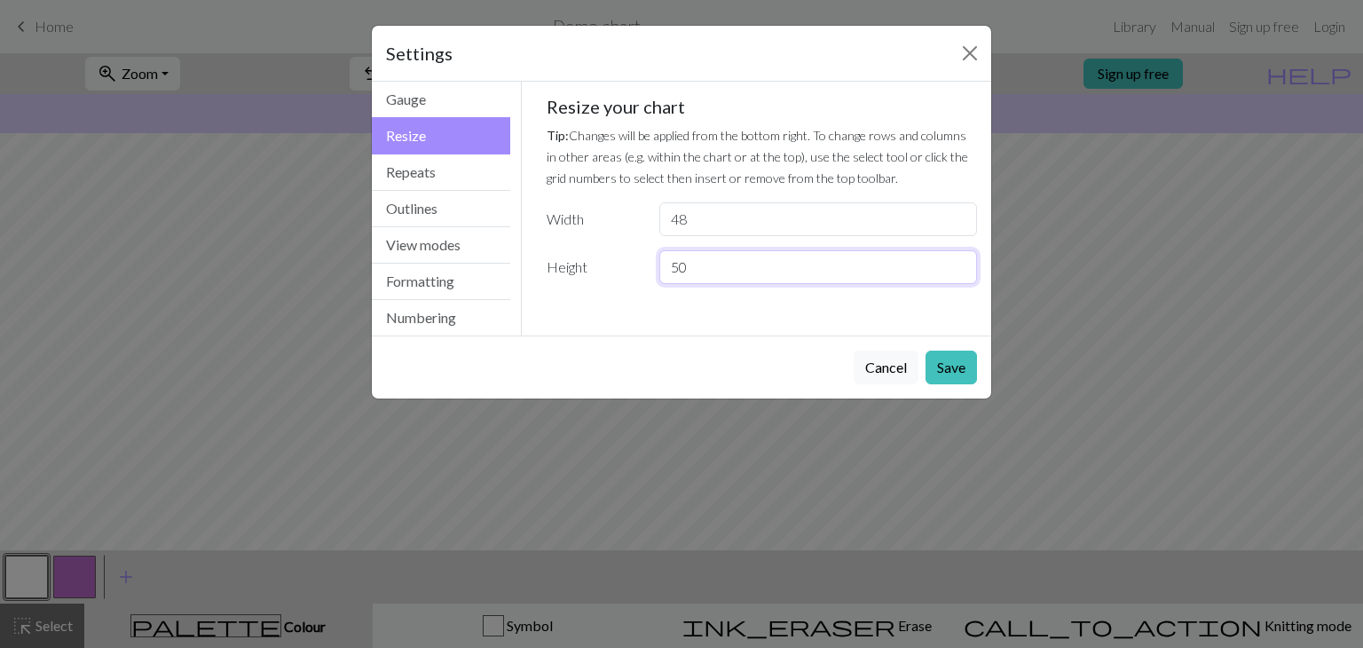
type input "50"
click at [927, 360] on button "Save" at bounding box center [951, 368] width 51 height 34
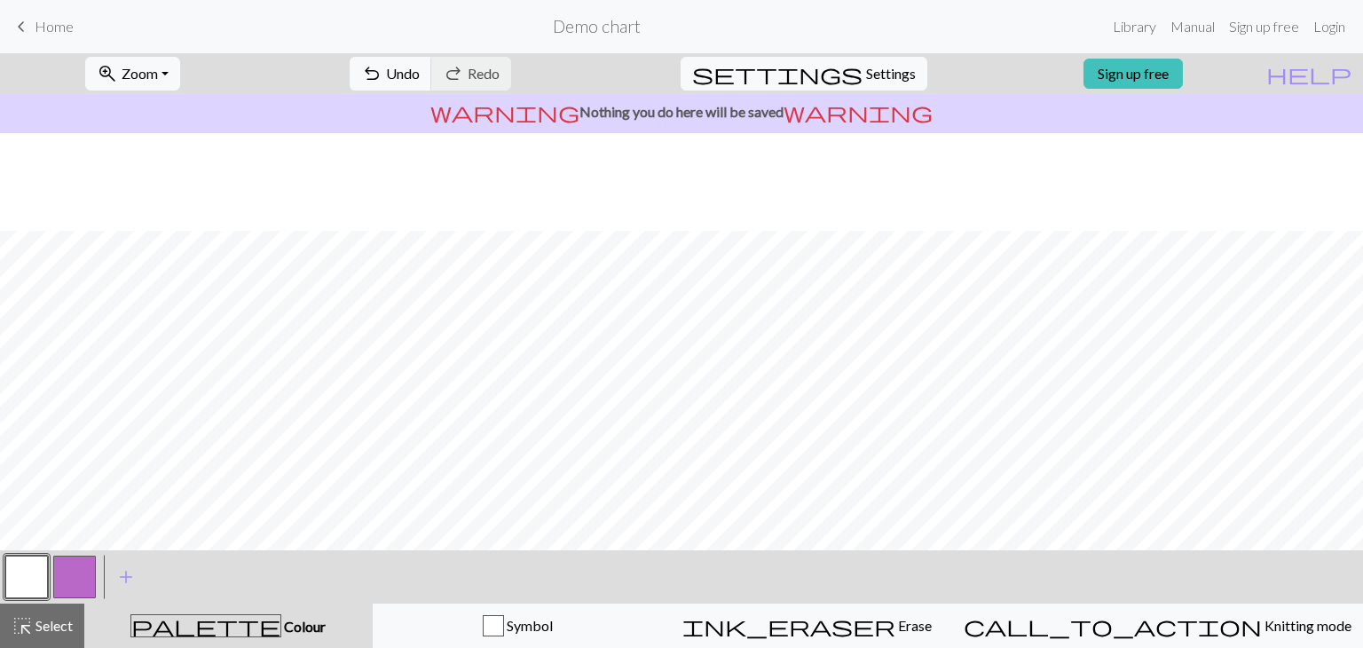
scroll to position [564, 0]
click at [68, 565] on button "button" at bounding box center [74, 577] width 43 height 43
click at [71, 568] on button "button" at bounding box center [74, 577] width 43 height 43
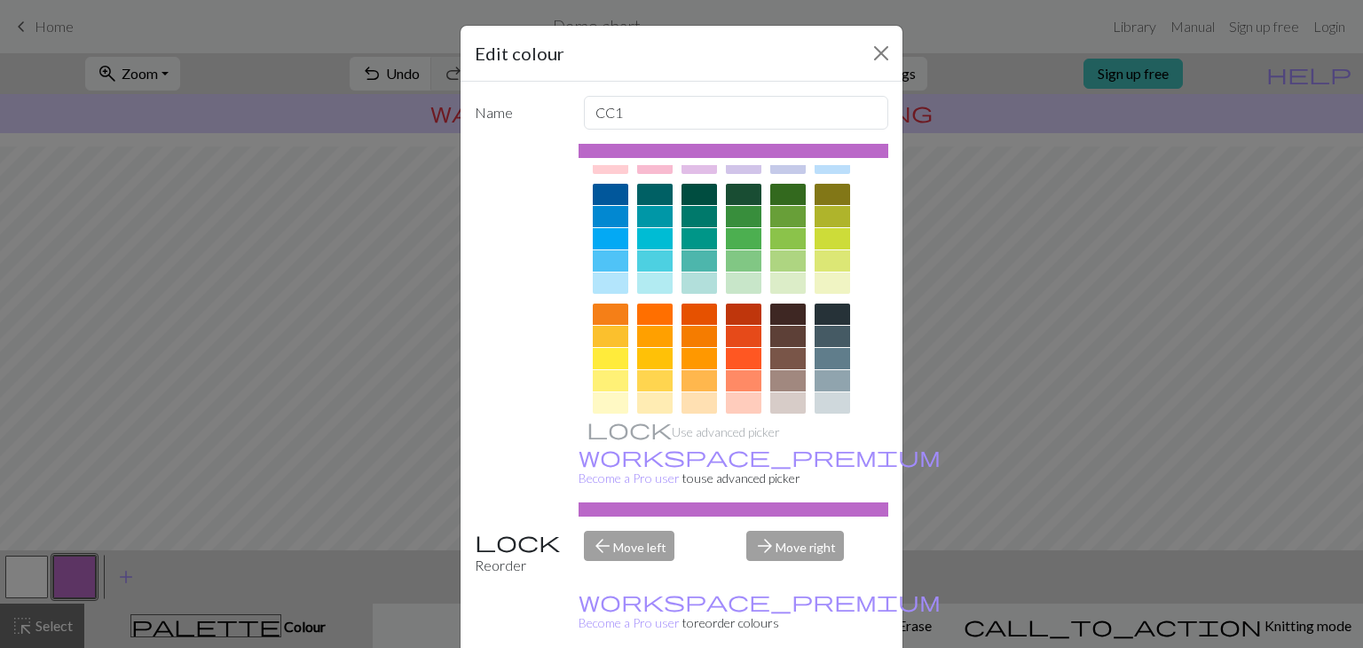
scroll to position [256, 0]
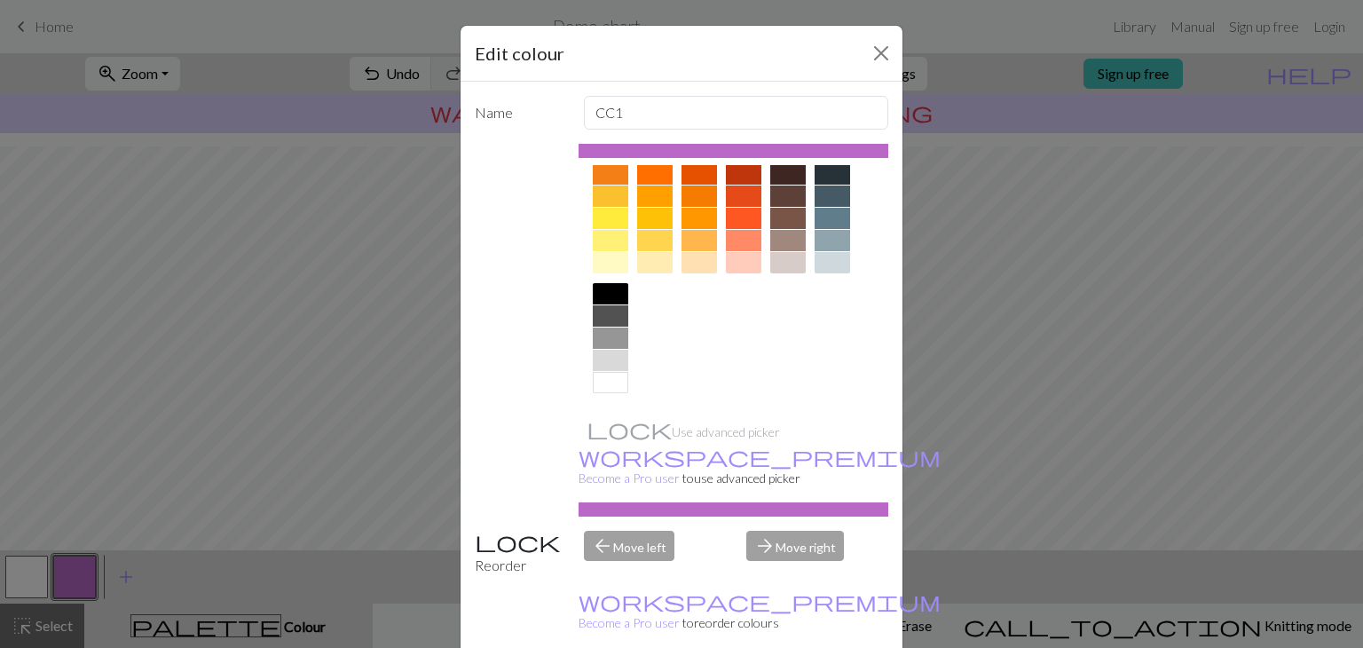
click at [600, 281] on div at bounding box center [611, 223] width 36 height 120
click at [605, 290] on div at bounding box center [611, 293] width 36 height 21
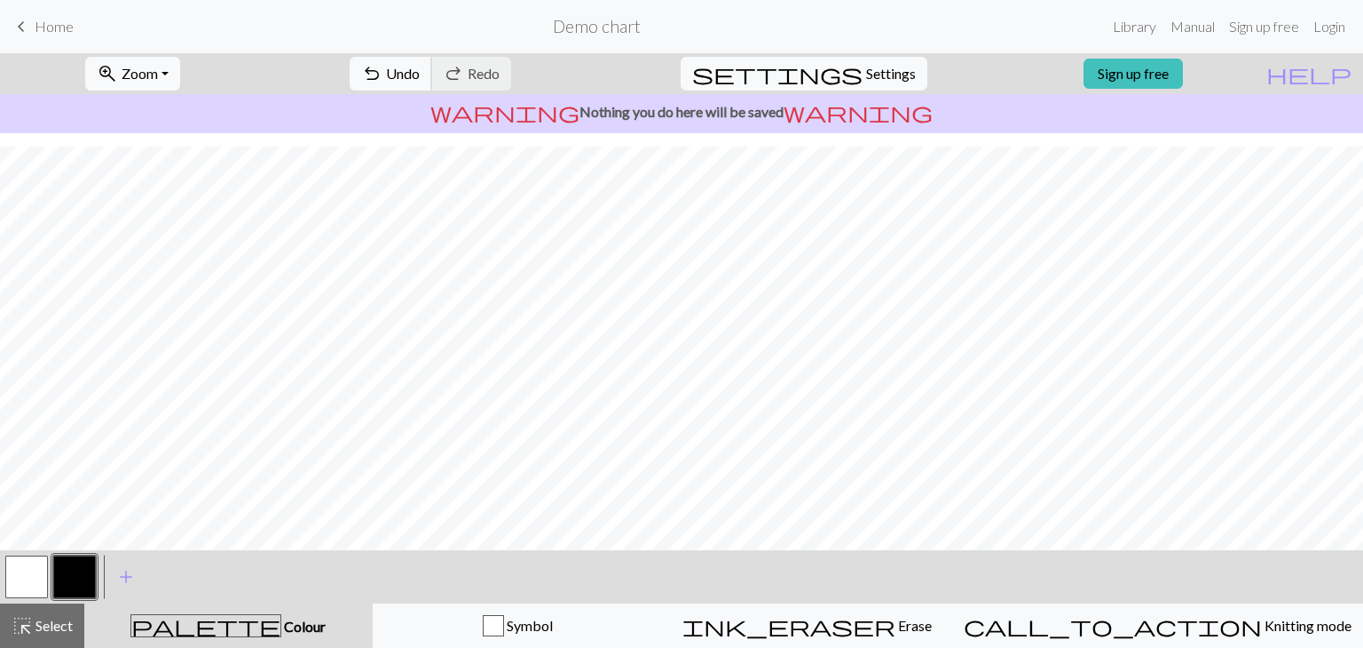
drag, startPoint x: 479, startPoint y: 75, endPoint x: 525, endPoint y: 117, distance: 62.2
click at [420, 75] on span "Undo" at bounding box center [403, 73] width 34 height 17
click at [49, 619] on span "Select" at bounding box center [53, 625] width 40 height 17
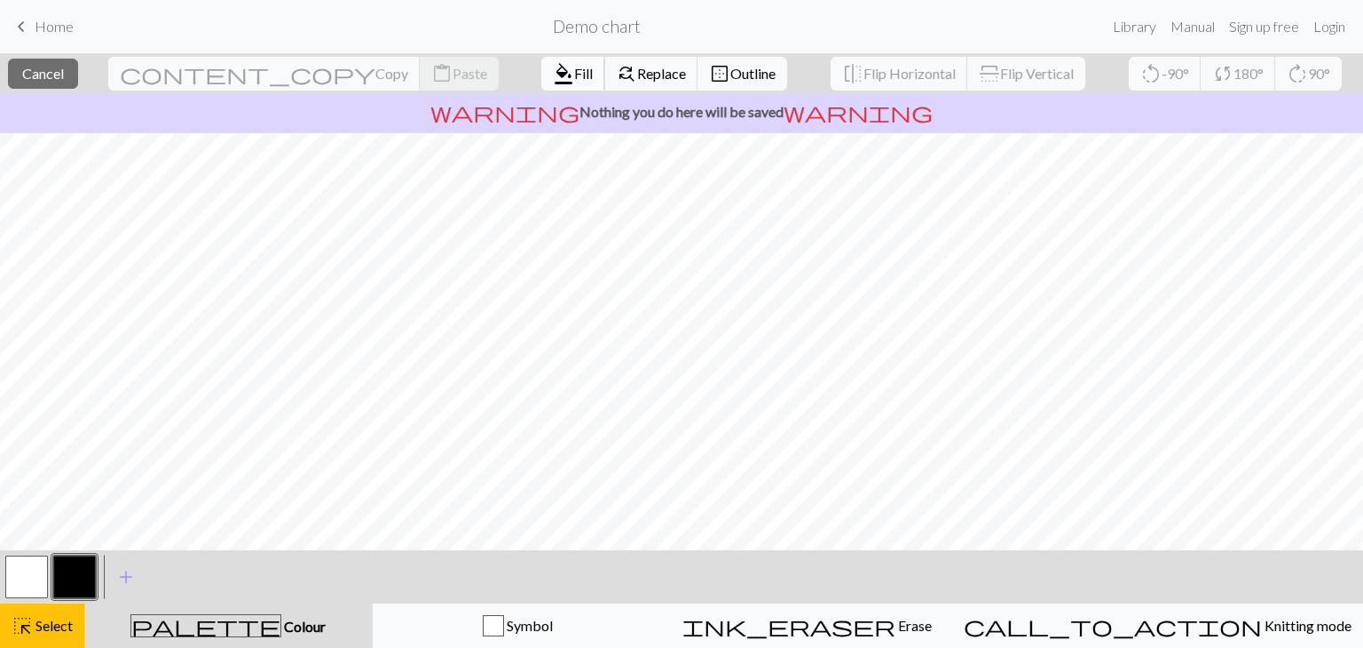
click at [574, 69] on span "Fill" at bounding box center [583, 73] width 19 height 17
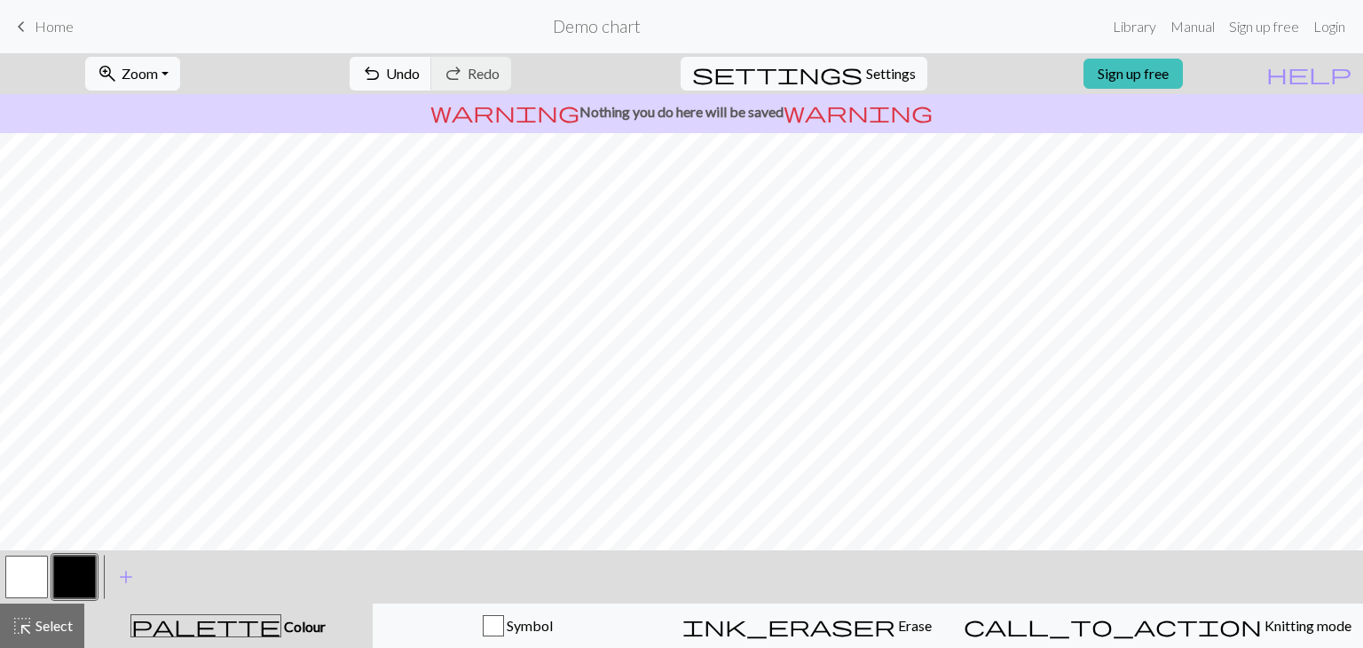
drag, startPoint x: 58, startPoint y: 614, endPoint x: 94, endPoint y: 593, distance: 42.2
click at [59, 612] on button "highlight_alt Select Select" at bounding box center [42, 626] width 84 height 44
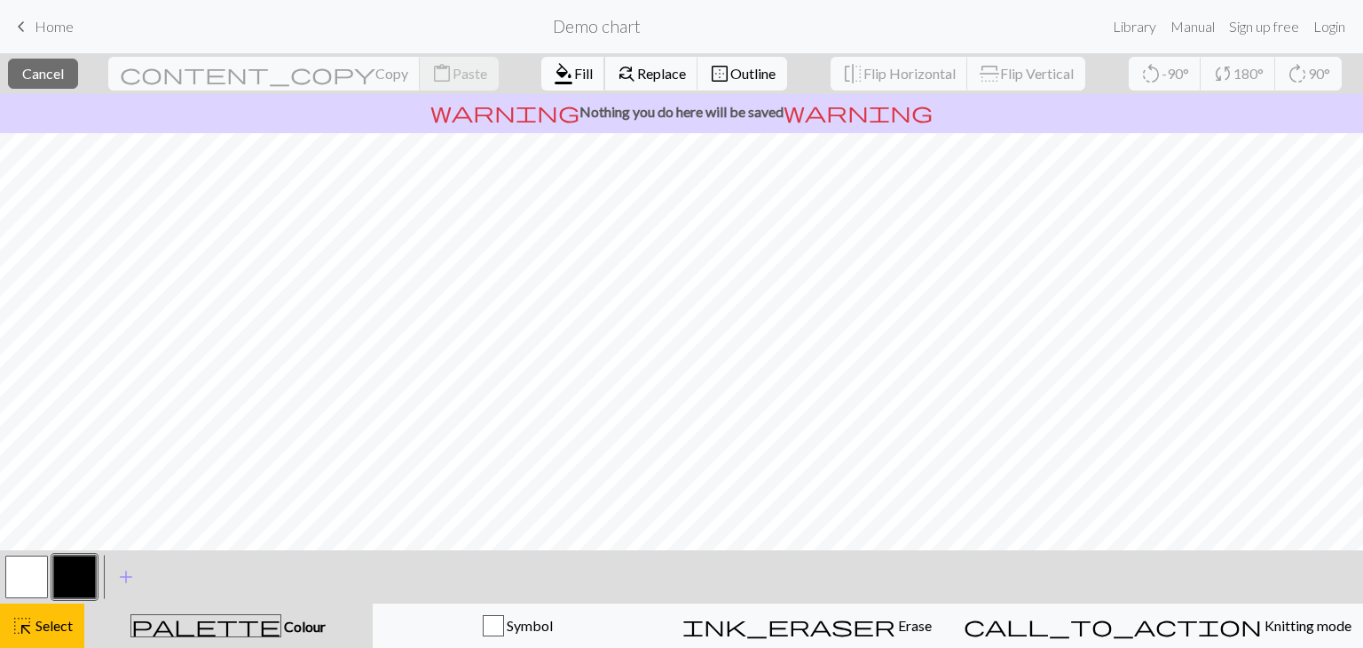
click at [553, 72] on span "format_color_fill" at bounding box center [563, 73] width 21 height 25
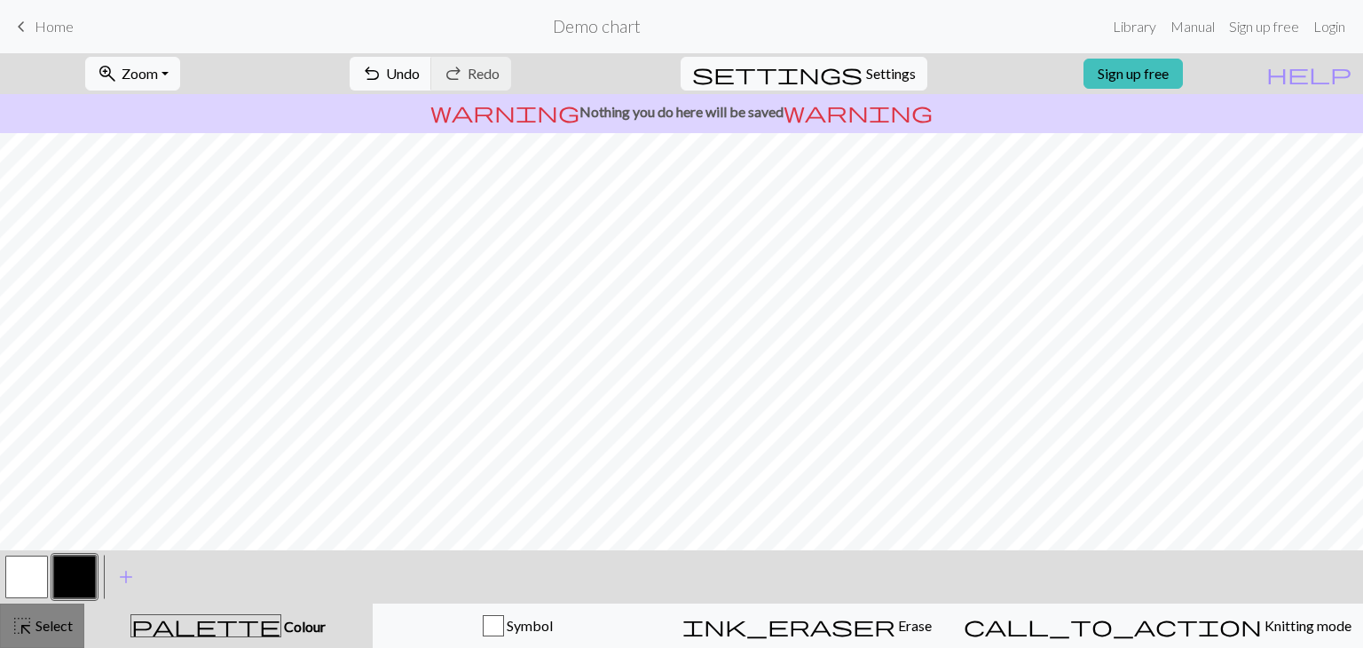
click at [78, 621] on button "highlight_alt Select Select" at bounding box center [42, 626] width 84 height 44
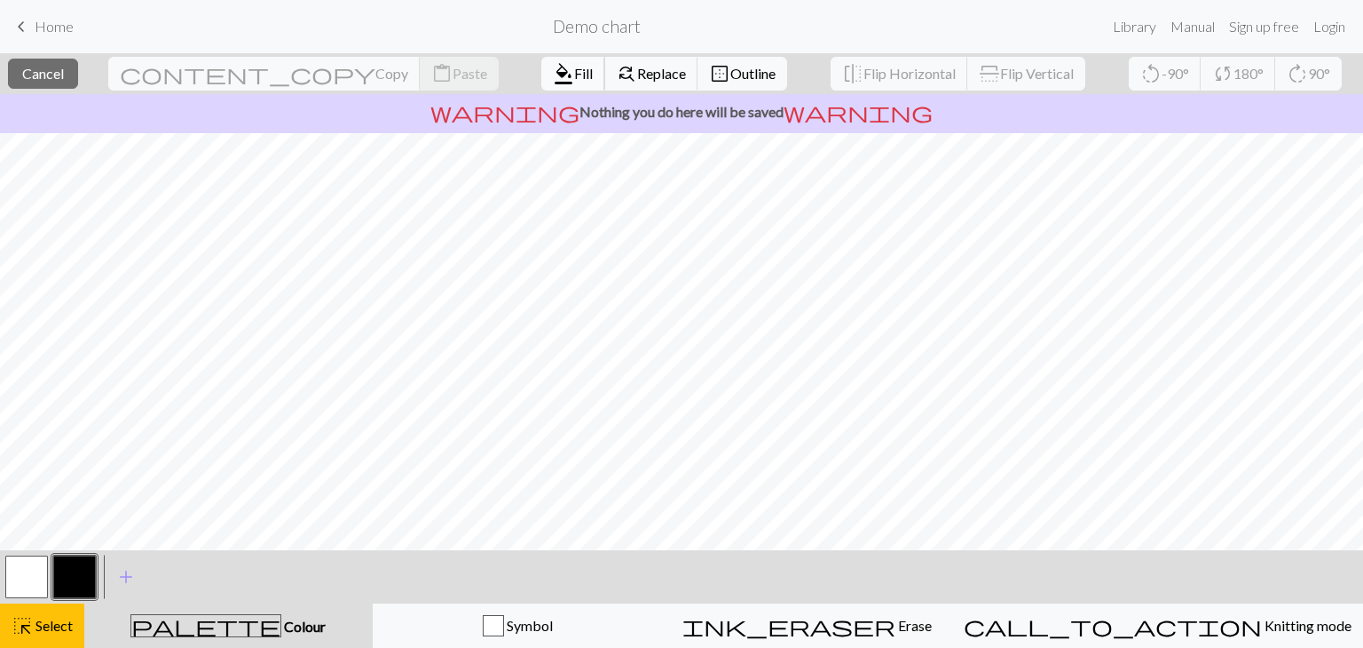
click at [553, 70] on span "format_color_fill" at bounding box center [563, 73] width 21 height 25
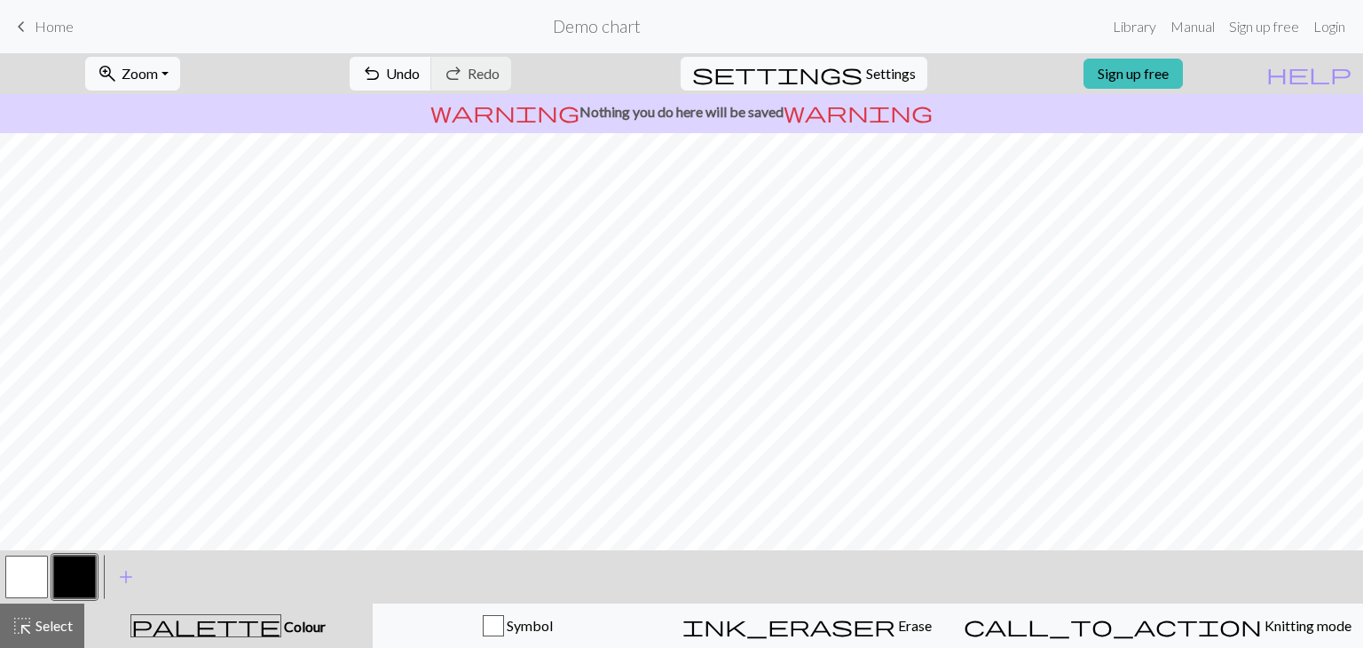
drag, startPoint x: 50, startPoint y: 616, endPoint x: 232, endPoint y: 601, distance: 182.6
click at [51, 617] on span "Select" at bounding box center [53, 625] width 40 height 17
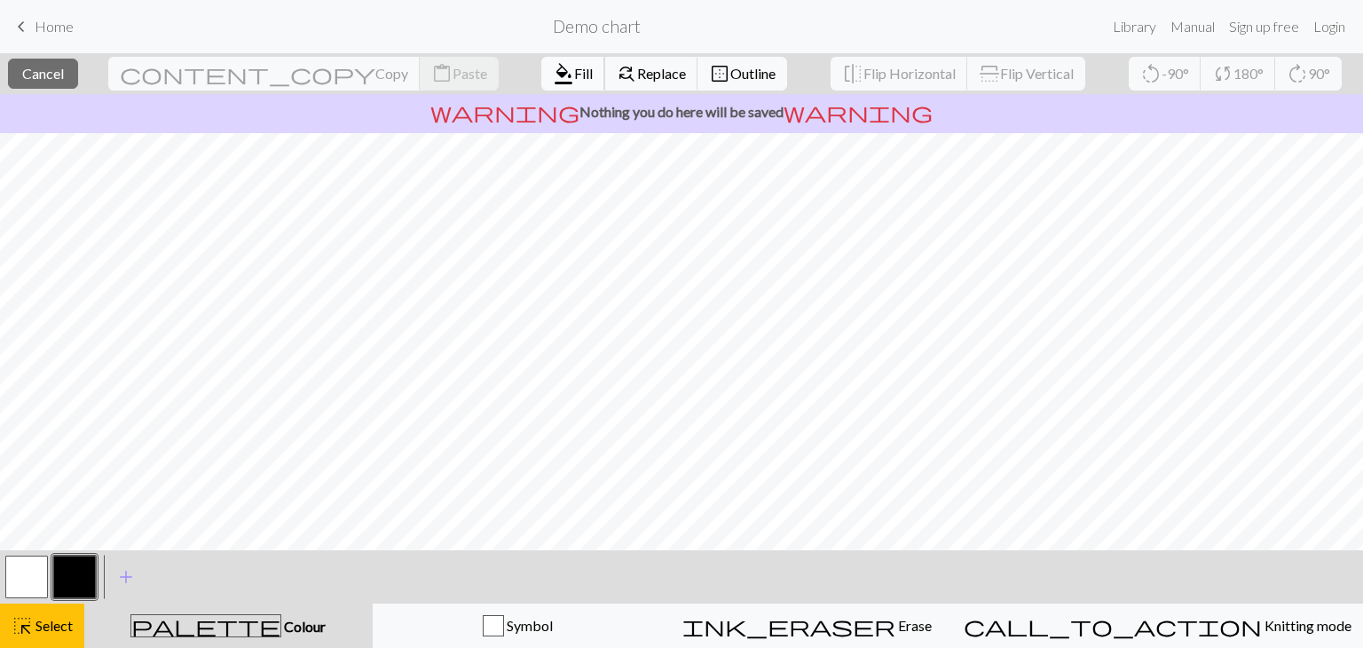
click at [574, 66] on span "Fill" at bounding box center [583, 73] width 19 height 17
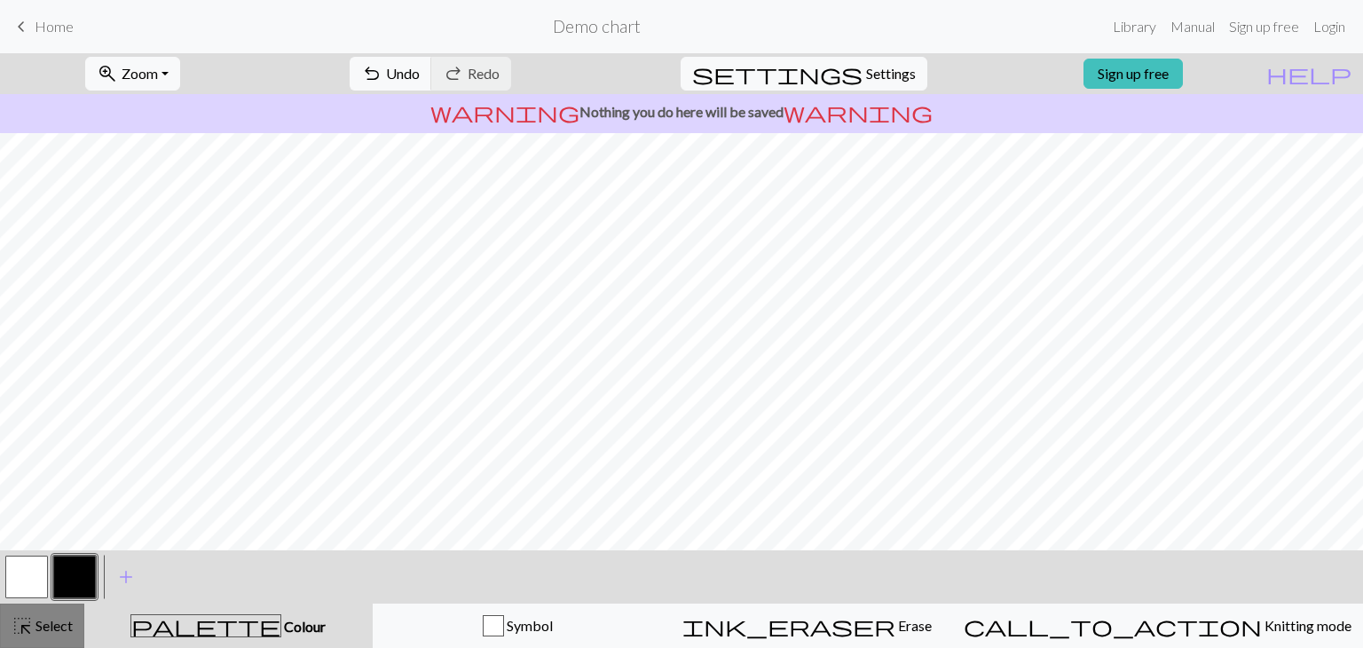
drag, startPoint x: 46, startPoint y: 629, endPoint x: 60, endPoint y: 620, distance: 17.2
click at [47, 628] on span "Select" at bounding box center [53, 625] width 40 height 17
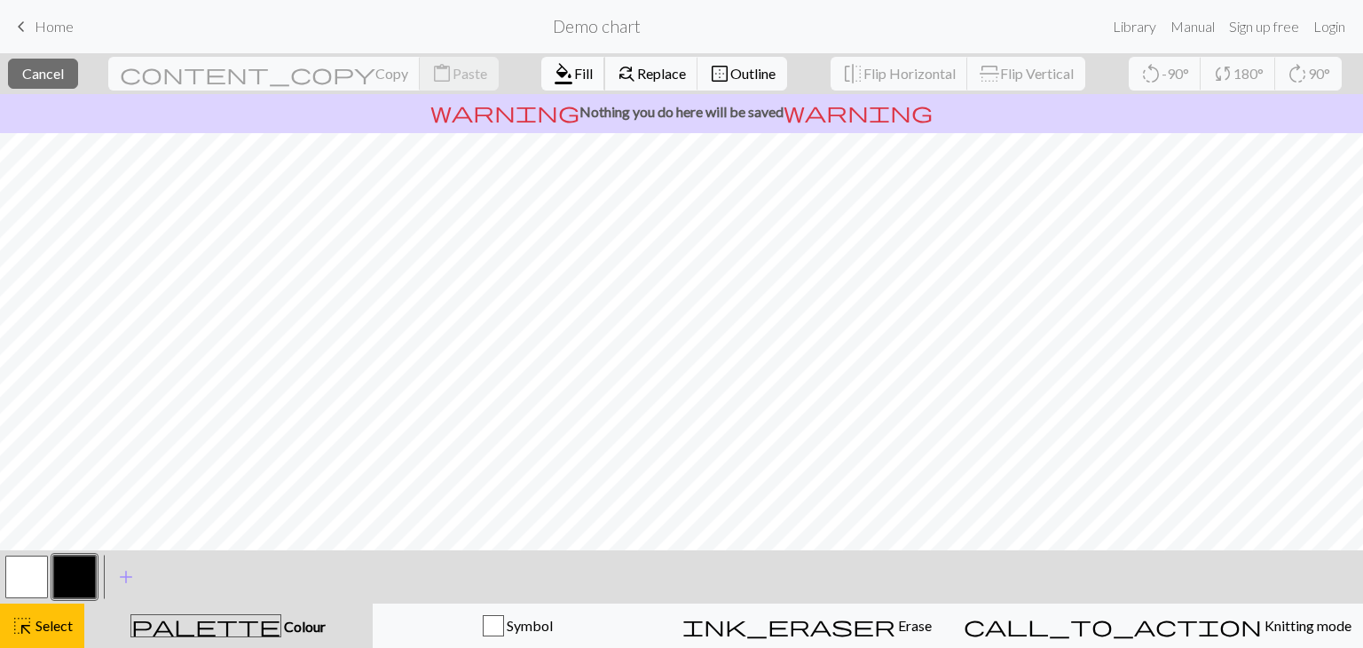
click at [553, 69] on span "format_color_fill" at bounding box center [563, 73] width 21 height 25
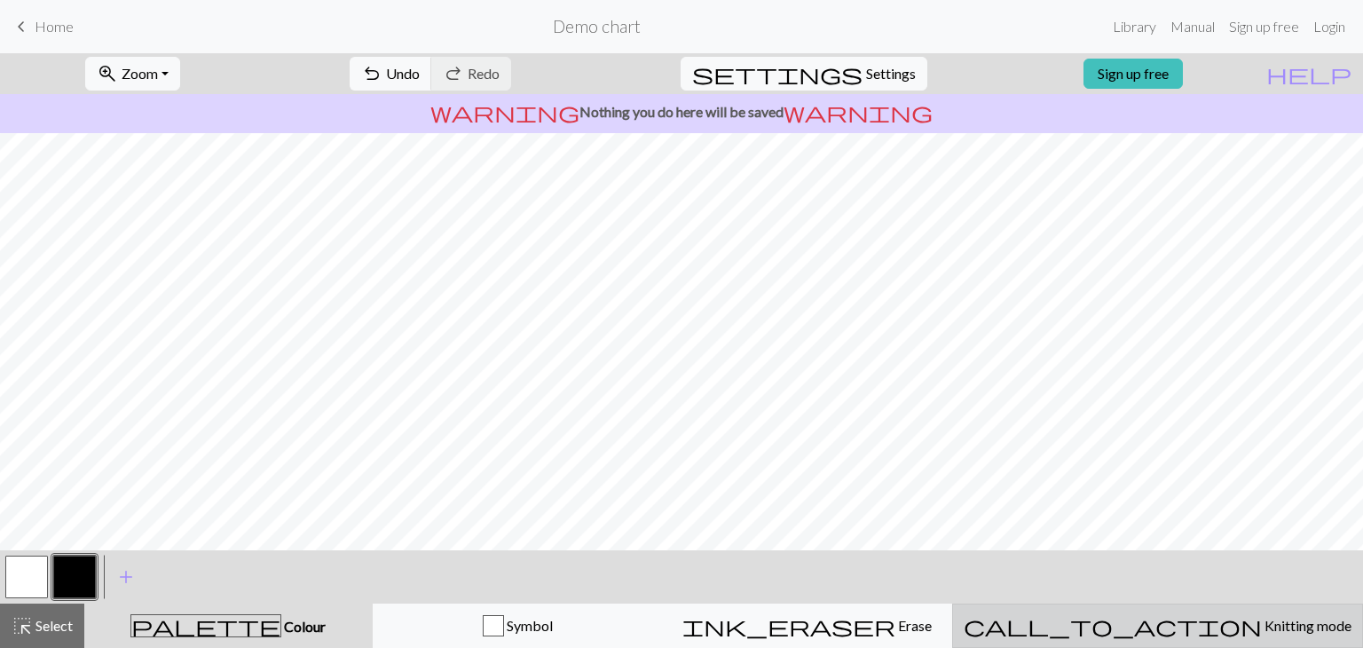
click at [1179, 615] on div "call_to_action Knitting mode Knitting mode" at bounding box center [1158, 625] width 388 height 21
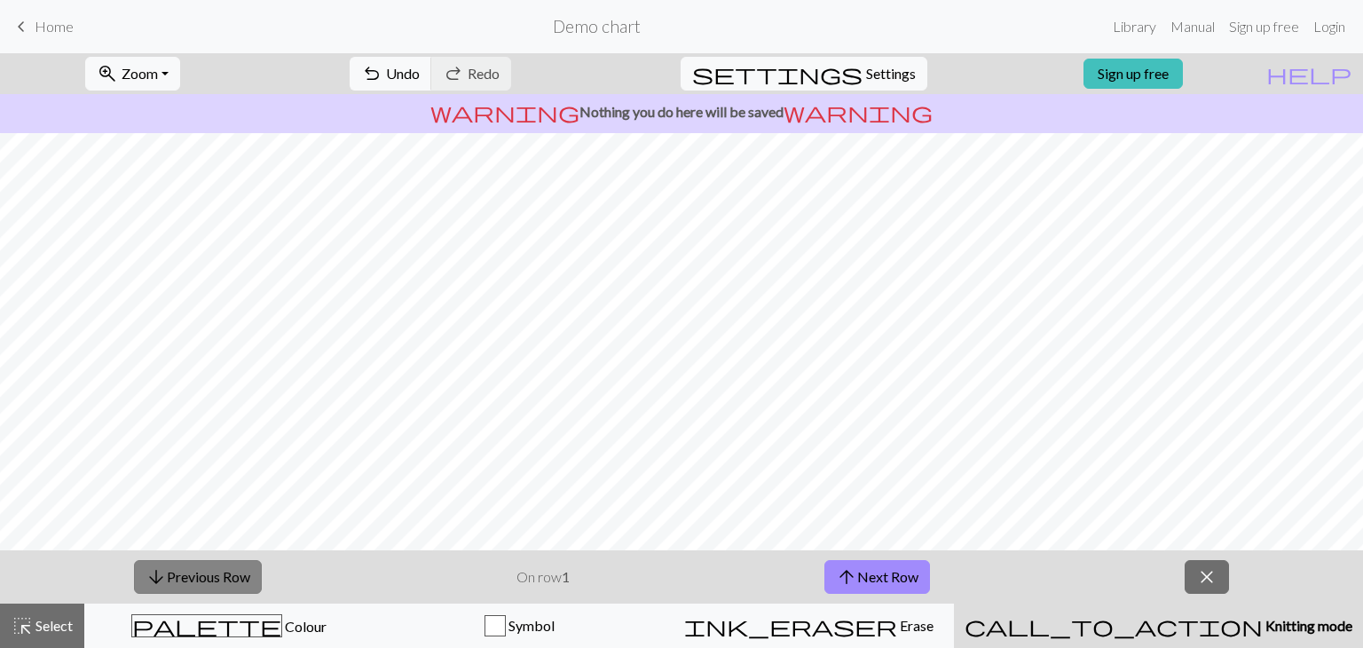
click at [195, 572] on button "arrow_downward Previous Row" at bounding box center [198, 577] width 128 height 34
click at [893, 573] on button "arrow_upward Next Row" at bounding box center [878, 577] width 106 height 34
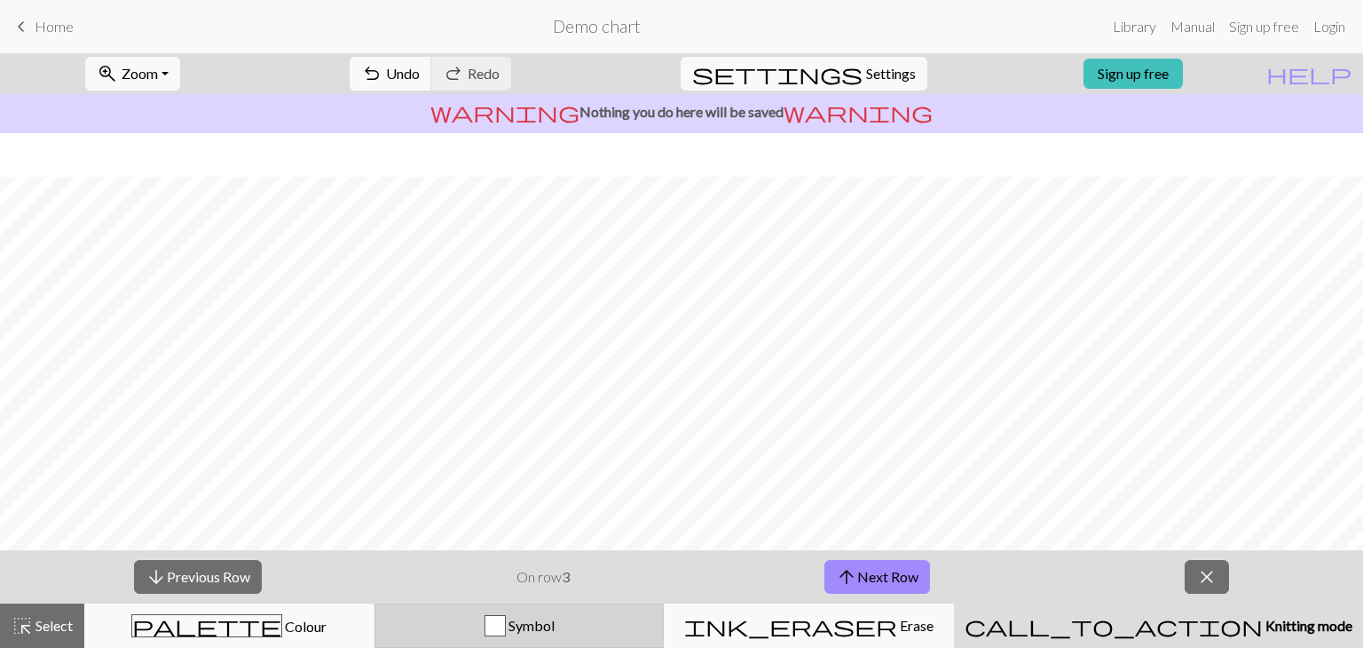
scroll to position [564, 0]
click at [523, 616] on div "Symbol" at bounding box center [519, 625] width 267 height 21
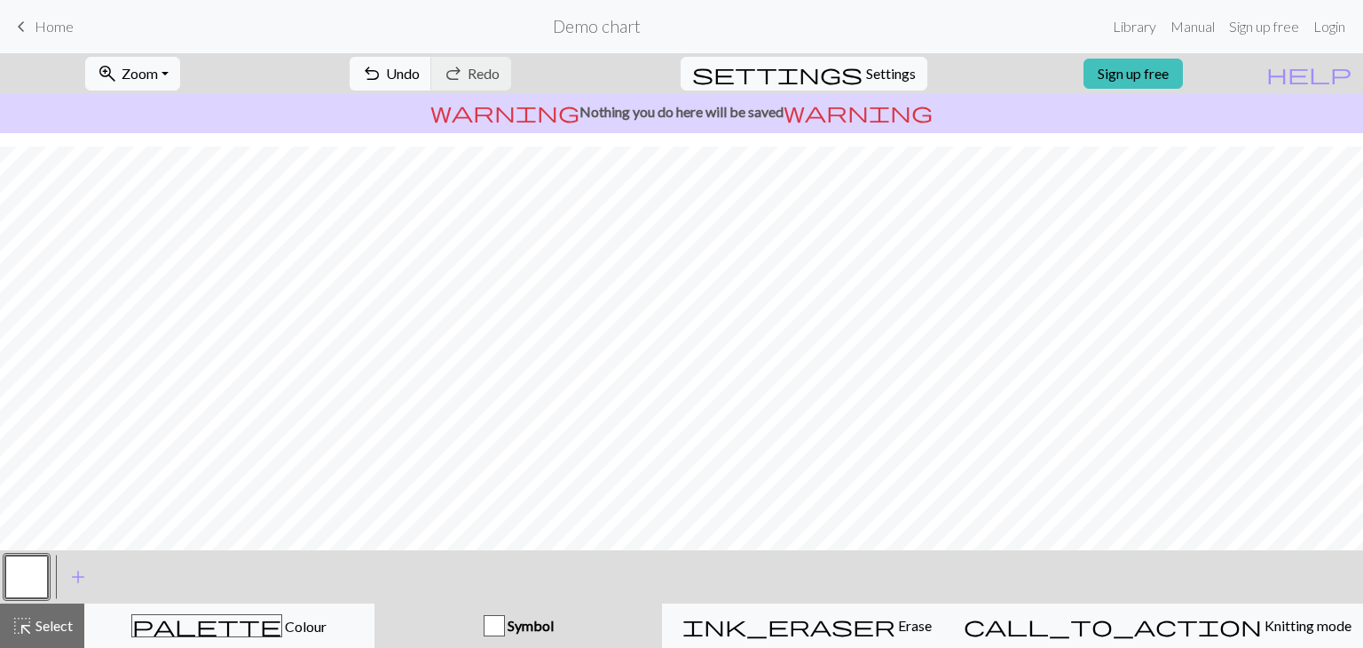
click at [505, 629] on div "button" at bounding box center [494, 625] width 21 height 21
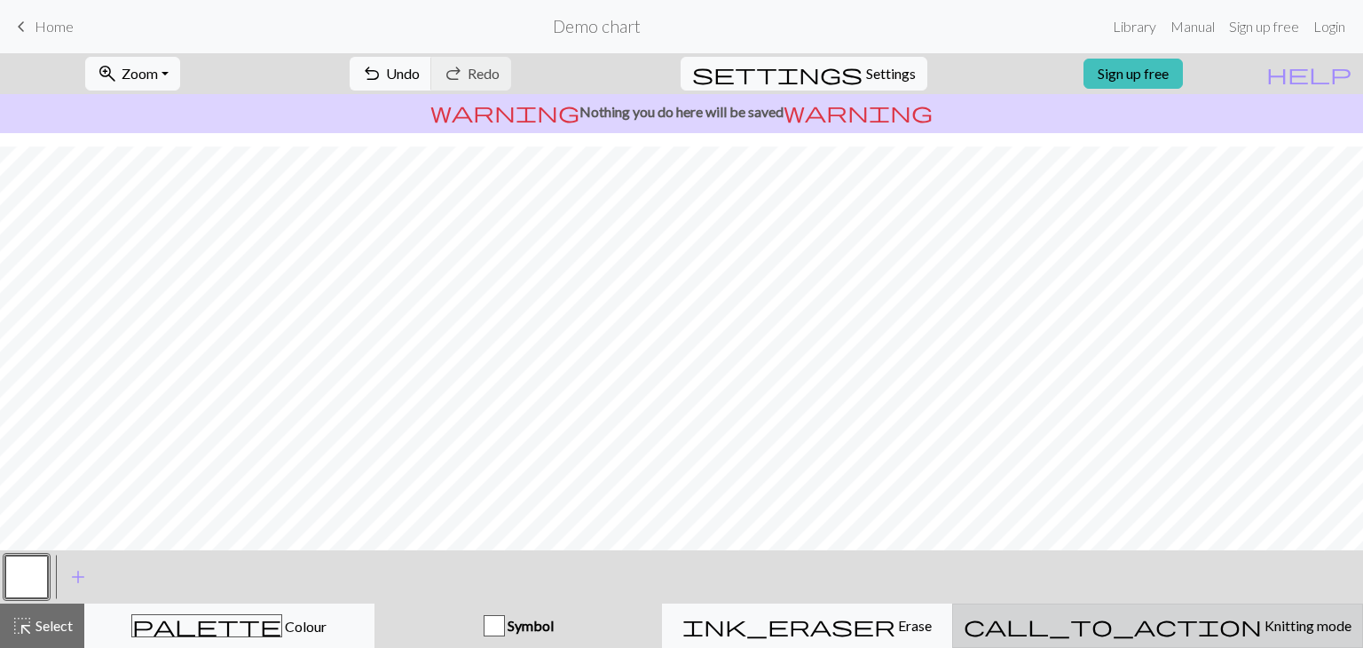
click at [1128, 629] on div "call_to_action Knitting mode Knitting mode" at bounding box center [1158, 625] width 388 height 21
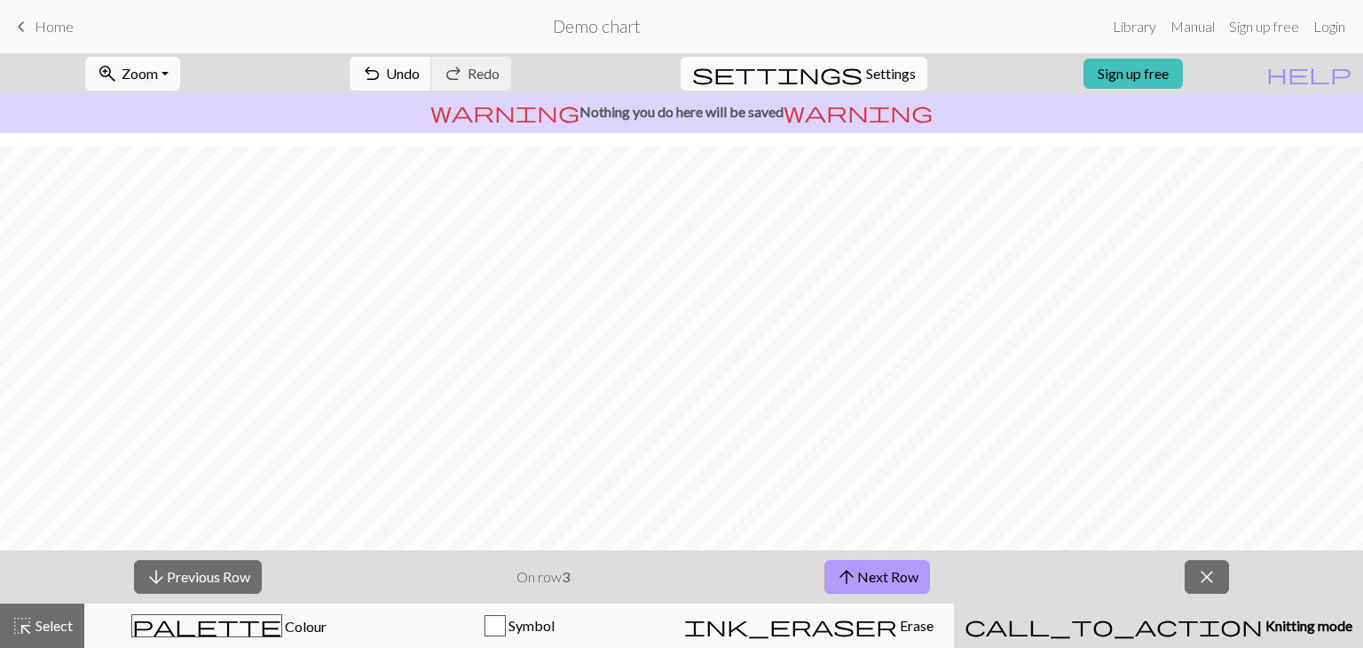
click at [901, 583] on button "arrow_upward Next Row" at bounding box center [878, 577] width 106 height 34
click at [900, 583] on button "arrow_upward Next Row" at bounding box center [878, 577] width 106 height 34
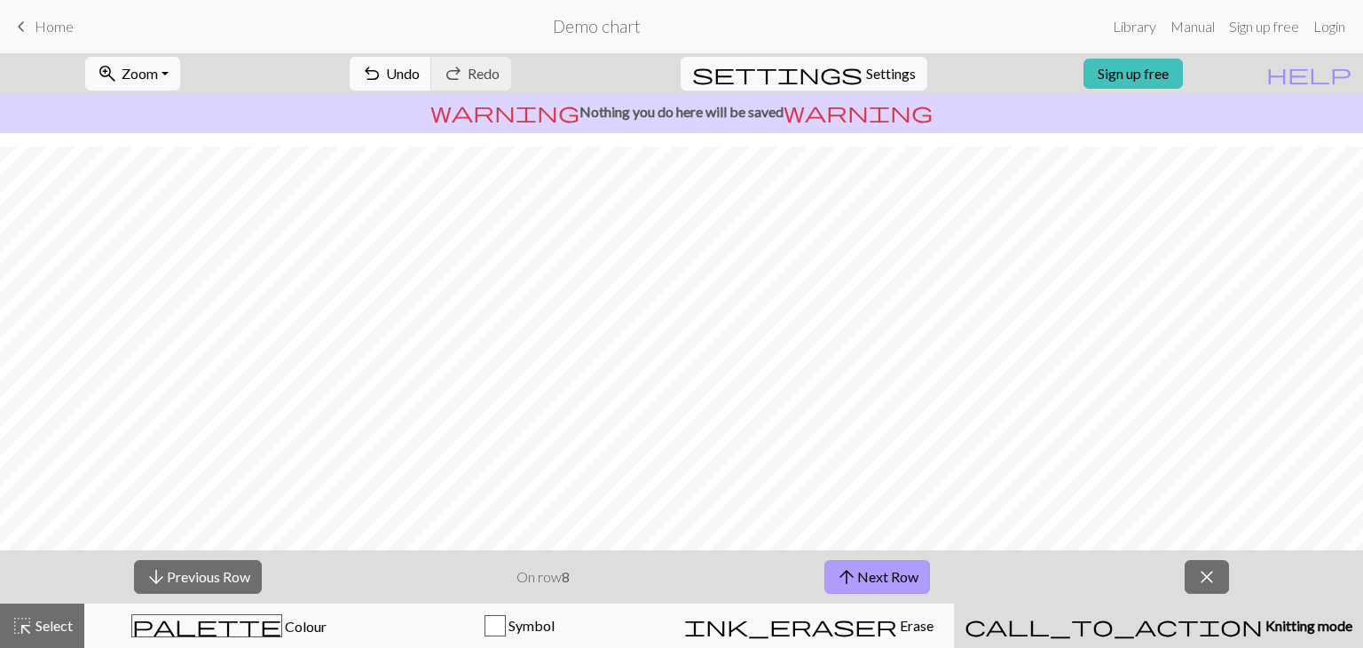
click at [900, 583] on button "arrow_upward Next Row" at bounding box center [878, 577] width 106 height 34
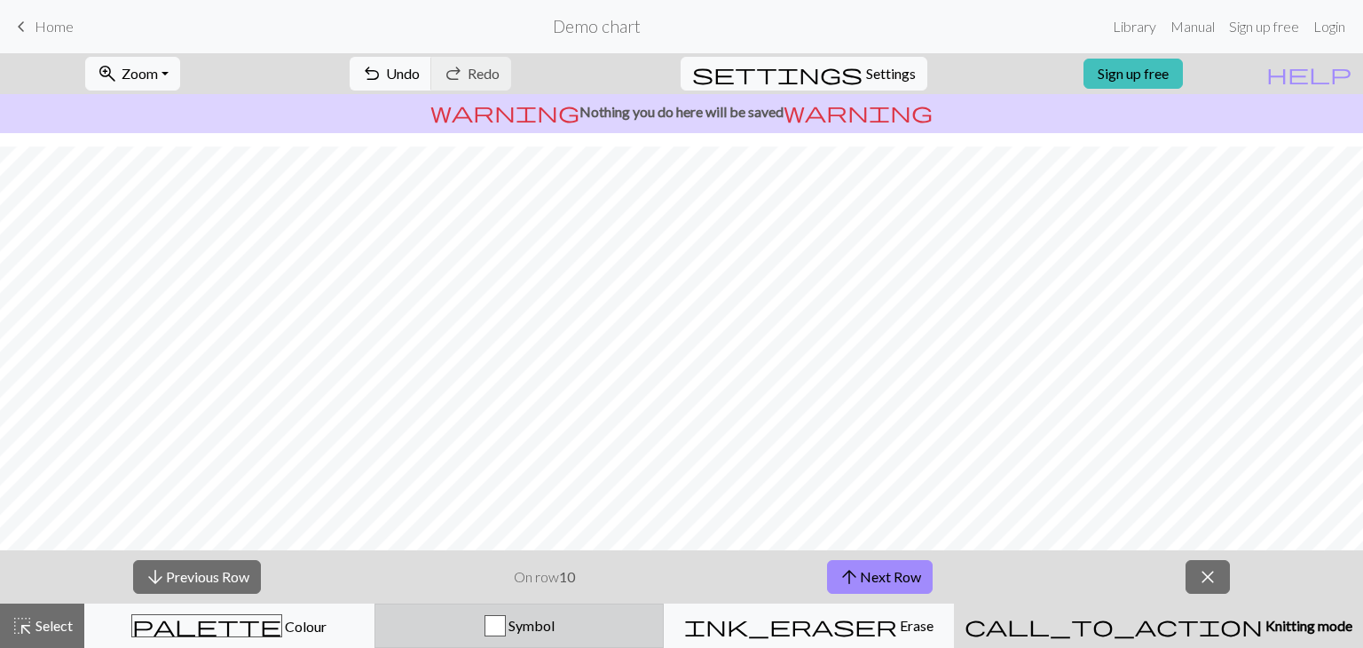
click at [555, 620] on span "Symbol" at bounding box center [530, 625] width 49 height 17
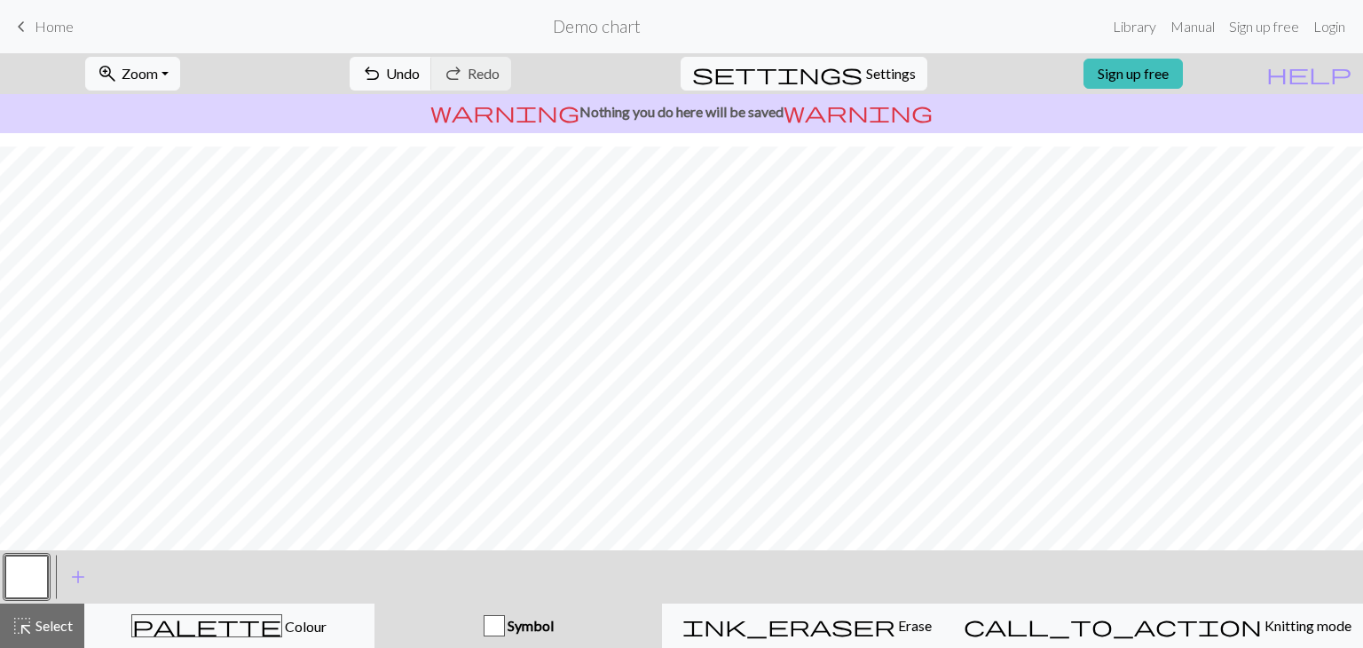
click at [627, 629] on div "Symbol" at bounding box center [518, 625] width 267 height 21
click at [12, 573] on button "button" at bounding box center [26, 577] width 43 height 43
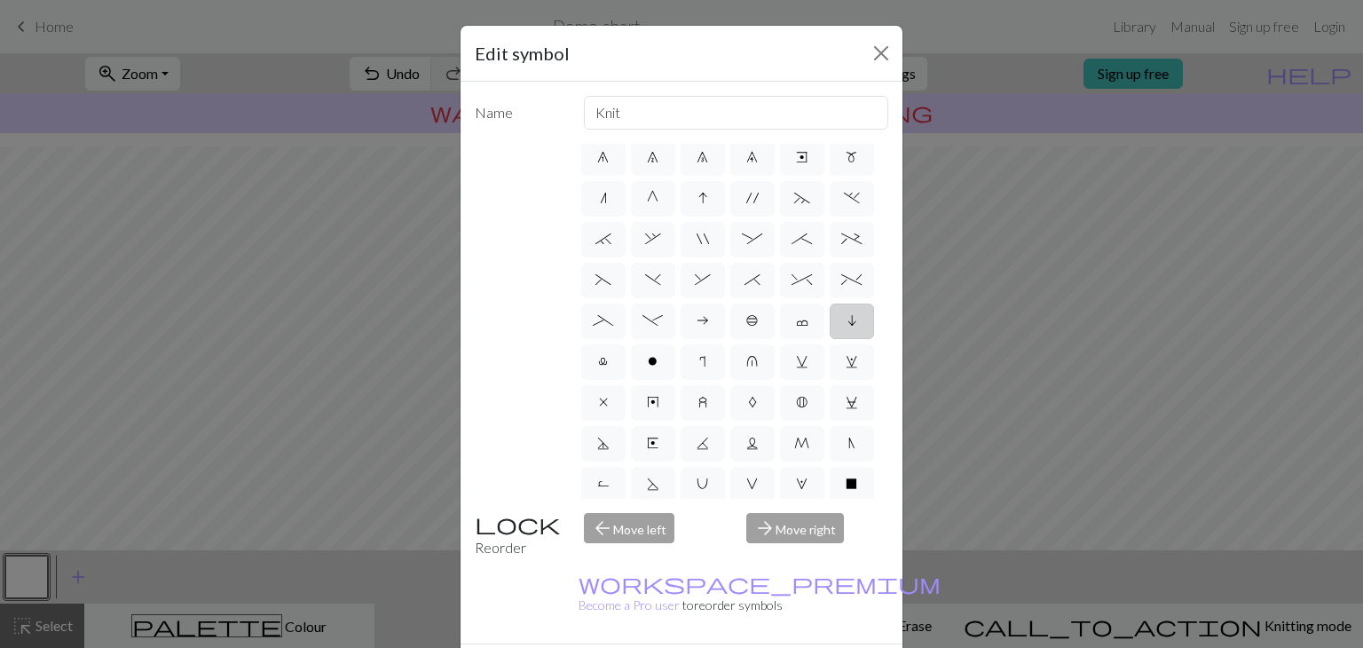
scroll to position [162, 0]
click at [612, 294] on span "(" at bounding box center [604, 287] width 16 height 14
click at [607, 439] on input "(" at bounding box center [602, 445] width 12 height 12
radio input "true"
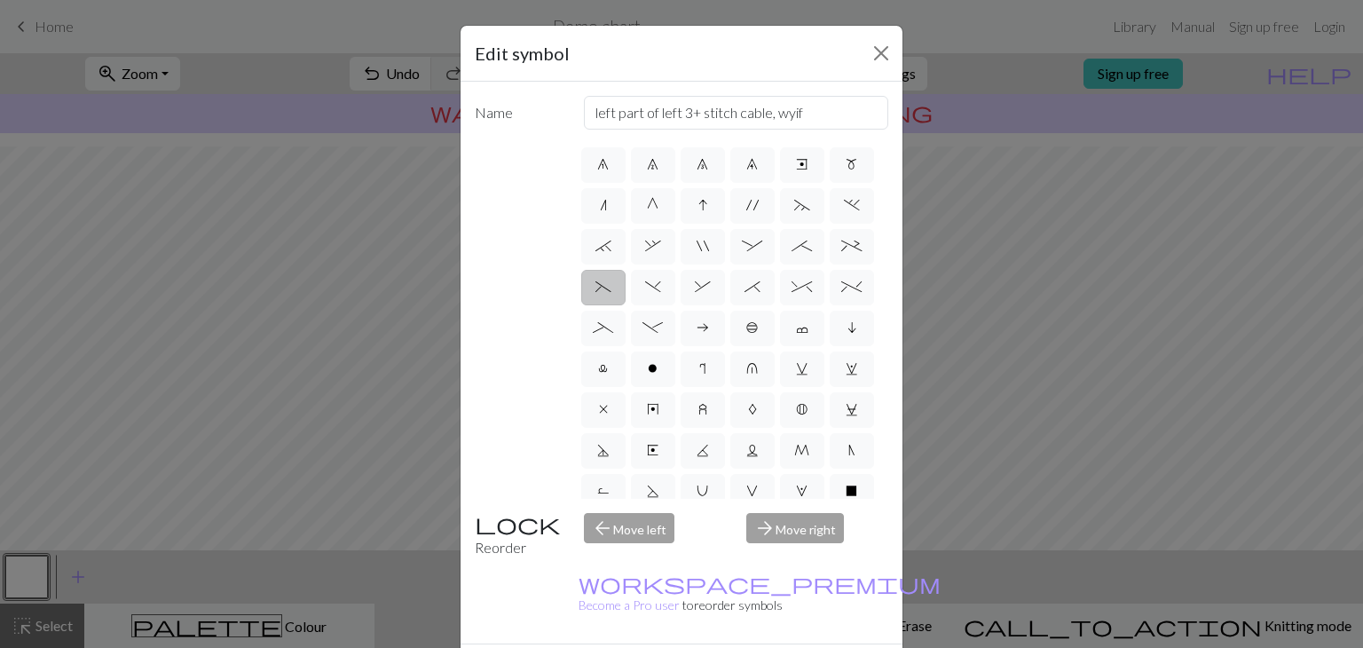
type input "left part of left 3+ stitch cable, wyif"
click at [795, 528] on div "arrow_forward Move right" at bounding box center [817, 535] width 163 height 45
drag, startPoint x: 780, startPoint y: 517, endPoint x: 710, endPoint y: 520, distance: 70.2
click at [773, 517] on div "arrow_forward Move right" at bounding box center [817, 535] width 163 height 45
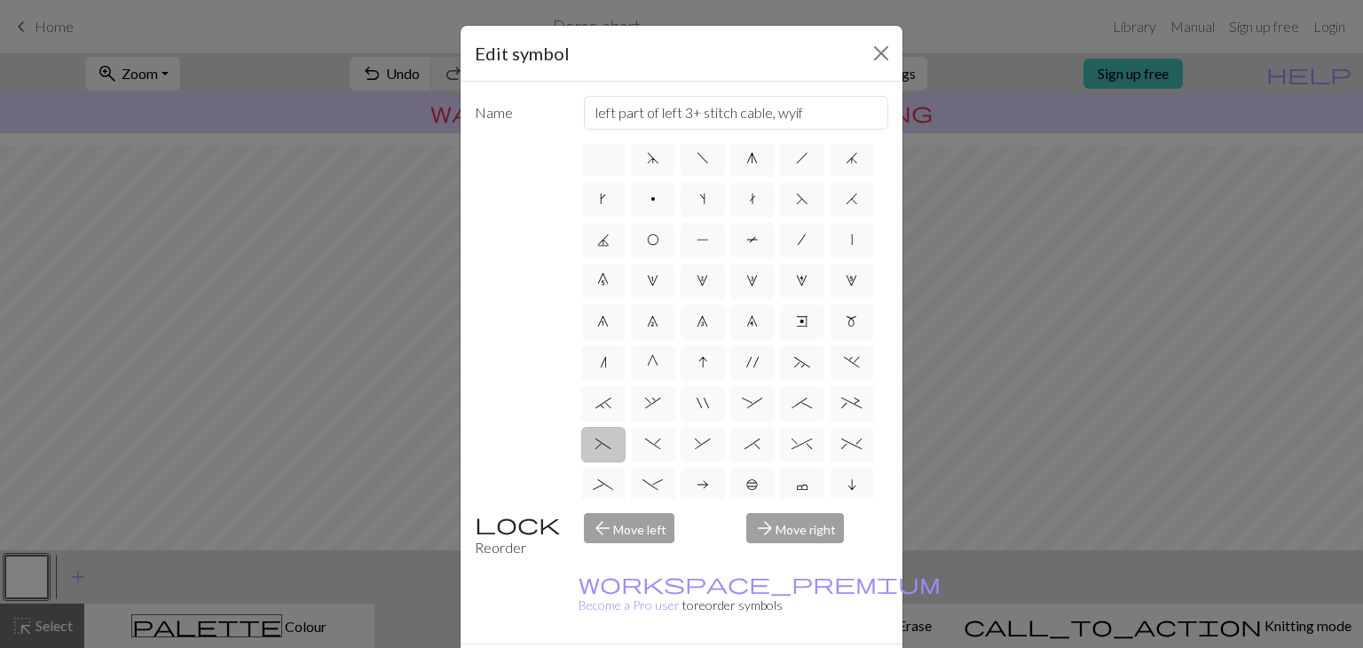
scroll to position [0, 0]
click at [633, 524] on div "arrow_back Move left" at bounding box center [654, 535] width 163 height 45
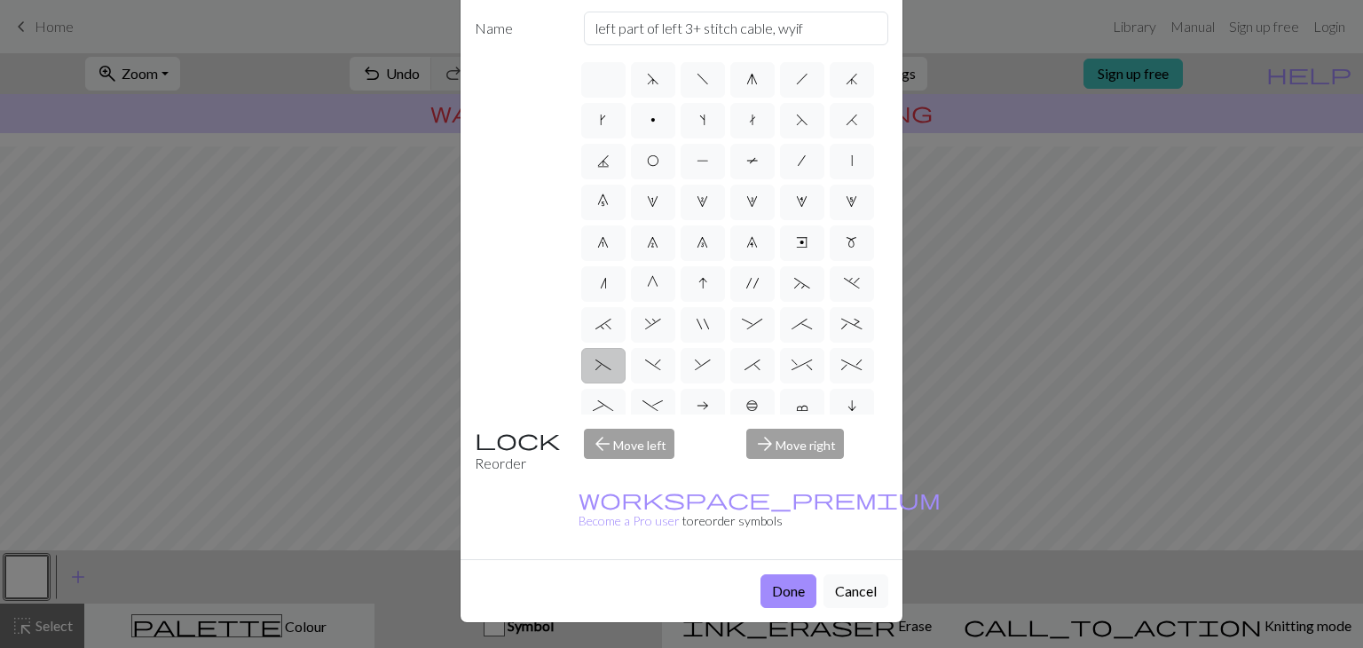
scroll to position [170, 0]
click at [774, 574] on button "Done" at bounding box center [789, 591] width 56 height 34
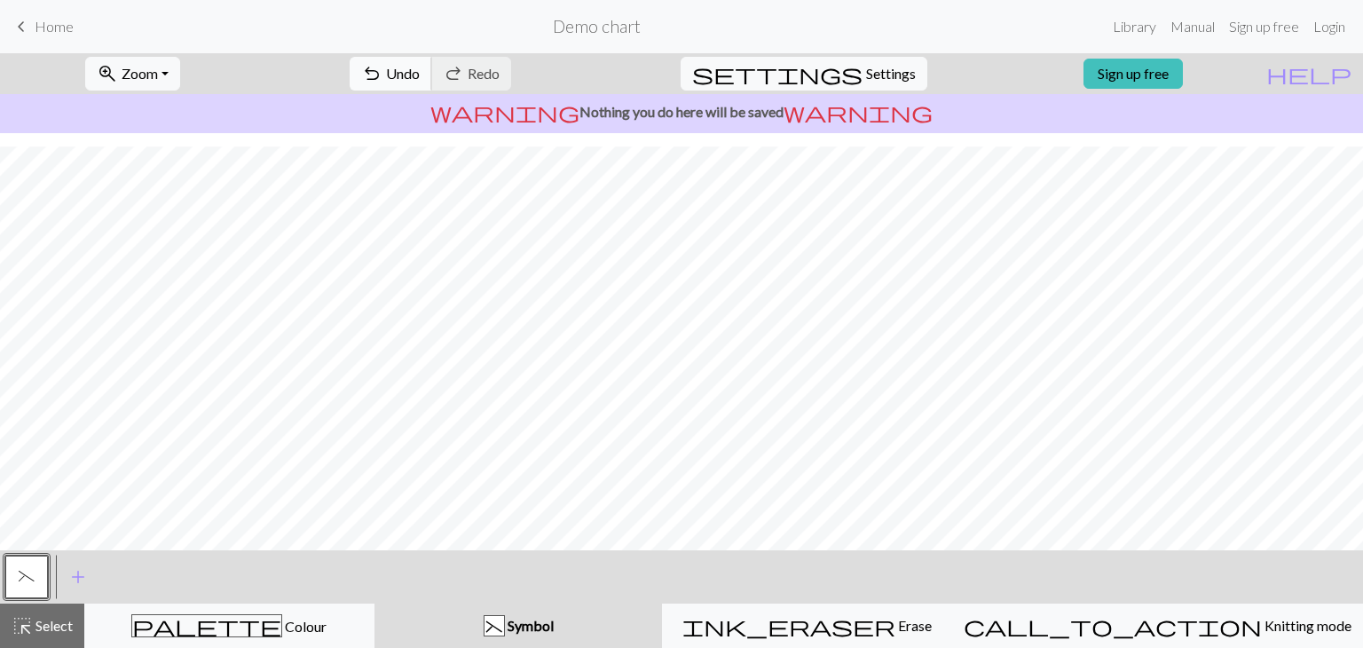
click at [383, 71] on span "undo" at bounding box center [371, 73] width 21 height 25
click at [12, 573] on button "(" at bounding box center [26, 577] width 43 height 43
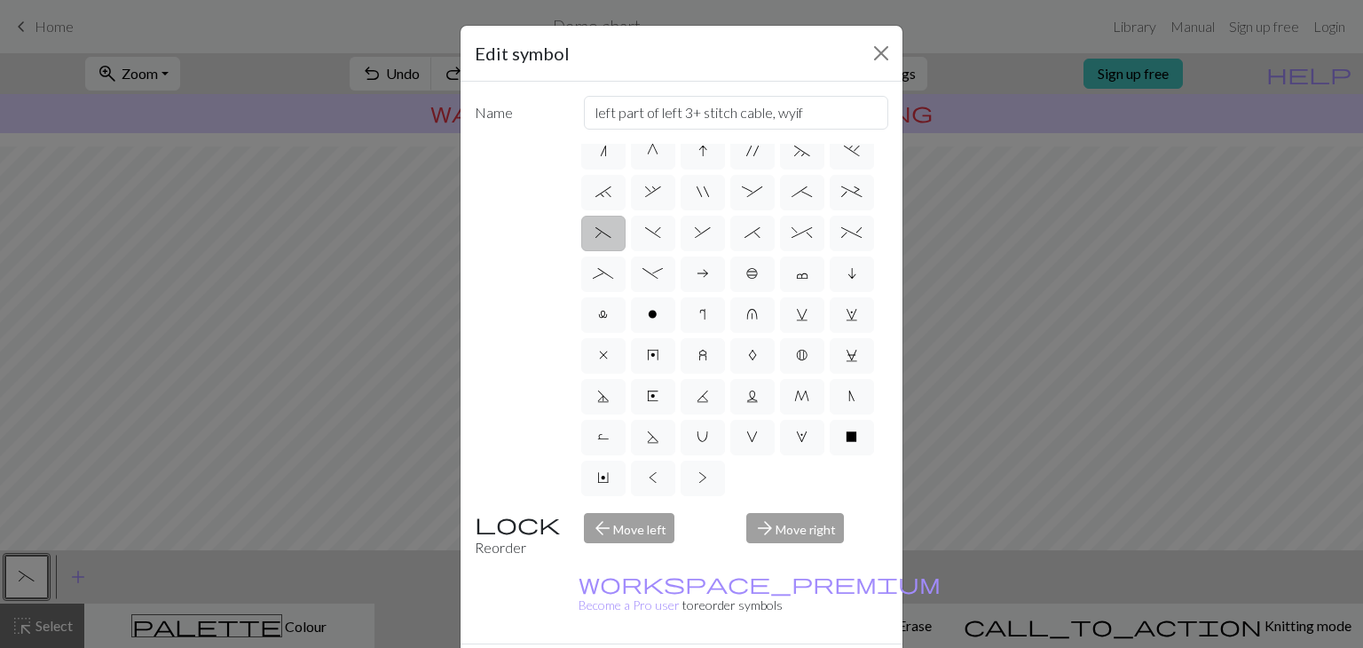
scroll to position [74, 0]
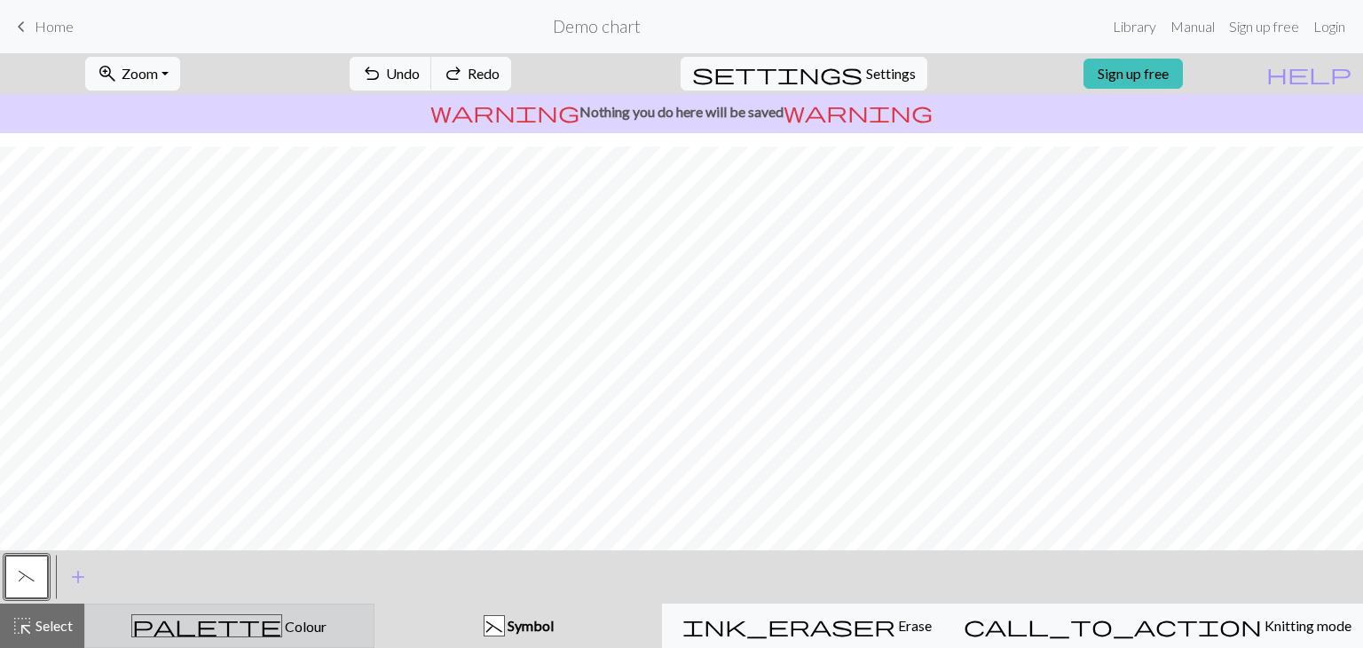
click at [345, 615] on div "palette Colour Colour" at bounding box center [229, 625] width 267 height 23
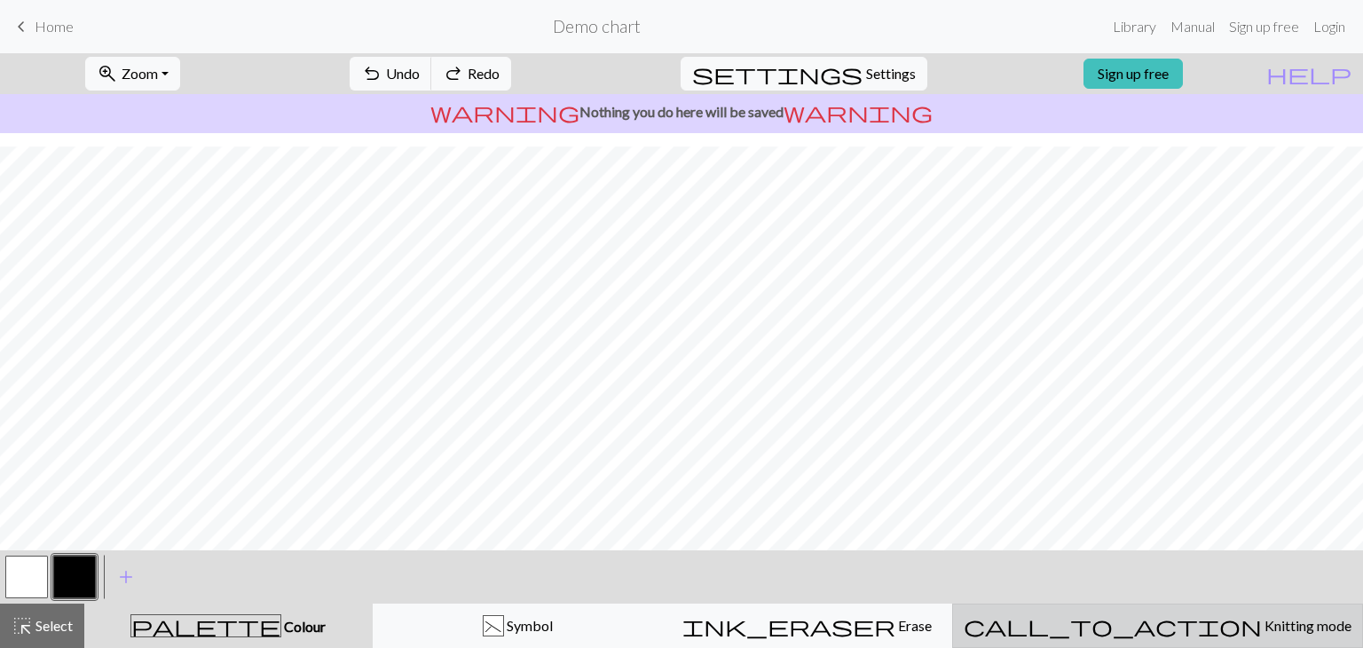
click at [1288, 628] on div "call_to_action Knitting mode Knitting mode" at bounding box center [1158, 625] width 388 height 21
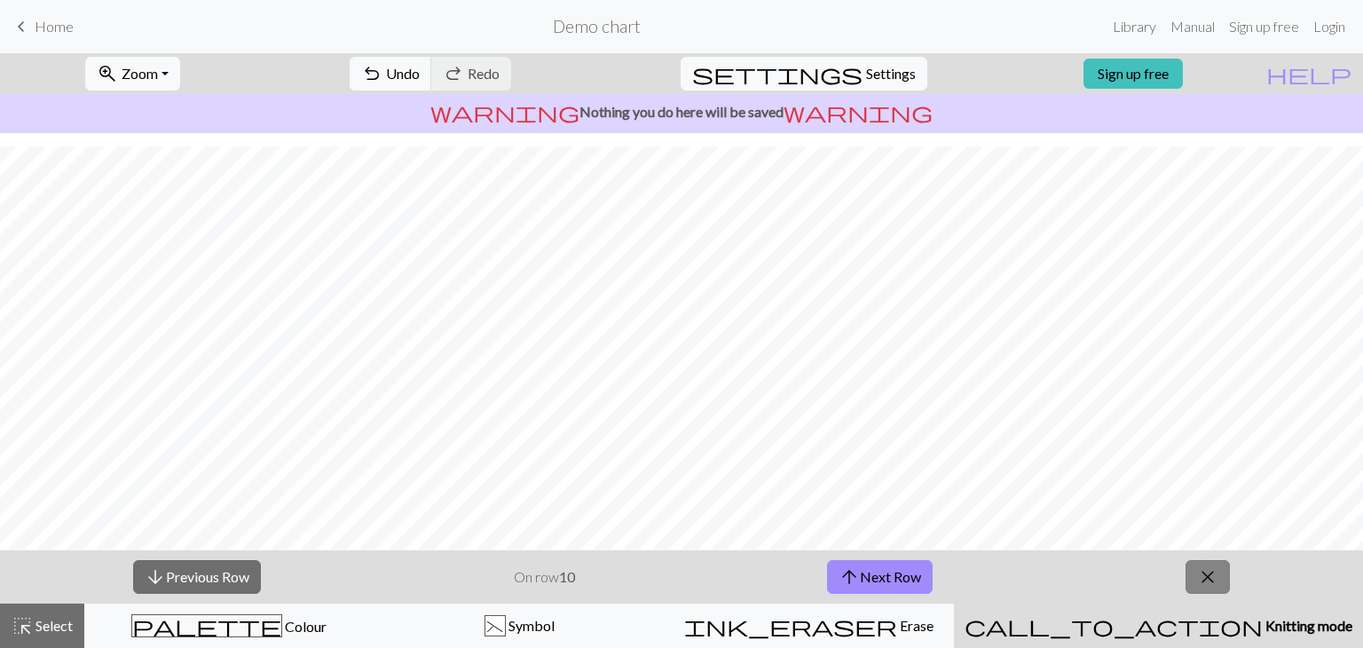
click at [1222, 588] on button "close" at bounding box center [1208, 577] width 44 height 34
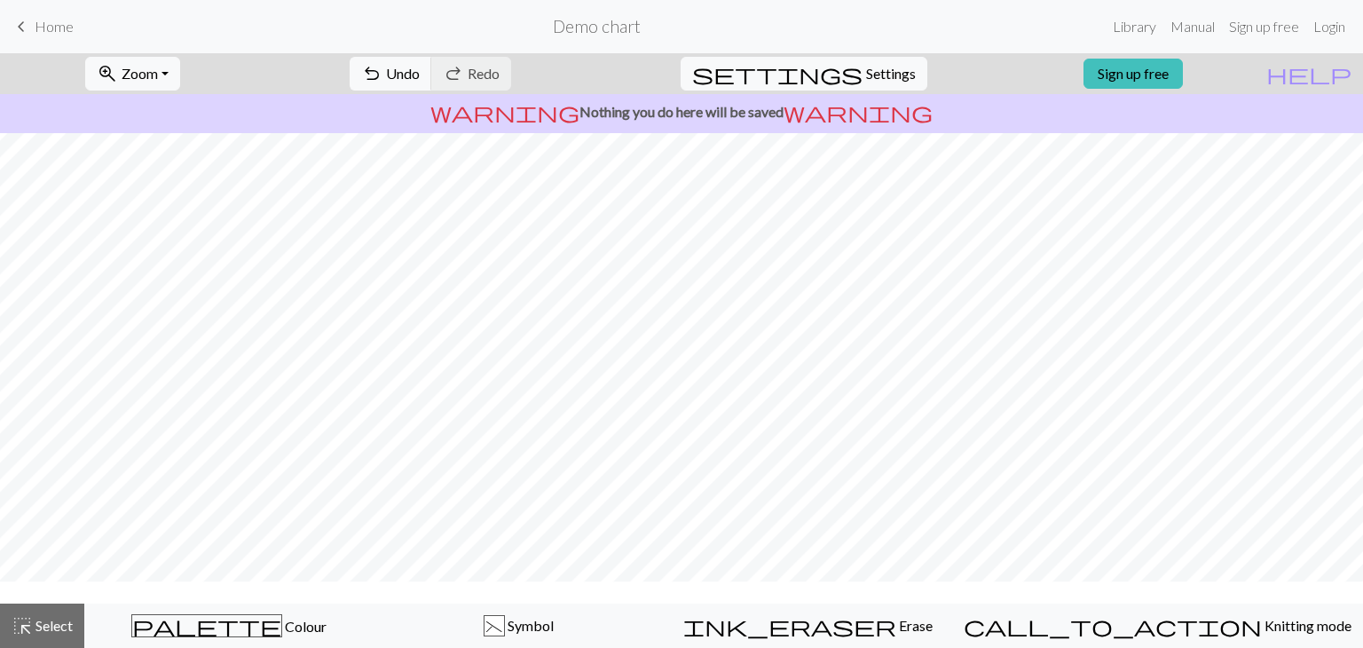
scroll to position [333, 0]
drag, startPoint x: 50, startPoint y: 631, endPoint x: 62, endPoint y: 594, distance: 39.3
click at [50, 630] on span "Select" at bounding box center [53, 625] width 40 height 17
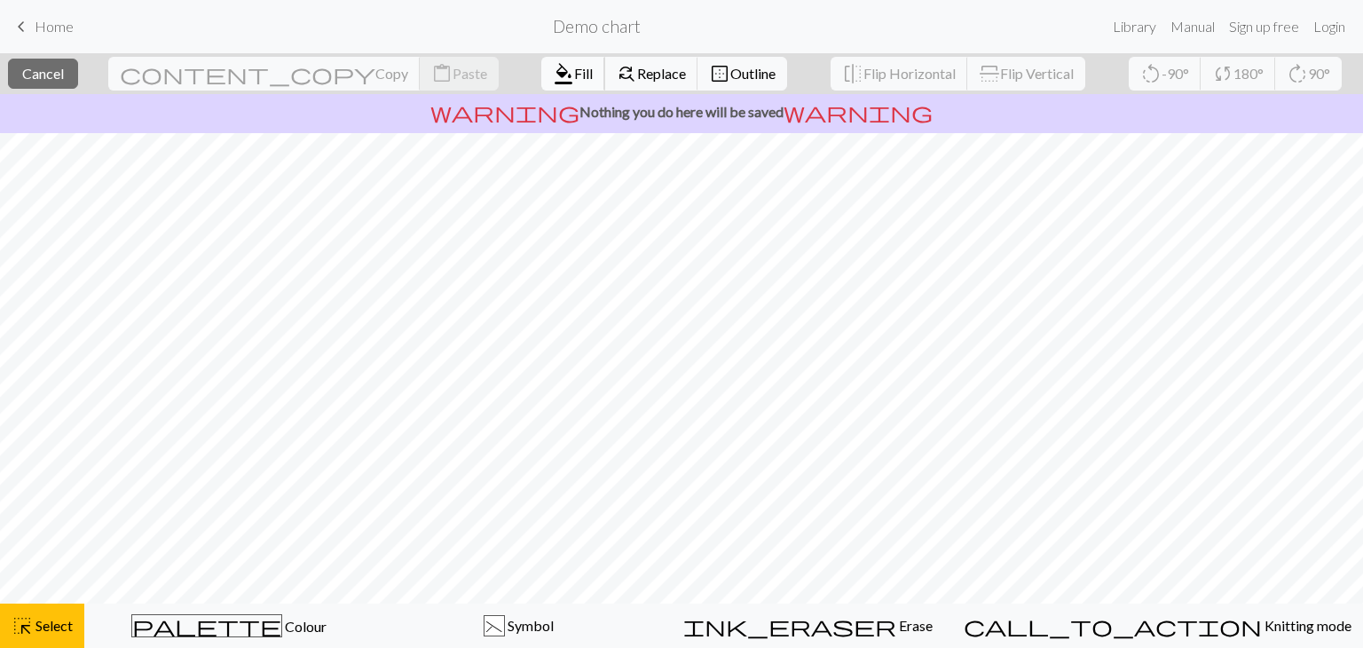
click at [553, 76] on span "format_color_fill" at bounding box center [563, 73] width 21 height 25
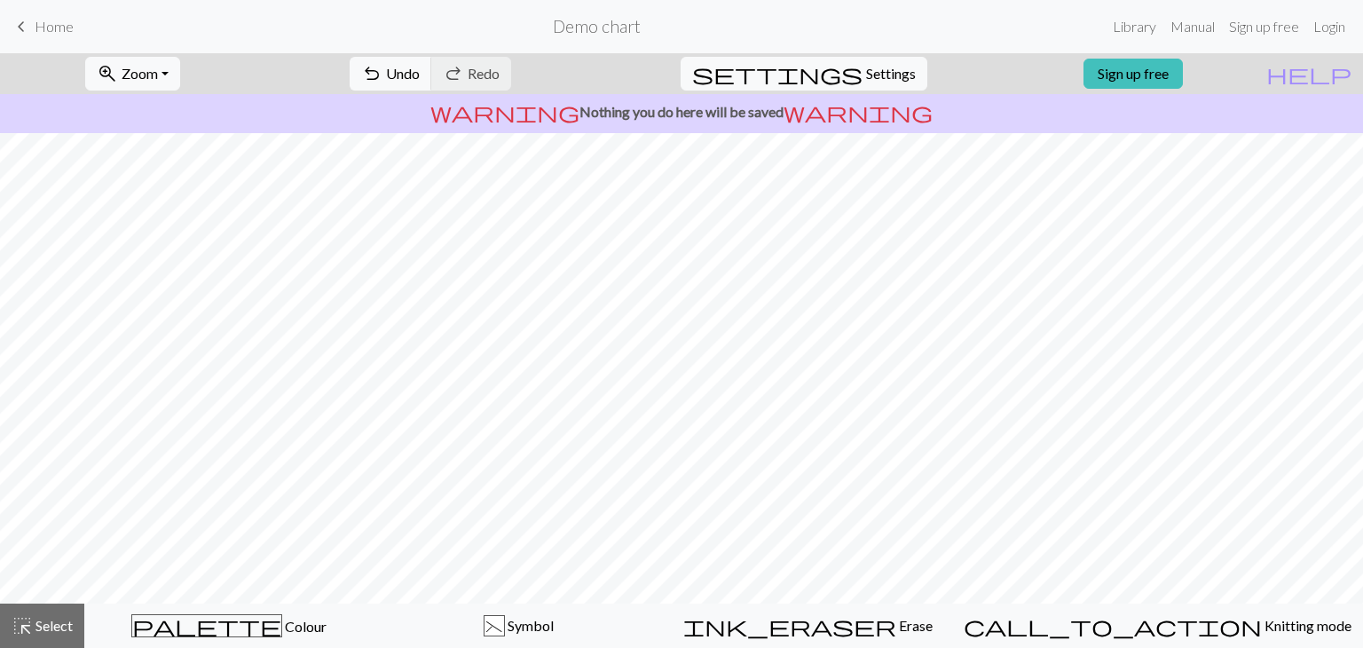
drag, startPoint x: 48, startPoint y: 615, endPoint x: 233, endPoint y: 592, distance: 187.0
click at [67, 616] on div "highlight_alt Select Select" at bounding box center [42, 625] width 61 height 21
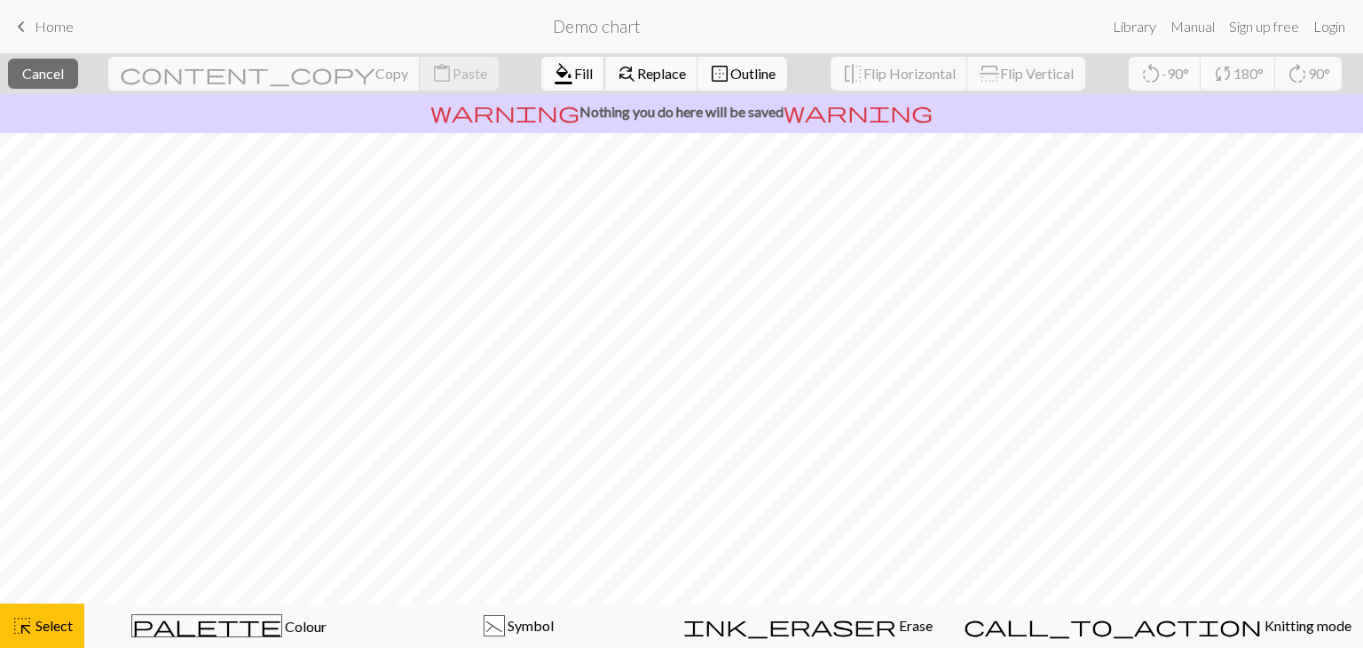
click at [574, 76] on span "Fill" at bounding box center [583, 73] width 19 height 17
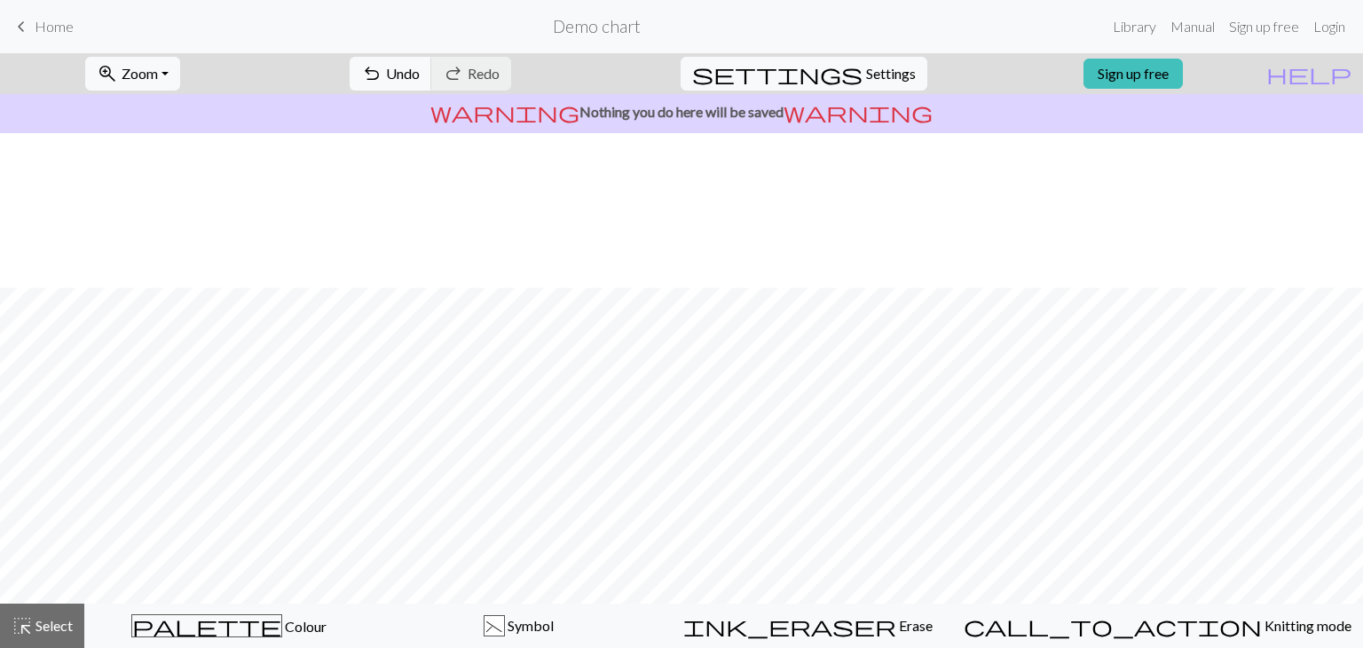
scroll to position [510, 0]
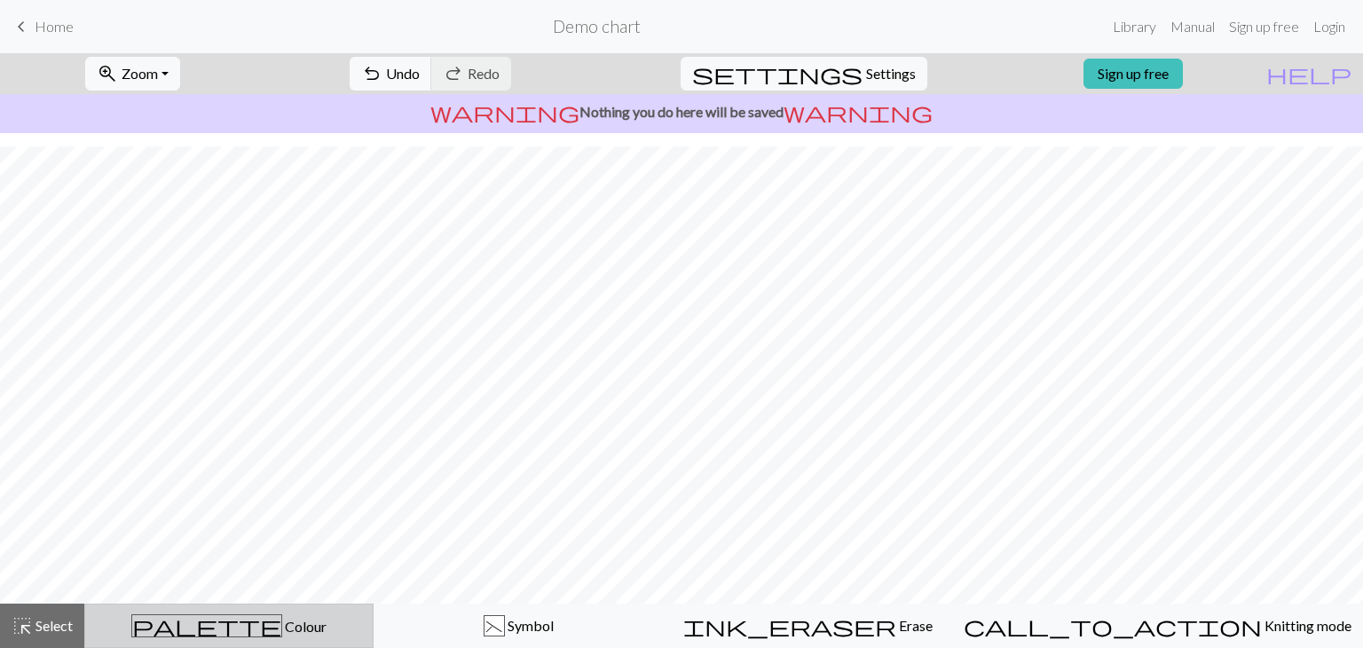
click at [220, 613] on span "palette" at bounding box center [206, 625] width 149 height 25
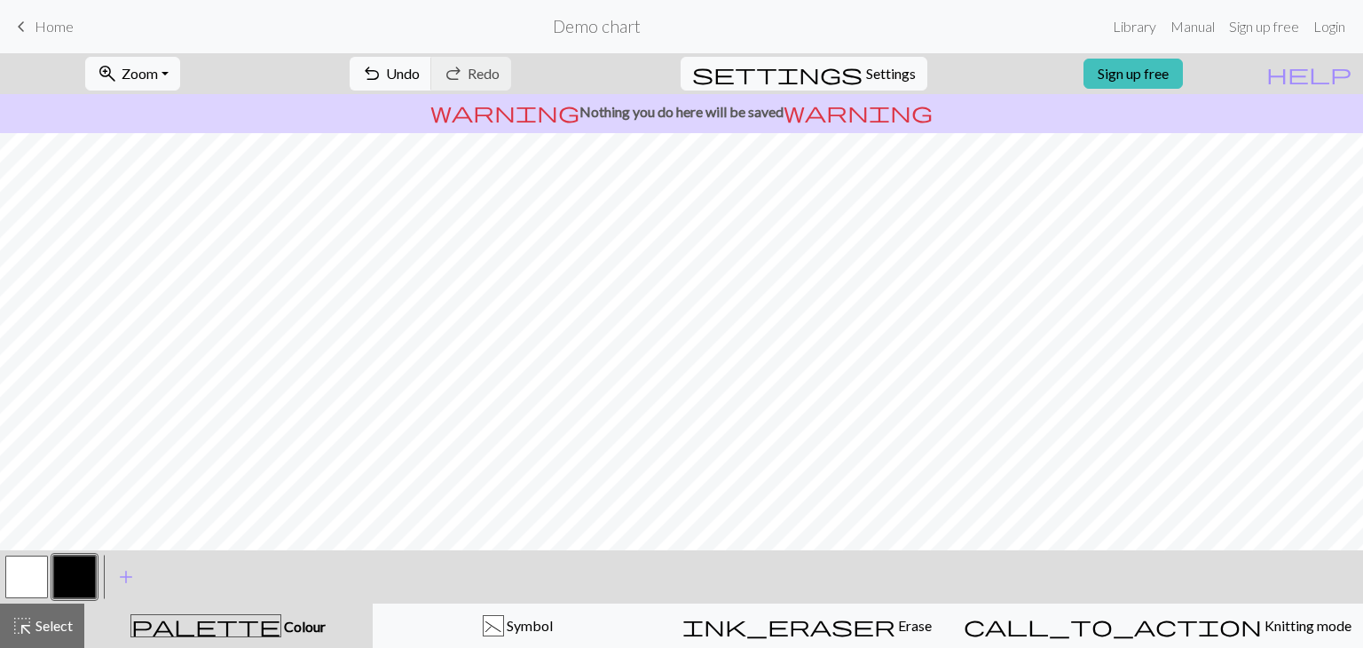
drag, startPoint x: 34, startPoint y: 575, endPoint x: 146, endPoint y: 549, distance: 114.8
click at [39, 574] on button "button" at bounding box center [26, 577] width 43 height 43
click at [82, 570] on button "button" at bounding box center [74, 577] width 43 height 43
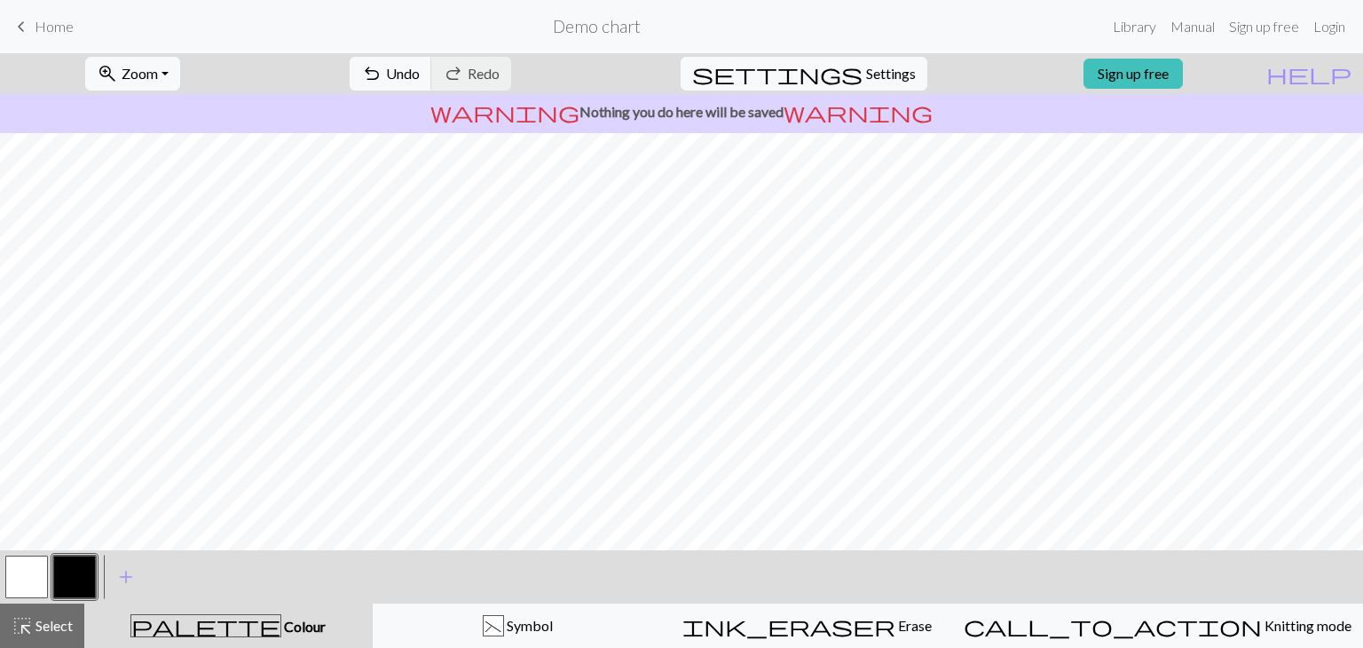
drag, startPoint x: 18, startPoint y: 577, endPoint x: 27, endPoint y: 572, distance: 10.4
click at [22, 574] on button "button" at bounding box center [26, 577] width 43 height 43
click at [60, 580] on button "button" at bounding box center [74, 577] width 43 height 43
drag, startPoint x: 36, startPoint y: 573, endPoint x: 48, endPoint y: 557, distance: 20.2
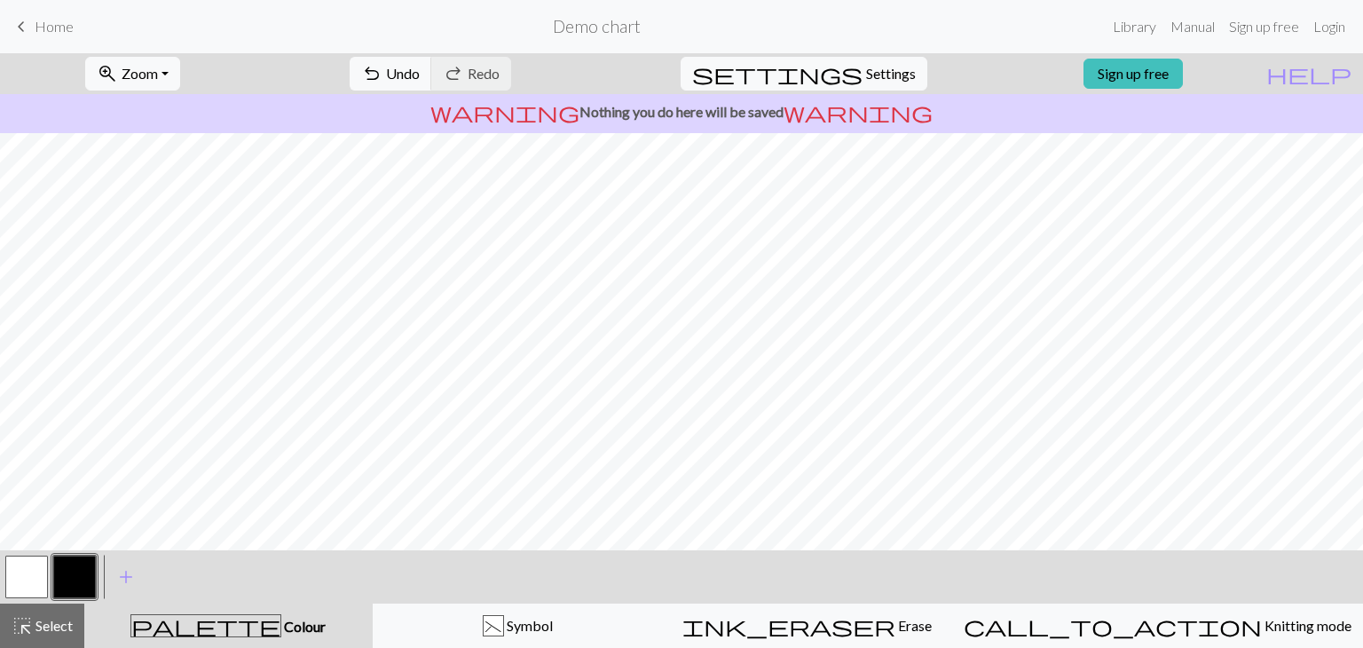
click at [39, 567] on button "button" at bounding box center [26, 577] width 43 height 43
drag, startPoint x: 99, startPoint y: 569, endPoint x: 114, endPoint y: 562, distance: 16.7
click at [101, 566] on div "< > add Add a colour" at bounding box center [681, 576] width 1363 height 53
click at [91, 565] on button "button" at bounding box center [74, 577] width 43 height 43
drag, startPoint x: 37, startPoint y: 583, endPoint x: 39, endPoint y: 573, distance: 10.8
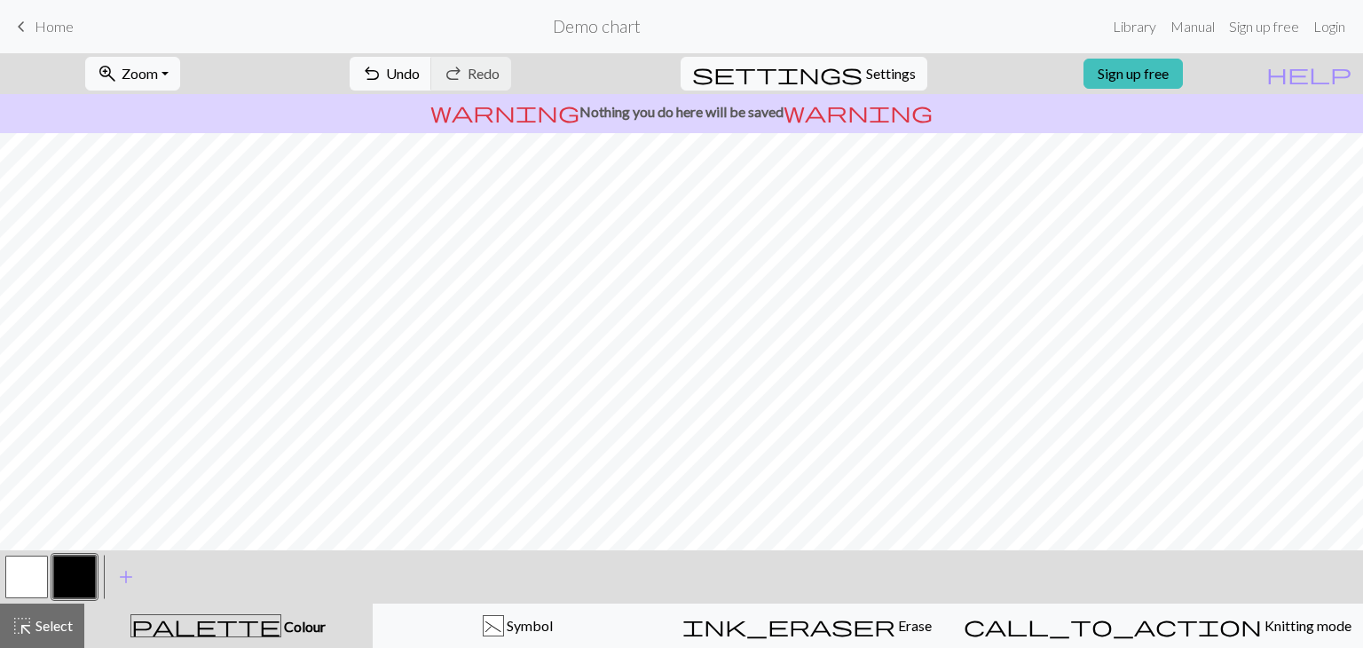
click at [37, 581] on button "button" at bounding box center [26, 577] width 43 height 43
click at [67, 570] on button "button" at bounding box center [74, 577] width 43 height 43
click at [87, 569] on button "button" at bounding box center [74, 577] width 43 height 43
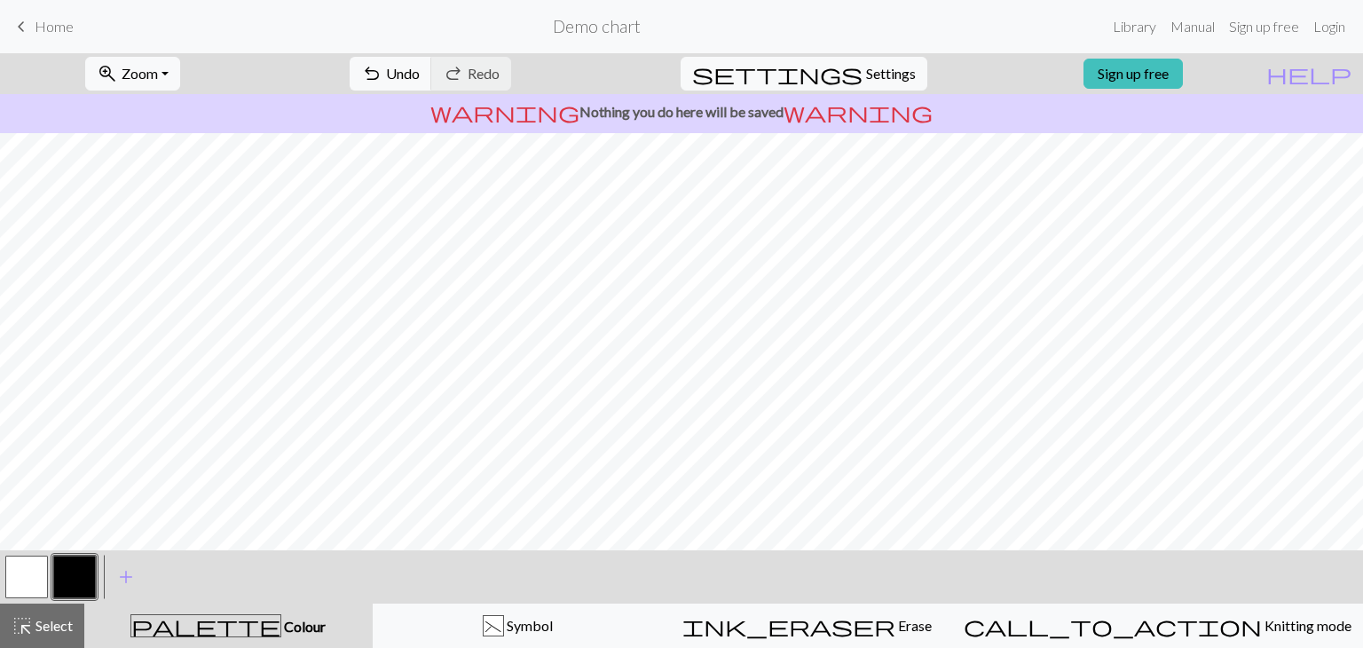
drag, startPoint x: 36, startPoint y: 572, endPoint x: 61, endPoint y: 542, distance: 38.4
click at [36, 567] on button "button" at bounding box center [26, 577] width 43 height 43
click at [78, 575] on button "button" at bounding box center [74, 577] width 43 height 43
drag, startPoint x: 40, startPoint y: 568, endPoint x: 67, endPoint y: 548, distance: 34.3
click at [44, 565] on button "button" at bounding box center [26, 577] width 43 height 43
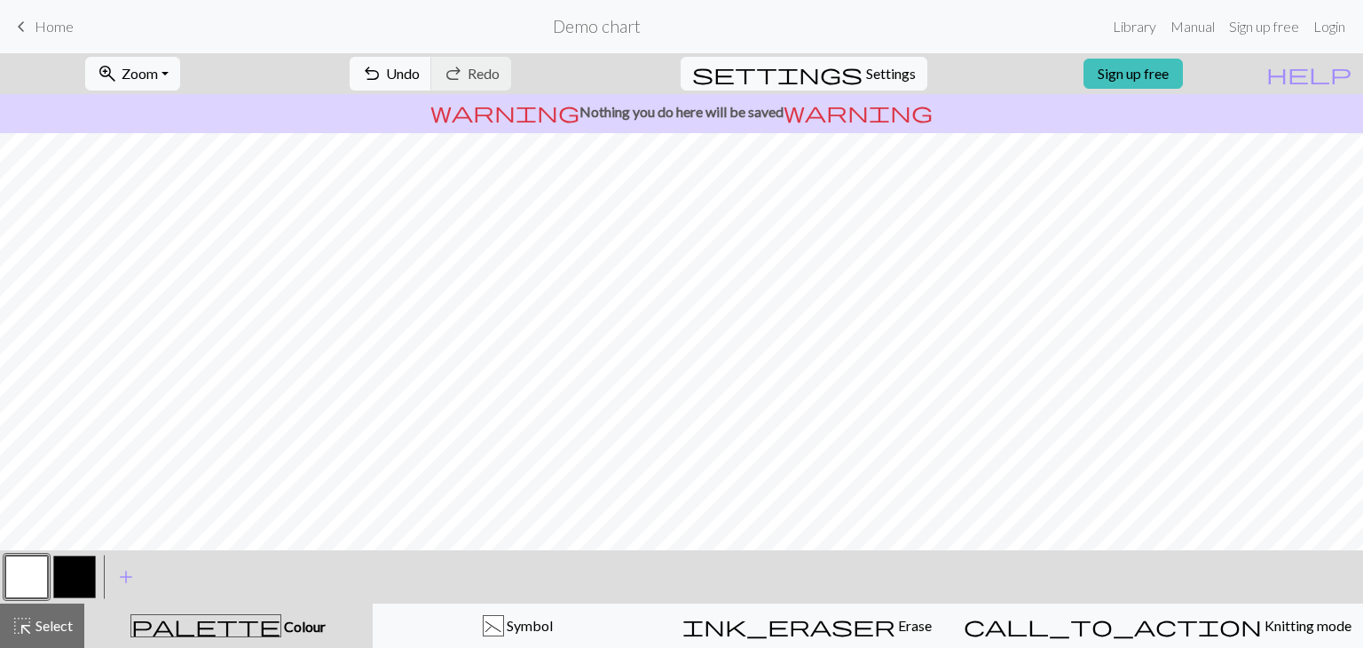
click at [75, 575] on button "button" at bounding box center [74, 577] width 43 height 43
drag, startPoint x: 28, startPoint y: 573, endPoint x: 93, endPoint y: 549, distance: 70.2
click at [28, 571] on button "button" at bounding box center [26, 577] width 43 height 43
drag, startPoint x: 57, startPoint y: 568, endPoint x: 76, endPoint y: 568, distance: 19.5
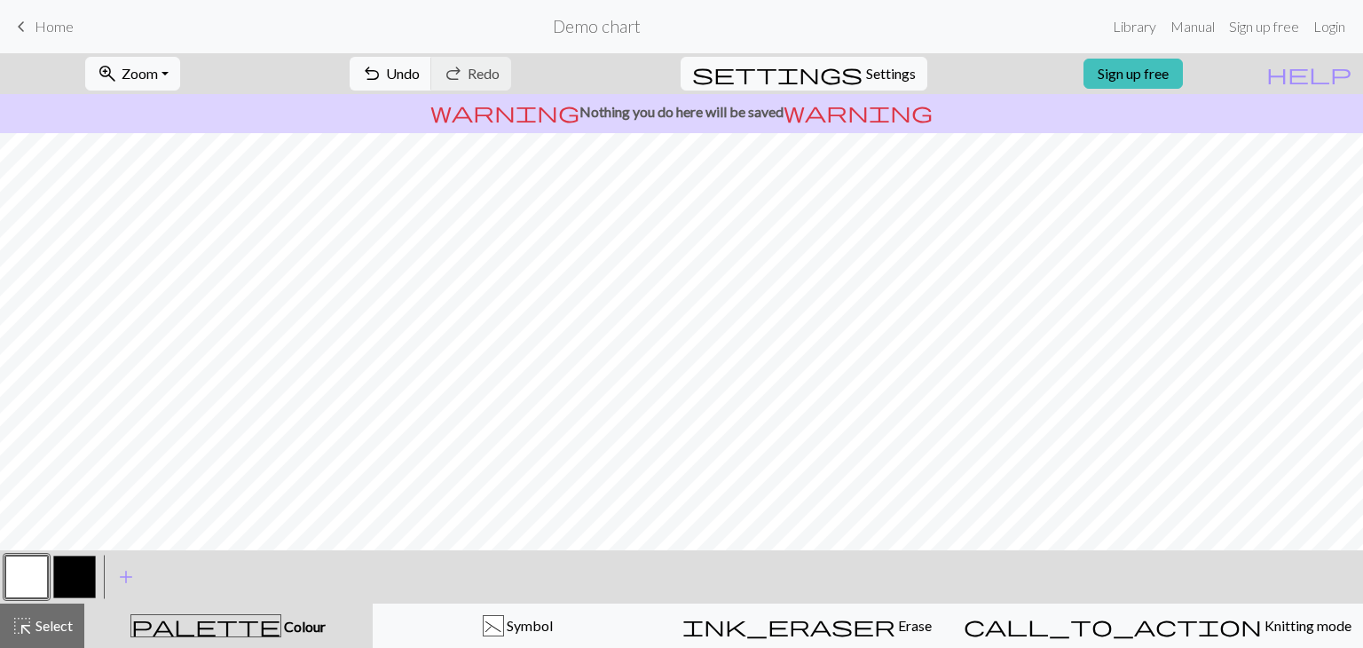
click at [65, 568] on button "button" at bounding box center [74, 577] width 43 height 43
click at [61, 578] on button "button" at bounding box center [74, 577] width 43 height 43
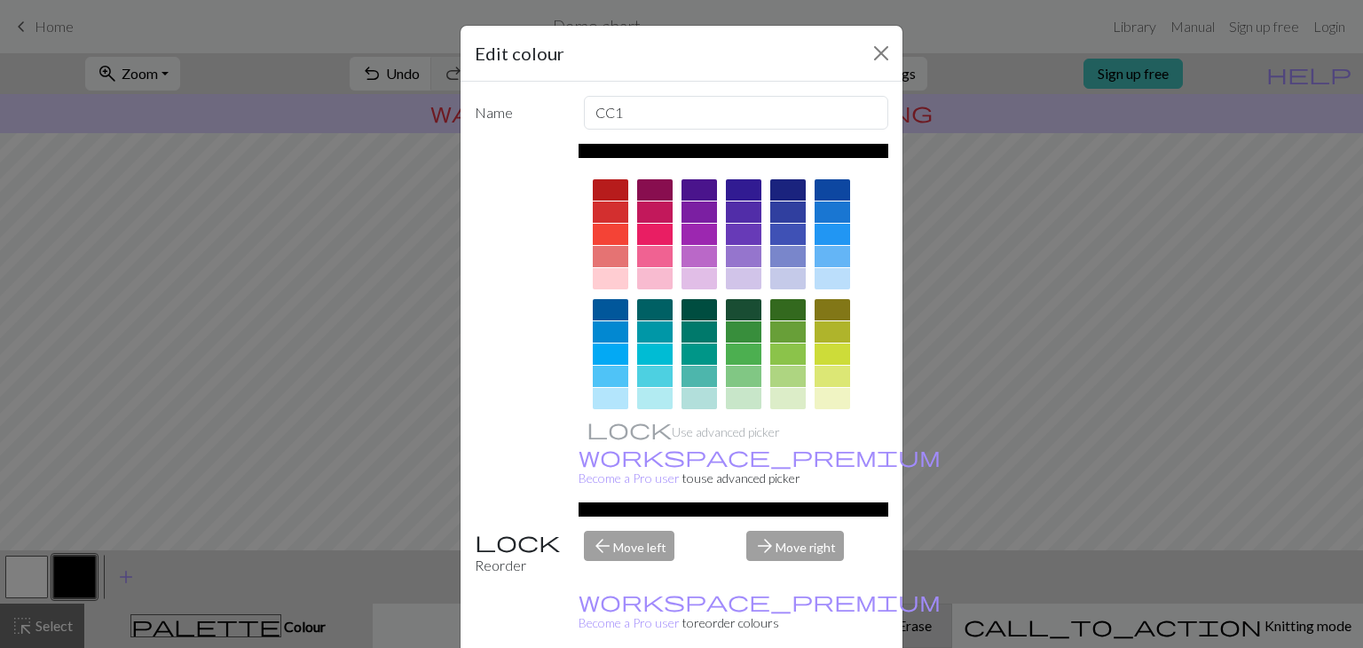
drag, startPoint x: 865, startPoint y: 624, endPoint x: 843, endPoint y: 618, distance: 22.2
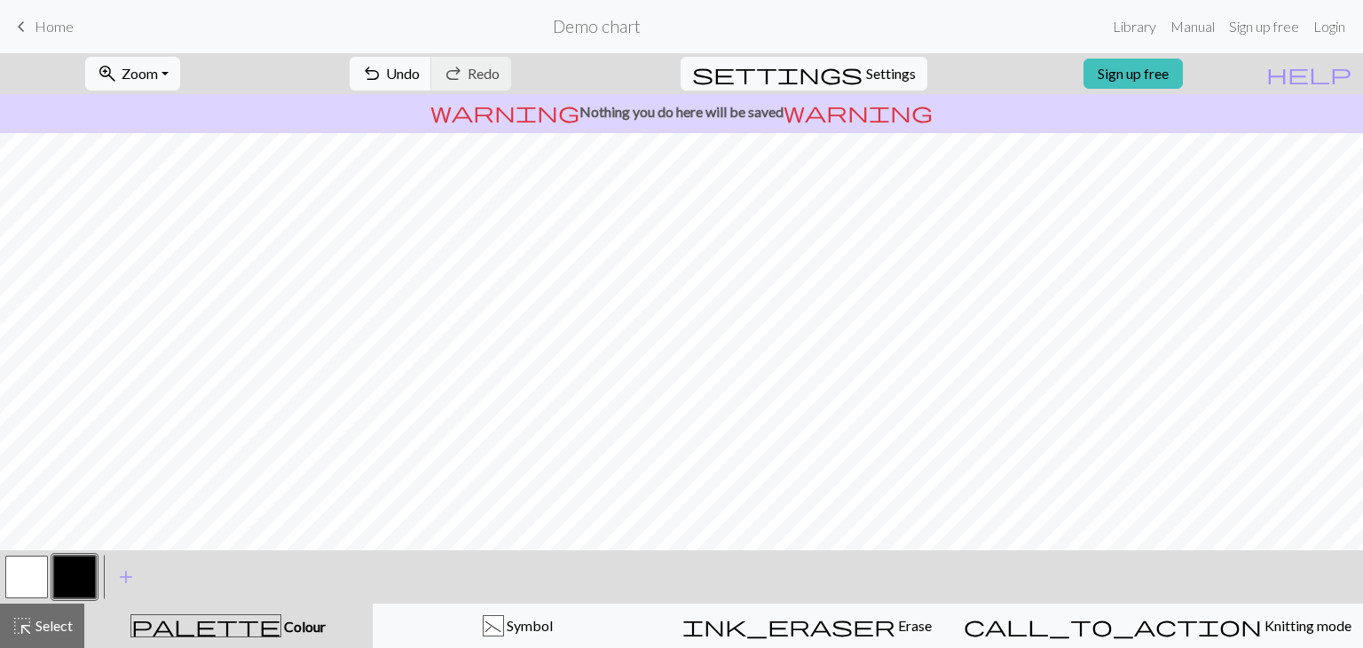
drag, startPoint x: 45, startPoint y: 582, endPoint x: 85, endPoint y: 565, distance: 43.4
click at [49, 581] on div at bounding box center [27, 577] width 48 height 48
click at [32, 577] on button "button" at bounding box center [26, 577] width 43 height 43
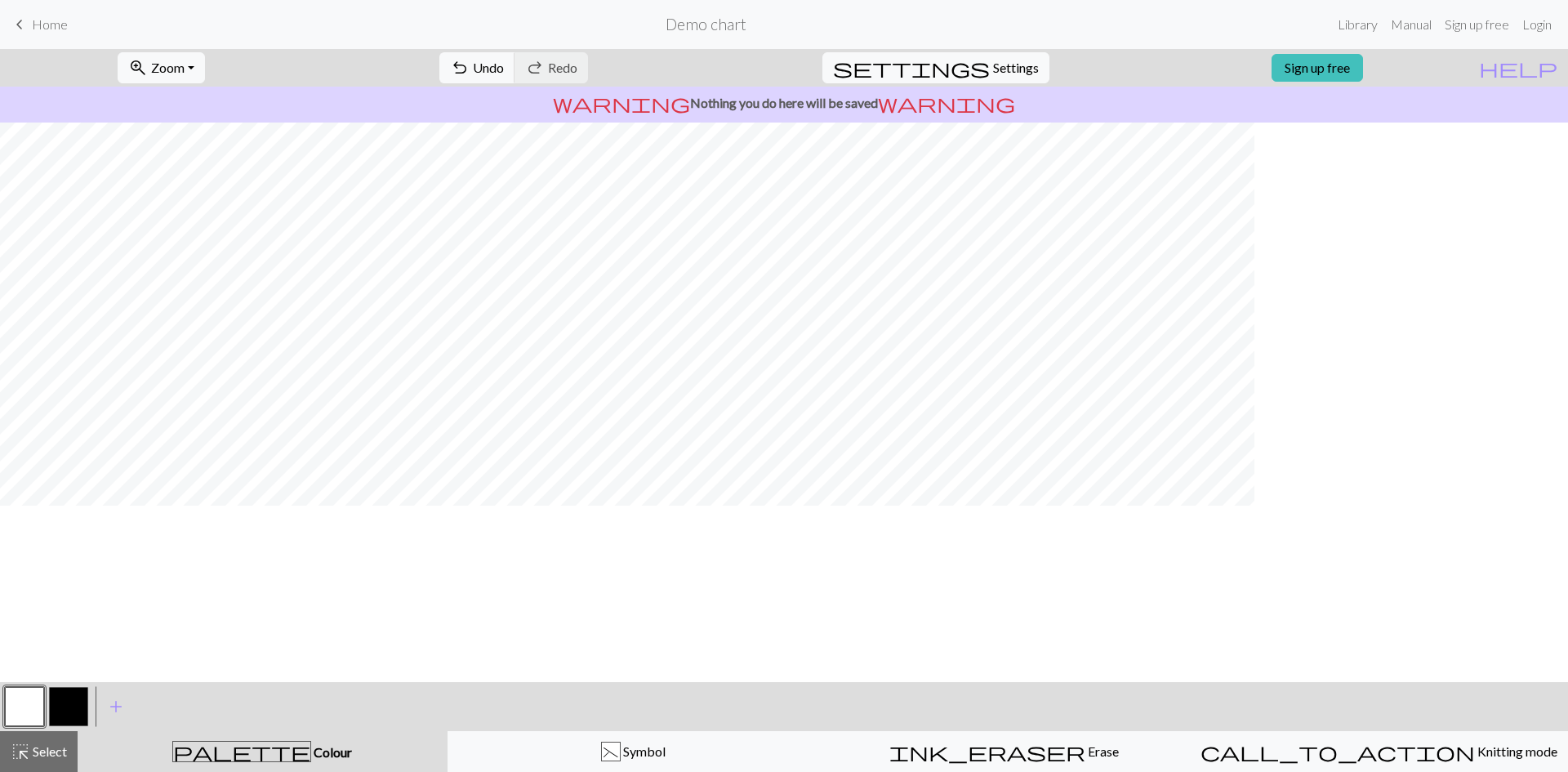
scroll to position [331, 0]
click at [54, 595] on span "Select" at bounding box center [49, 751] width 37 height 16
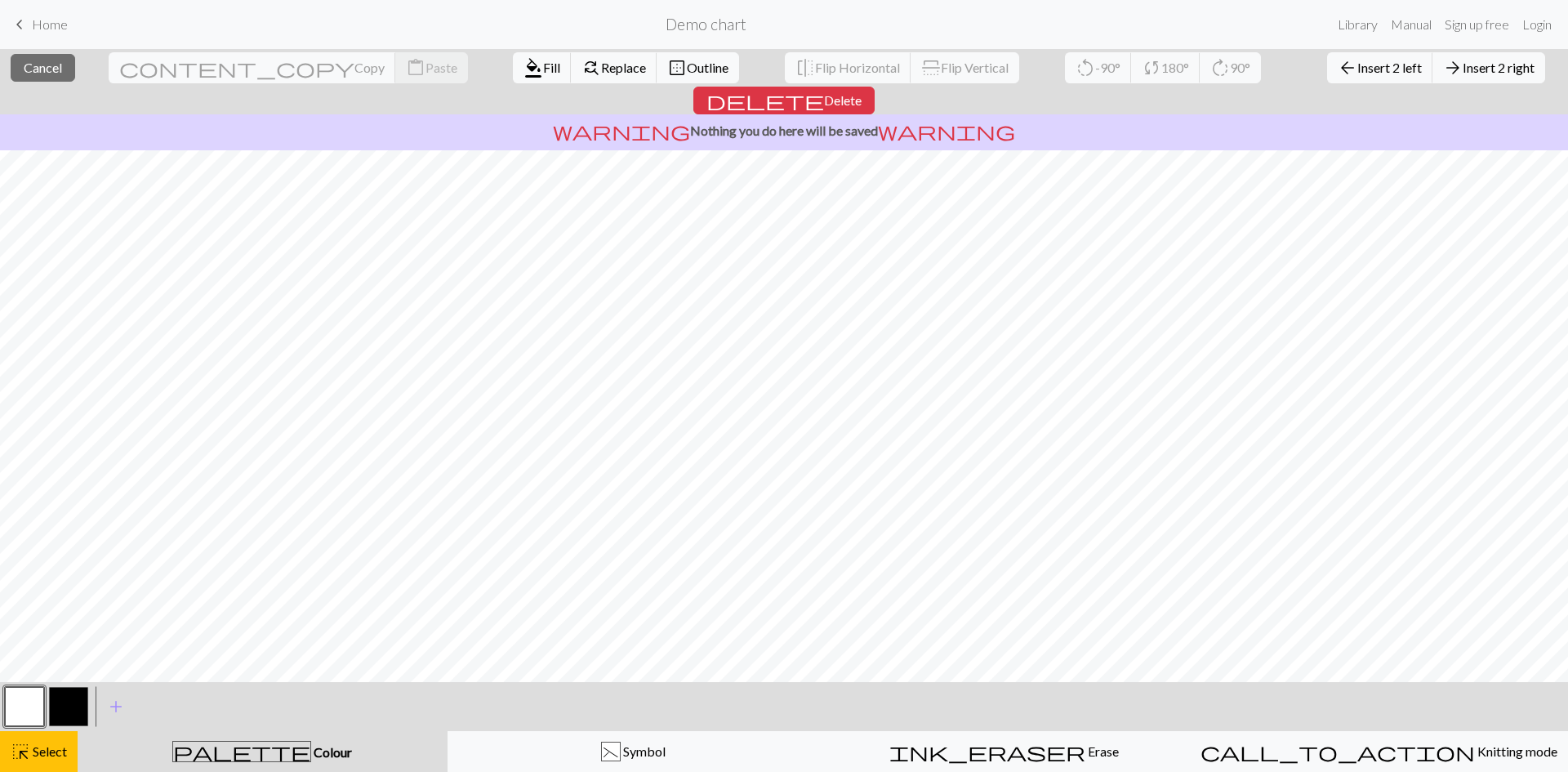
scroll to position [0, 0]
click at [1254, 69] on span "Insert 2 left" at bounding box center [1389, 67] width 64 height 16
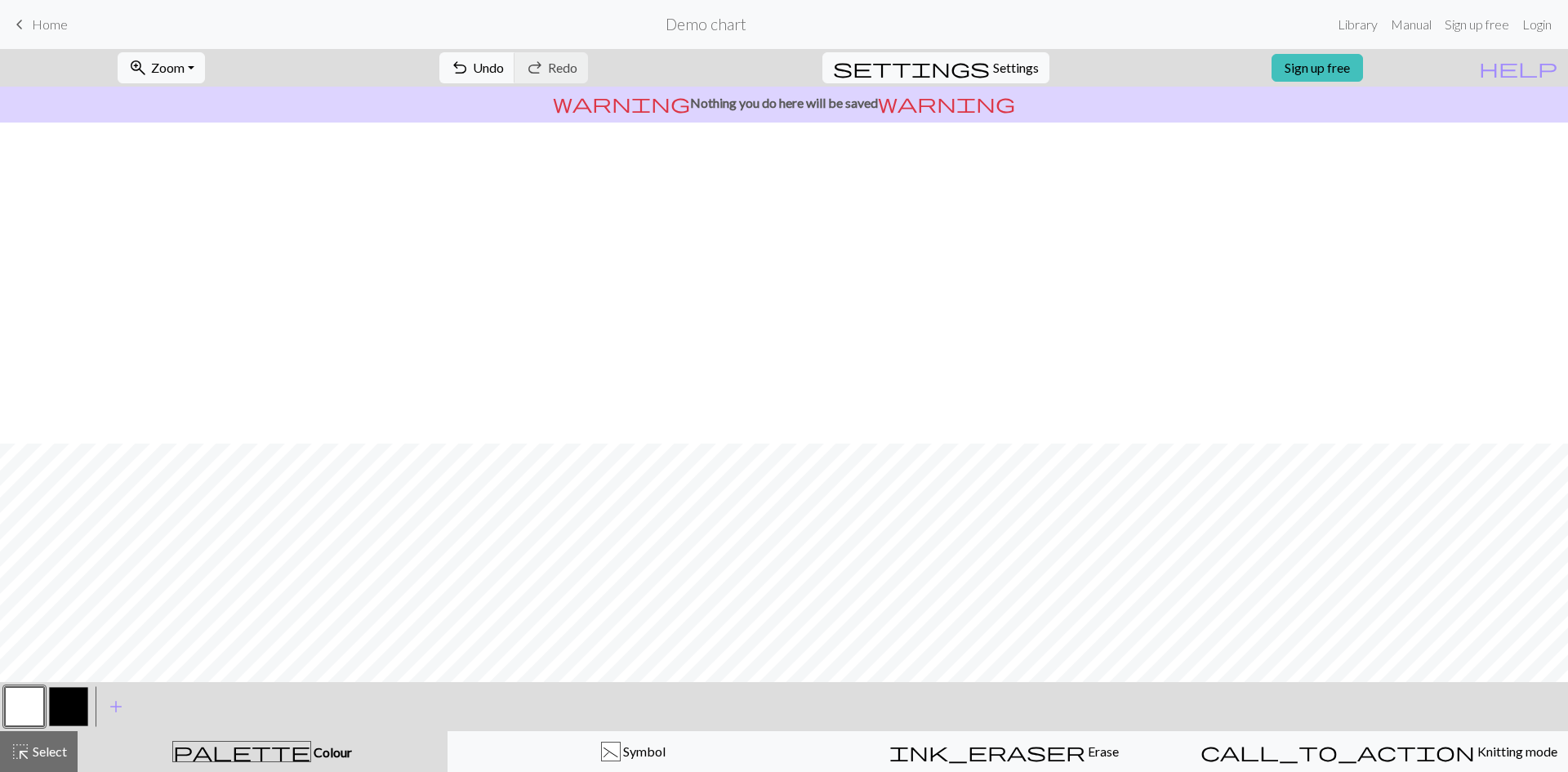
scroll to position [327, 0]
click at [64, 595] on button "button" at bounding box center [68, 707] width 40 height 40
drag, startPoint x: 30, startPoint y: 707, endPoint x: 58, endPoint y: 671, distance: 45.6
click at [33, 595] on button "button" at bounding box center [24, 707] width 40 height 40
click at [67, 595] on button "button" at bounding box center [68, 707] width 40 height 40
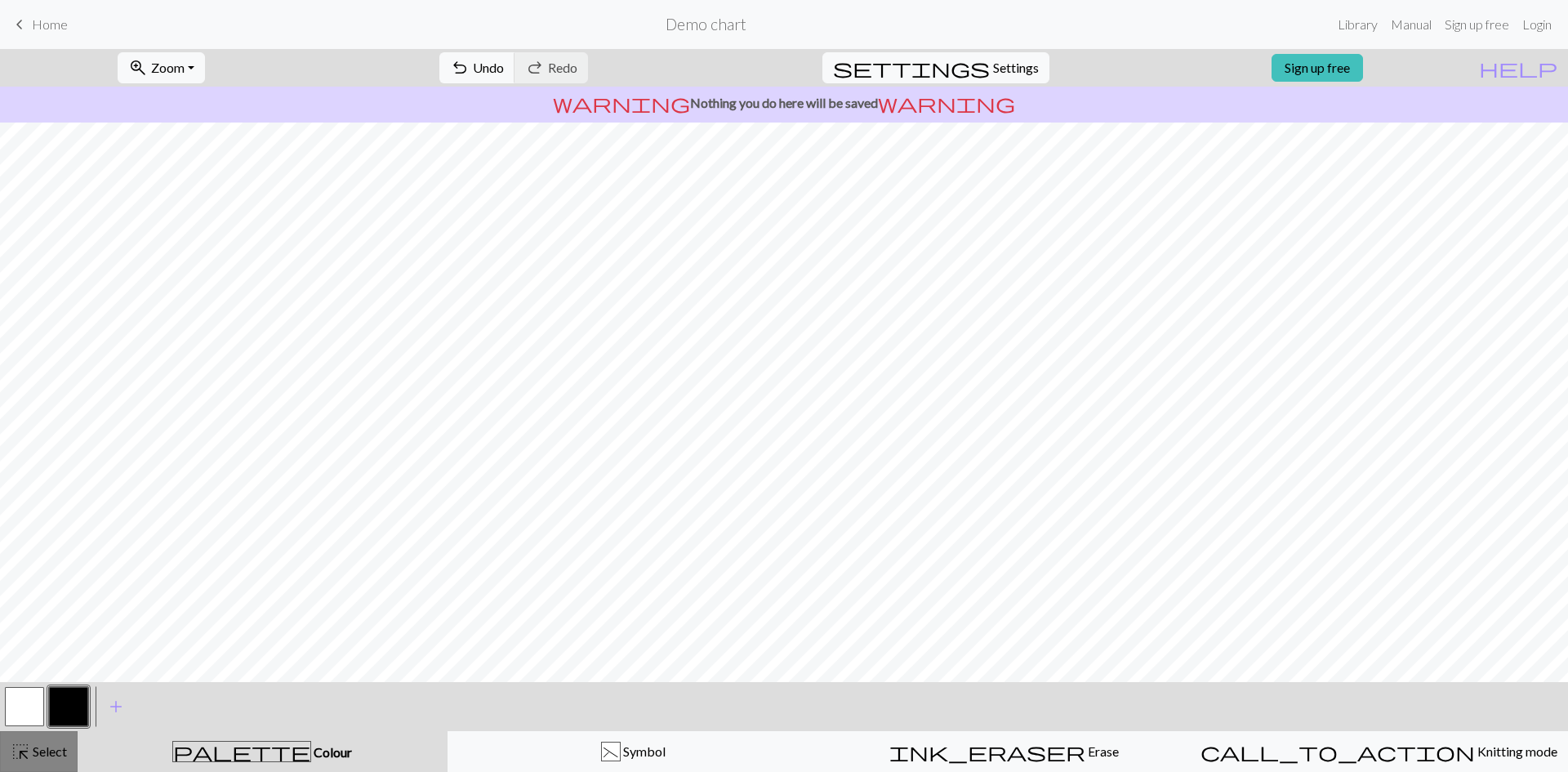
click at [55, 595] on span "Select" at bounding box center [49, 751] width 37 height 16
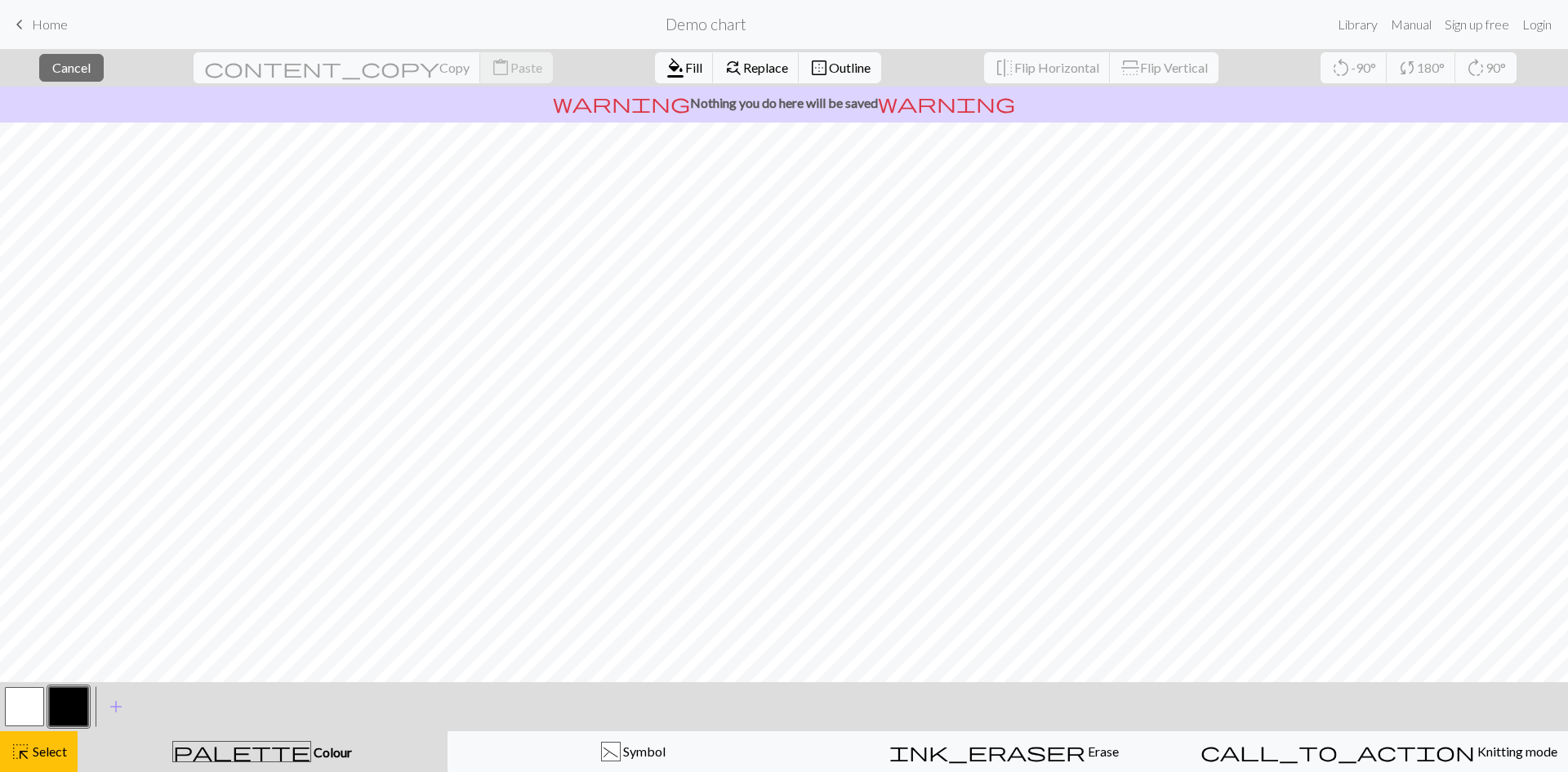
click at [73, 595] on button "button" at bounding box center [68, 707] width 40 height 40
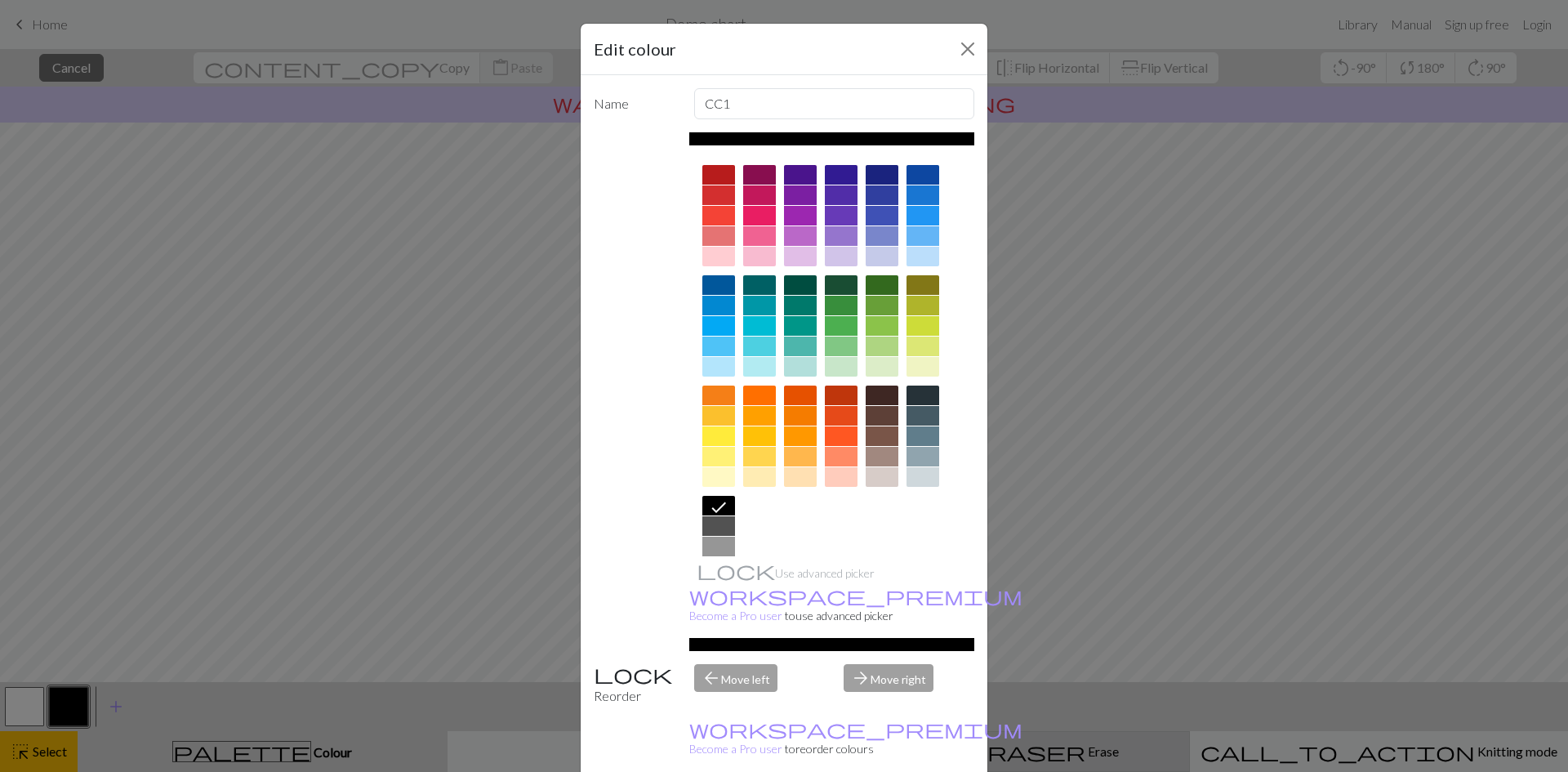
drag, startPoint x: 886, startPoint y: 760, endPoint x: 865, endPoint y: 760, distance: 21.0
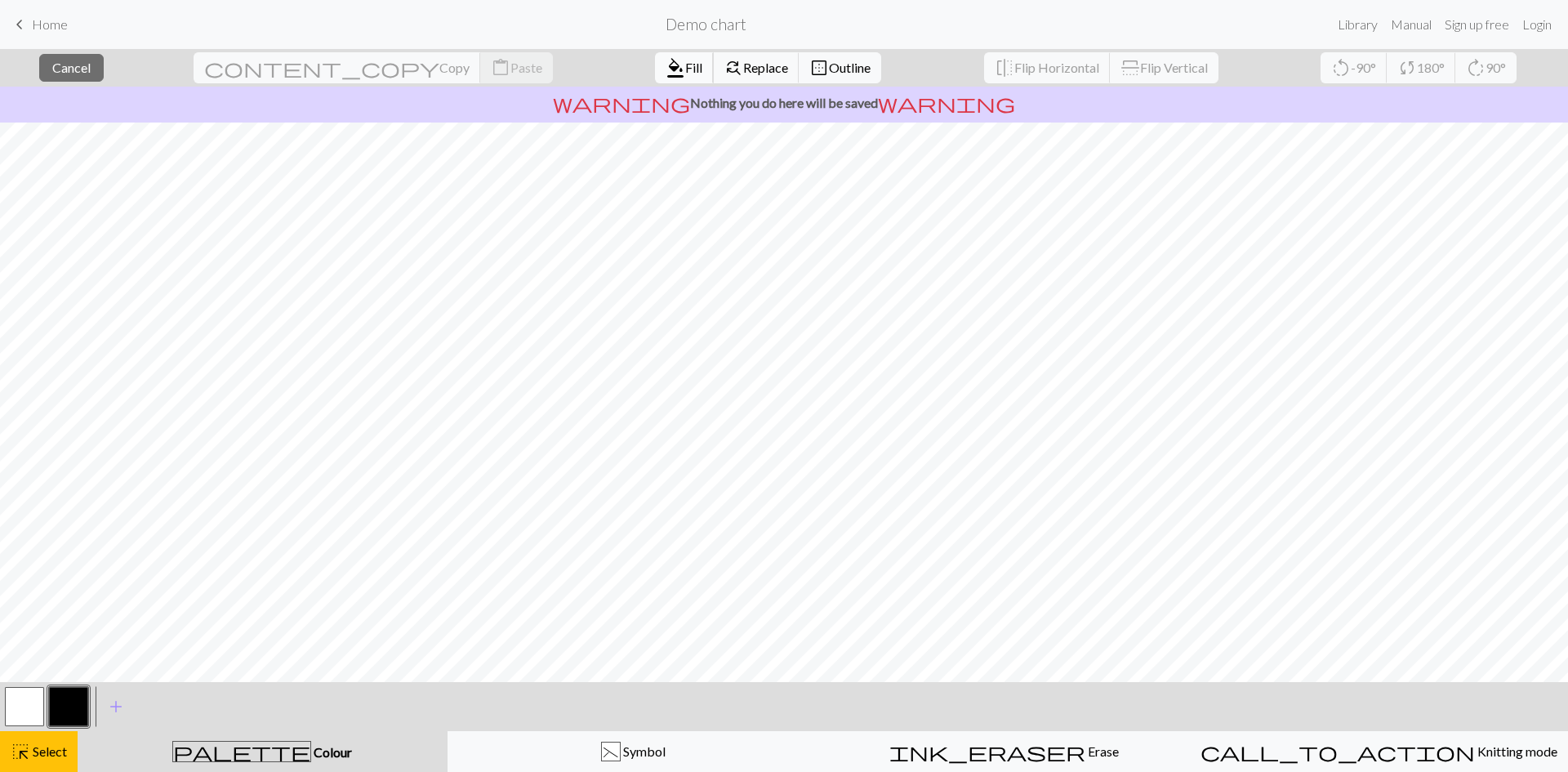
click at [655, 55] on button "format_color_fill Fill" at bounding box center [685, 68] width 59 height 31
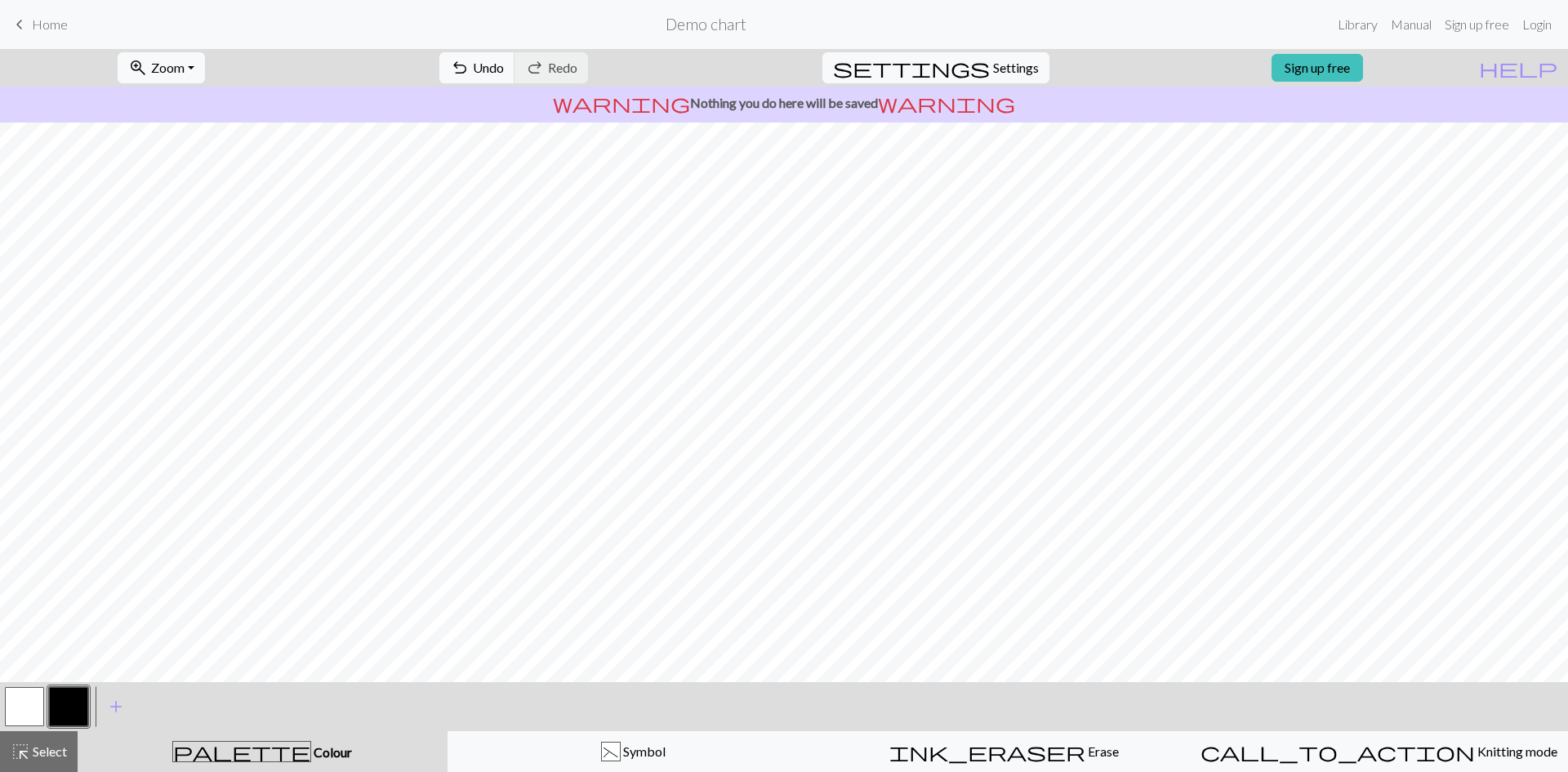
drag, startPoint x: 21, startPoint y: 703, endPoint x: 19, endPoint y: 680, distance: 23.1
click at [19, 595] on div "zoom_in Zoom Zoom Fit all Fit width Fit height 50% 100% 150% 200% undo Undo Und…" at bounding box center [784, 410] width 1568 height 723
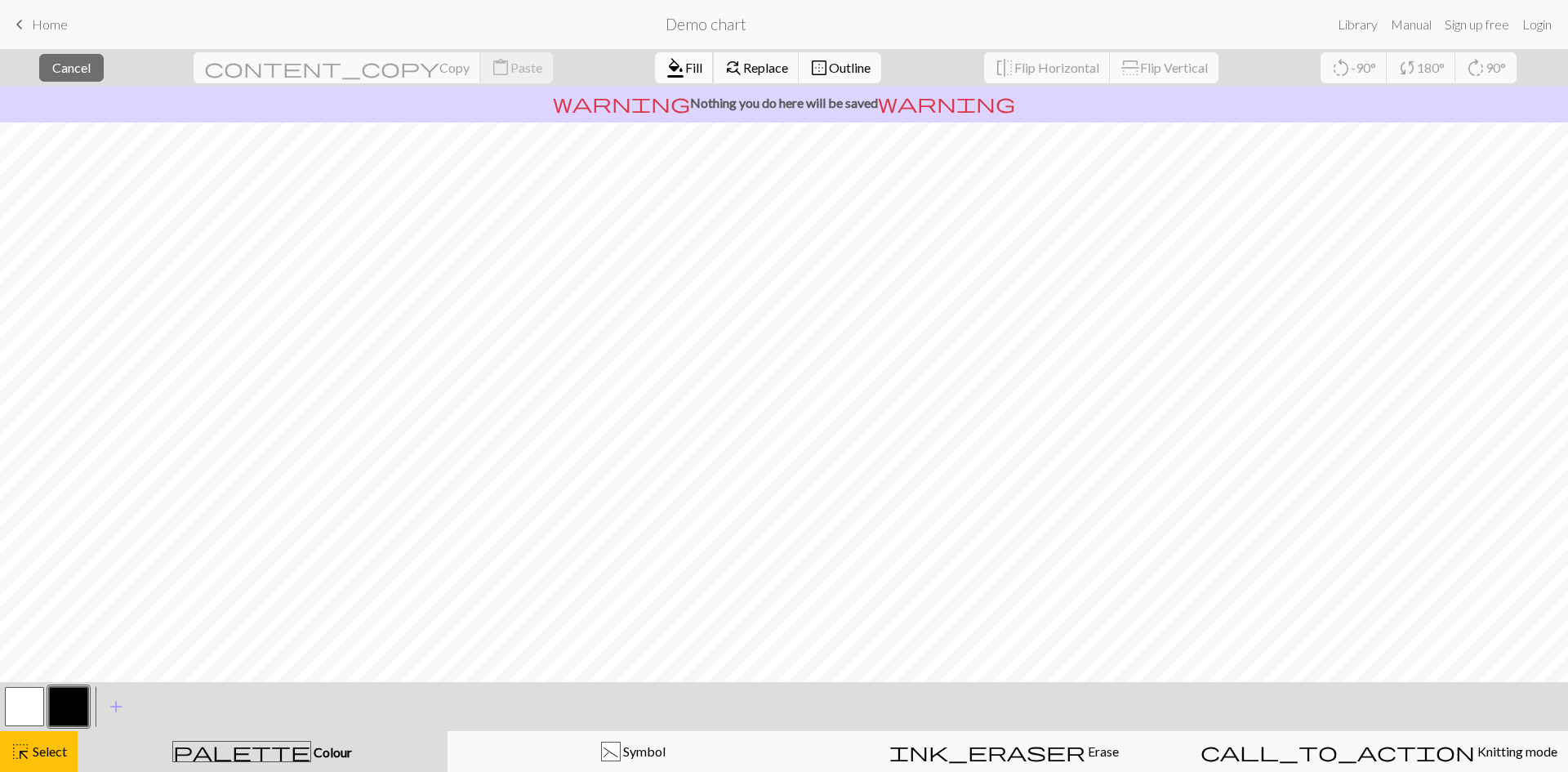
click at [686, 64] on span "Fill" at bounding box center [694, 67] width 17 height 16
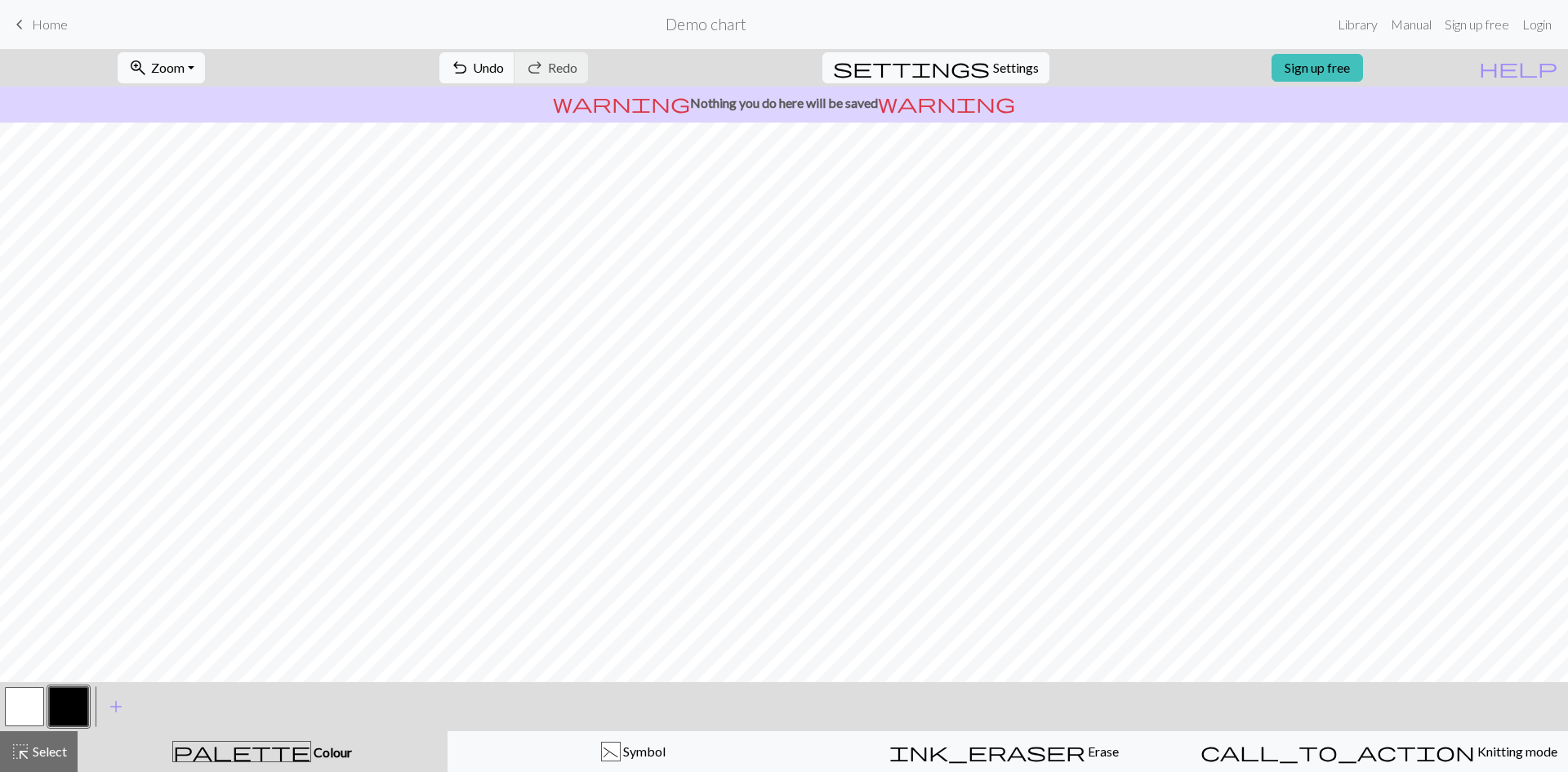
drag, startPoint x: 30, startPoint y: 698, endPoint x: 38, endPoint y: 671, distance: 28.2
click at [30, 595] on button "button" at bounding box center [24, 707] width 40 height 40
drag, startPoint x: 47, startPoint y: 749, endPoint x: 211, endPoint y: 687, distance: 175.3
click at [48, 595] on span "Select" at bounding box center [49, 751] width 37 height 16
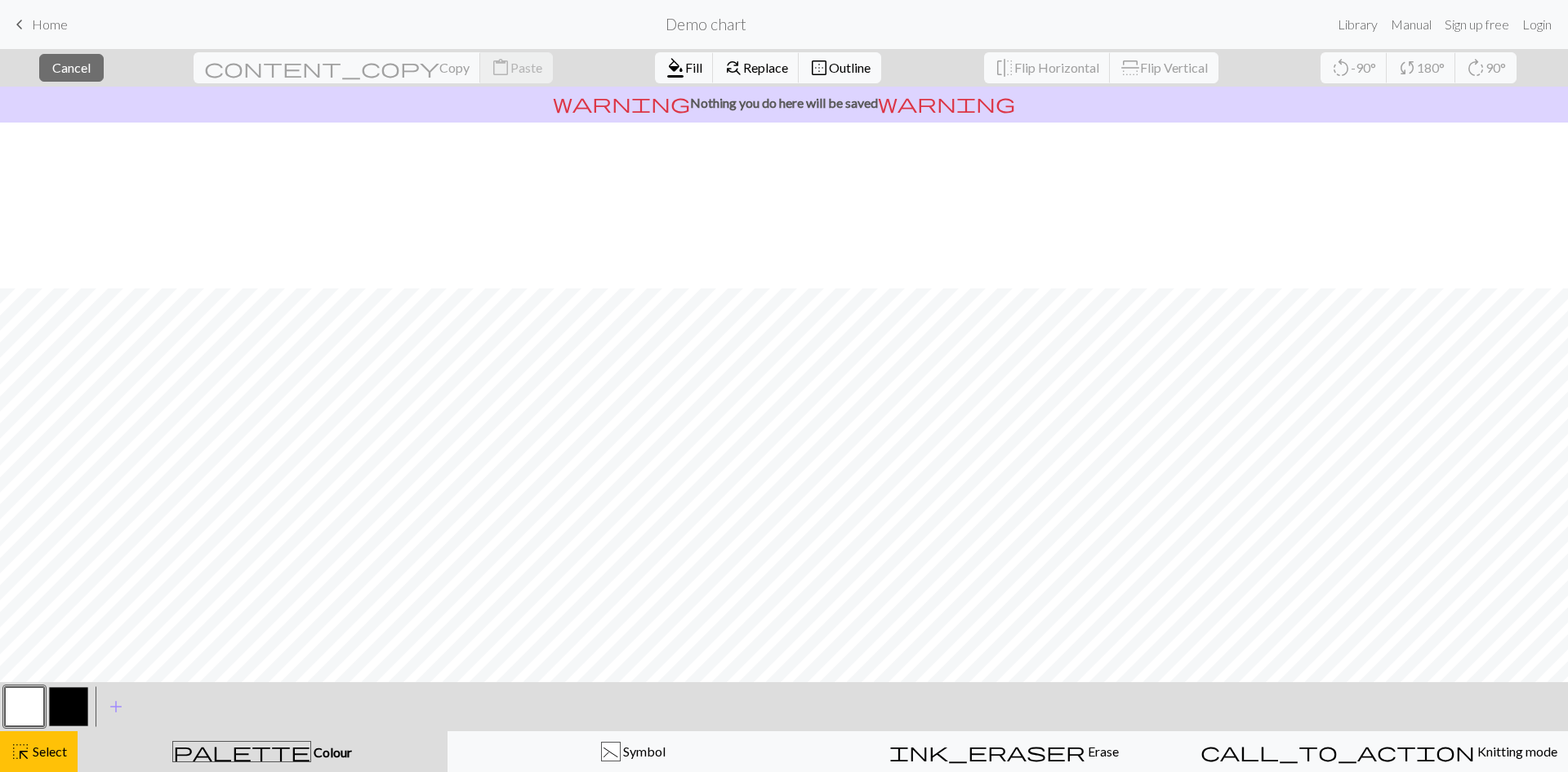
scroll to position [343, 0]
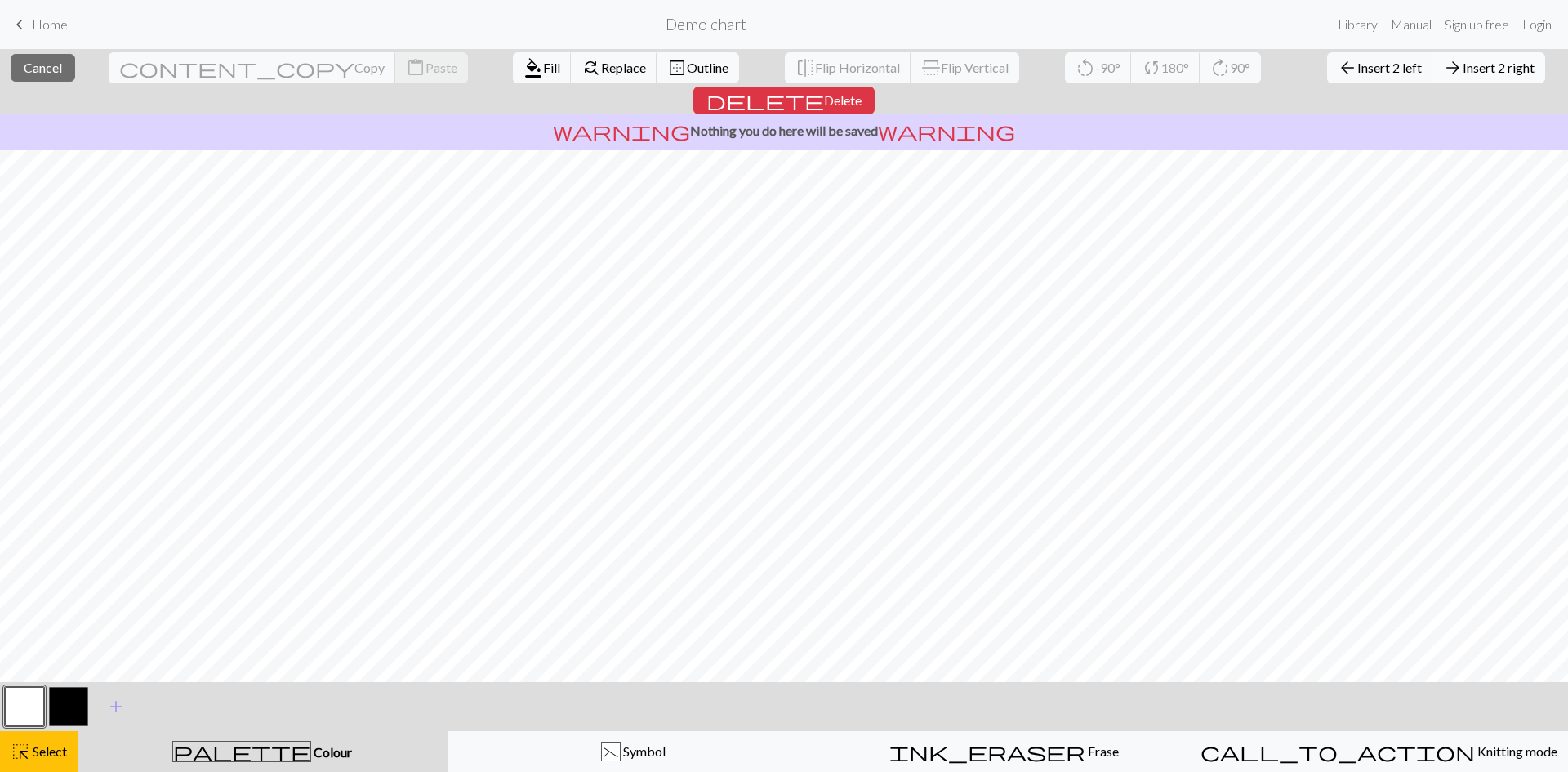
click at [1254, 67] on span "Insert 2 right" at bounding box center [1499, 67] width 72 height 16
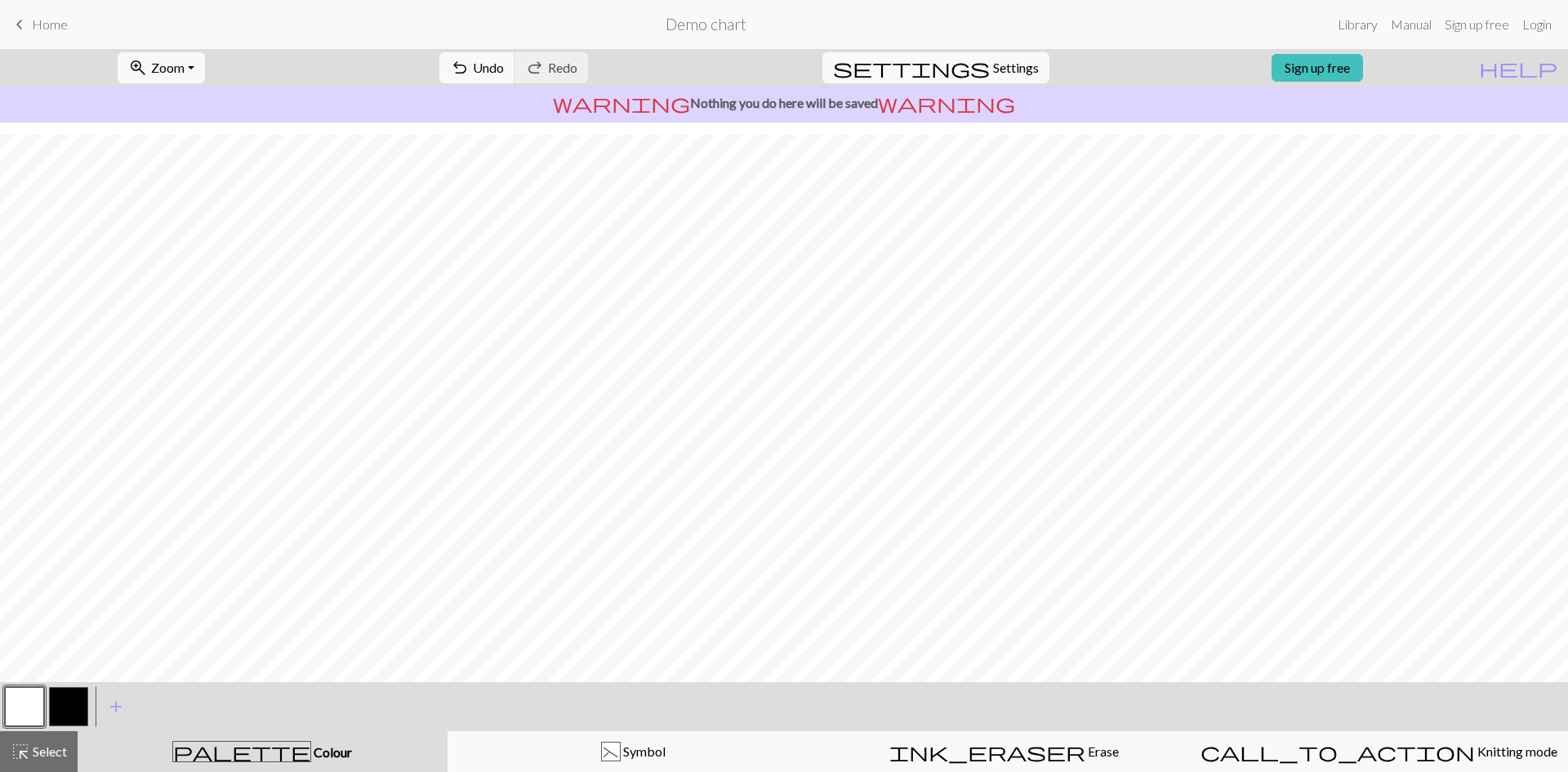
click at [28, 595] on button "button" at bounding box center [24, 707] width 40 height 40
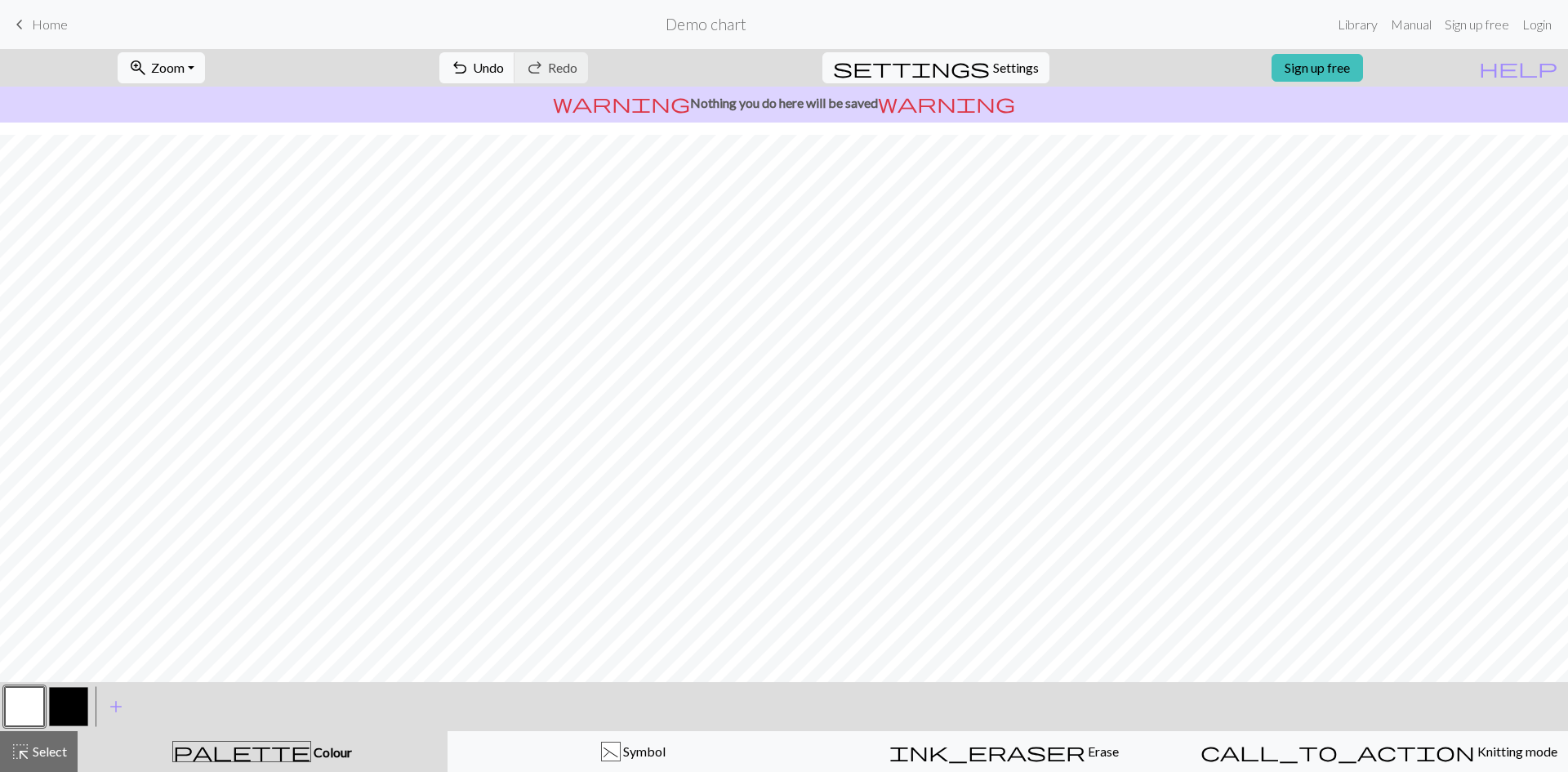
drag, startPoint x: 40, startPoint y: 746, endPoint x: 173, endPoint y: 708, distance: 138.3
click at [46, 595] on div "highlight_alt Select Select" at bounding box center [39, 751] width 56 height 19
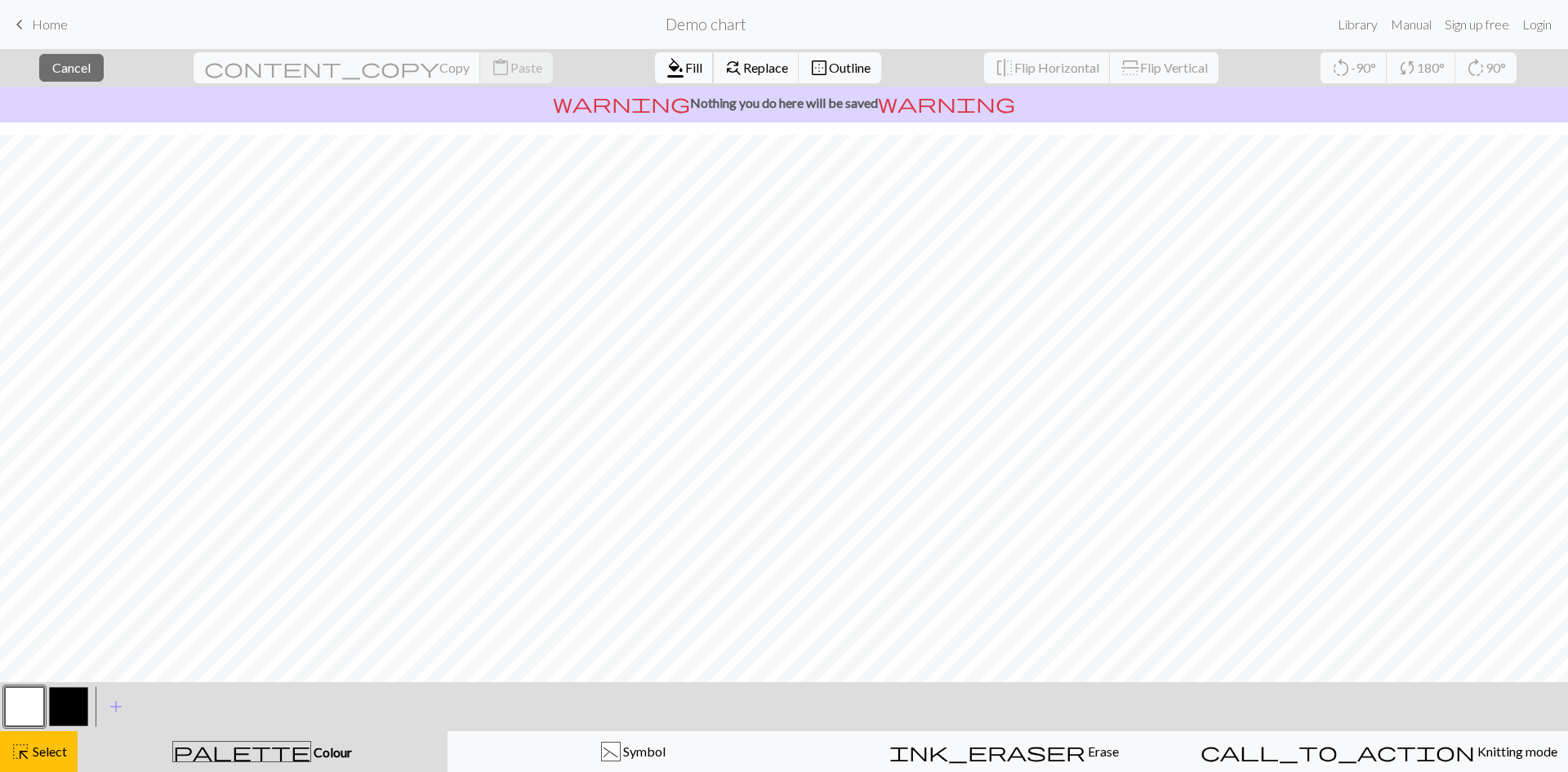
click at [686, 69] on span "Fill" at bounding box center [694, 67] width 17 height 16
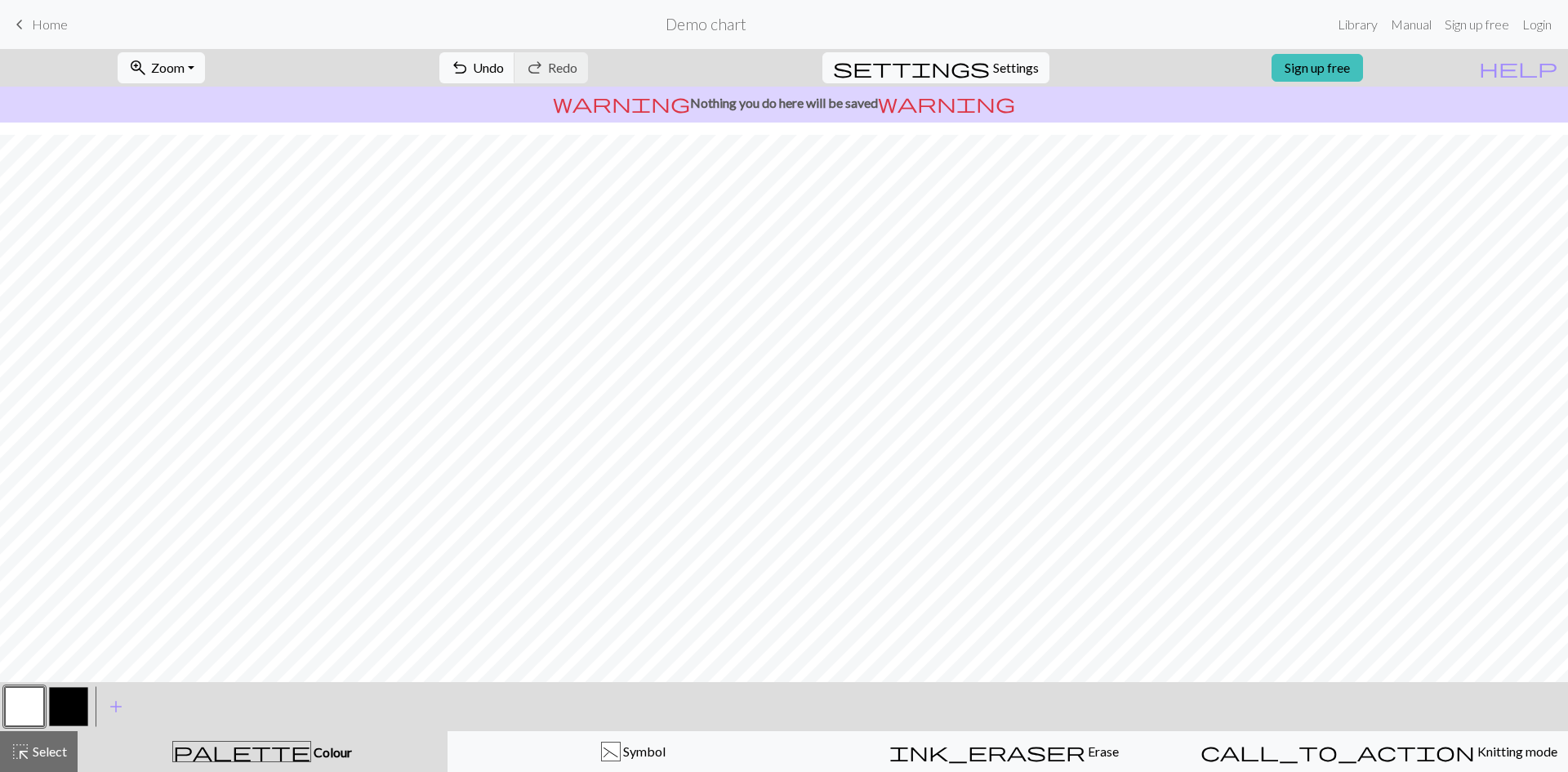
drag, startPoint x: 63, startPoint y: 710, endPoint x: 338, endPoint y: 680, distance: 276.6
click at [63, 595] on button "button" at bounding box center [68, 707] width 40 height 40
click at [60, 595] on span "Select" at bounding box center [49, 751] width 37 height 16
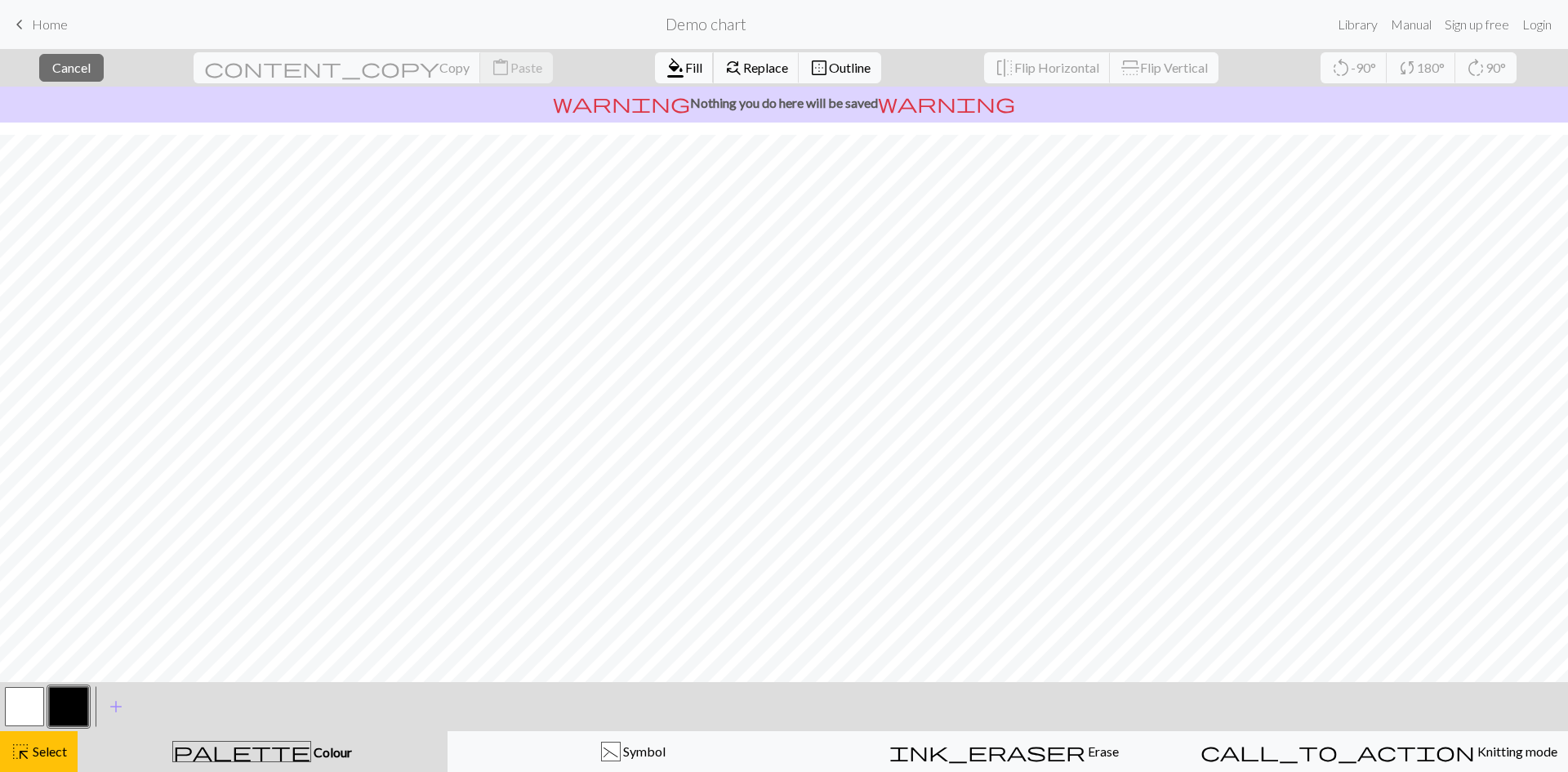
click at [686, 73] on span "Fill" at bounding box center [694, 67] width 17 height 16
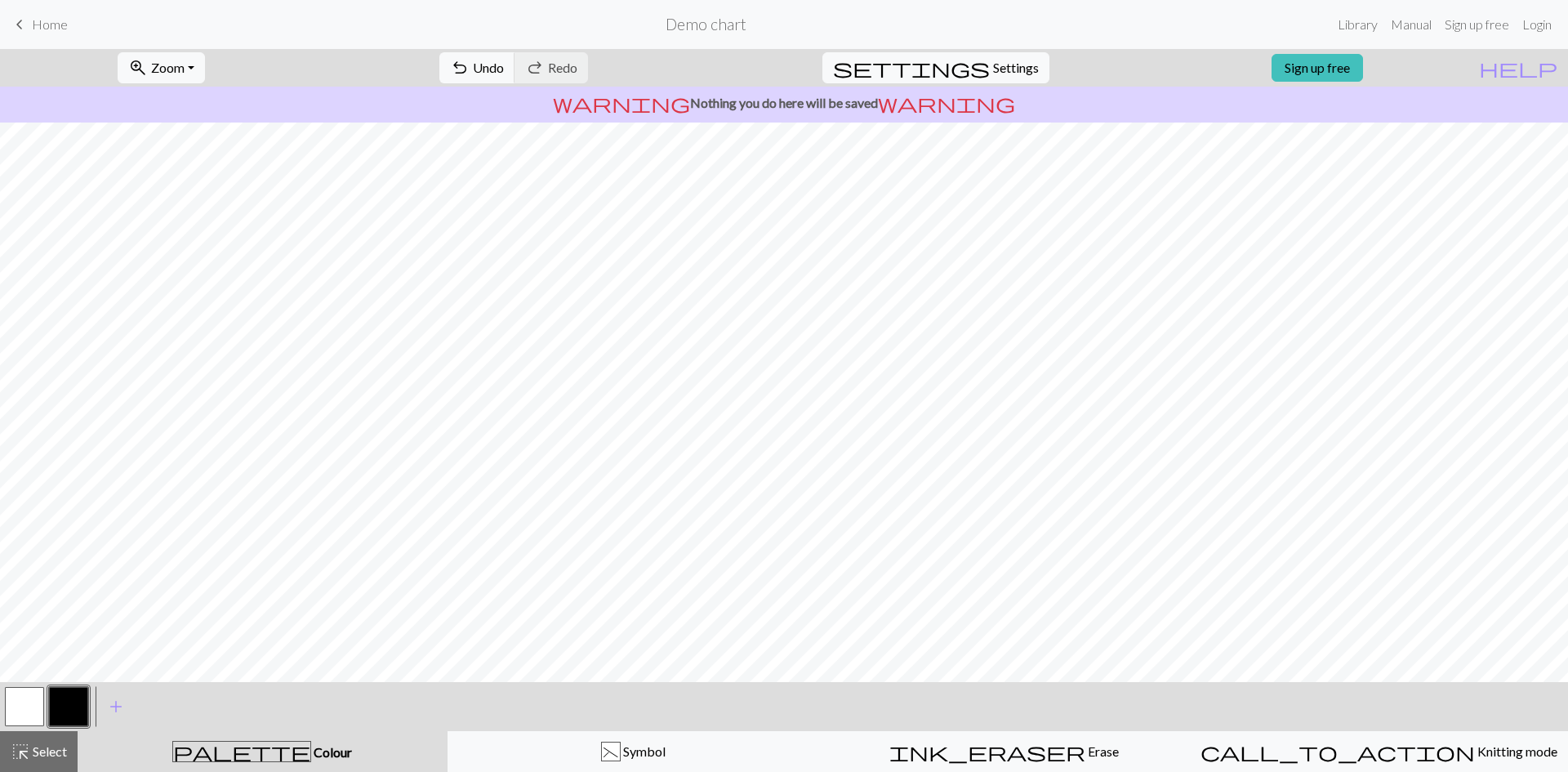
scroll to position [98, 0]
click at [504, 68] on span "Undo" at bounding box center [489, 67] width 31 height 16
drag, startPoint x: 18, startPoint y: 699, endPoint x: 37, endPoint y: 686, distance: 23.0
click at [37, 595] on div at bounding box center [25, 707] width 44 height 44
drag, startPoint x: 14, startPoint y: 705, endPoint x: 70, endPoint y: 680, distance: 61.3
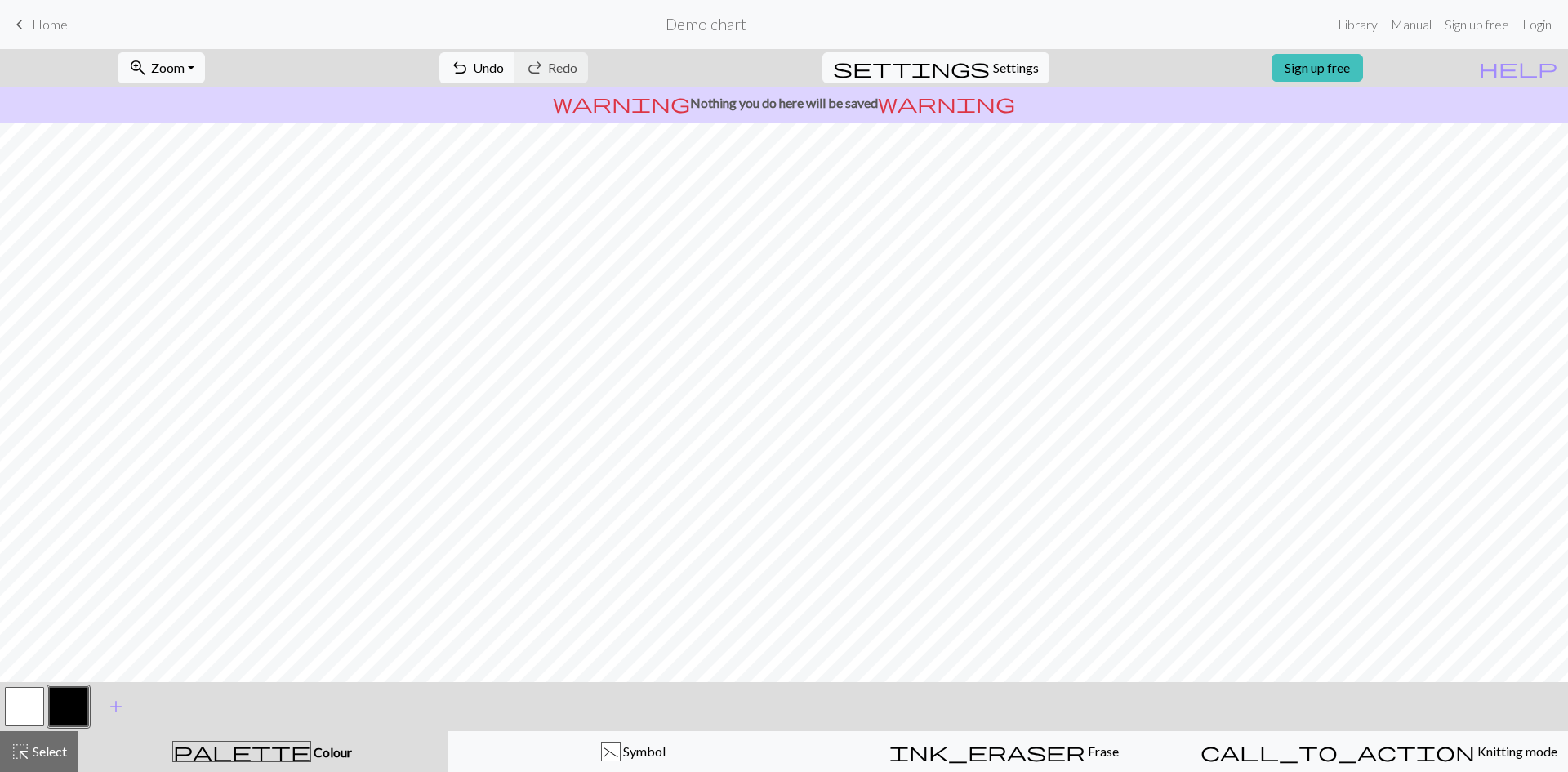
click at [18, 595] on button "button" at bounding box center [24, 707] width 40 height 40
drag, startPoint x: 78, startPoint y: 707, endPoint x: 234, endPoint y: 682, distance: 158.0
click at [90, 595] on div at bounding box center [69, 707] width 44 height 44
drag, startPoint x: 58, startPoint y: 706, endPoint x: 192, endPoint y: 680, distance: 136.5
click at [61, 595] on button "button" at bounding box center [68, 707] width 40 height 40
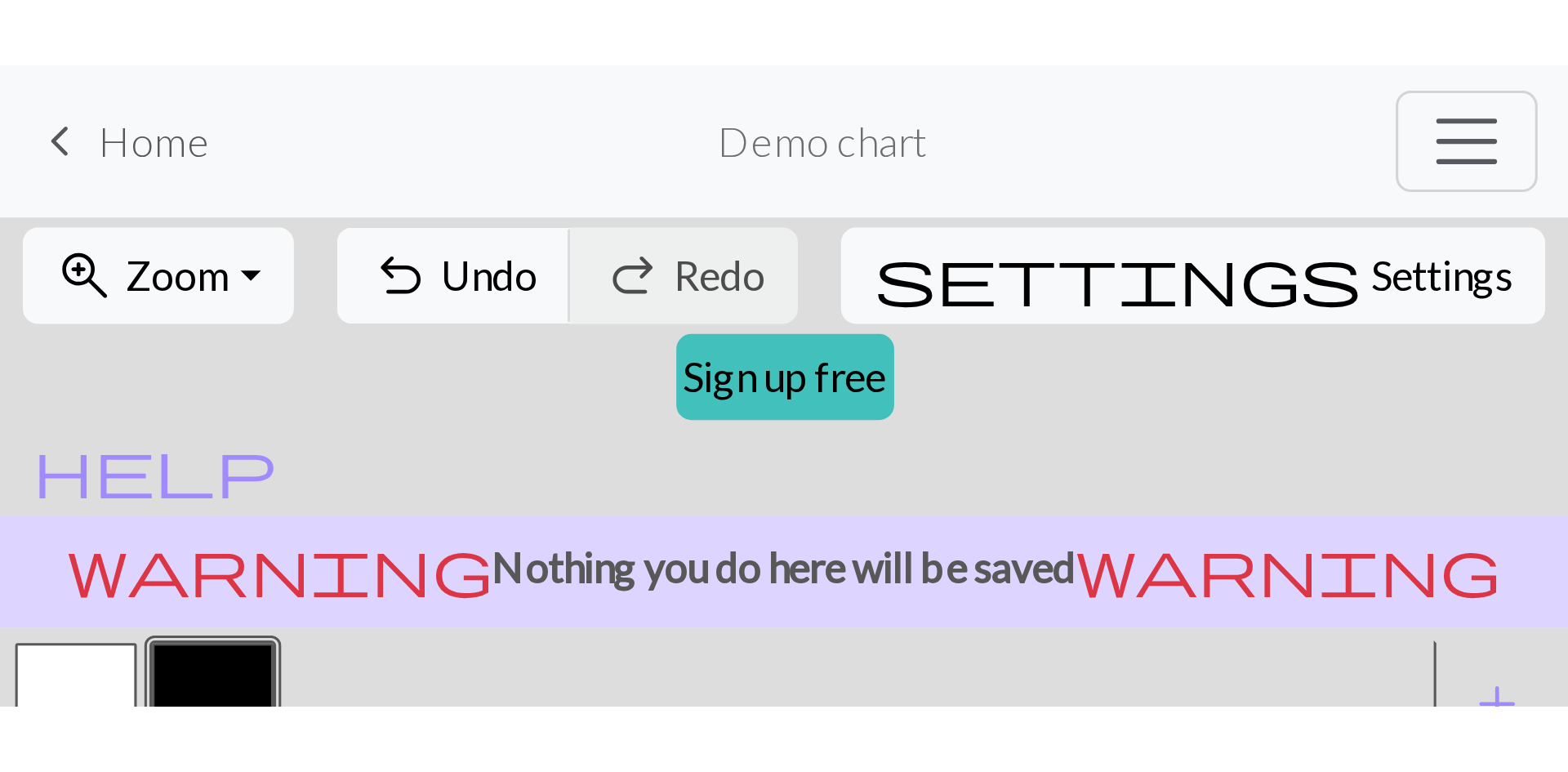
scroll to position [332, 0]
